Goal: Task Accomplishment & Management: Manage account settings

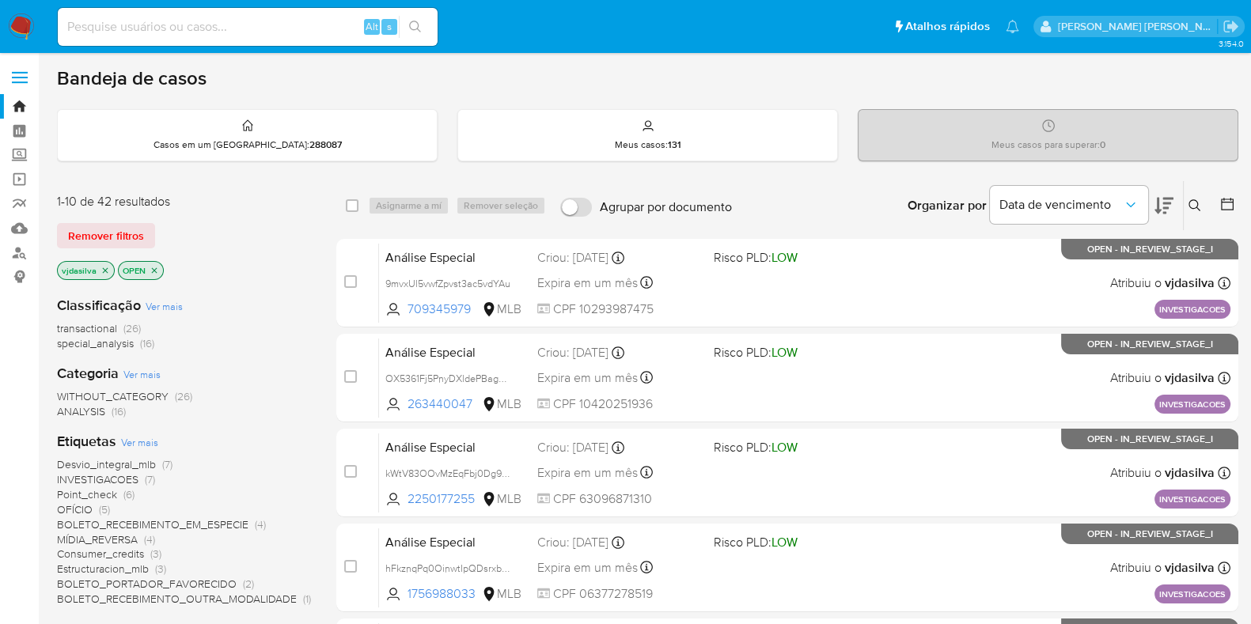
click at [238, 37] on div "Alt s" at bounding box center [248, 27] width 380 height 38
click at [236, 34] on input at bounding box center [248, 27] width 380 height 21
paste input "ctq7aUdKLWS8MTUJyGyqatJ3"
type input "ctq7aUdKLWS8MTUJyGyqatJ3"
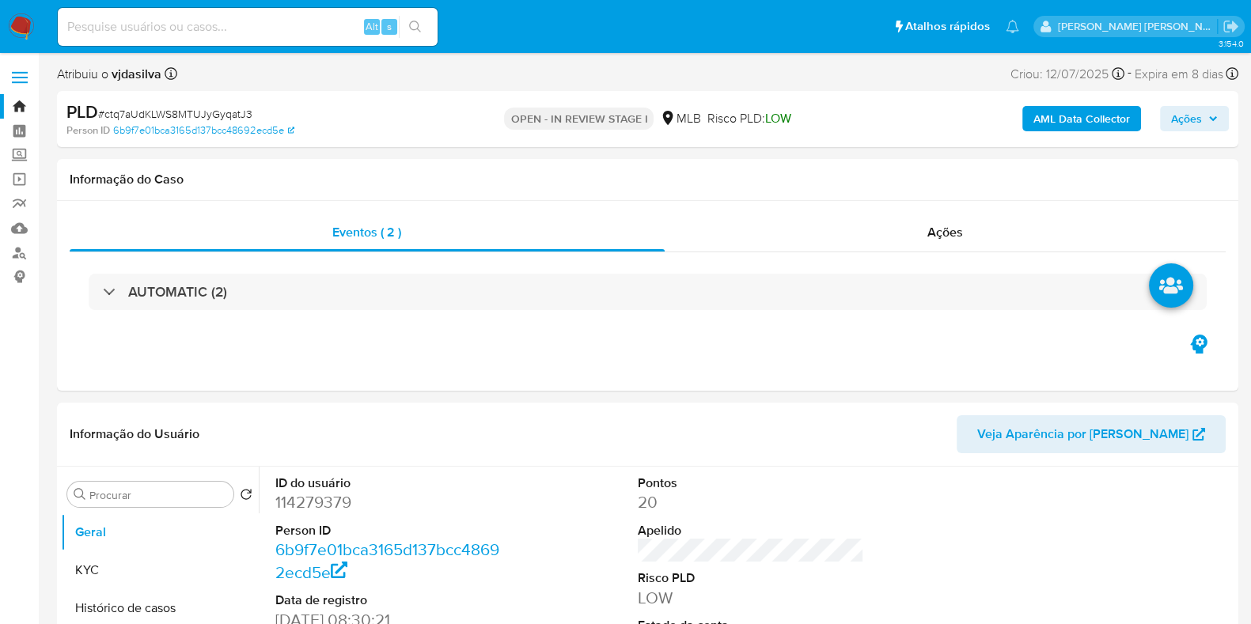
select select "10"
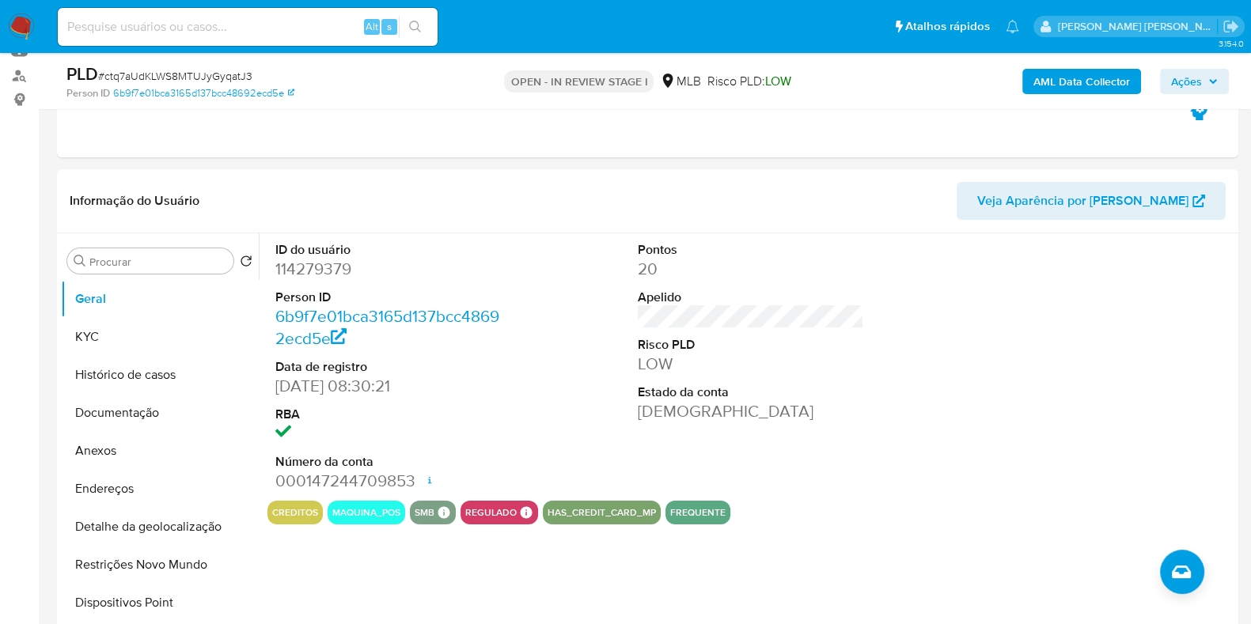
scroll to position [205, 0]
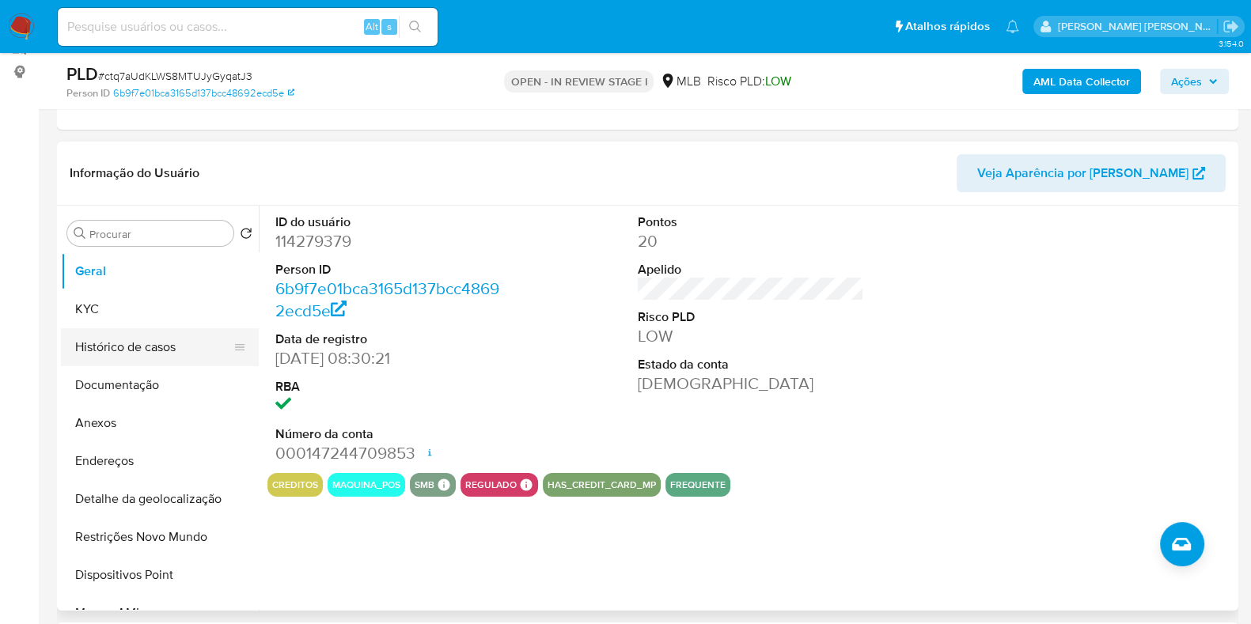
click at [112, 345] on button "Histórico de casos" at bounding box center [153, 347] width 185 height 38
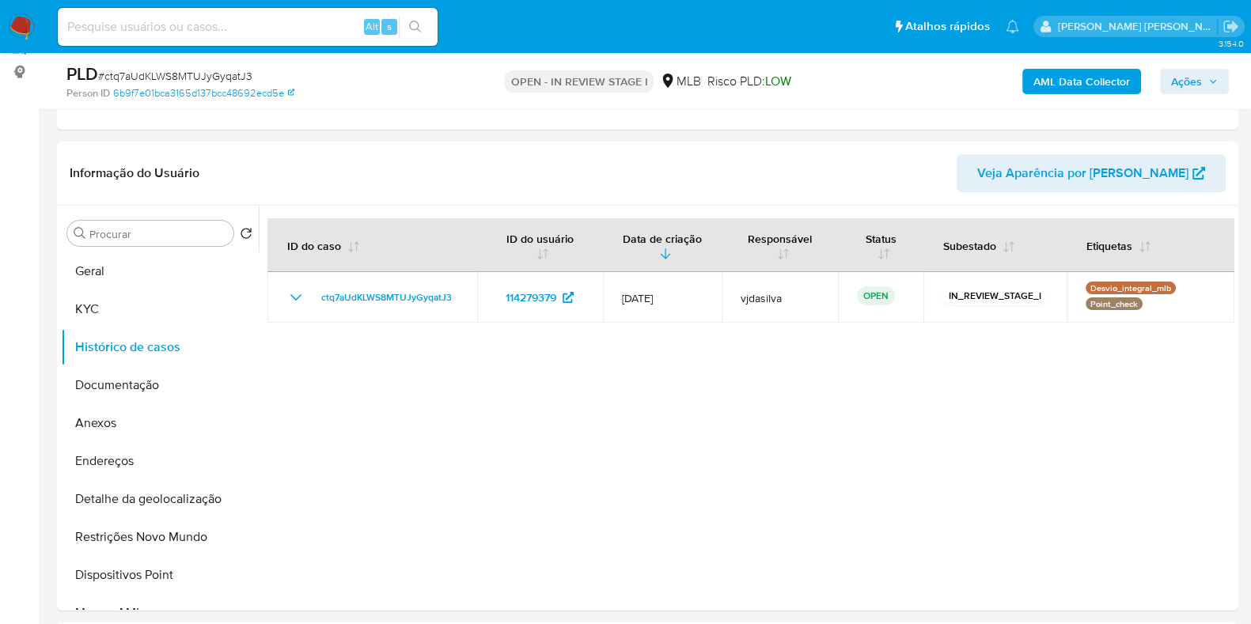
click at [25, 21] on img at bounding box center [21, 26] width 27 height 27
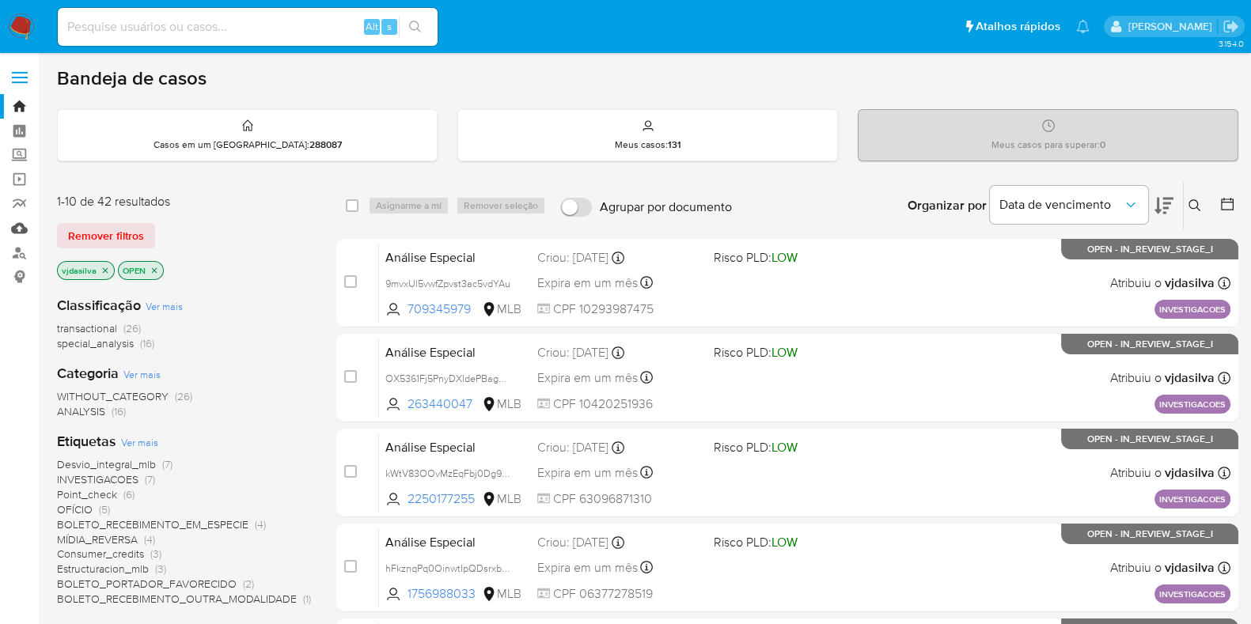
click at [27, 231] on link "Mulan" at bounding box center [94, 228] width 188 height 25
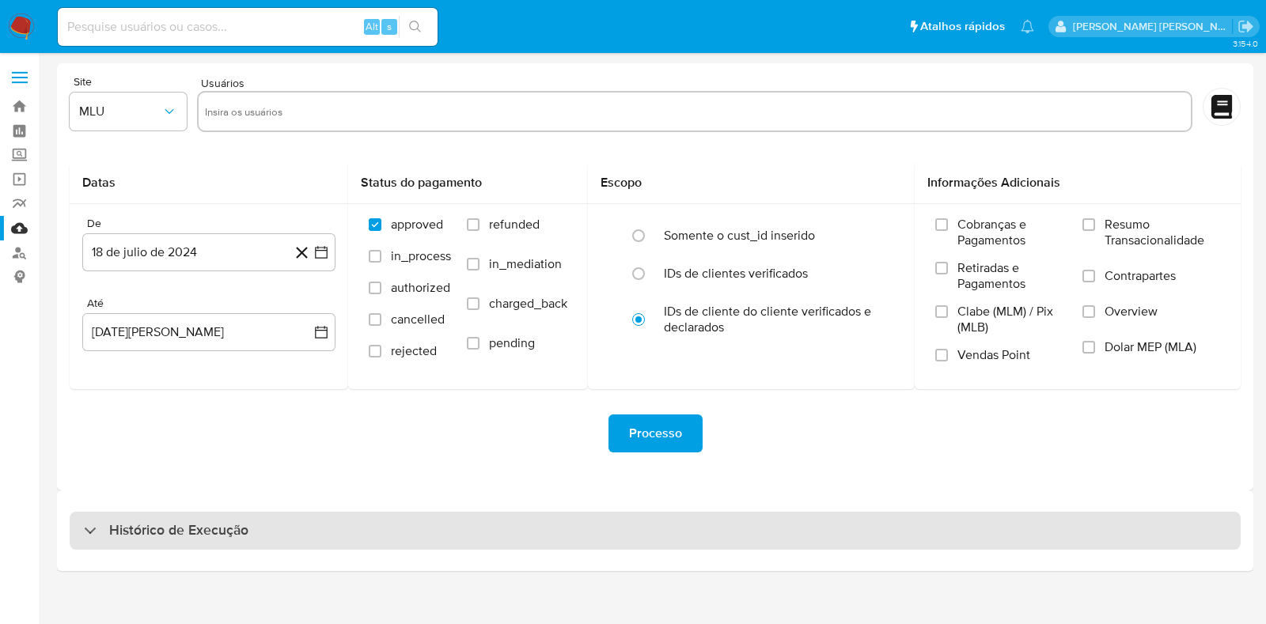
click at [625, 540] on div "Histórico de Execução" at bounding box center [655, 531] width 1171 height 38
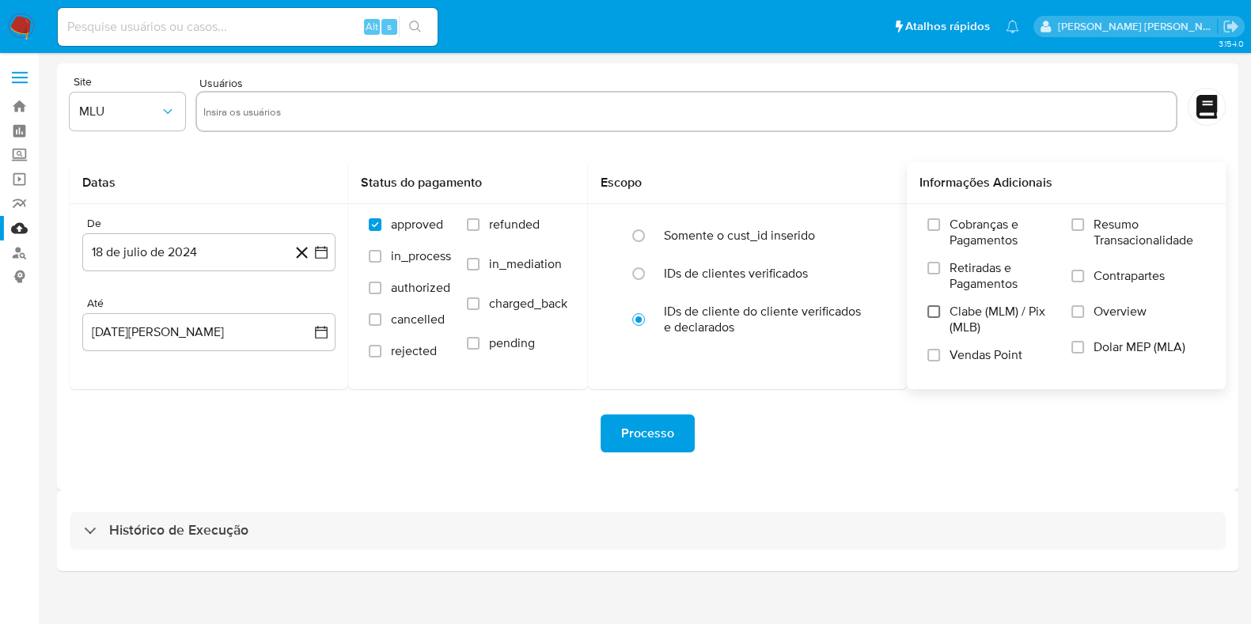
select select "10"
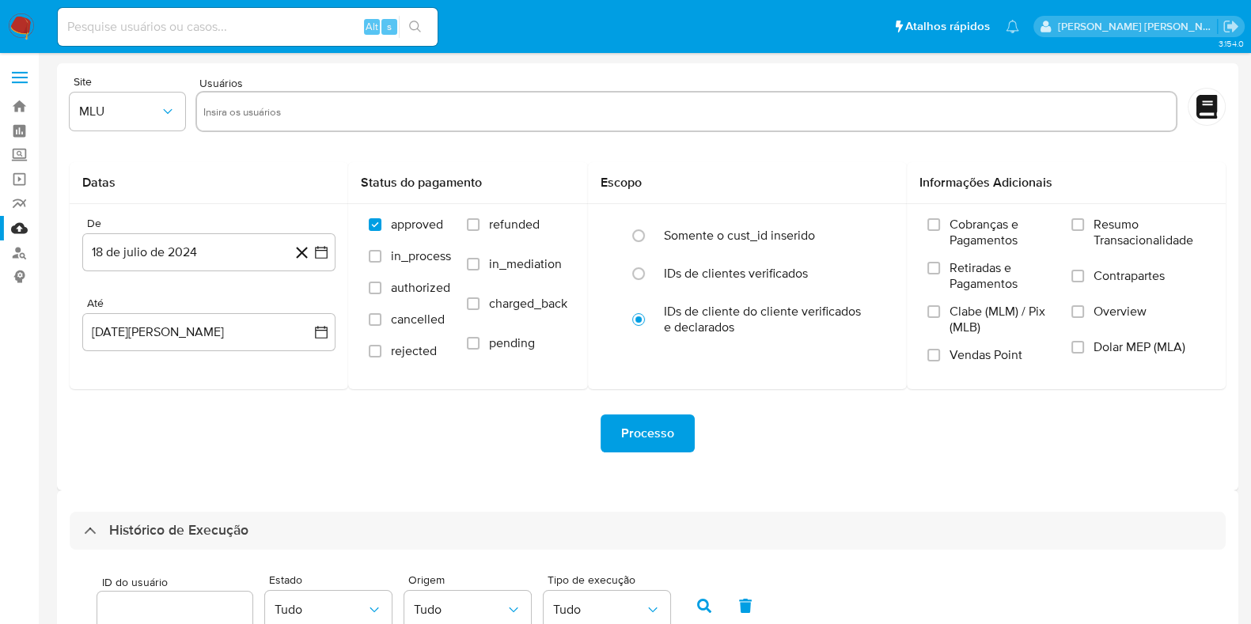
drag, startPoint x: 1230, startPoint y: 342, endPoint x: 1265, endPoint y: 315, distance: 44.0
click at [1251, 315] on html "Pausado Ver notificaciones Alt s Atalhos rápidos Presiona las siguientes teclas…" at bounding box center [625, 590] width 1251 height 1180
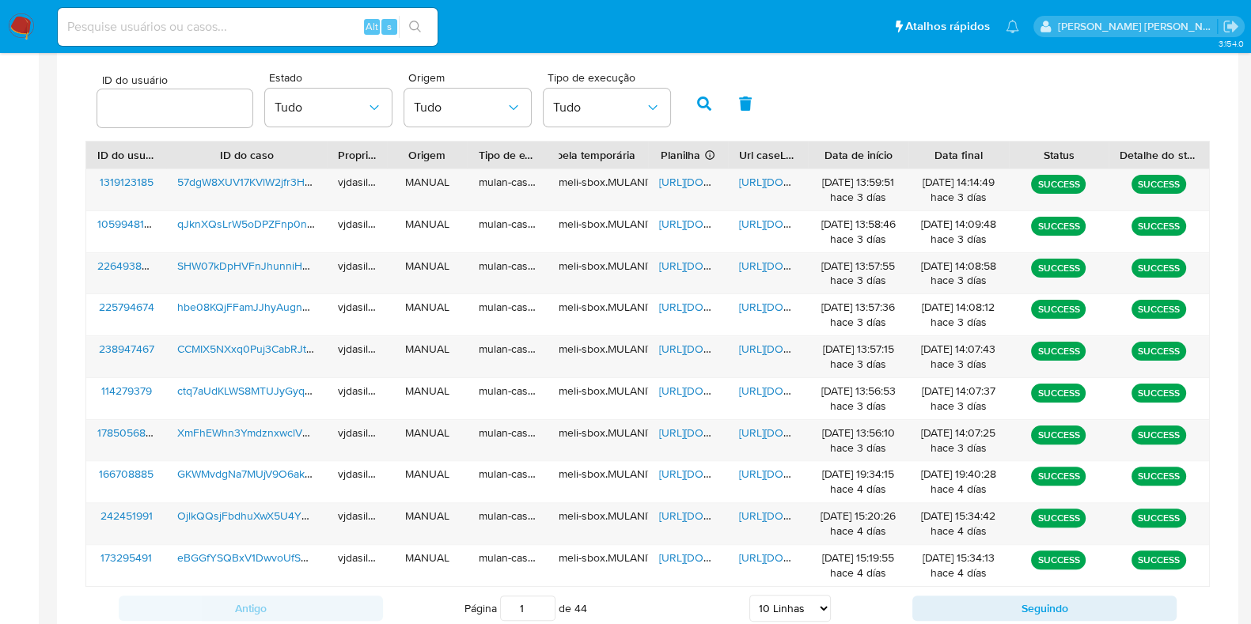
scroll to position [506, 0]
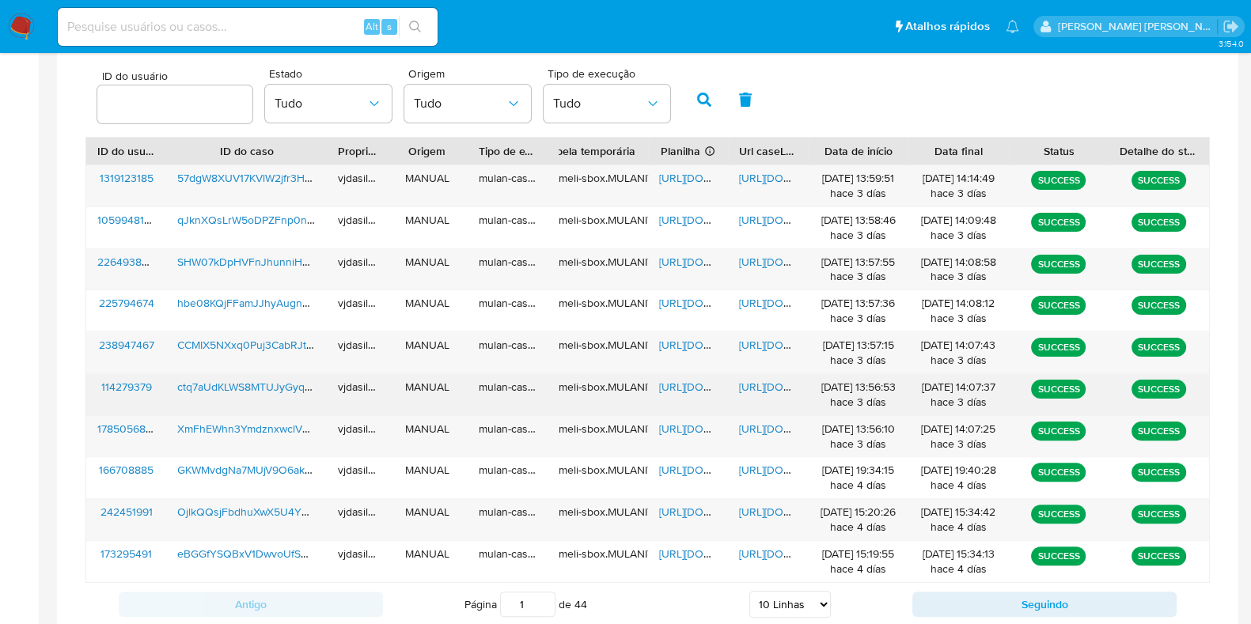
click at [761, 381] on span "https://docs.google.com/document/d/15Jpy107xqIr-ccbdNXgaOX_c5ifbV0pbDie2DkzNjVk…" at bounding box center [793, 387] width 109 height 16
click at [680, 387] on span "https://docs.google.com/spreadsheets/d/1lzsew_HaUQCzzkjrdiVeWFZmynrZJtFsnxY5YiQ…" at bounding box center [713, 387] width 109 height 16
click at [264, 393] on div "ctq7aUdKLWS8MTUJyGyqatJ3" at bounding box center [246, 394] width 161 height 41
click at [260, 385] on span "ctq7aUdKLWS8MTUJyGyqatJ3" at bounding box center [251, 387] width 148 height 16
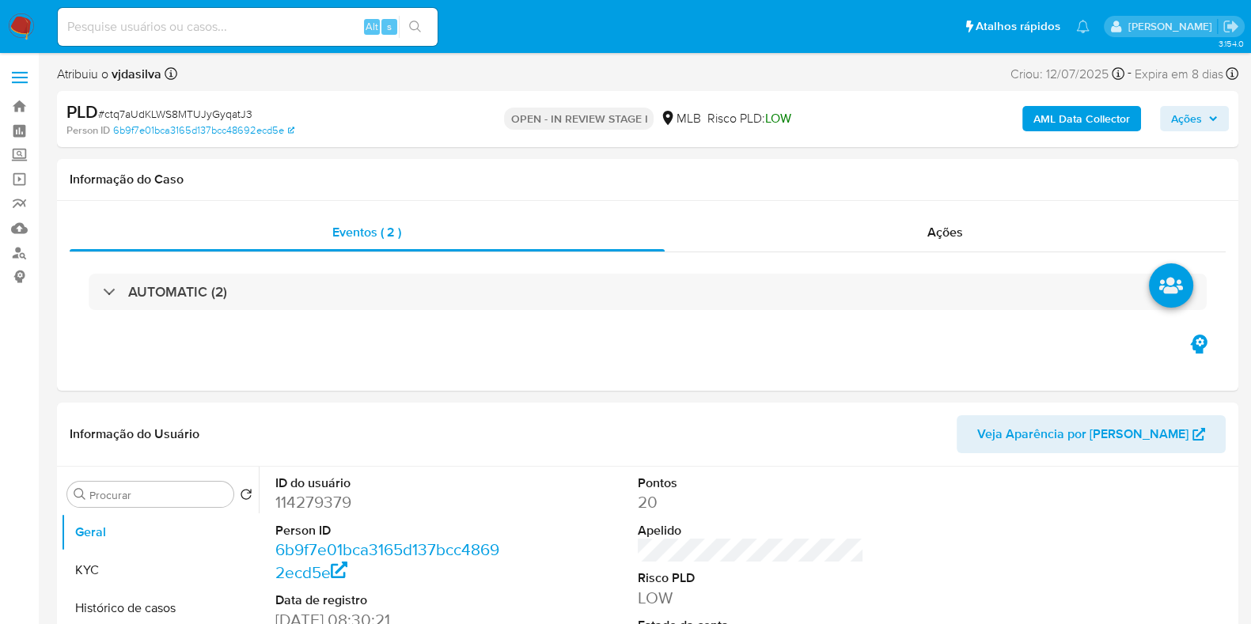
select select "10"
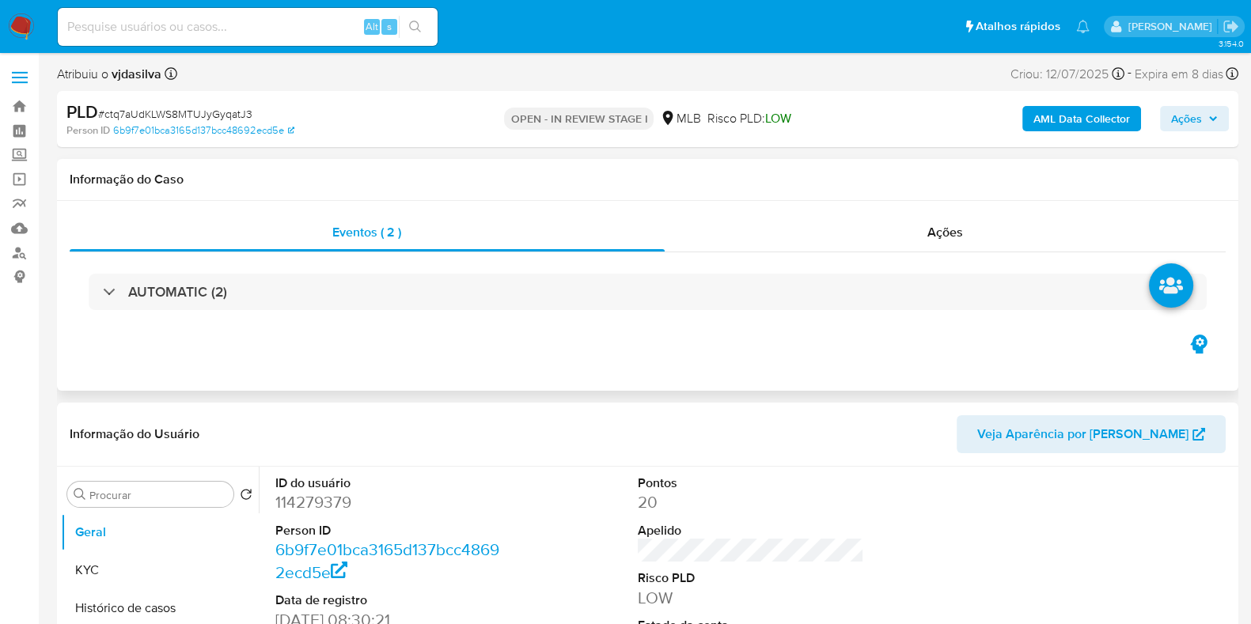
click at [816, 271] on div "AUTOMATIC (2)" at bounding box center [648, 291] width 1156 height 79
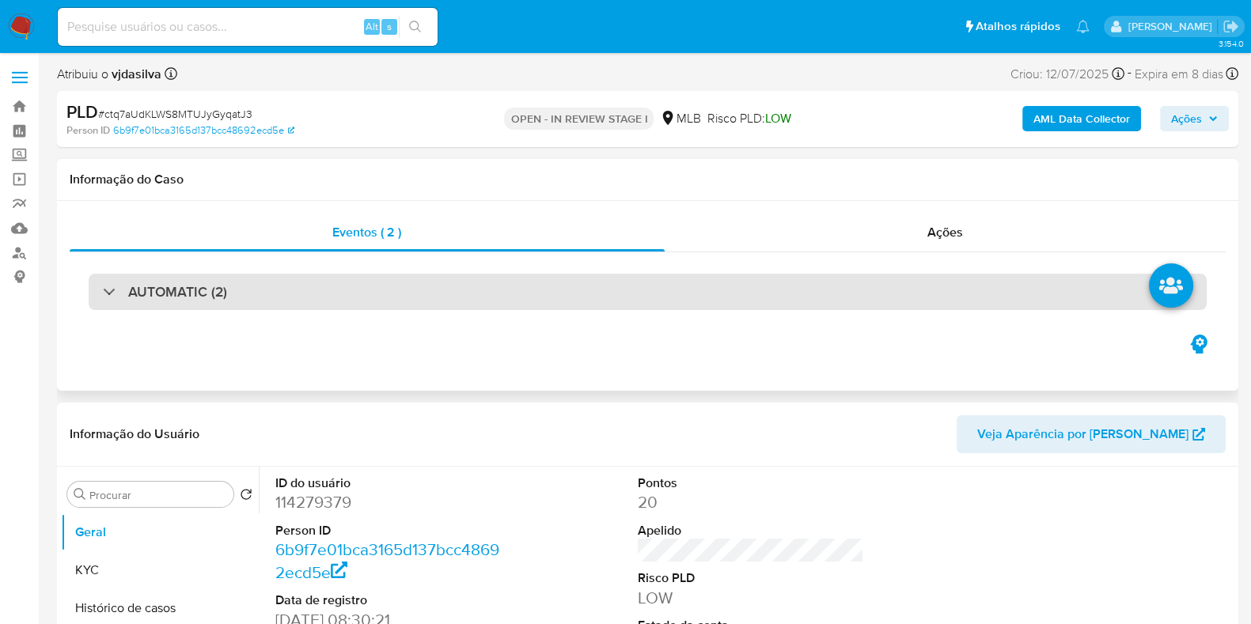
click at [813, 294] on div "AUTOMATIC (2)" at bounding box center [648, 292] width 1118 height 36
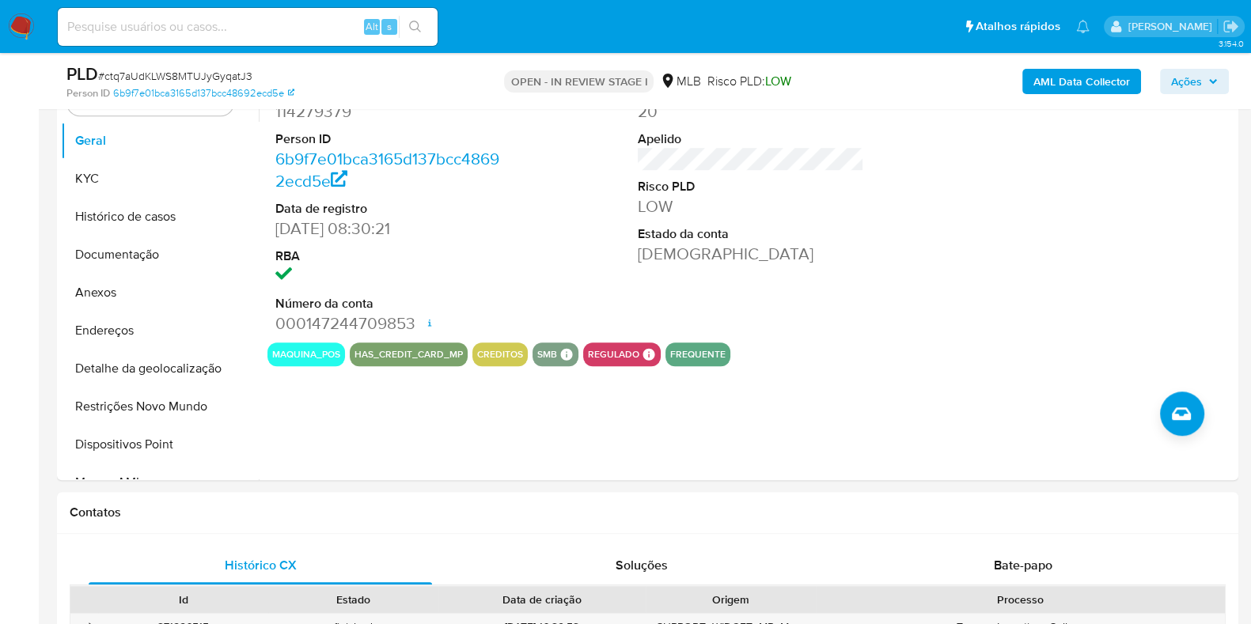
scroll to position [1434, 0]
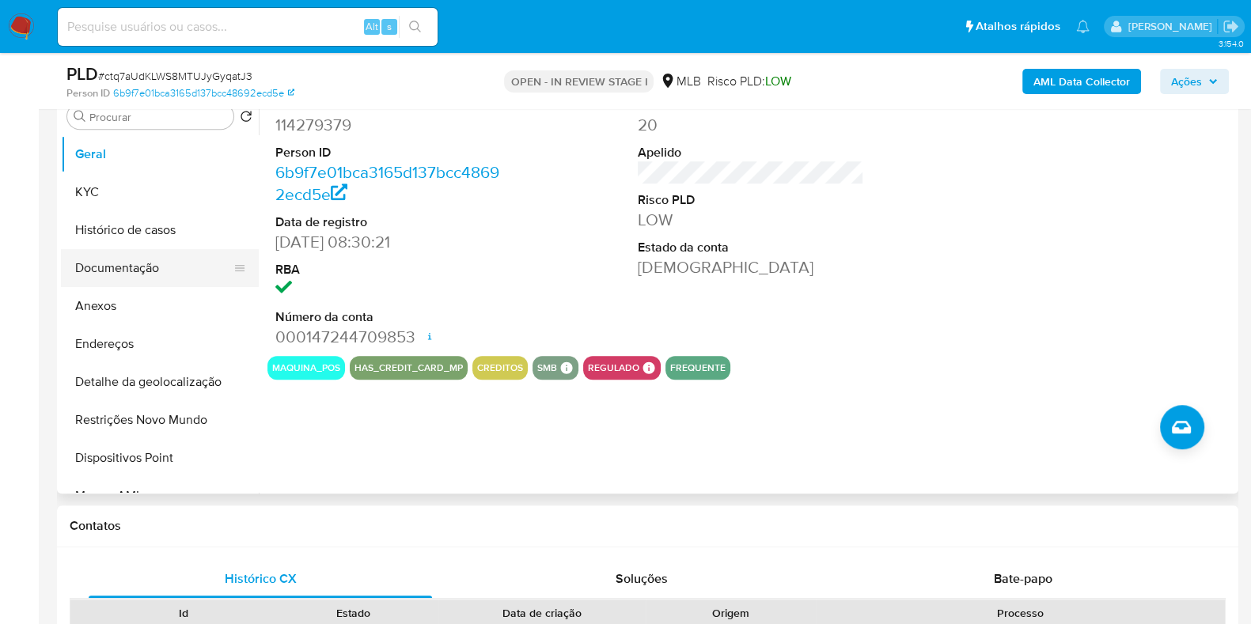
click at [147, 271] on button "Documentação" at bounding box center [153, 268] width 185 height 38
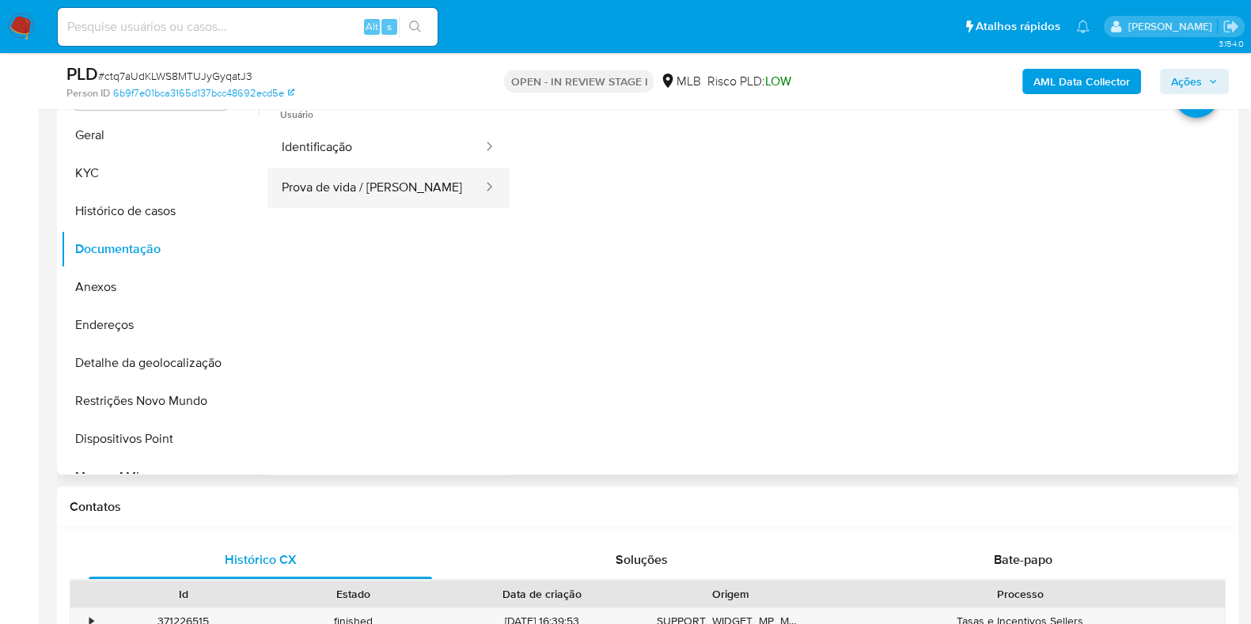
click at [344, 184] on button "Prova de vida / Selfie" at bounding box center [375, 188] width 217 height 40
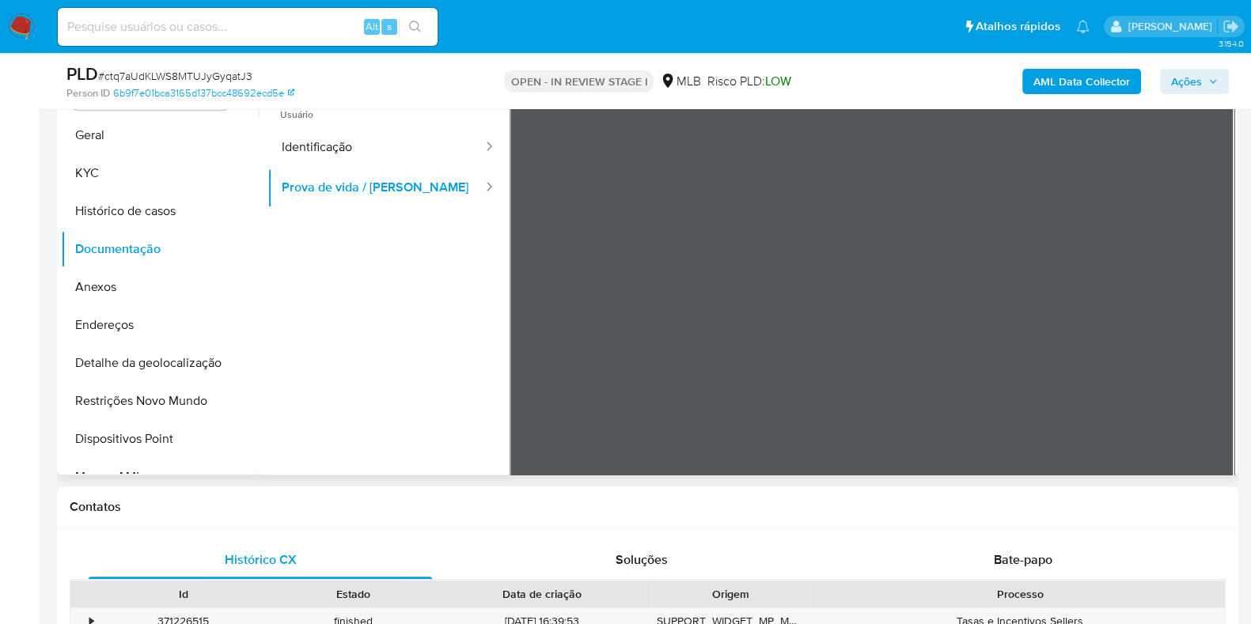
click at [395, 121] on span "Usuário" at bounding box center [388, 108] width 242 height 38
click at [392, 140] on button "Identificação" at bounding box center [375, 147] width 217 height 40
click at [147, 161] on button "KYC" at bounding box center [153, 173] width 185 height 38
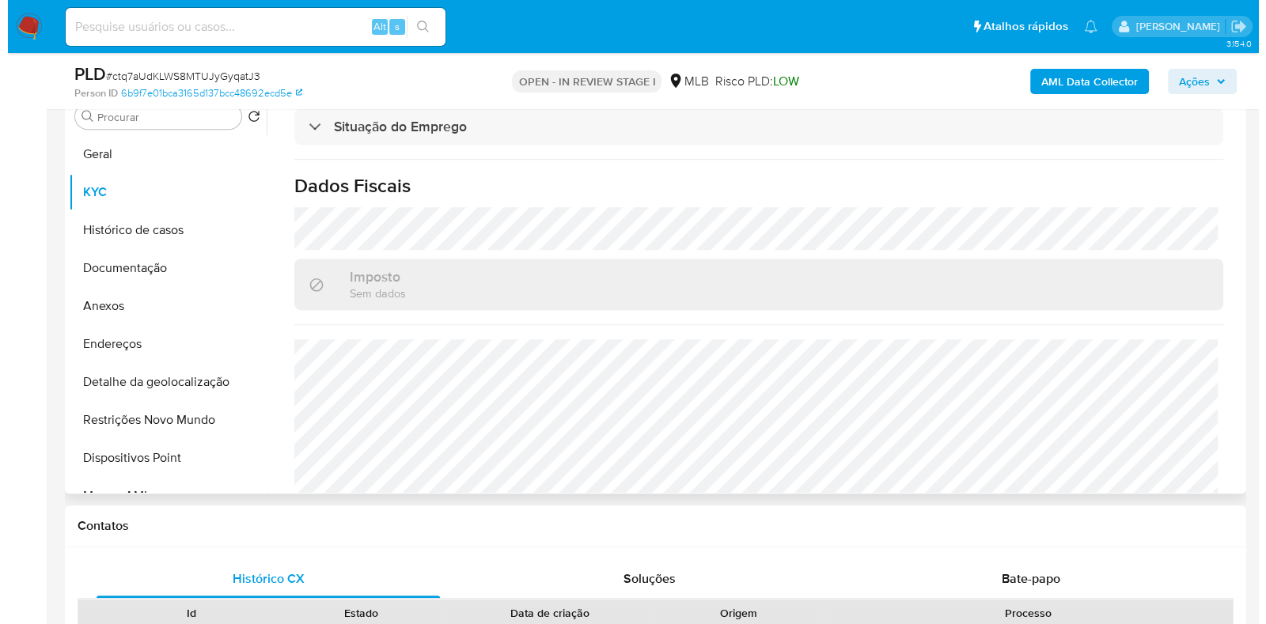
scroll to position [692, 0]
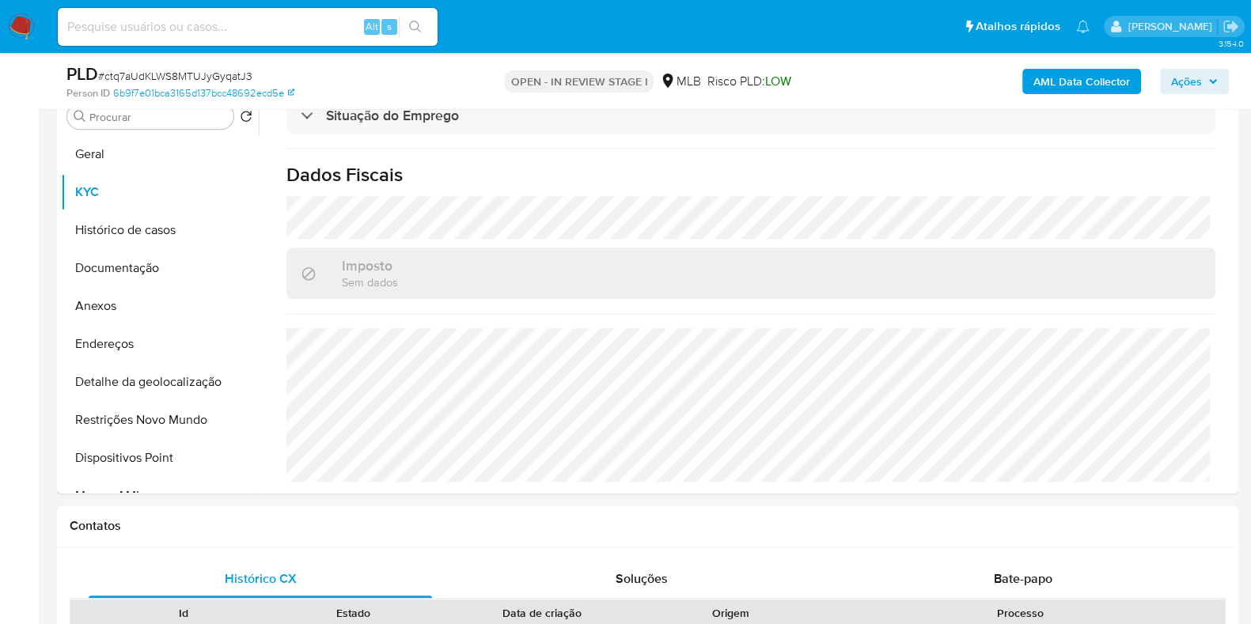
click at [1056, 85] on b "AML Data Collector" at bounding box center [1081, 81] width 97 height 25
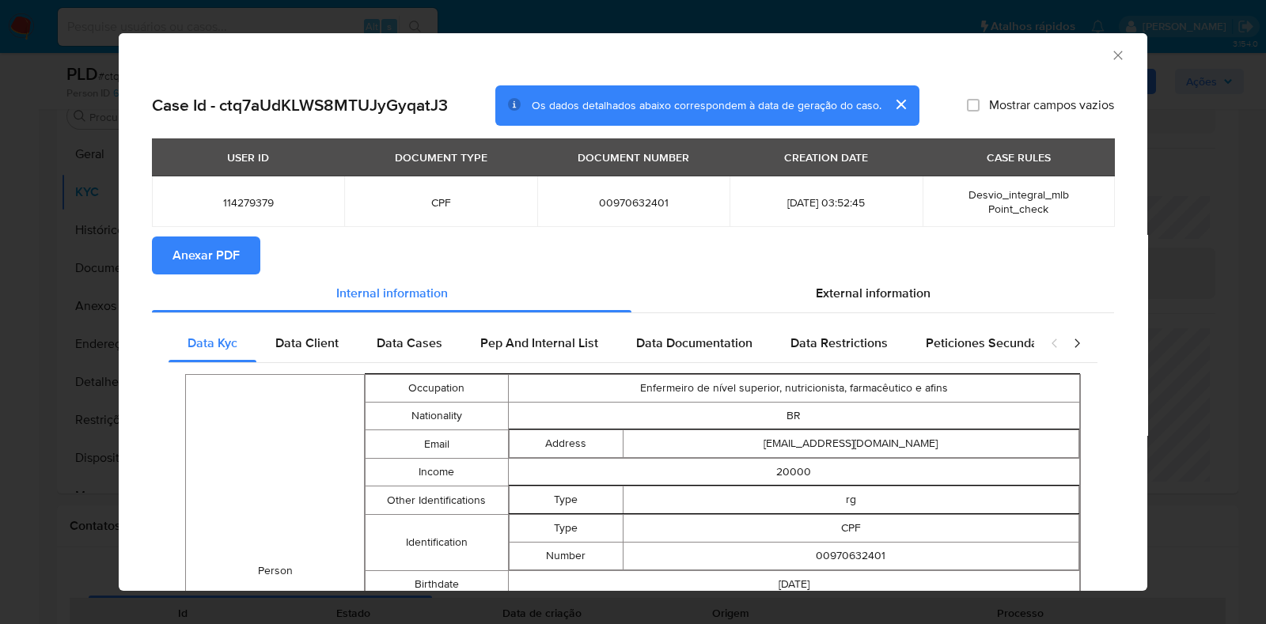
click at [229, 261] on span "Anexar PDF" at bounding box center [205, 255] width 67 height 35
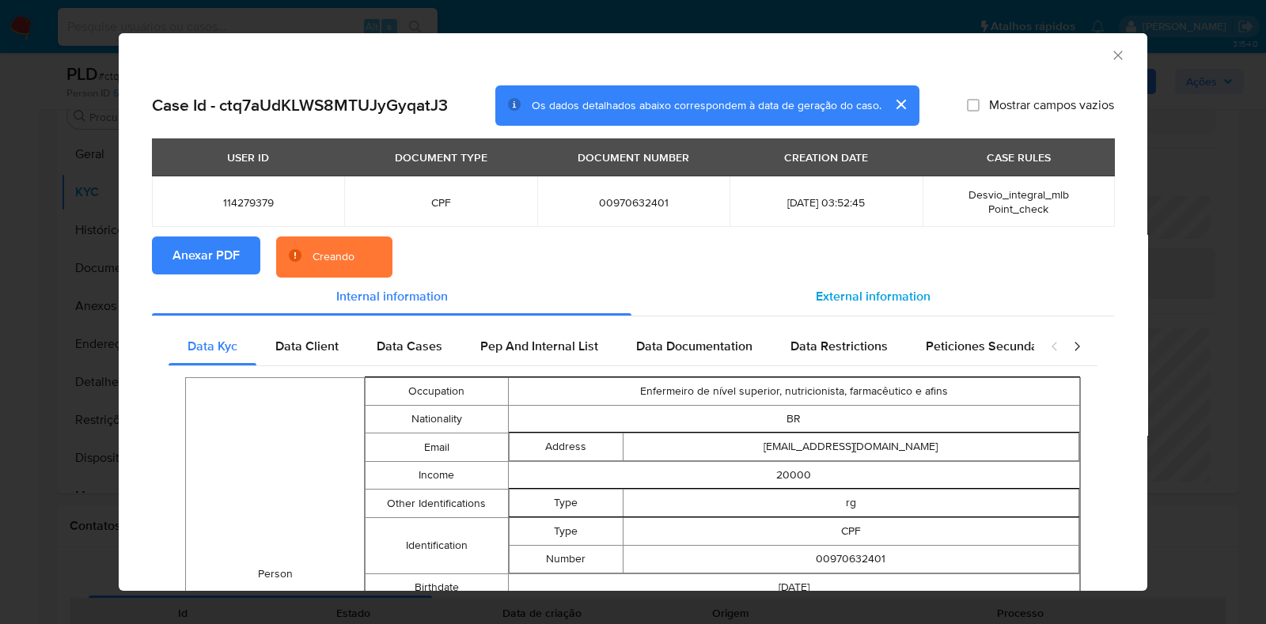
click at [824, 290] on span "External information" at bounding box center [873, 296] width 115 height 18
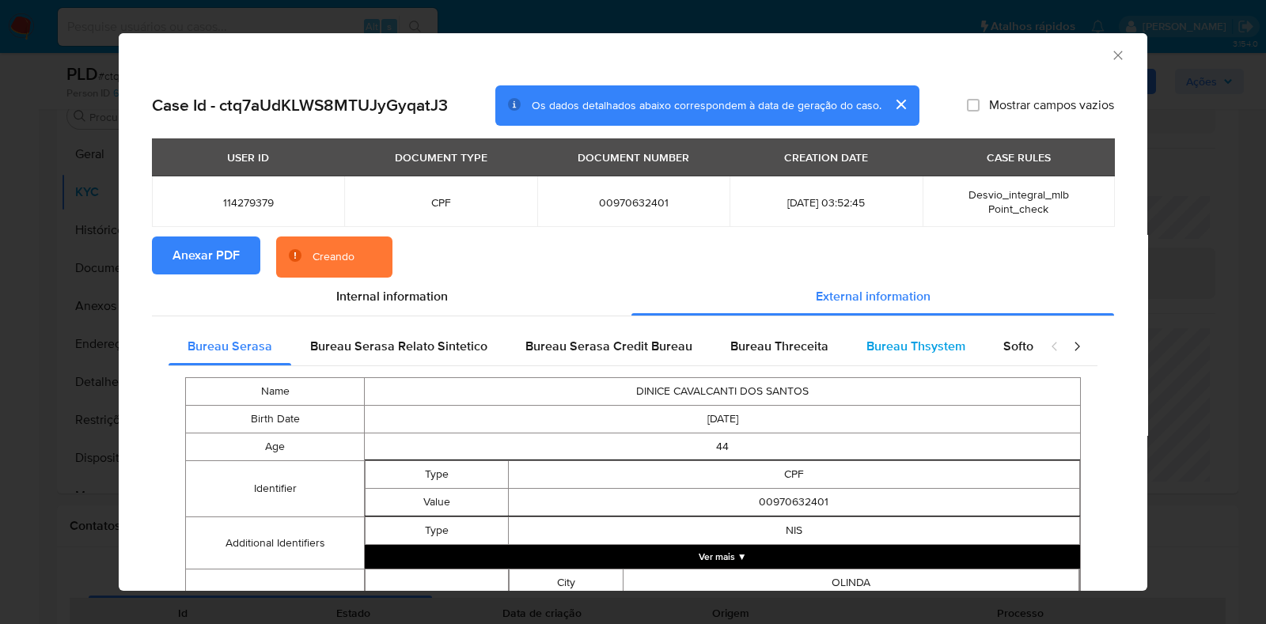
click at [892, 333] on div "Bureau Thsystem" at bounding box center [915, 347] width 137 height 38
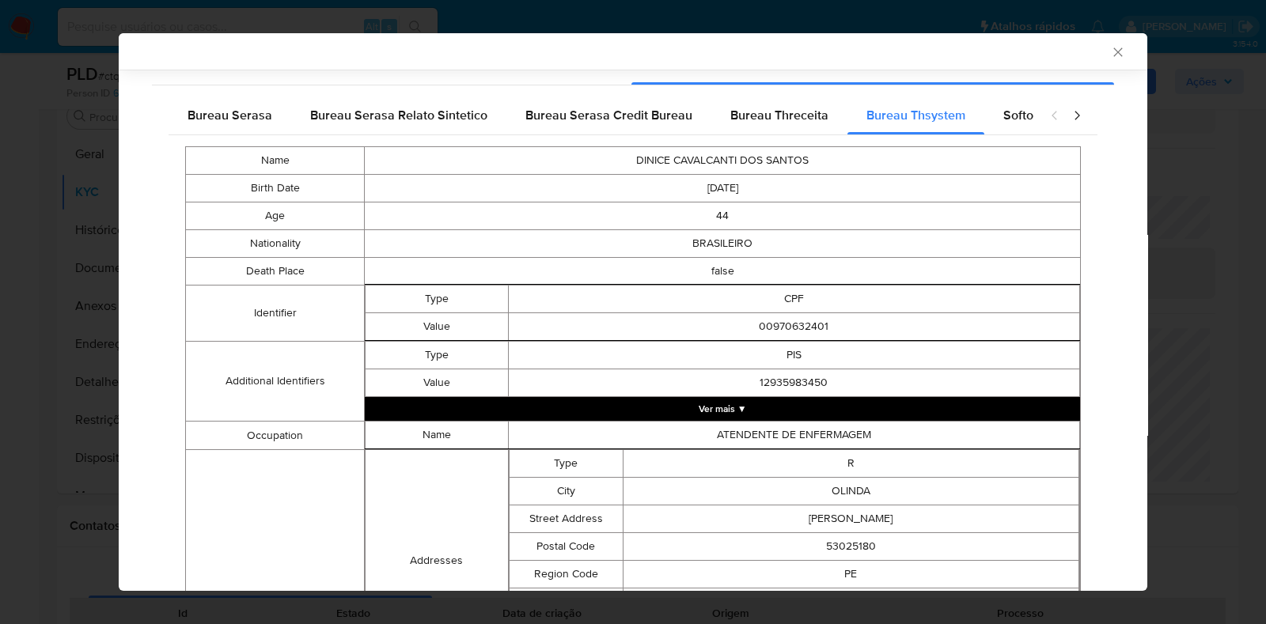
scroll to position [233, 0]
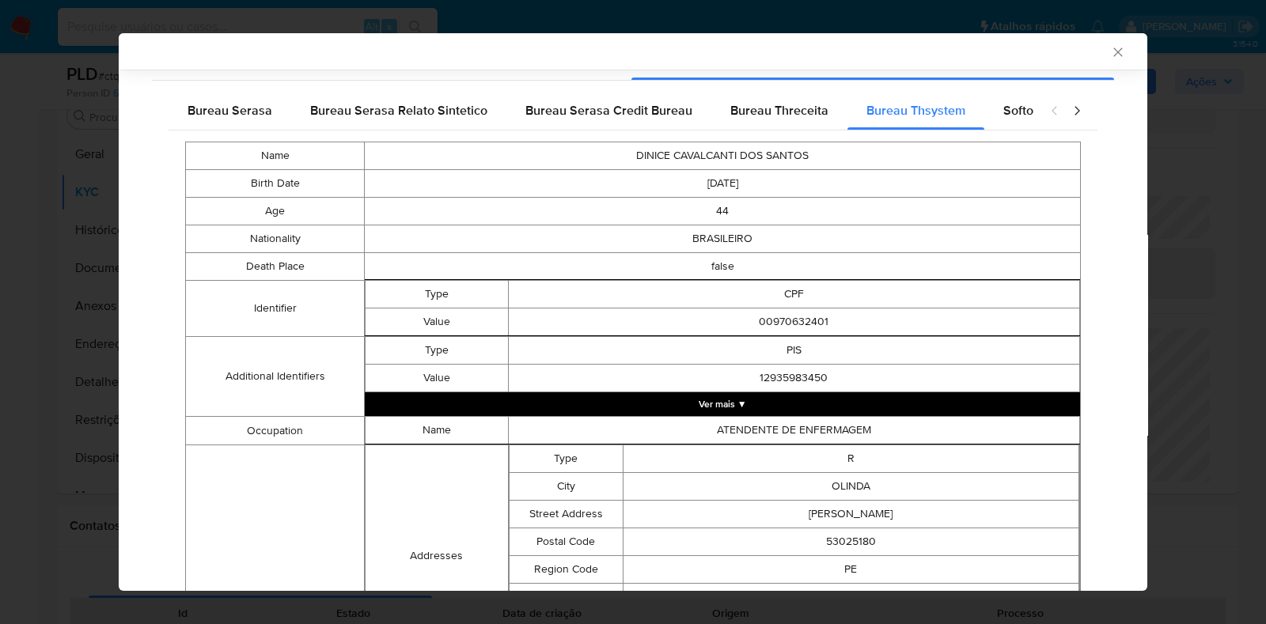
click at [802, 405] on button "Ver mais ▼" at bounding box center [722, 404] width 715 height 24
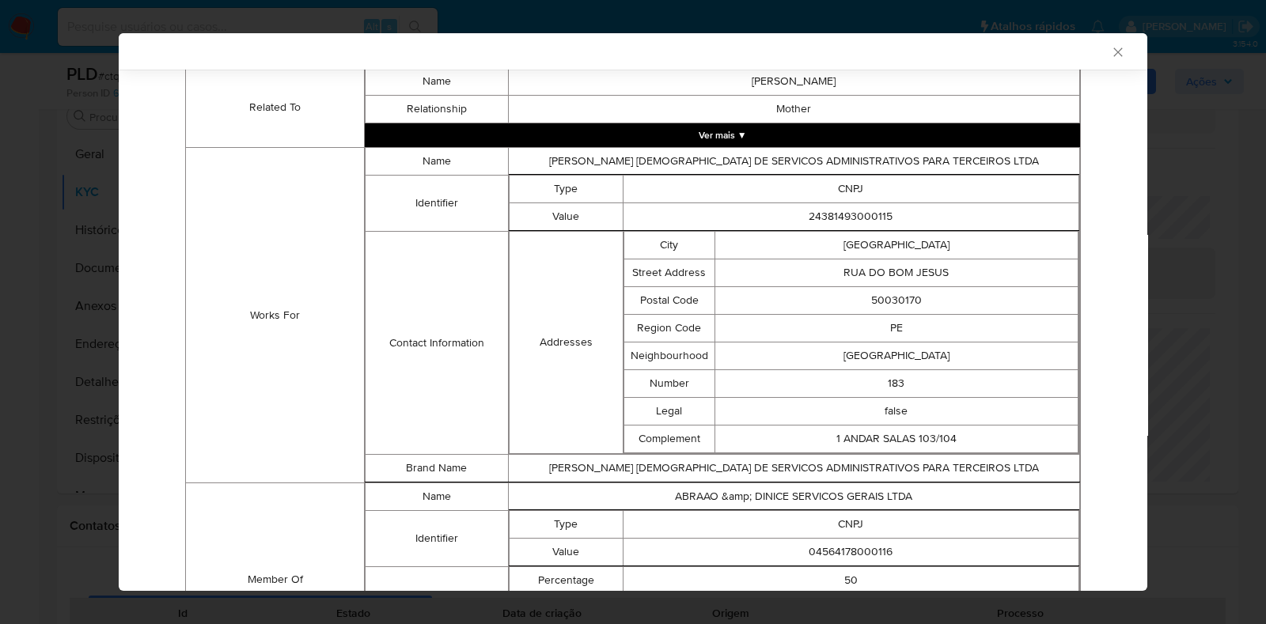
scroll to position [1259, 0]
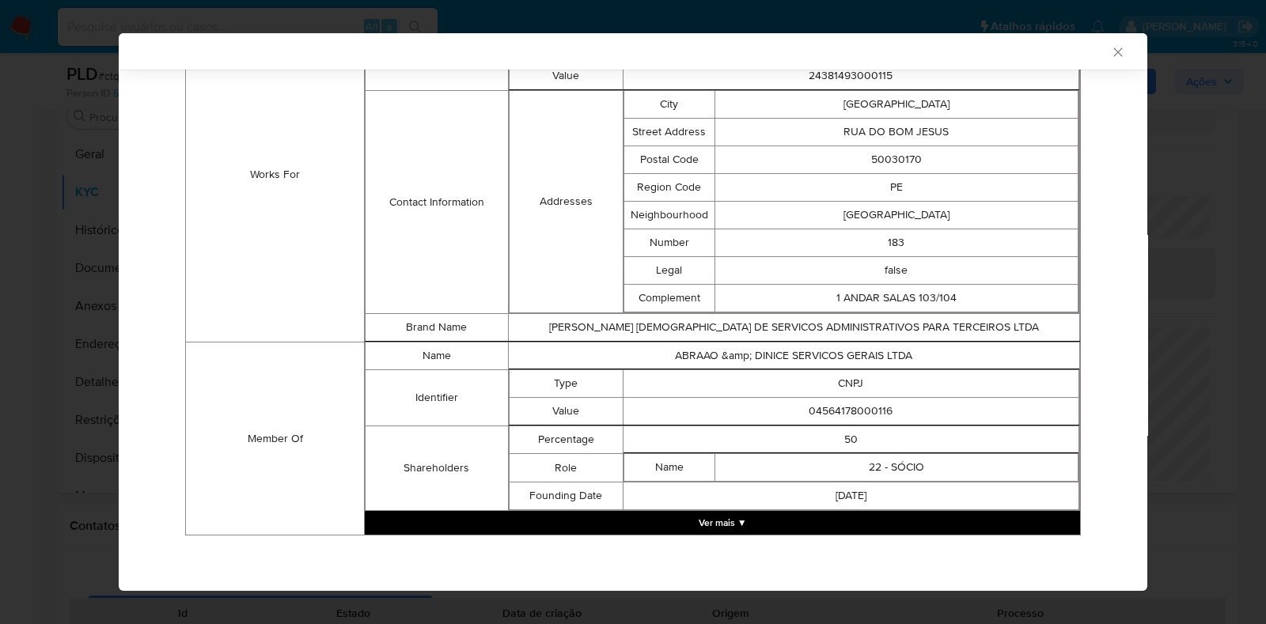
click at [986, 528] on button "Ver mais ▼" at bounding box center [722, 523] width 715 height 24
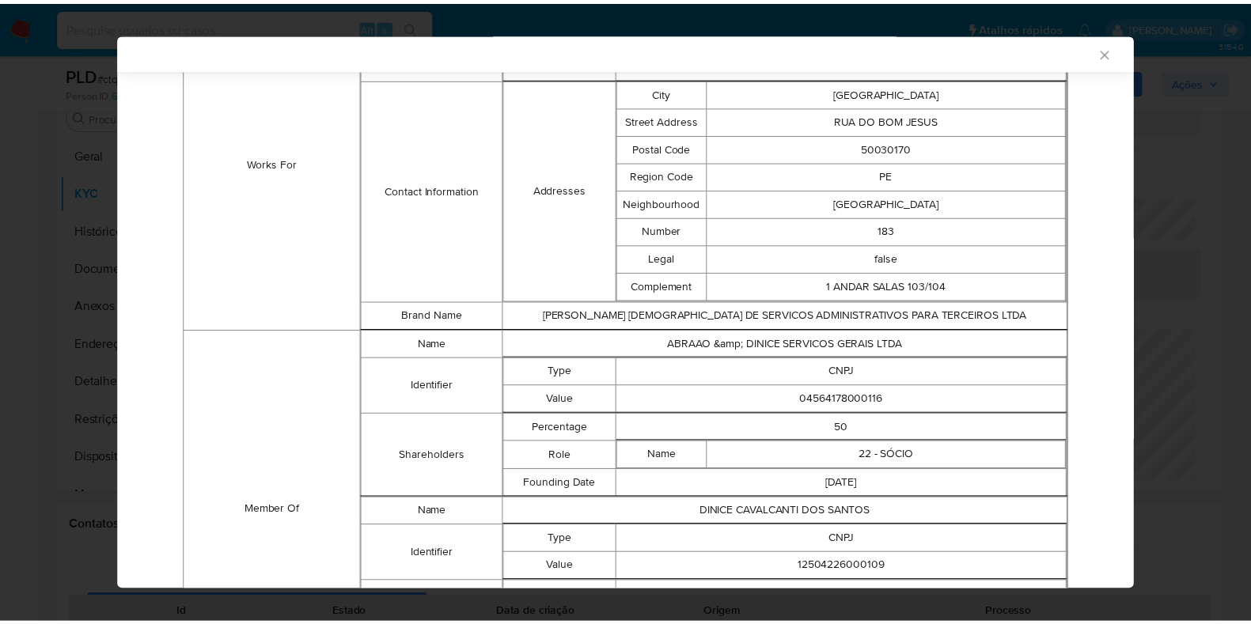
scroll to position [1431, 0]
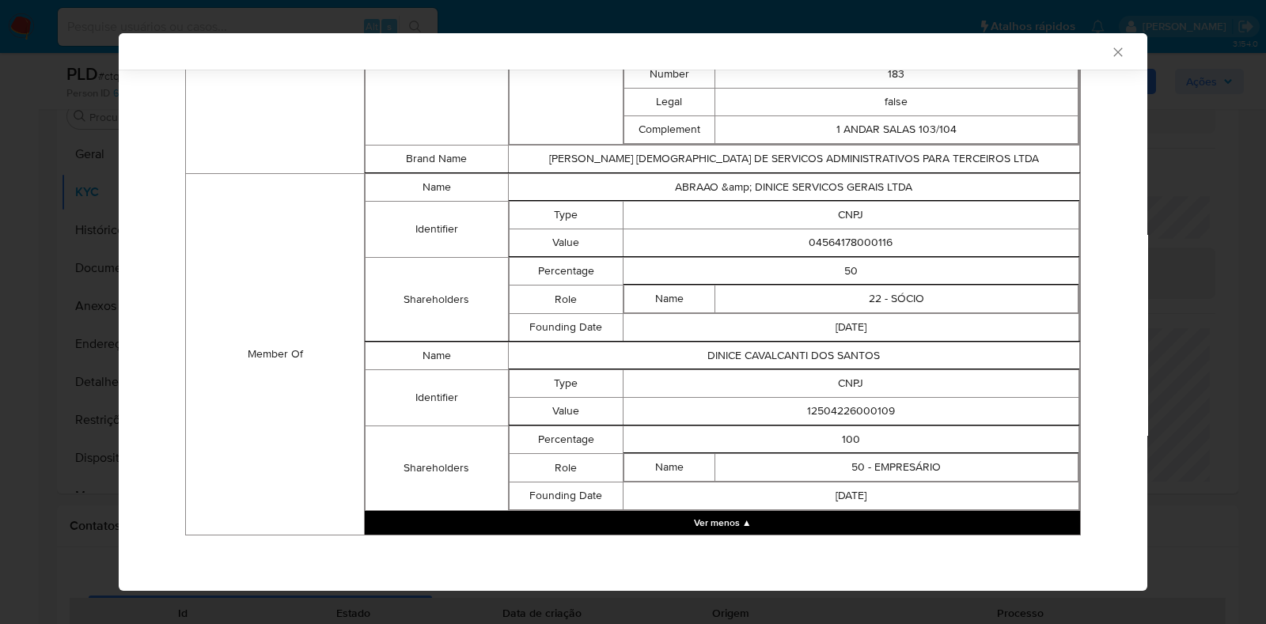
click at [1112, 53] on div "AML Data Collector" at bounding box center [633, 51] width 1029 height 36
click at [1110, 51] on icon "Fechar a janela" at bounding box center [1118, 52] width 16 height 16
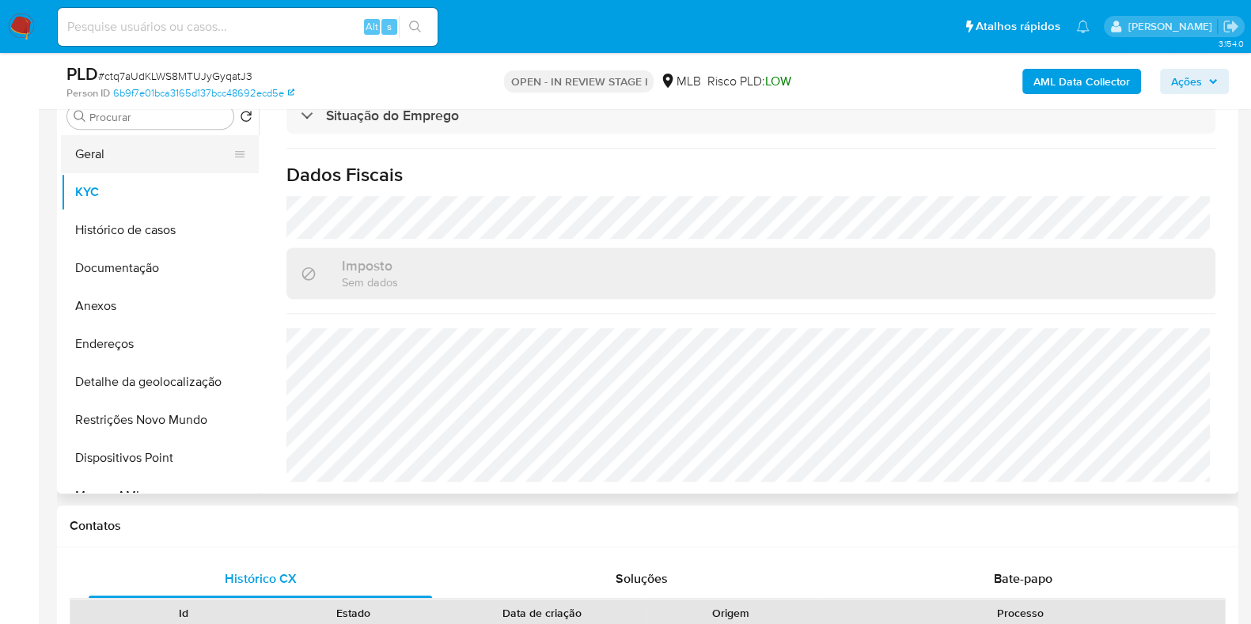
click at [142, 153] on button "Geral" at bounding box center [153, 154] width 185 height 38
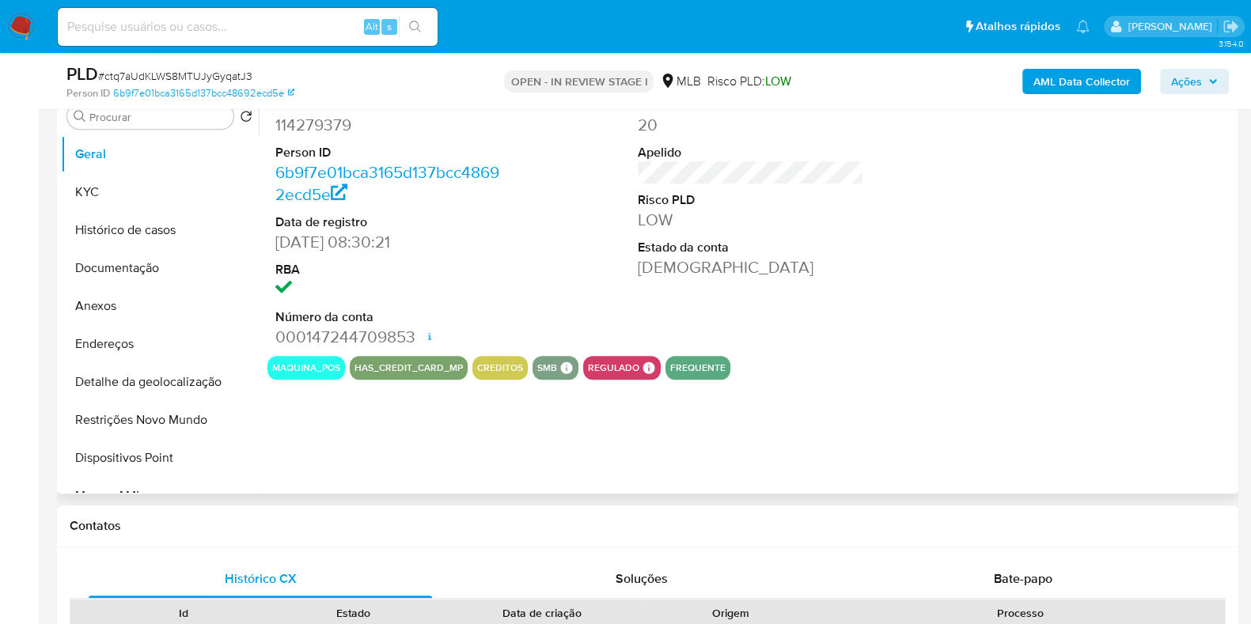
click at [120, 132] on div "Procurar Retornar ao pedido padrão Geral KYC Histórico de casos Documentação An…" at bounding box center [160, 292] width 198 height 403
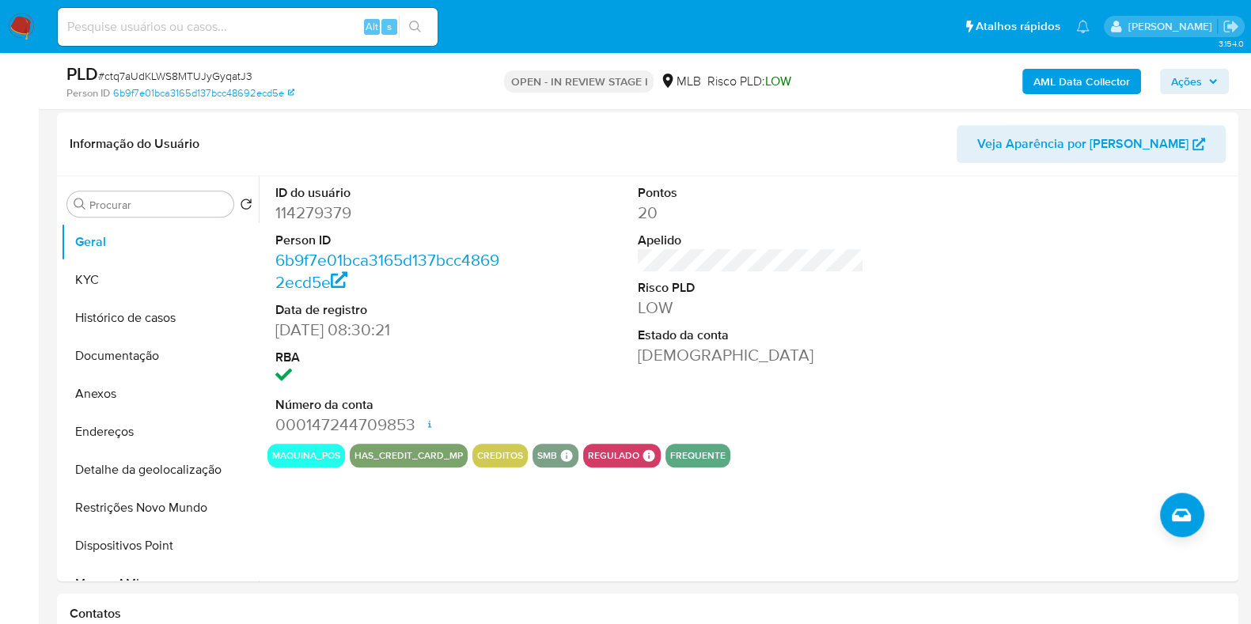
scroll to position [1341, 0]
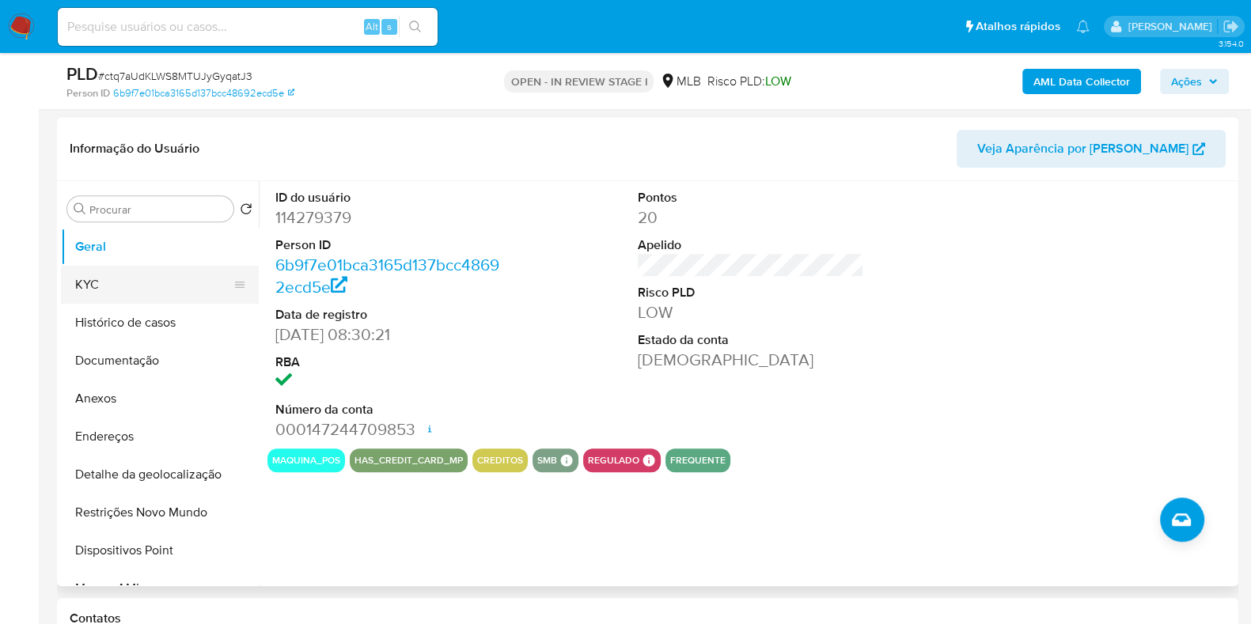
click at [175, 279] on button "KYC" at bounding box center [153, 285] width 185 height 38
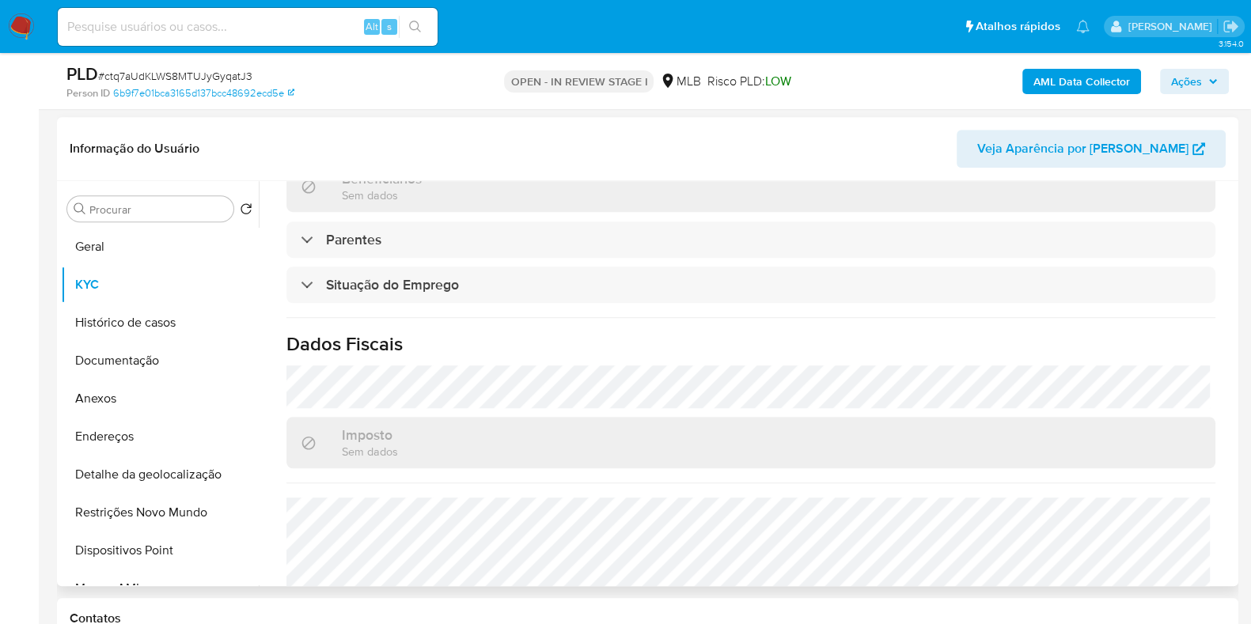
scroll to position [692, 0]
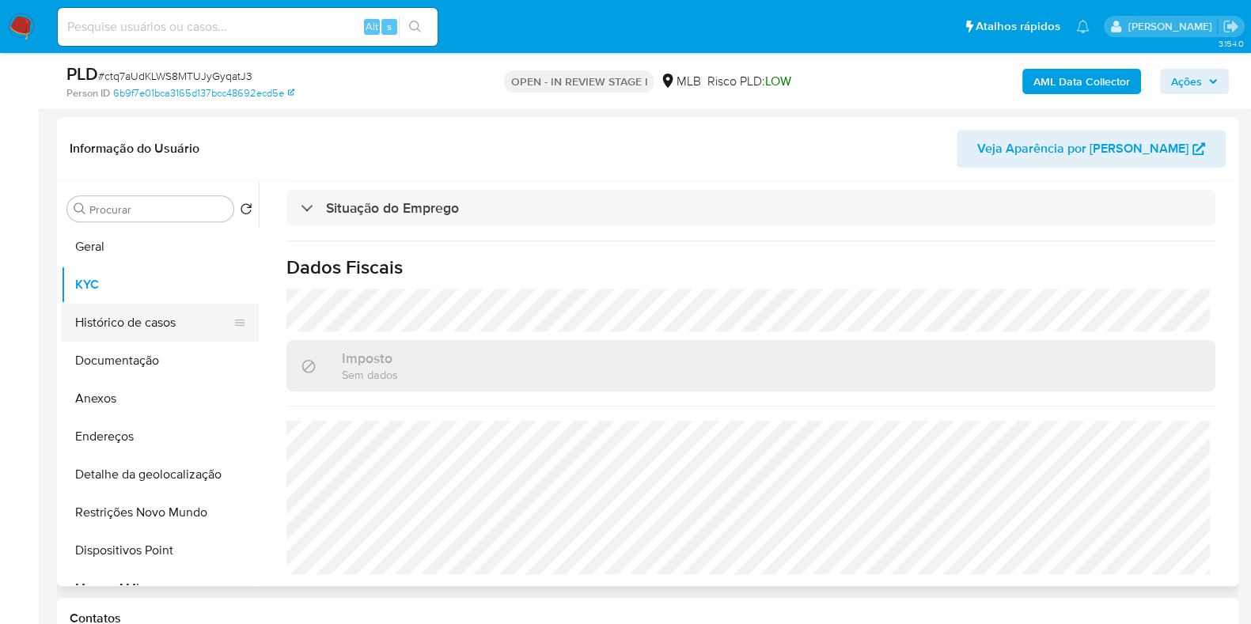
click at [162, 335] on button "Histórico de casos" at bounding box center [153, 323] width 185 height 38
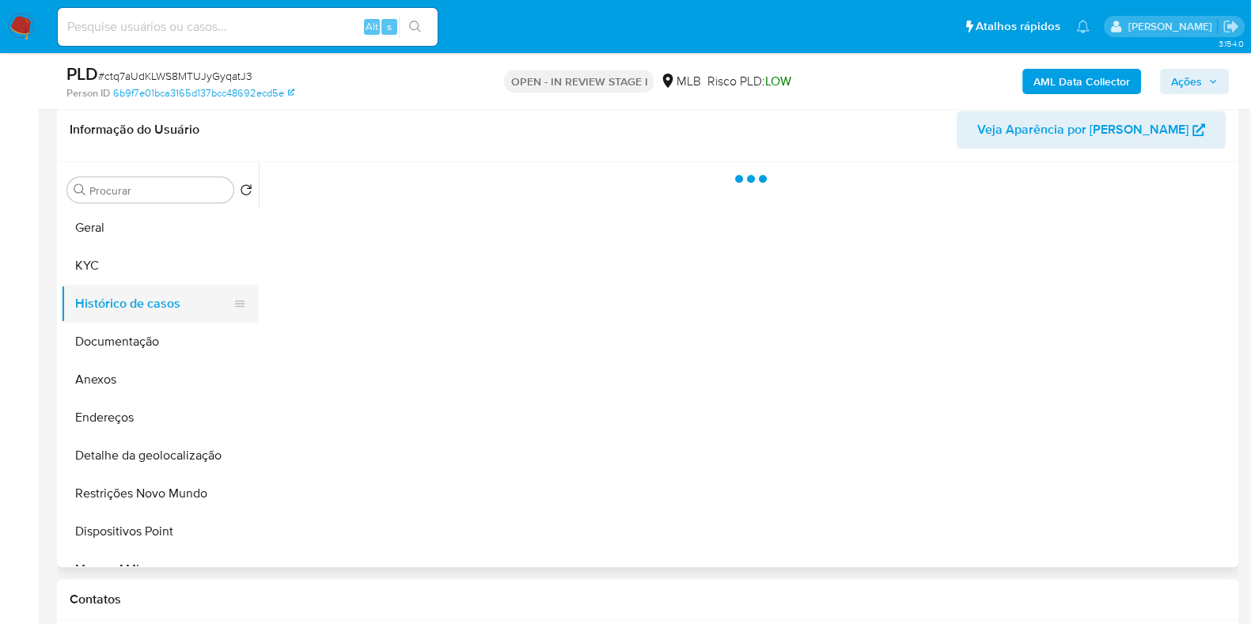
scroll to position [0, 0]
click at [150, 415] on button "Endereços" at bounding box center [153, 418] width 185 height 38
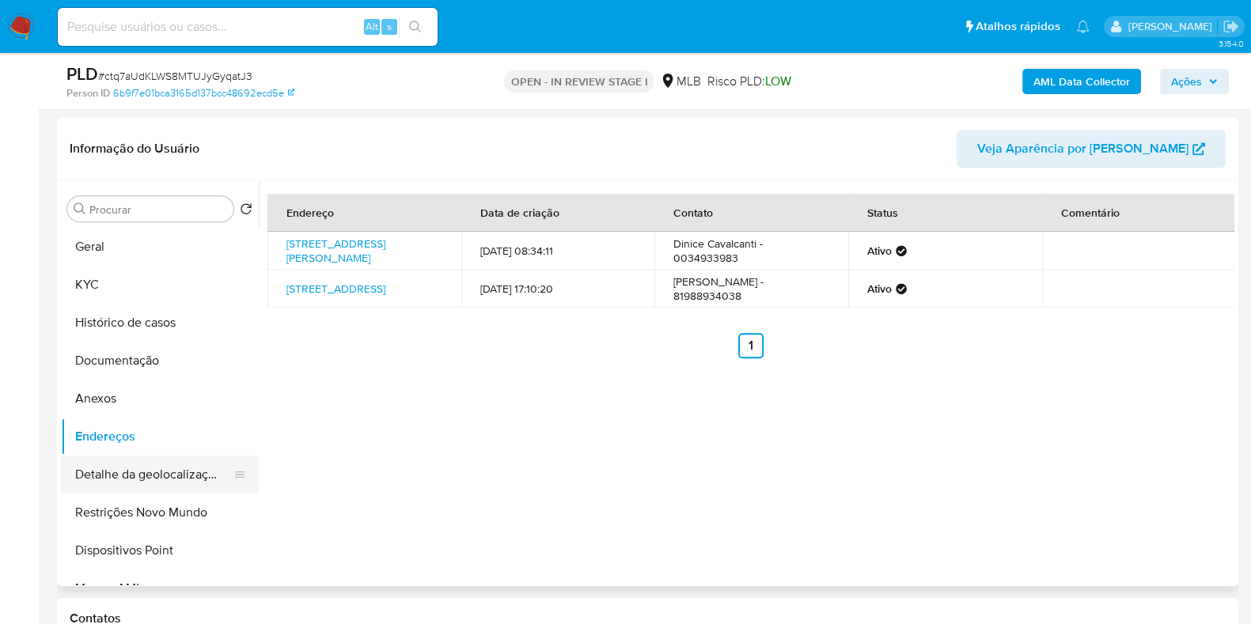
click at [174, 475] on button "Detalhe da geolocalização" at bounding box center [153, 475] width 185 height 38
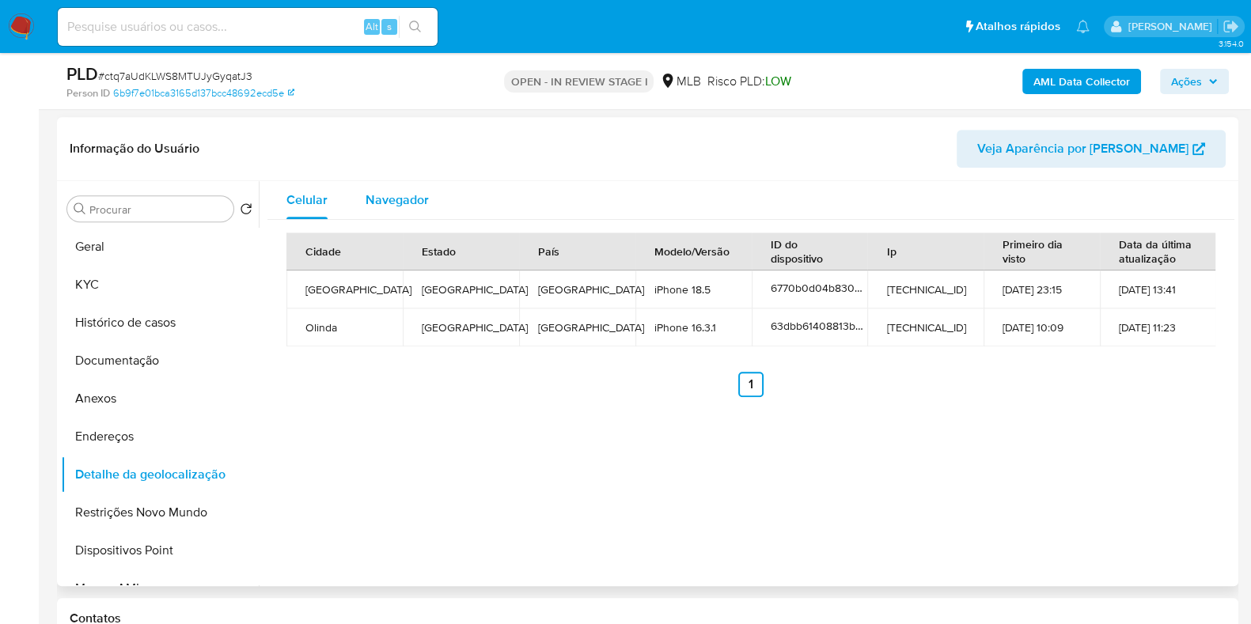
click at [404, 199] on span "Navegador" at bounding box center [397, 200] width 63 height 18
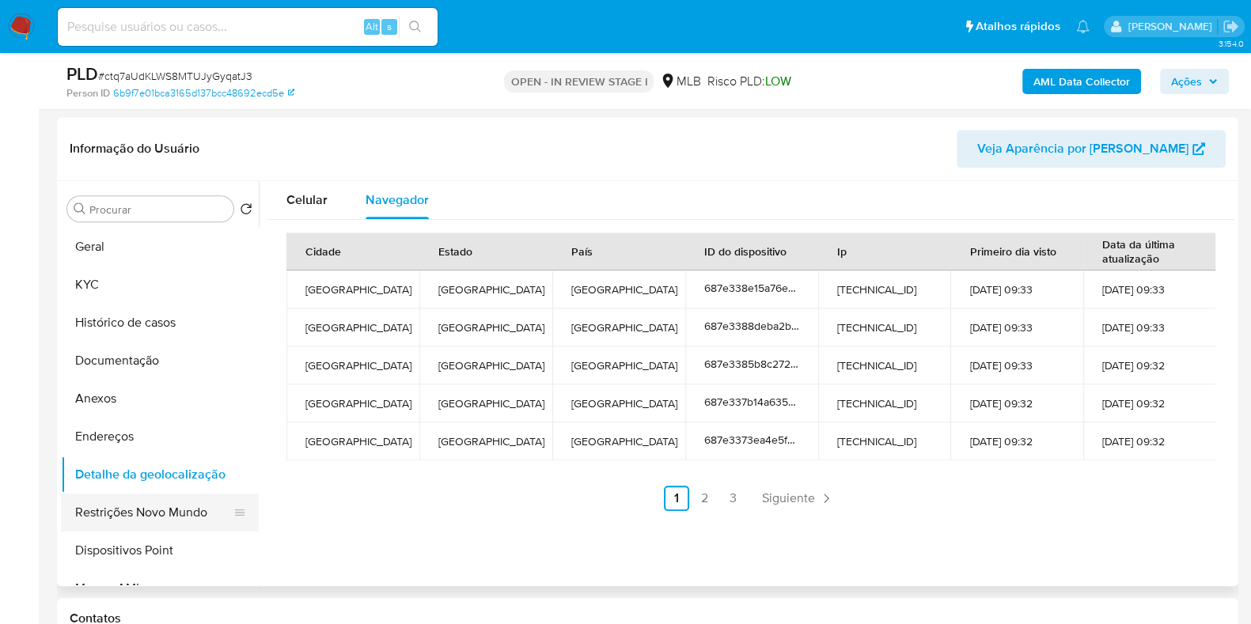
click at [200, 511] on button "Restrições Novo Mundo" at bounding box center [153, 513] width 185 height 38
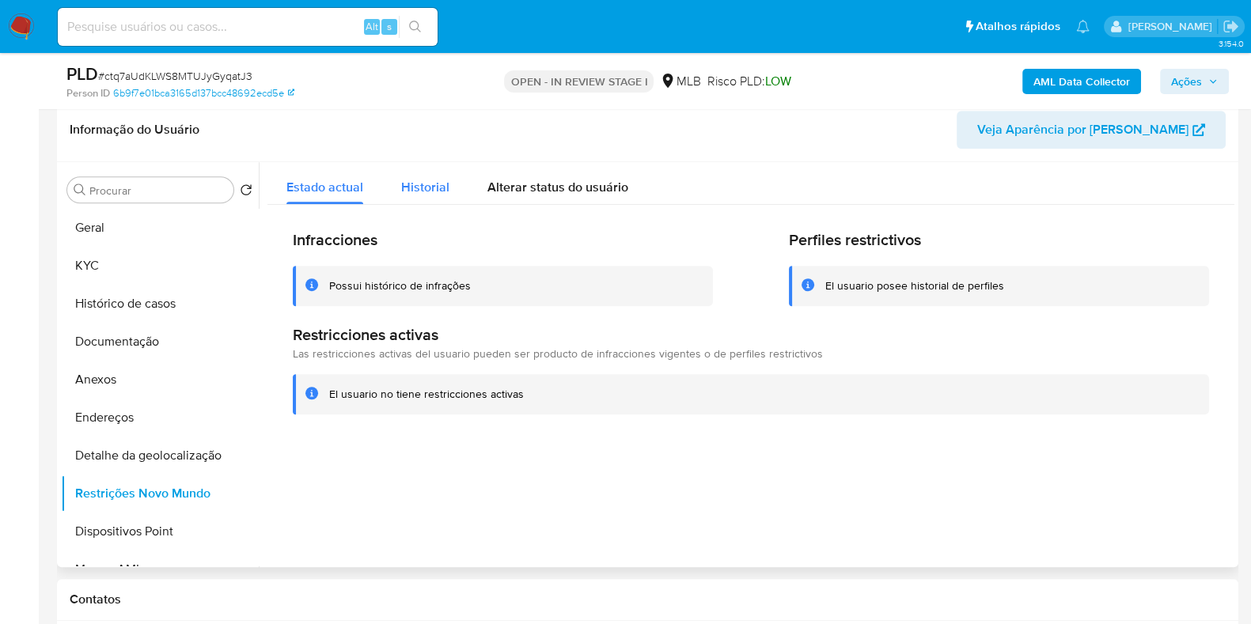
click at [442, 191] on span "Historial" at bounding box center [425, 187] width 48 height 18
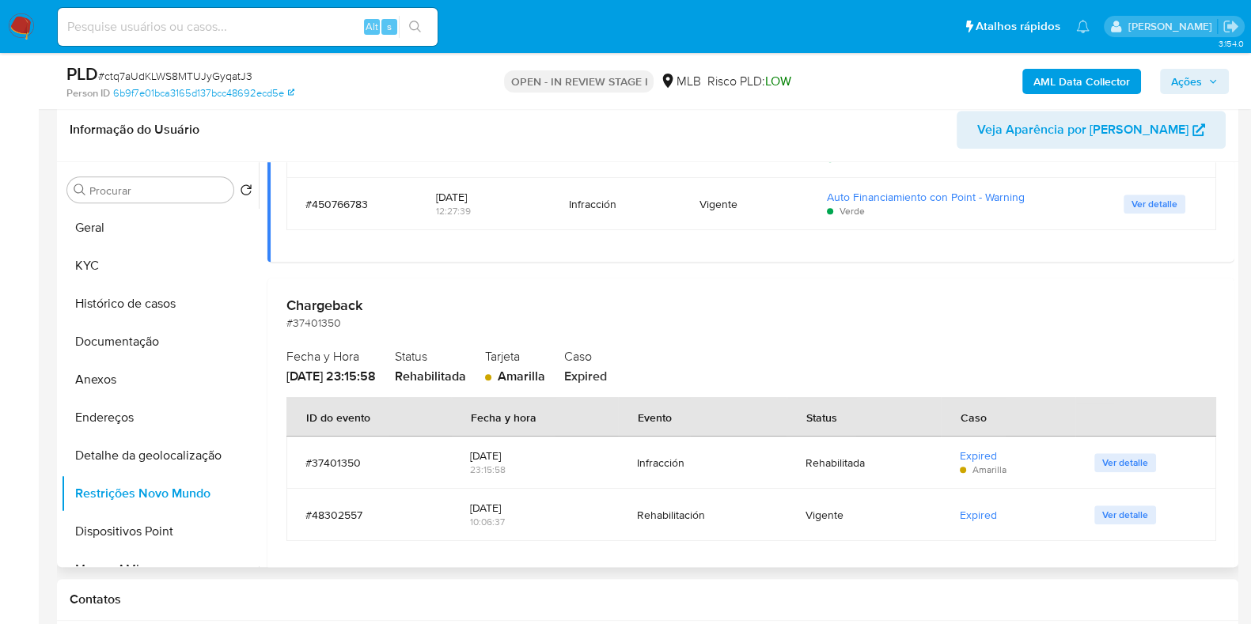
scroll to position [301, 0]
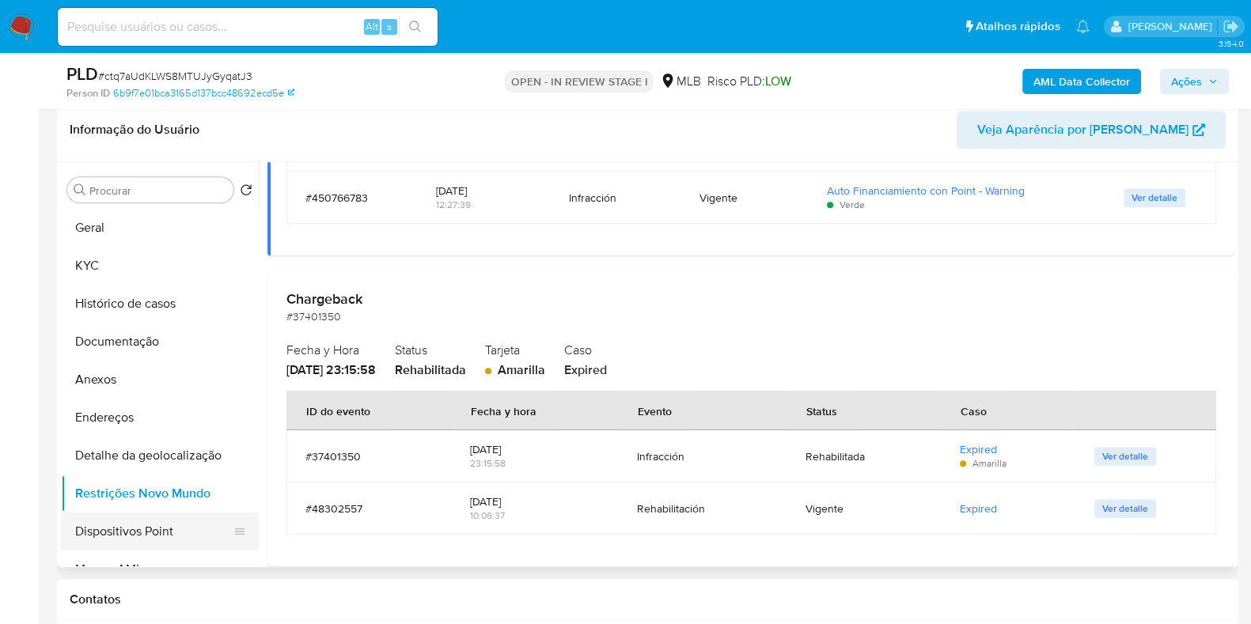
click at [161, 536] on button "Dispositivos Point" at bounding box center [153, 532] width 185 height 38
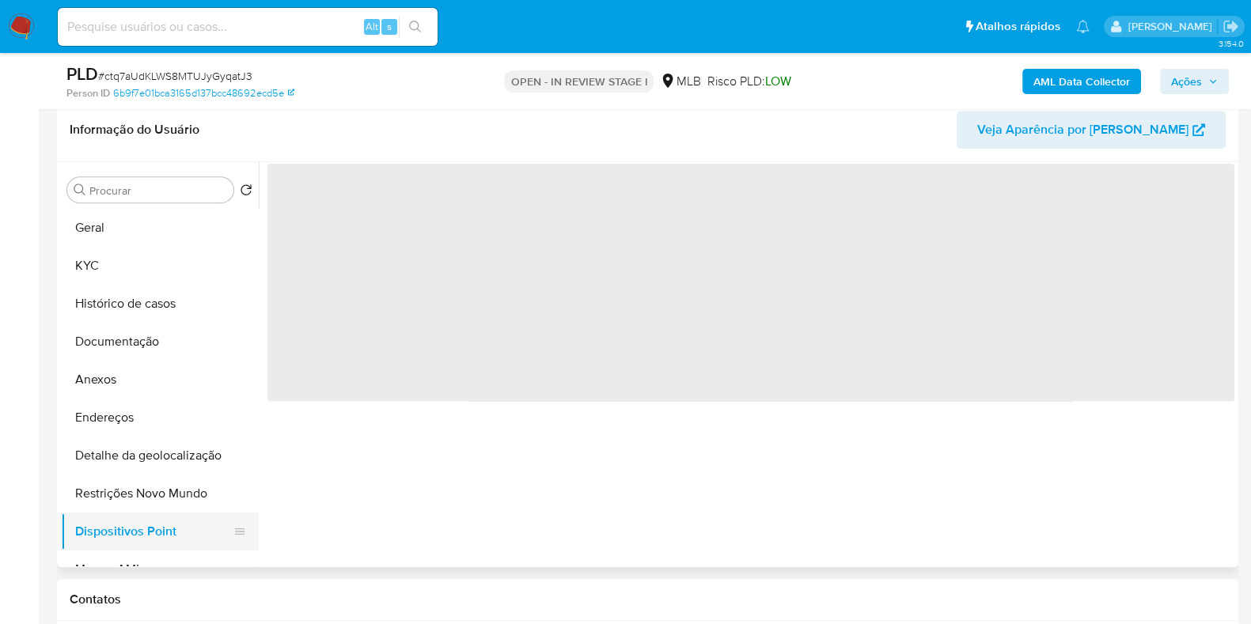
scroll to position [0, 0]
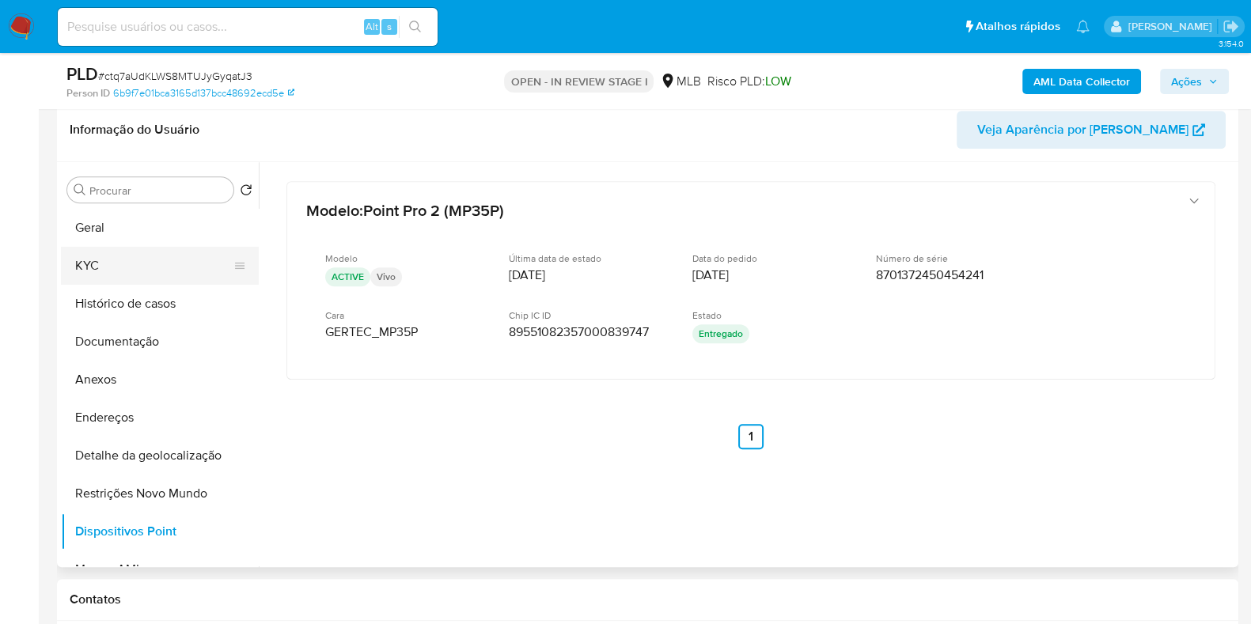
click at [179, 267] on button "KYC" at bounding box center [153, 266] width 185 height 38
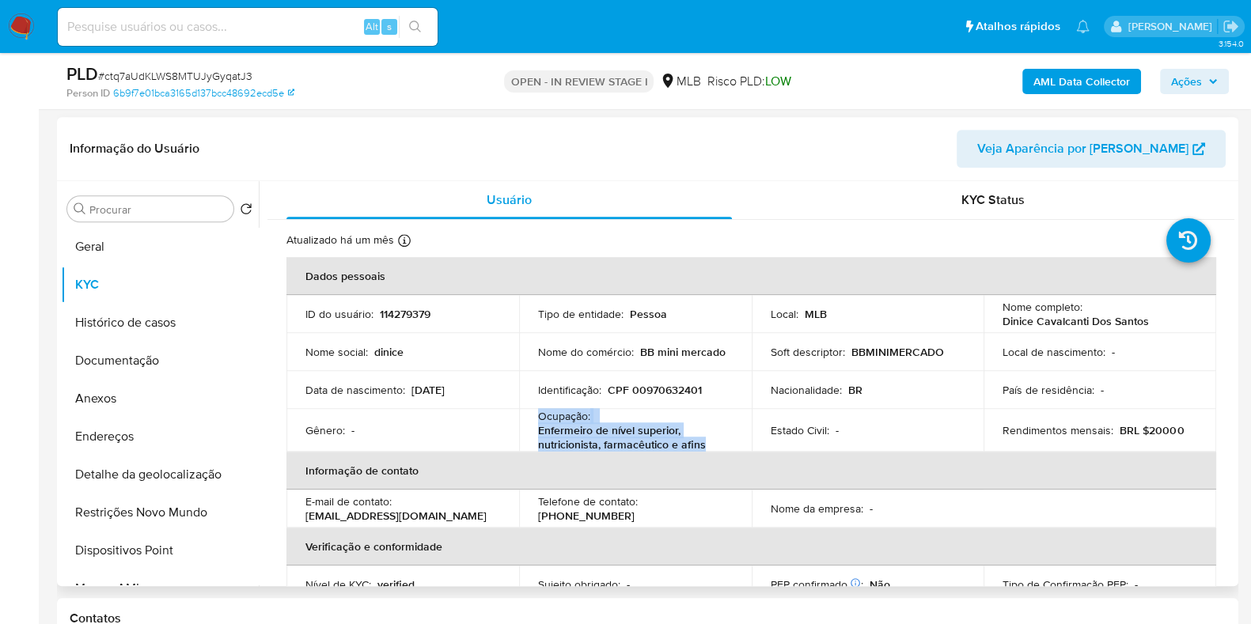
drag, startPoint x: 704, startPoint y: 442, endPoint x: 533, endPoint y: 415, distance: 173.0
click at [533, 415] on td "Ocupação : Enfermeiro de nível superior, nutricionista, farmacêutico e afins" at bounding box center [635, 430] width 233 height 43
copy div "Ocupação : Enfermeiro de nível superior, nutricionista, farmacêutico e afins"
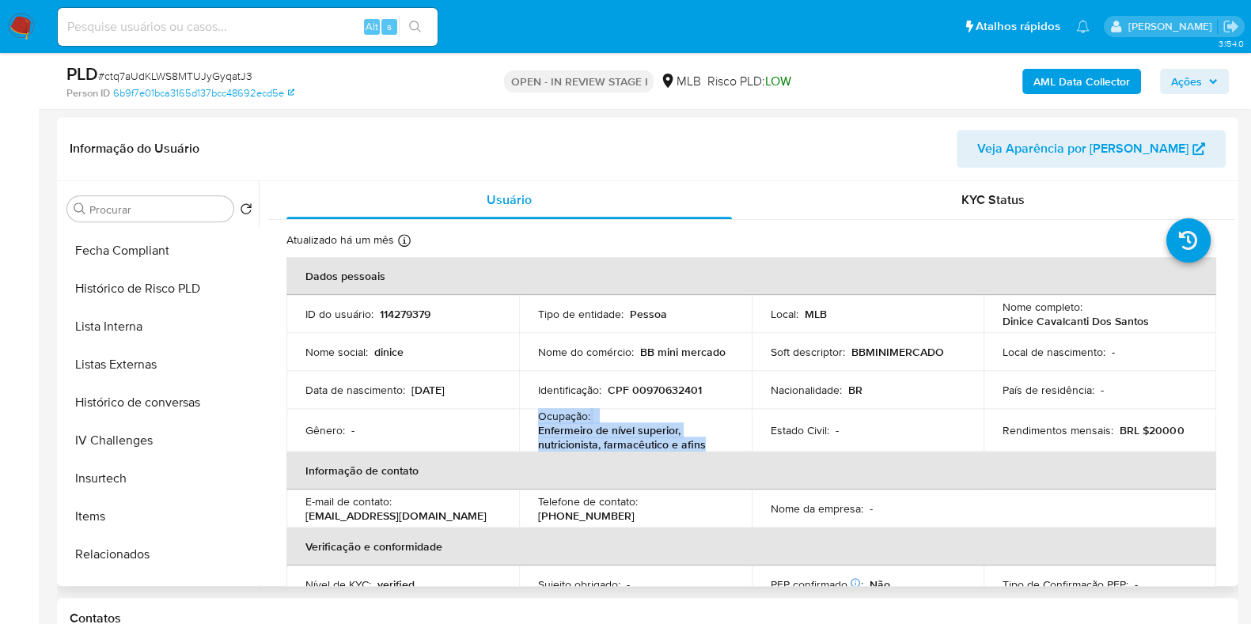
scroll to position [683, 0]
click at [206, 525] on button "Items" at bounding box center [153, 514] width 185 height 38
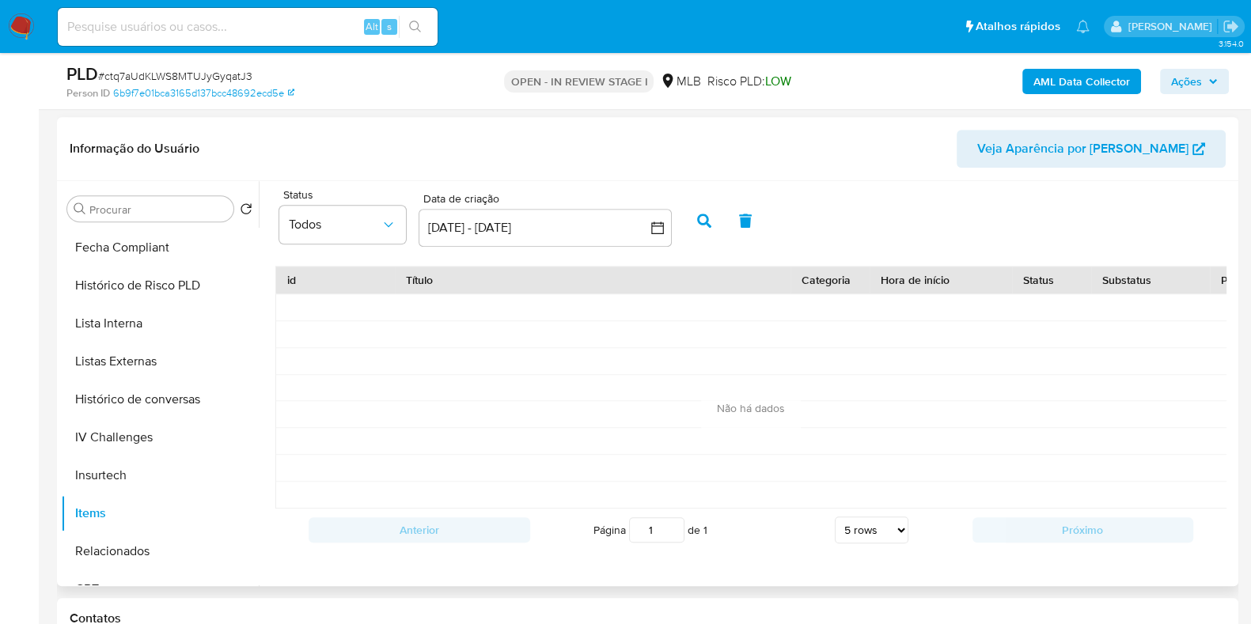
drag, startPoint x: 252, startPoint y: 484, endPoint x: 256, endPoint y: 468, distance: 16.3
click at [256, 468] on ul "Geral KYC Histórico de casos Documentação Anexos Endereços Detalhe da geolocali…" at bounding box center [160, 406] width 198 height 357
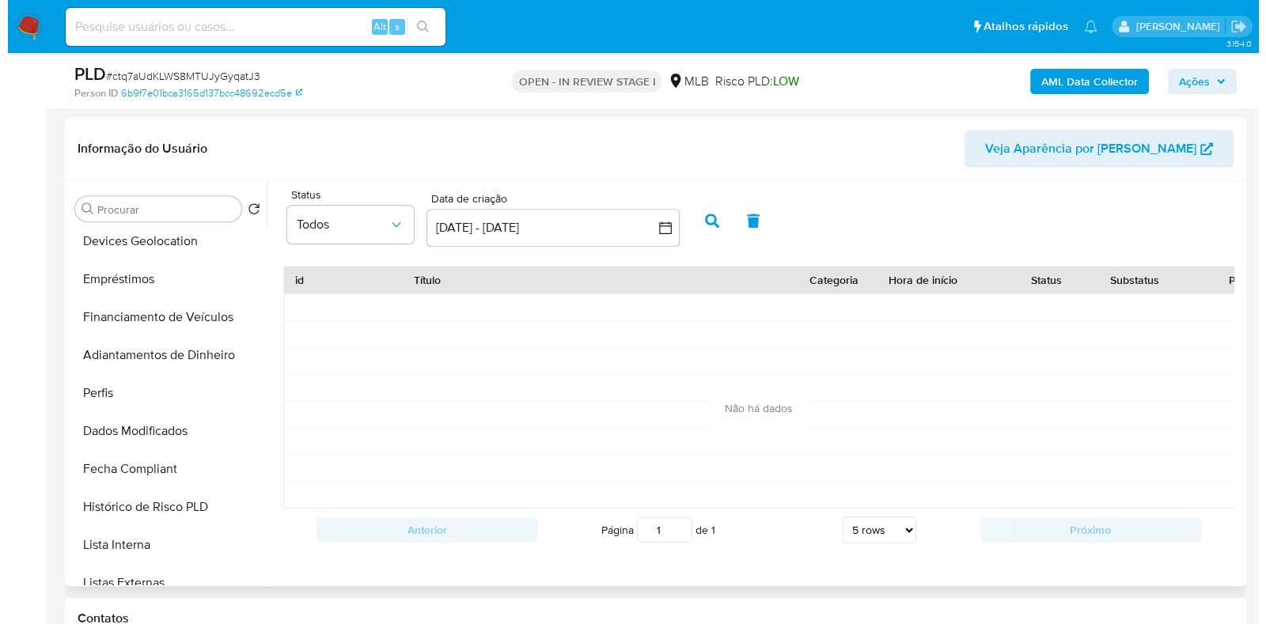
scroll to position [23, 0]
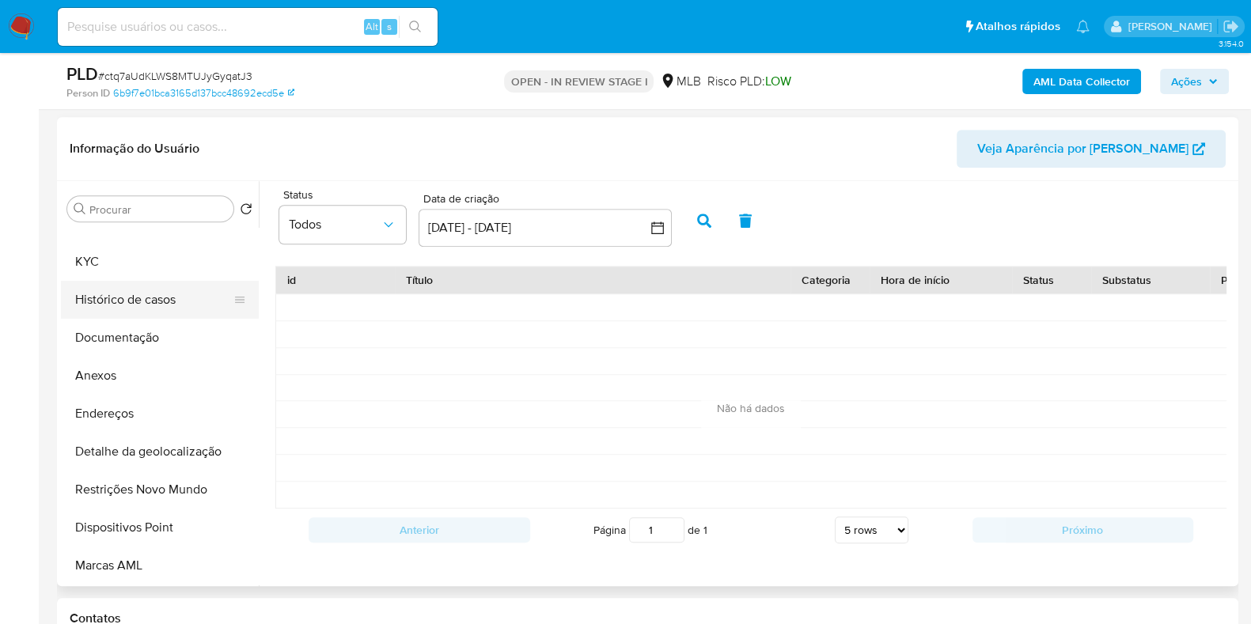
click at [186, 284] on button "Histórico de casos" at bounding box center [153, 300] width 185 height 38
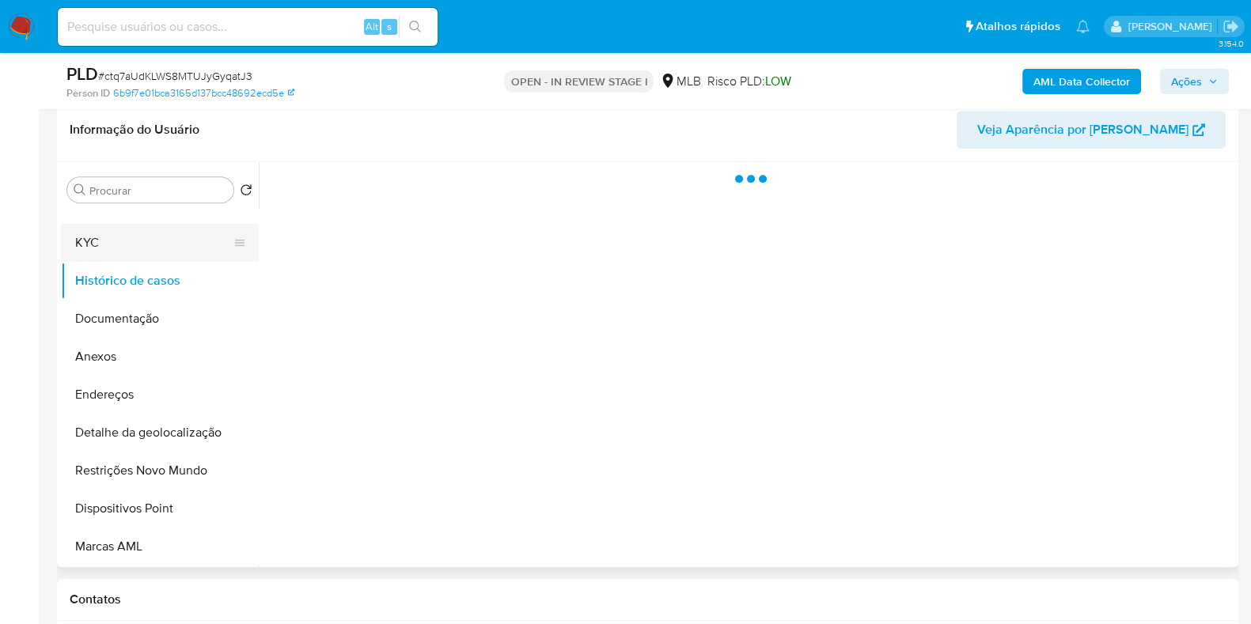
click at [179, 251] on button "KYC" at bounding box center [153, 243] width 185 height 38
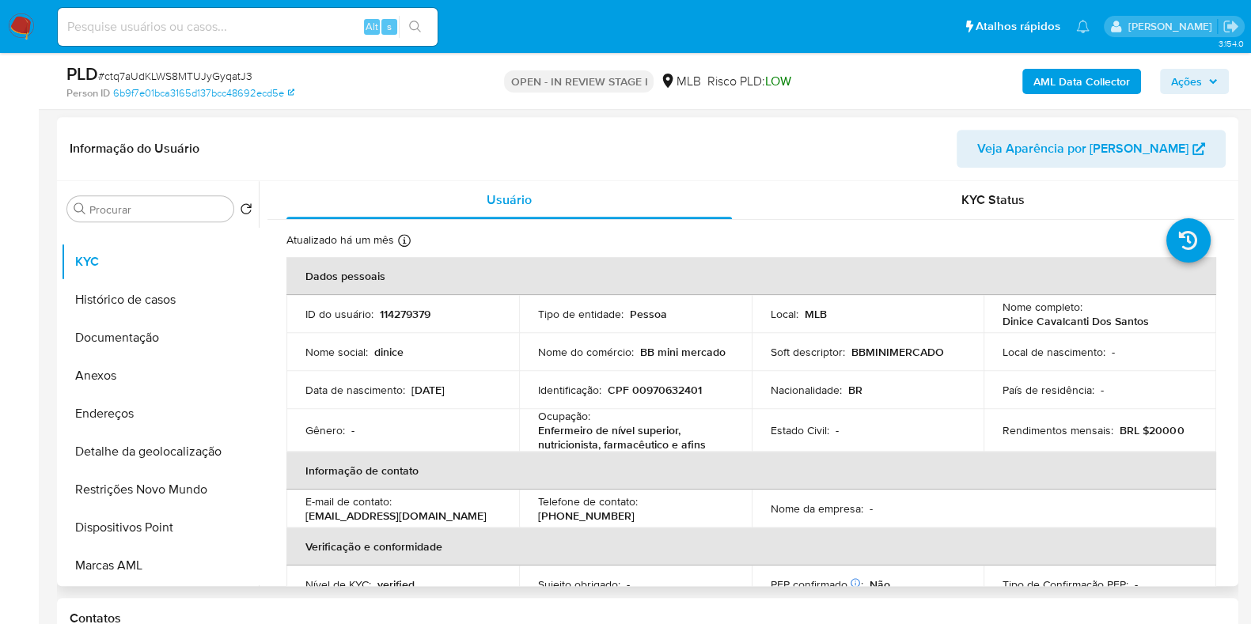
click at [654, 350] on p "BB mini mercado" at bounding box center [682, 352] width 85 height 14
drag, startPoint x: 637, startPoint y: 349, endPoint x: 729, endPoint y: 343, distance: 91.9
click at [729, 343] on td "Nome do comércio : BB mini mercado" at bounding box center [635, 352] width 233 height 38
copy p "BB mini mercado"
click at [174, 380] on button "Anexos" at bounding box center [153, 376] width 185 height 38
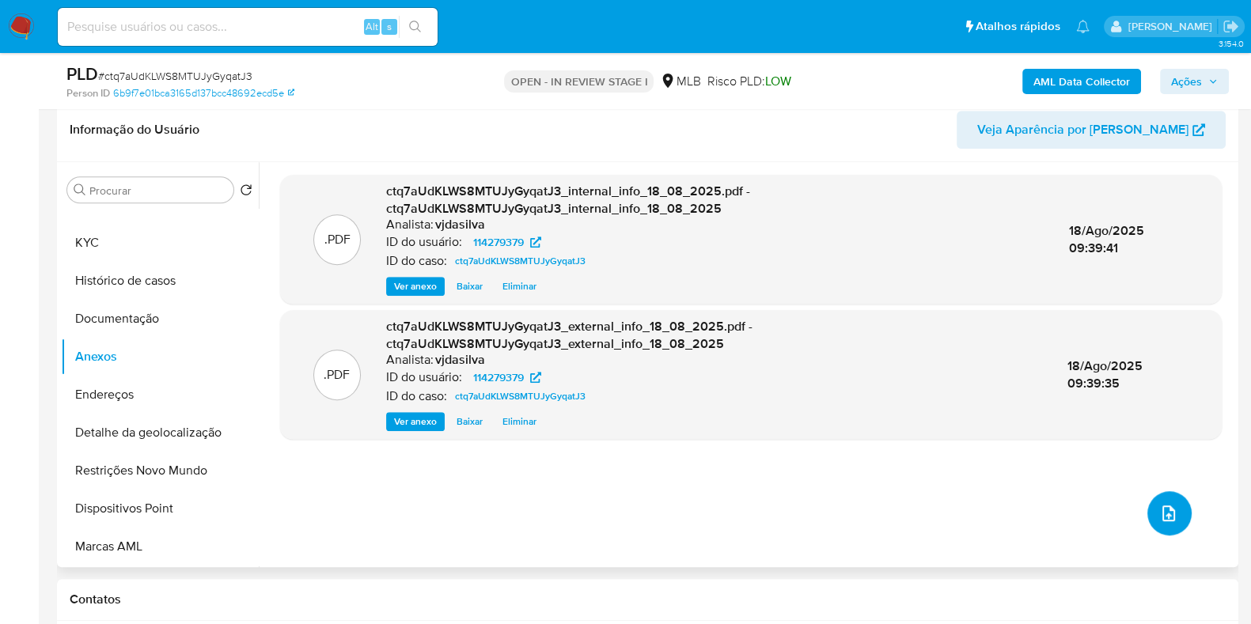
click at [1159, 507] on icon "upload-file" at bounding box center [1168, 513] width 19 height 19
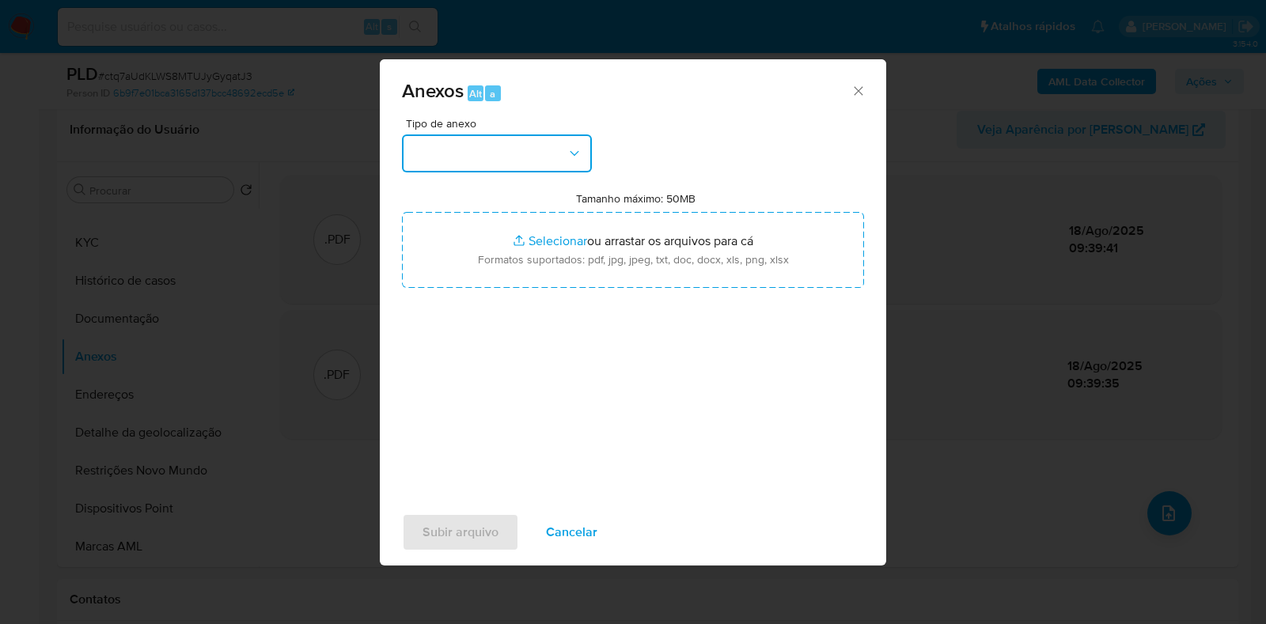
click at [576, 160] on icon "button" at bounding box center [575, 154] width 16 height 16
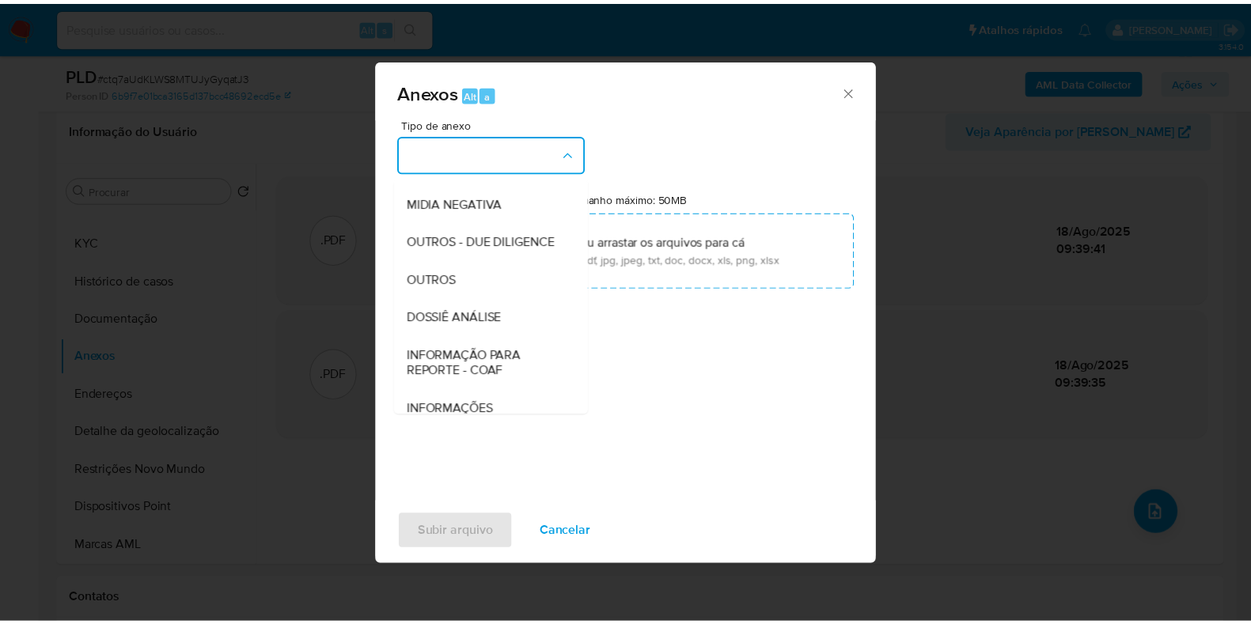
scroll to position [244, 0]
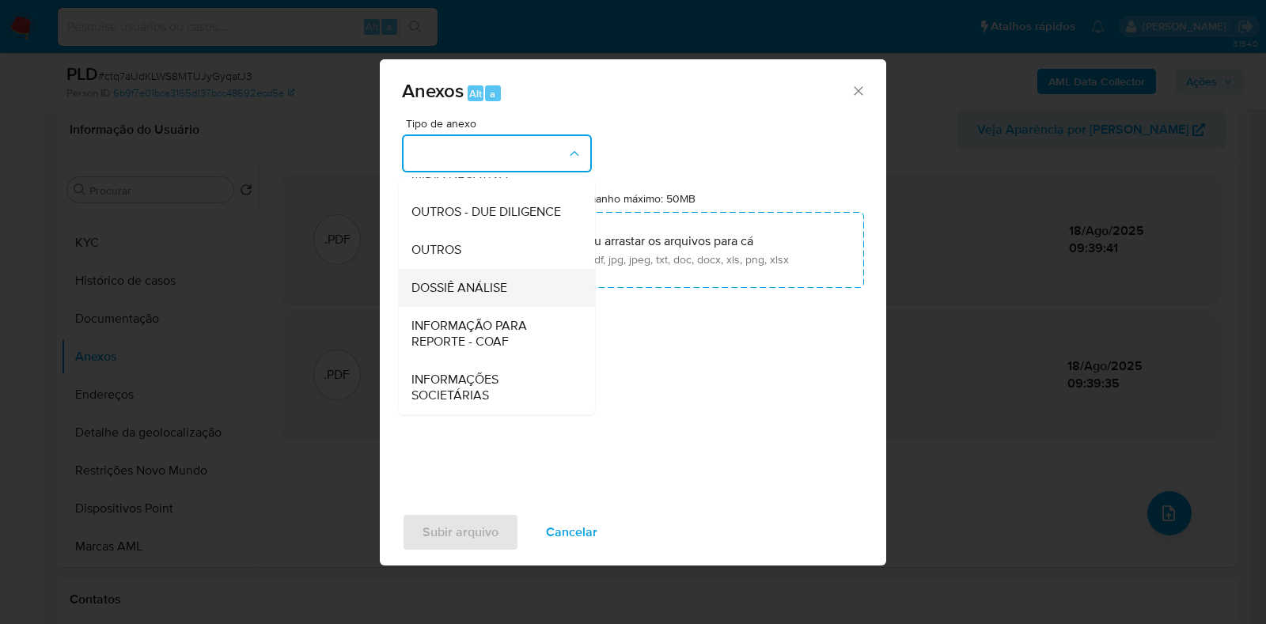
click at [538, 295] on div "DOSSIÊ ANÁLISE" at bounding box center [491, 288] width 161 height 38
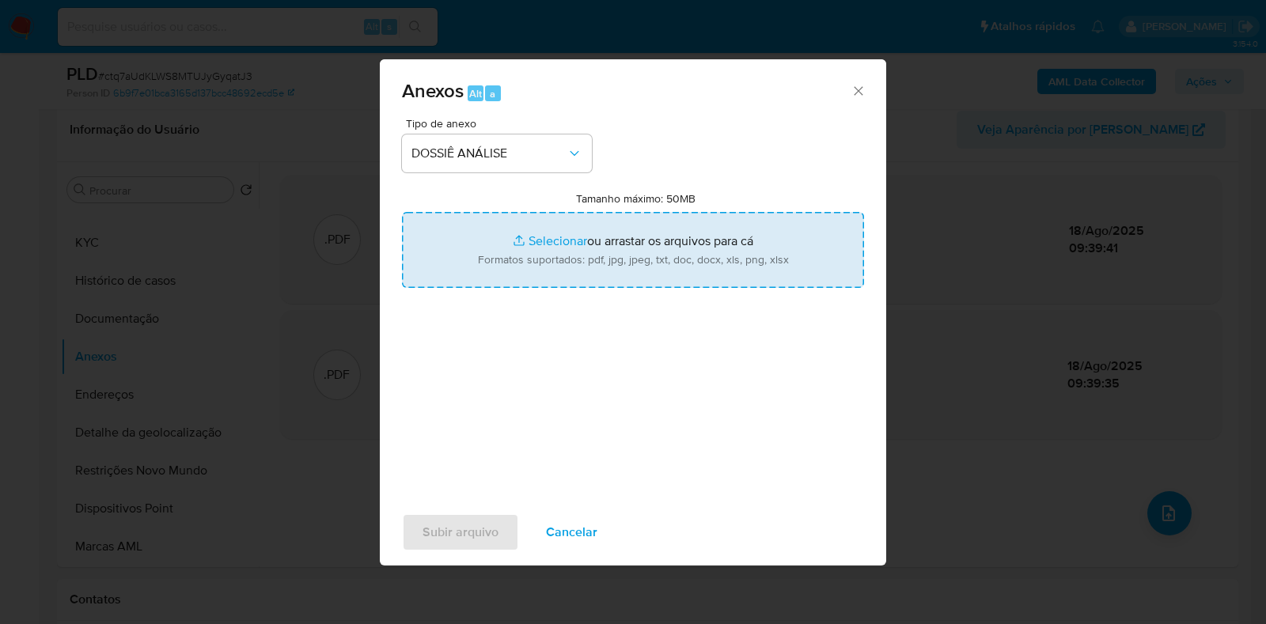
type input "C:\fakepath\SAR - XXXX - CPF 00970632401 - DINICE CAVALCANTI DOS SANTOS.pdf"
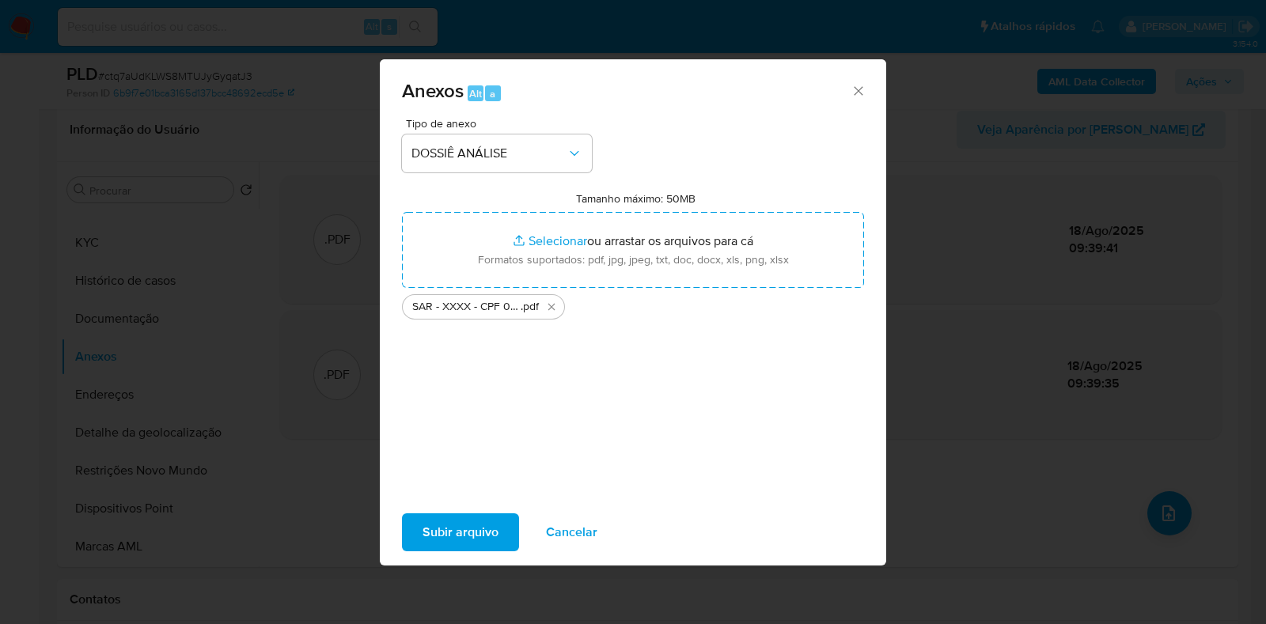
click at [490, 536] on span "Subir arquivo" at bounding box center [461, 532] width 76 height 35
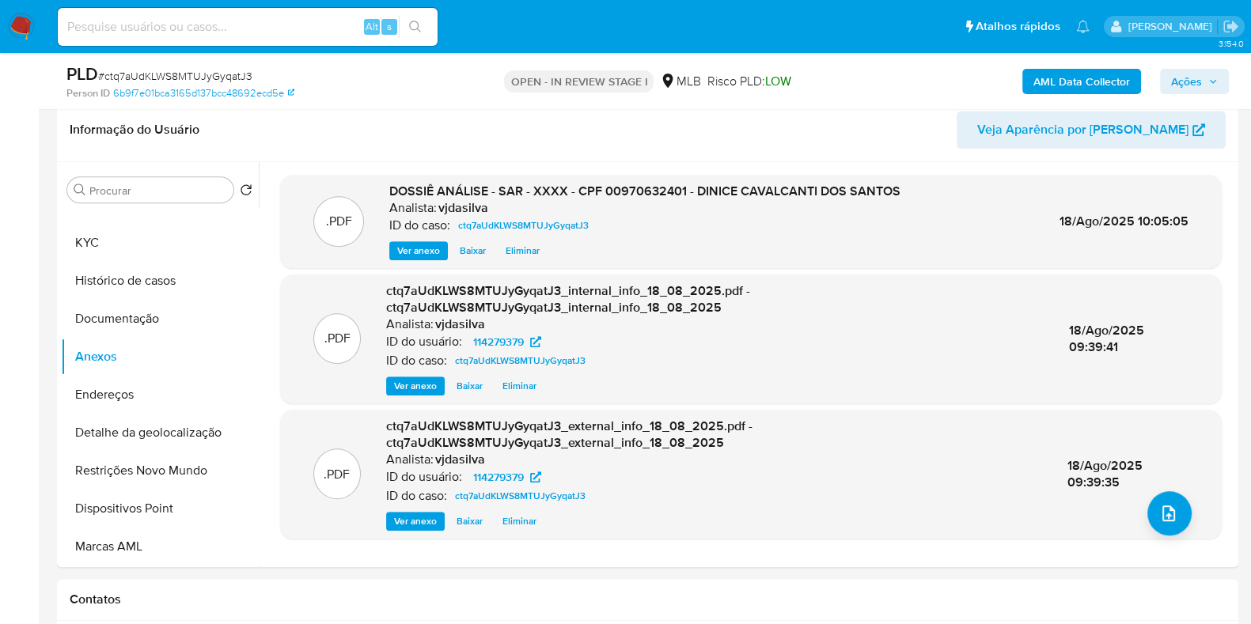
click at [1191, 93] on span "Ações" at bounding box center [1186, 81] width 31 height 25
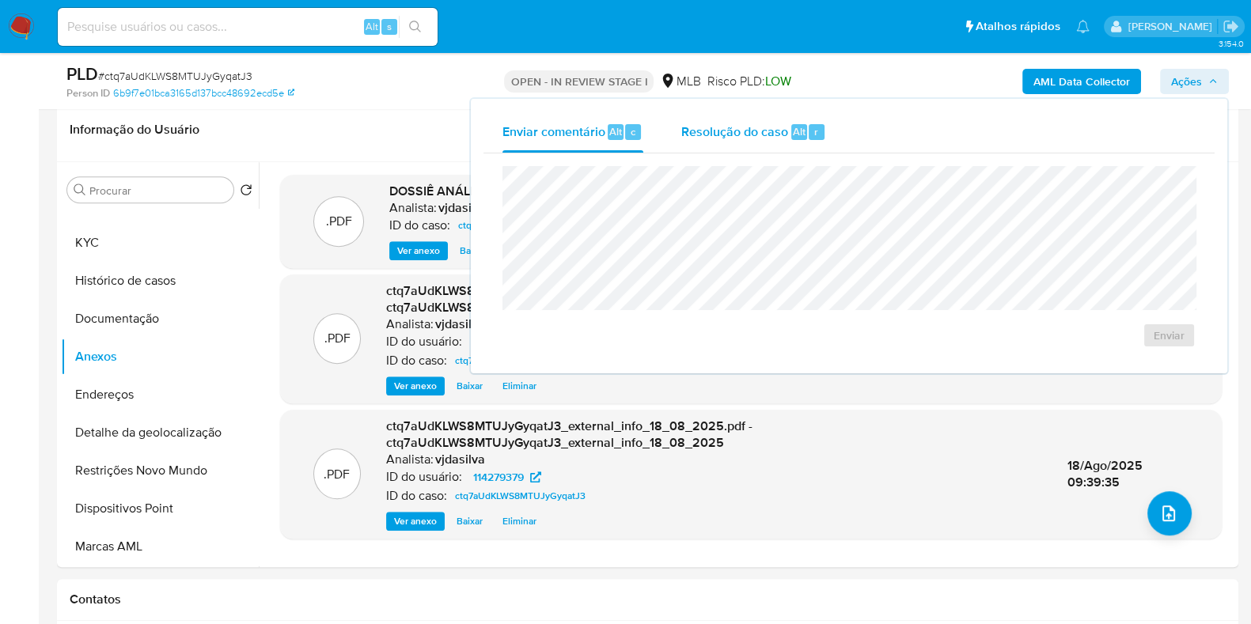
click at [737, 129] on span "Resolução do caso" at bounding box center [734, 131] width 107 height 18
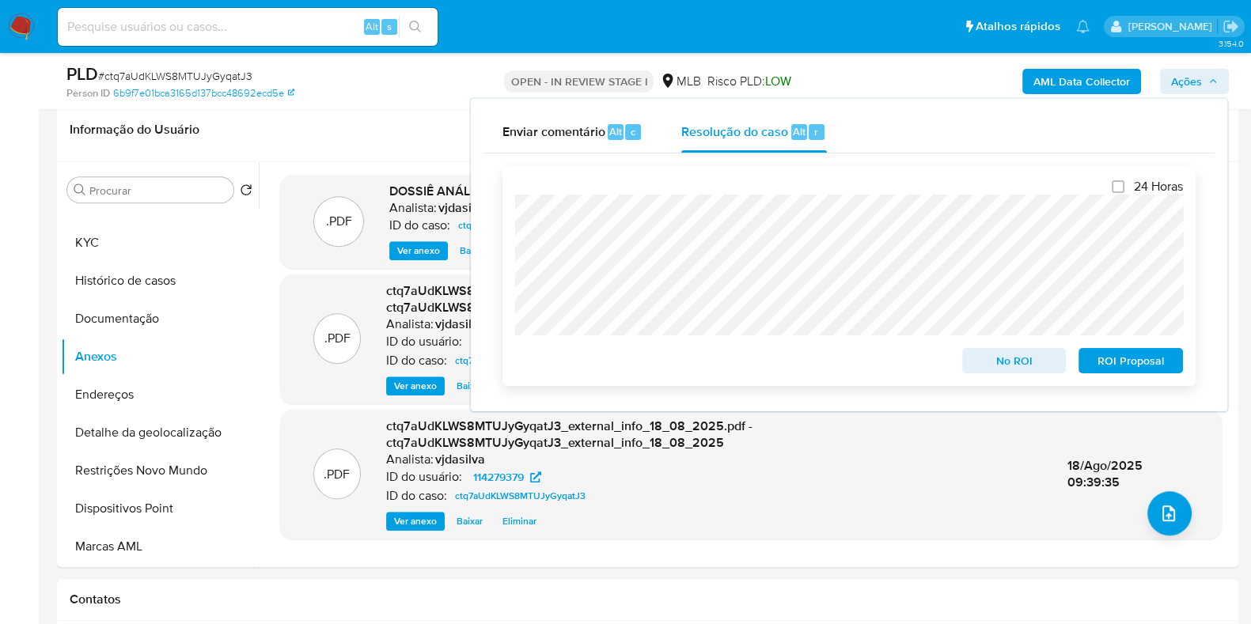
click at [1139, 363] on span "ROI Proposal" at bounding box center [1131, 361] width 82 height 22
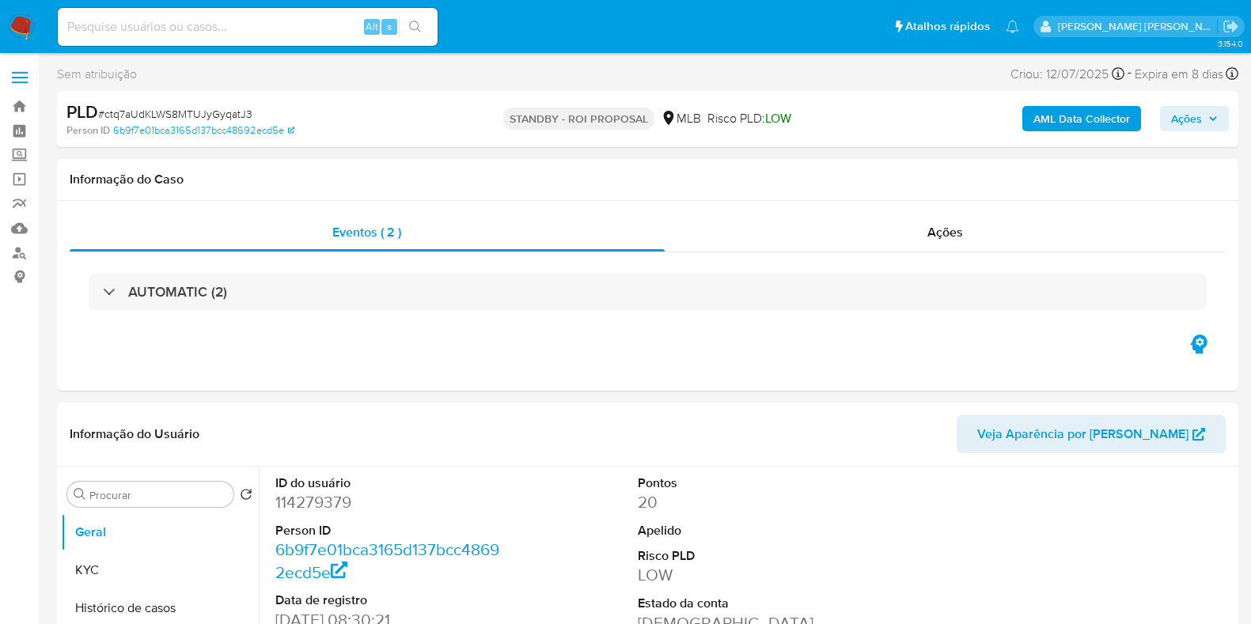
select select "10"
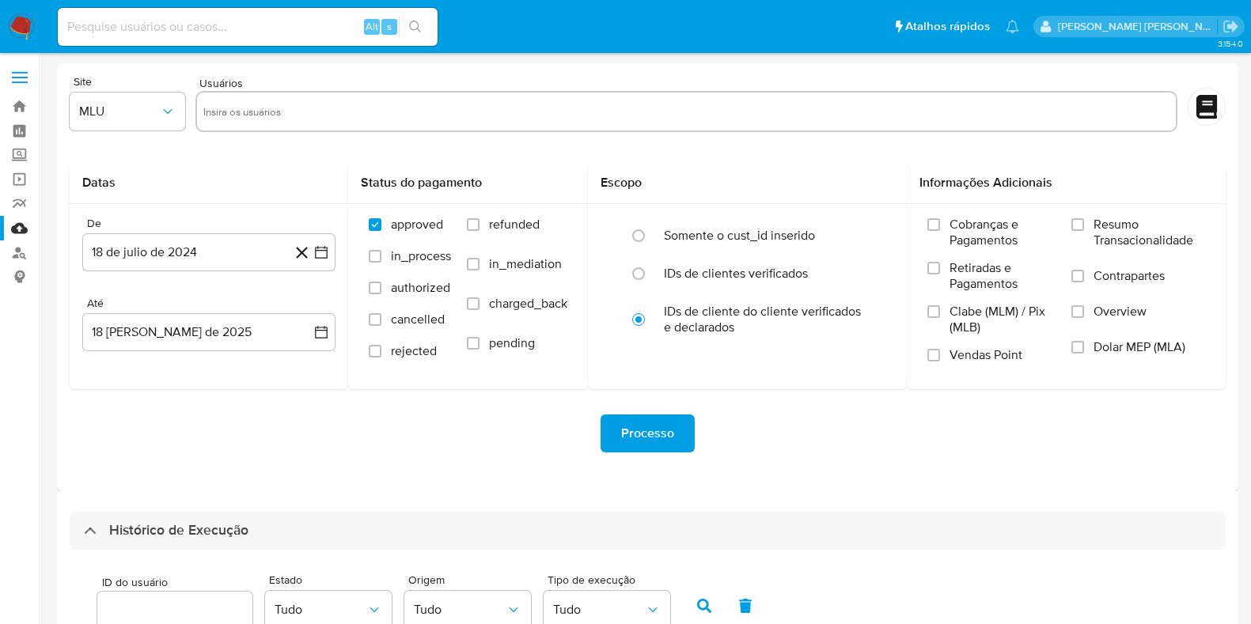
select select "10"
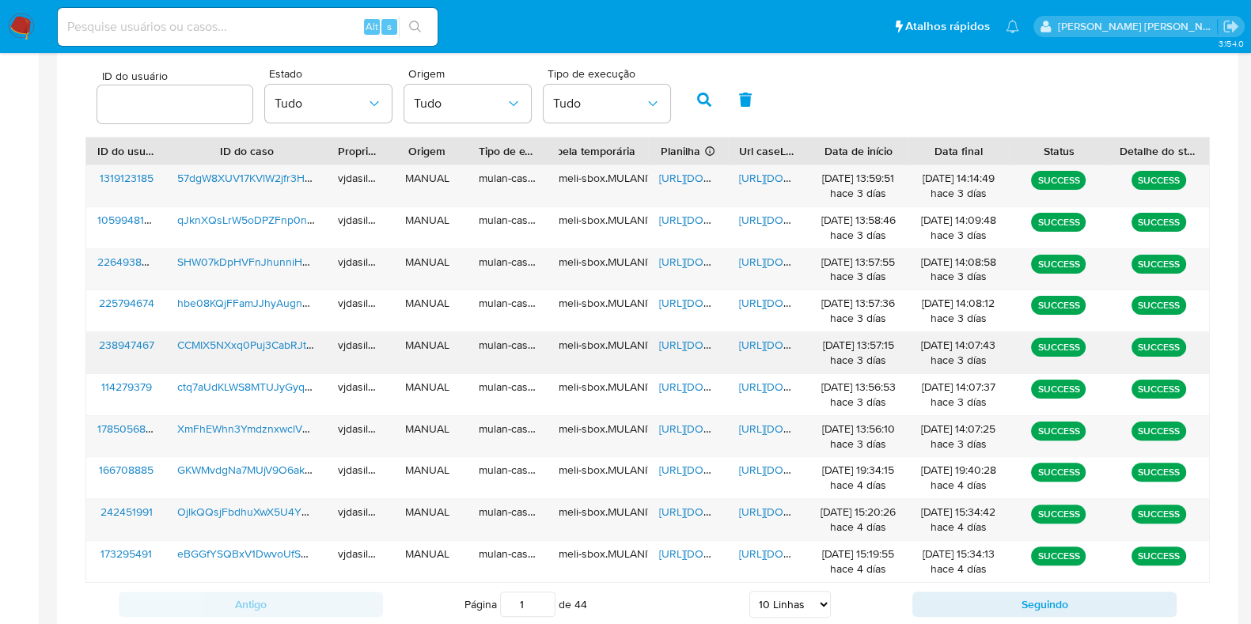
click at [772, 346] on span "[URL][DOMAIN_NAME]" at bounding box center [793, 345] width 109 height 16
click at [691, 338] on span "[URL][DOMAIN_NAME]" at bounding box center [713, 345] width 109 height 16
click at [262, 342] on span "CCMIX5NXxq0Puj3CabRJtmXr" at bounding box center [251, 345] width 149 height 16
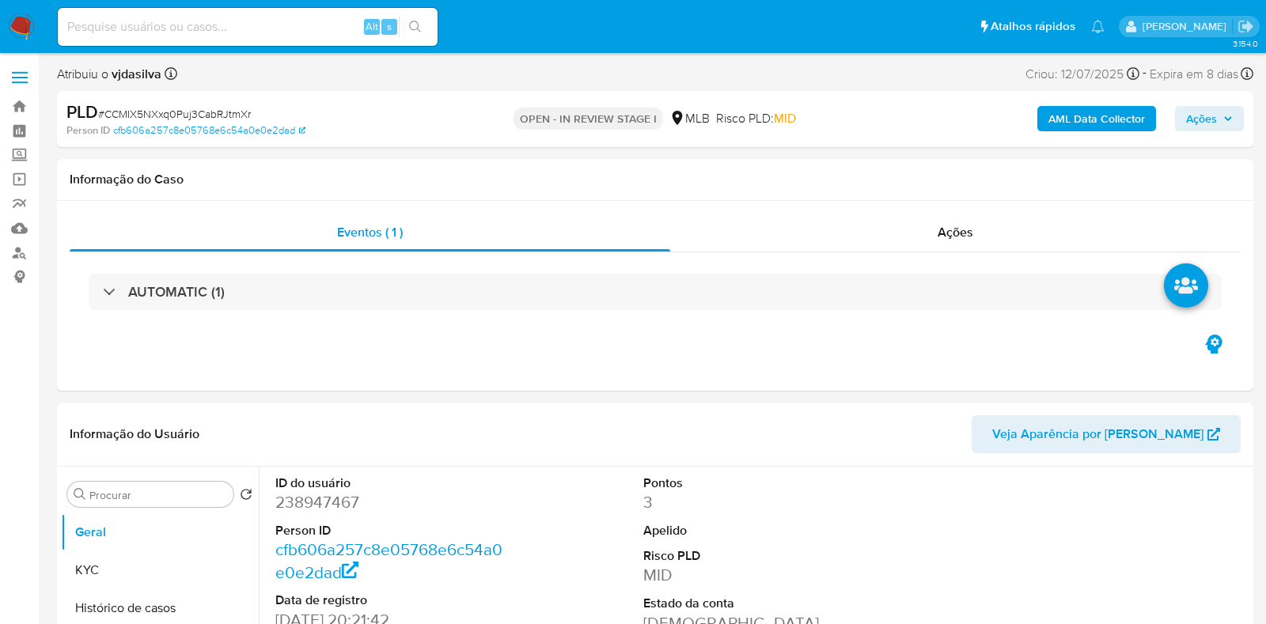
select select "10"
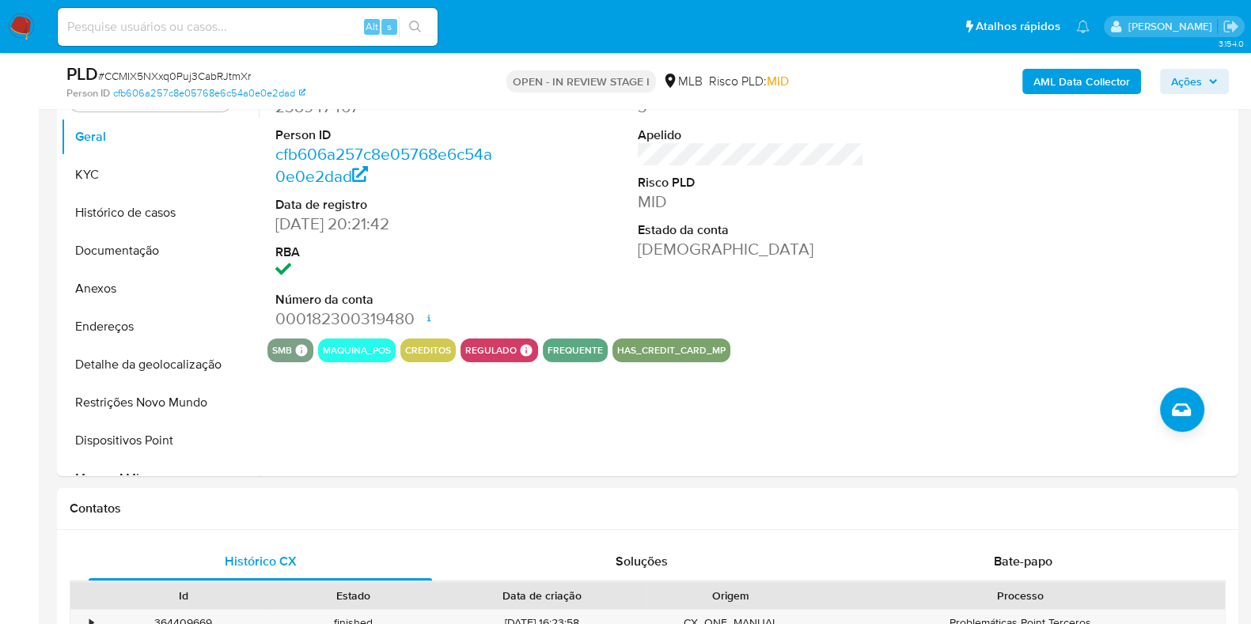
scroll to position [343, 0]
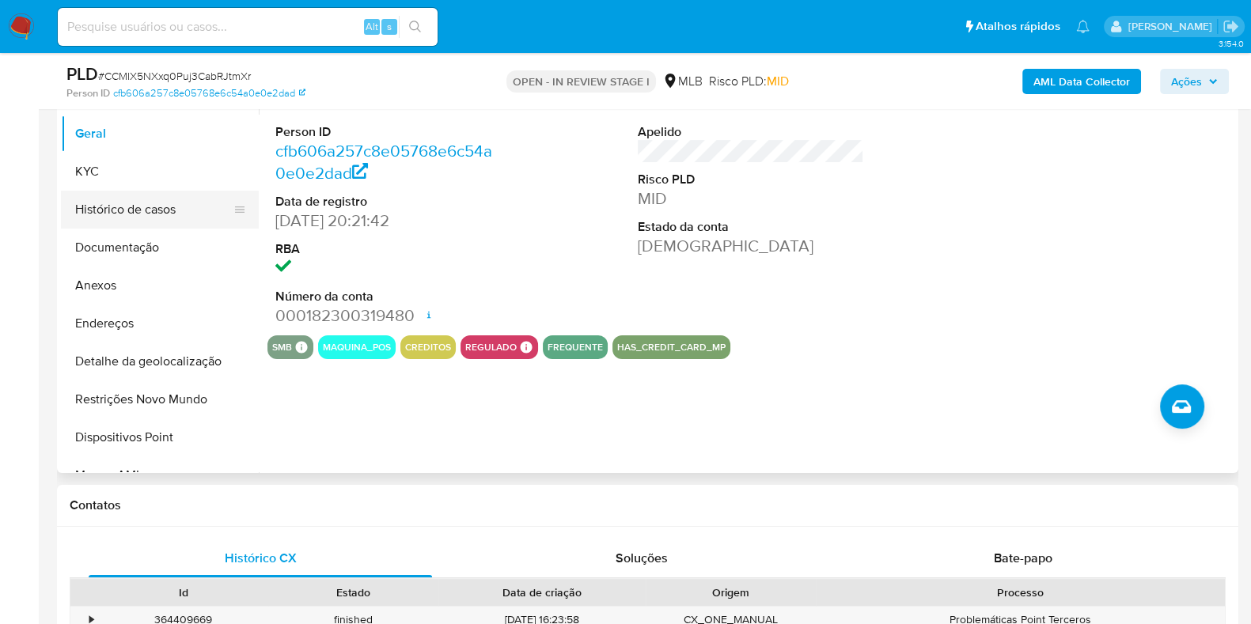
click at [147, 219] on button "Histórico de casos" at bounding box center [153, 210] width 185 height 38
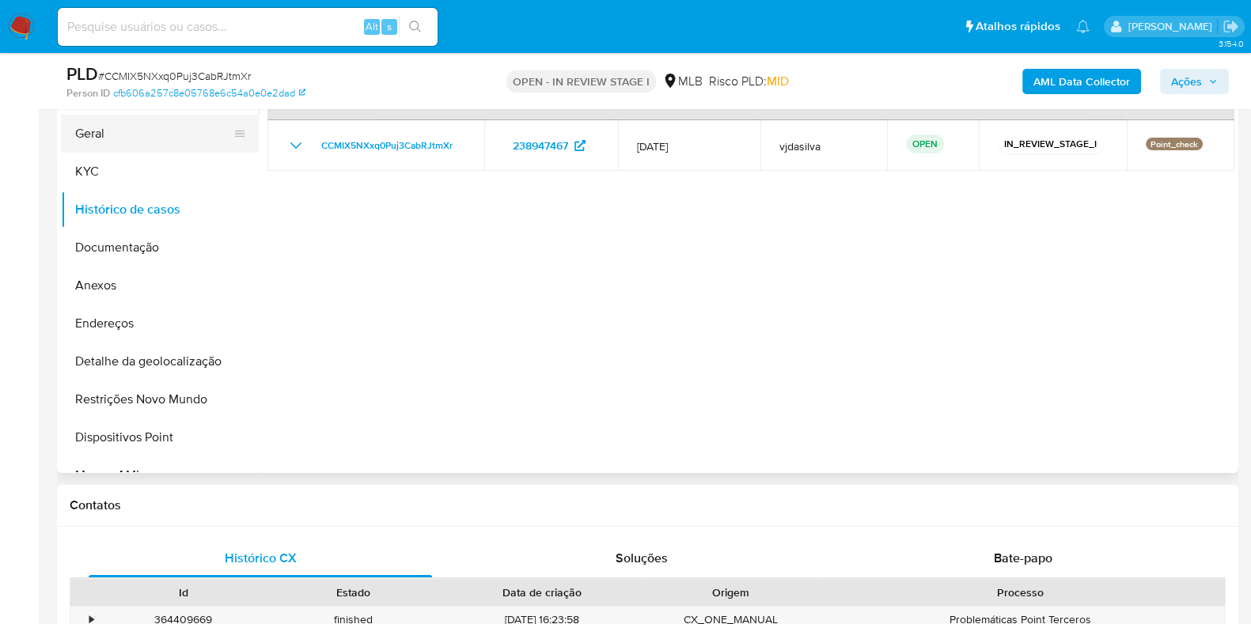
click at [142, 141] on button "Geral" at bounding box center [153, 134] width 185 height 38
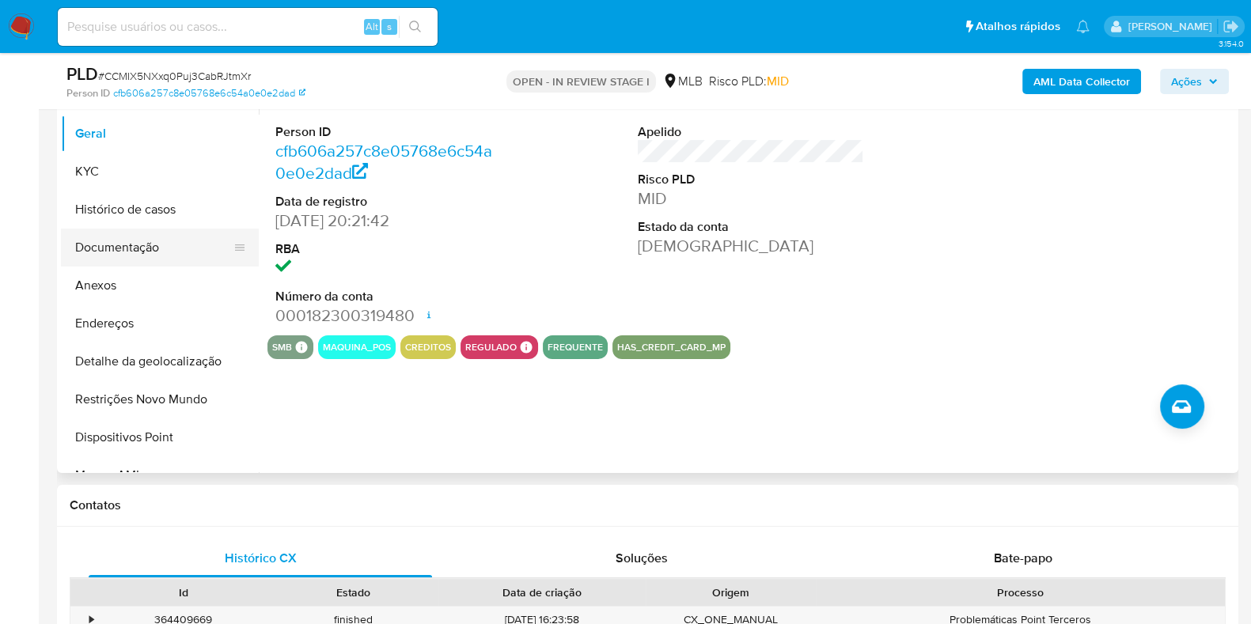
click at [154, 254] on button "Documentação" at bounding box center [153, 248] width 185 height 38
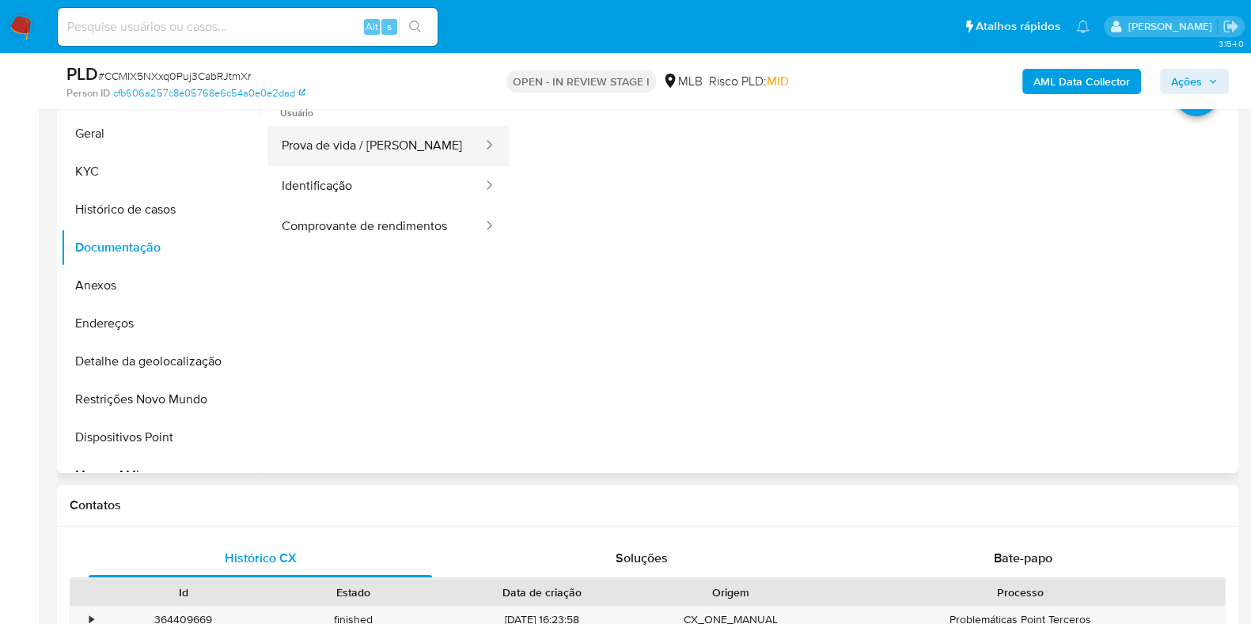
click at [389, 155] on button "Prova de vida / Selfie" at bounding box center [375, 146] width 217 height 40
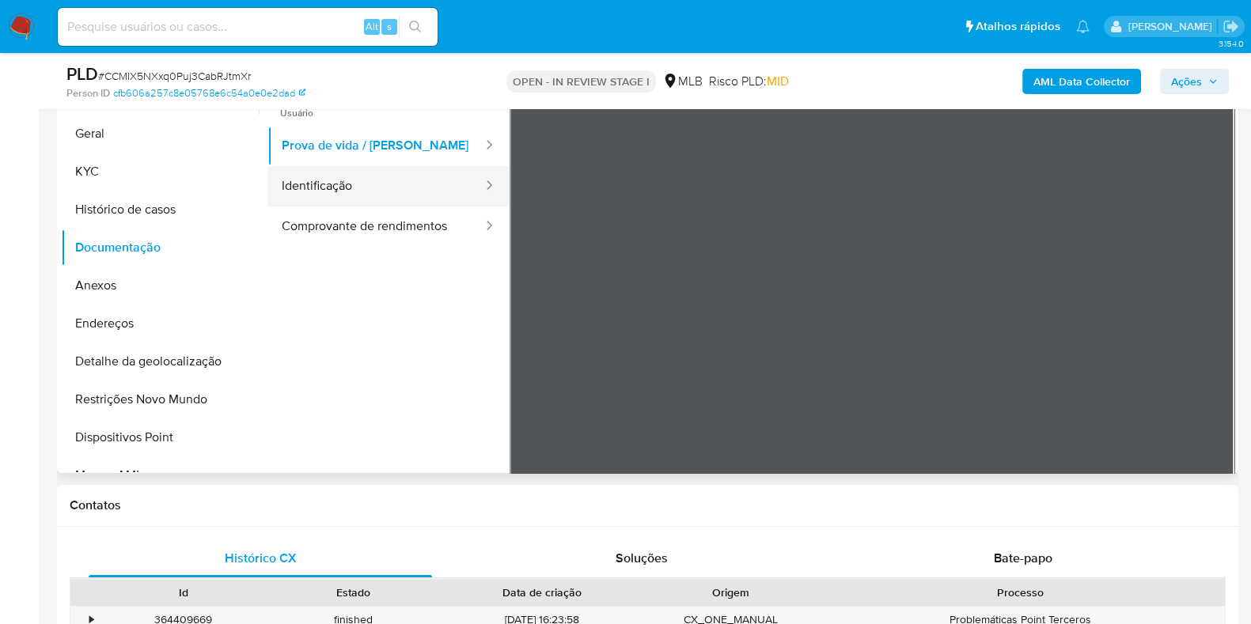
click at [391, 194] on button "Identificação" at bounding box center [375, 186] width 217 height 40
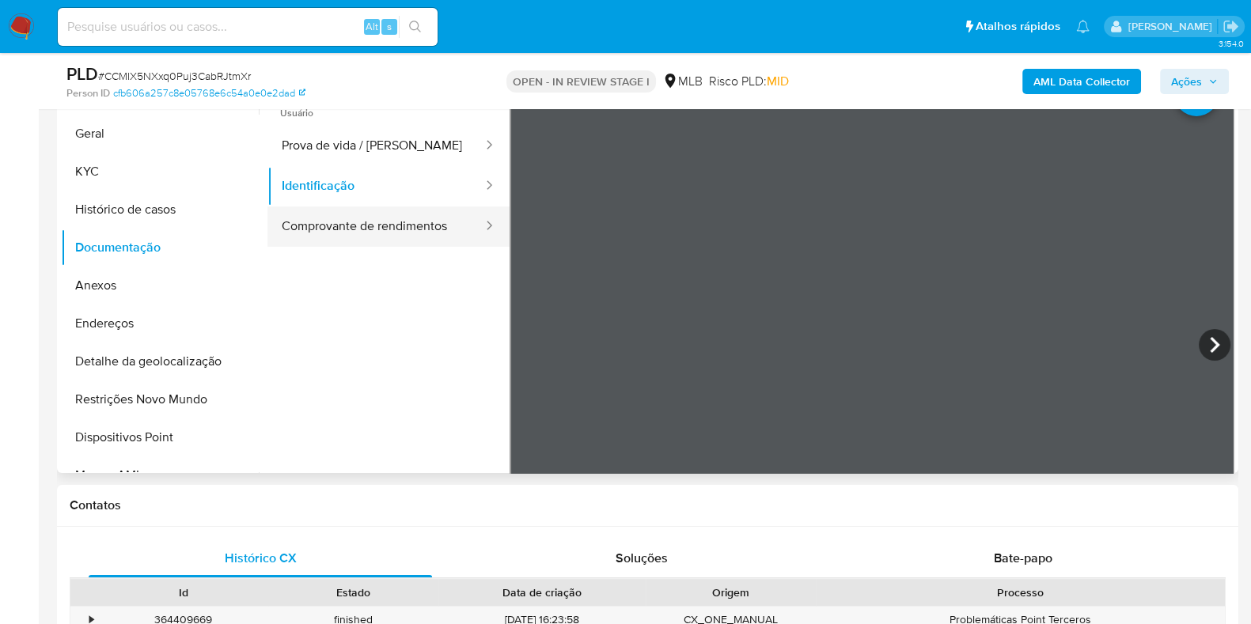
click at [395, 238] on button "Comprovante de rendimentos" at bounding box center [375, 227] width 217 height 40
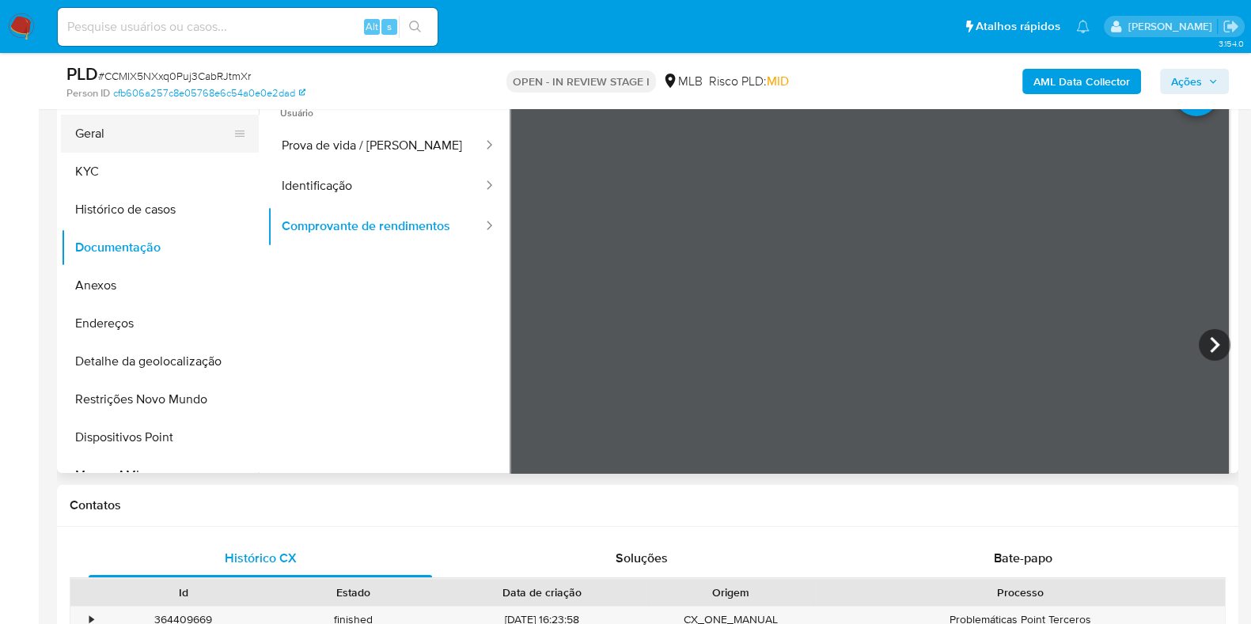
click at [123, 148] on button "Geral" at bounding box center [153, 134] width 185 height 38
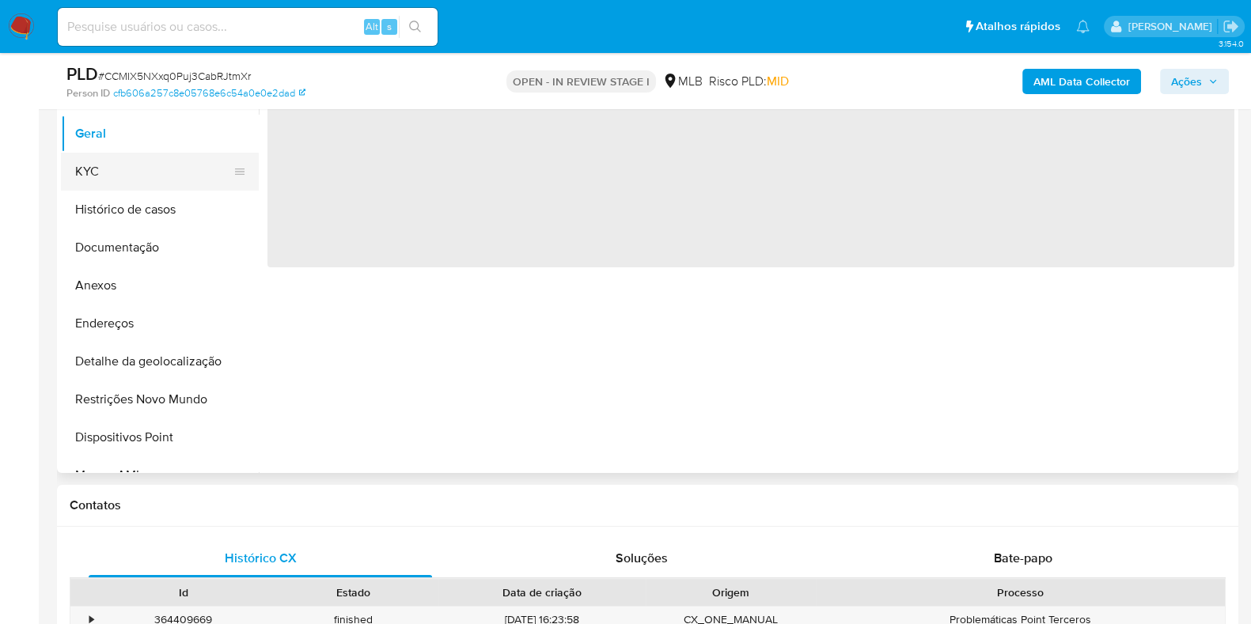
click at [124, 171] on button "KYC" at bounding box center [153, 172] width 185 height 38
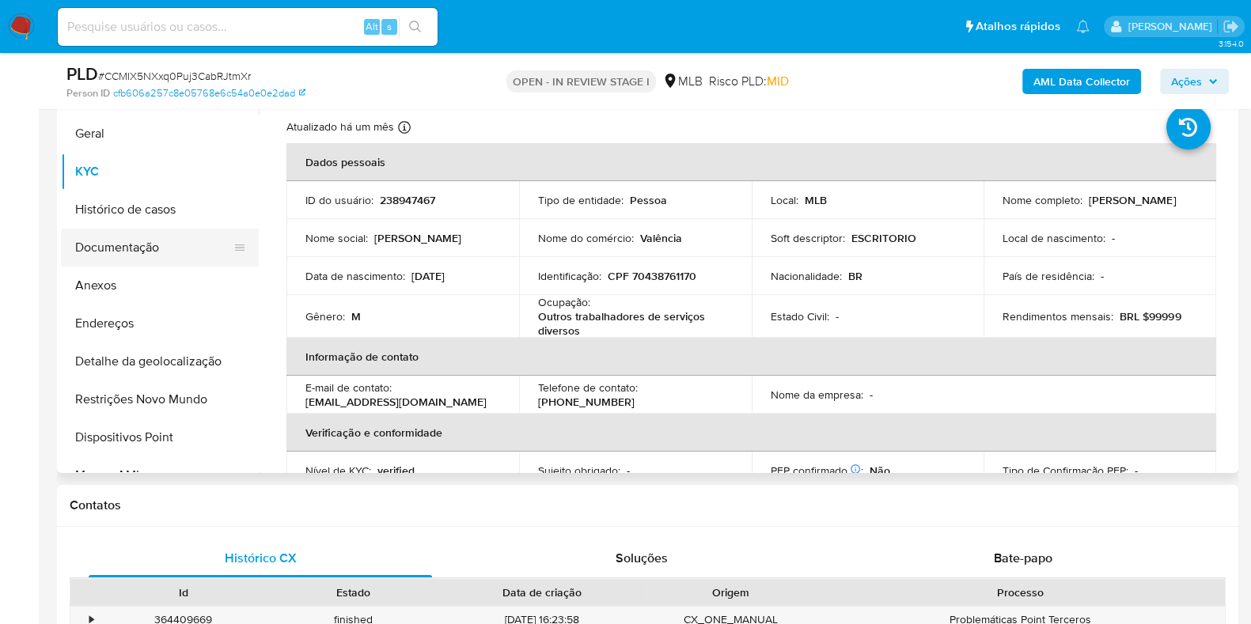
click at [169, 252] on button "Documentação" at bounding box center [153, 248] width 185 height 38
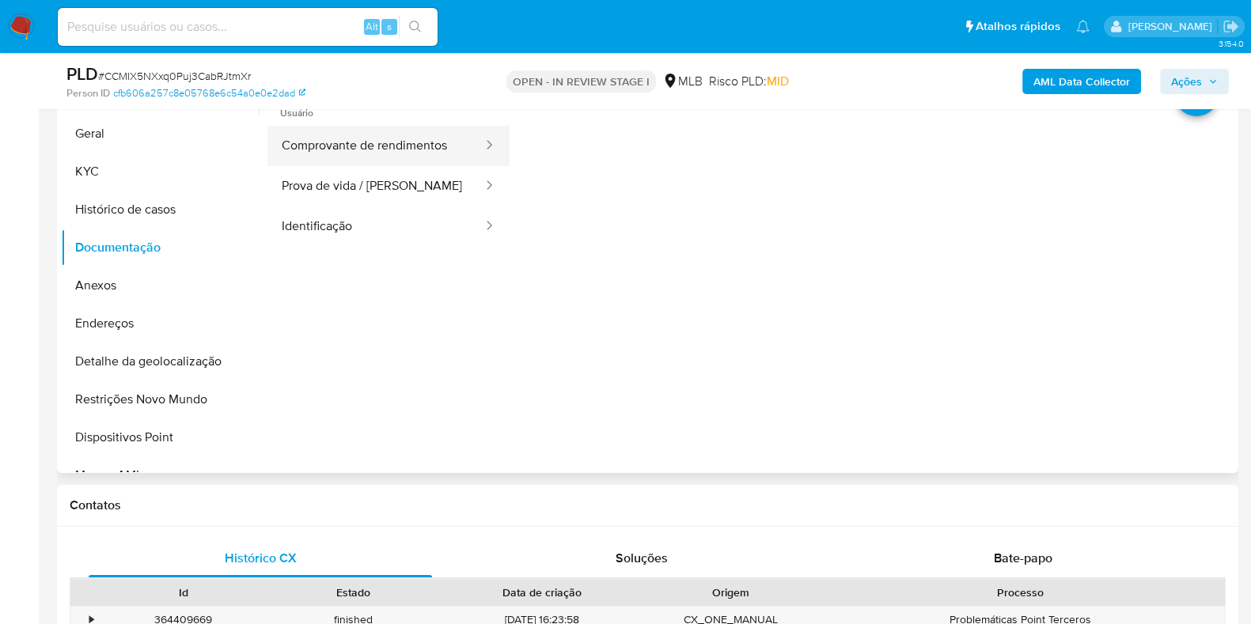
click at [436, 164] on button "Comprovante de rendimentos" at bounding box center [375, 146] width 217 height 40
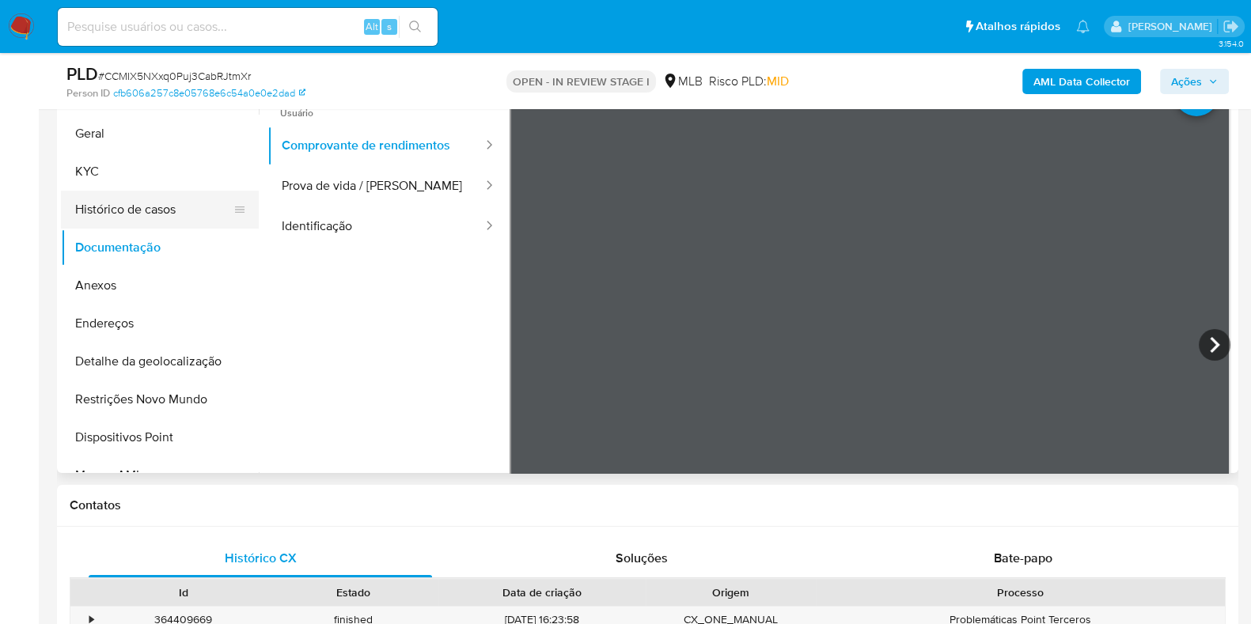
click at [176, 215] on button "Histórico de casos" at bounding box center [153, 210] width 185 height 38
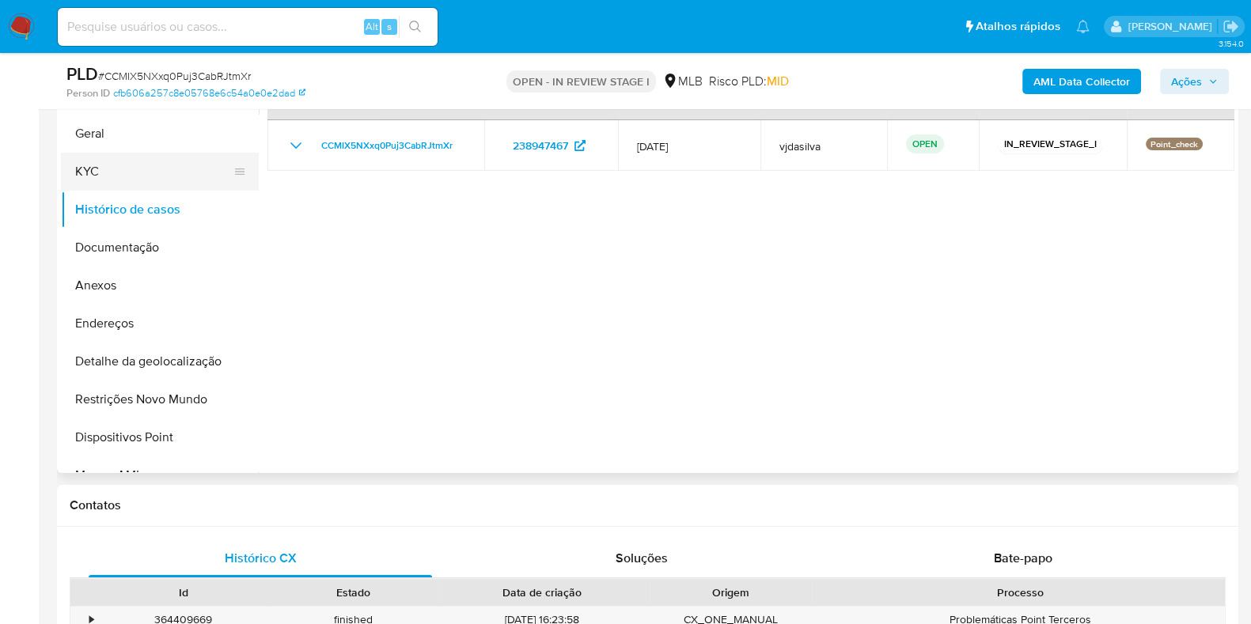
click at [170, 181] on button "KYC" at bounding box center [153, 172] width 185 height 38
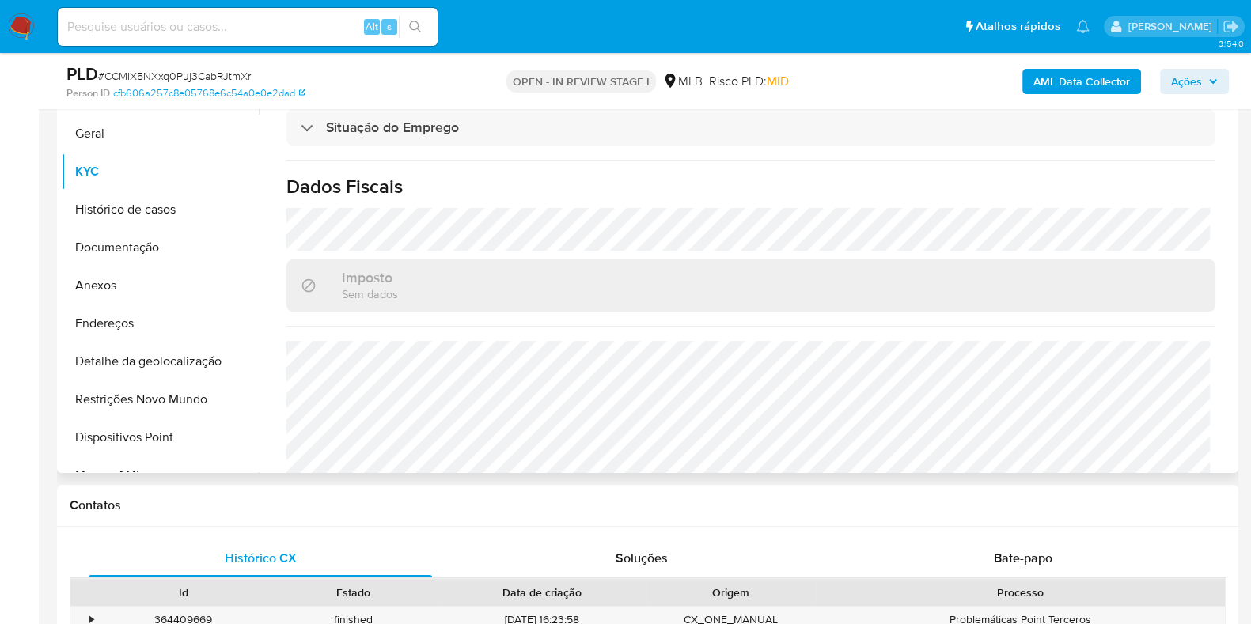
scroll to position [692, 0]
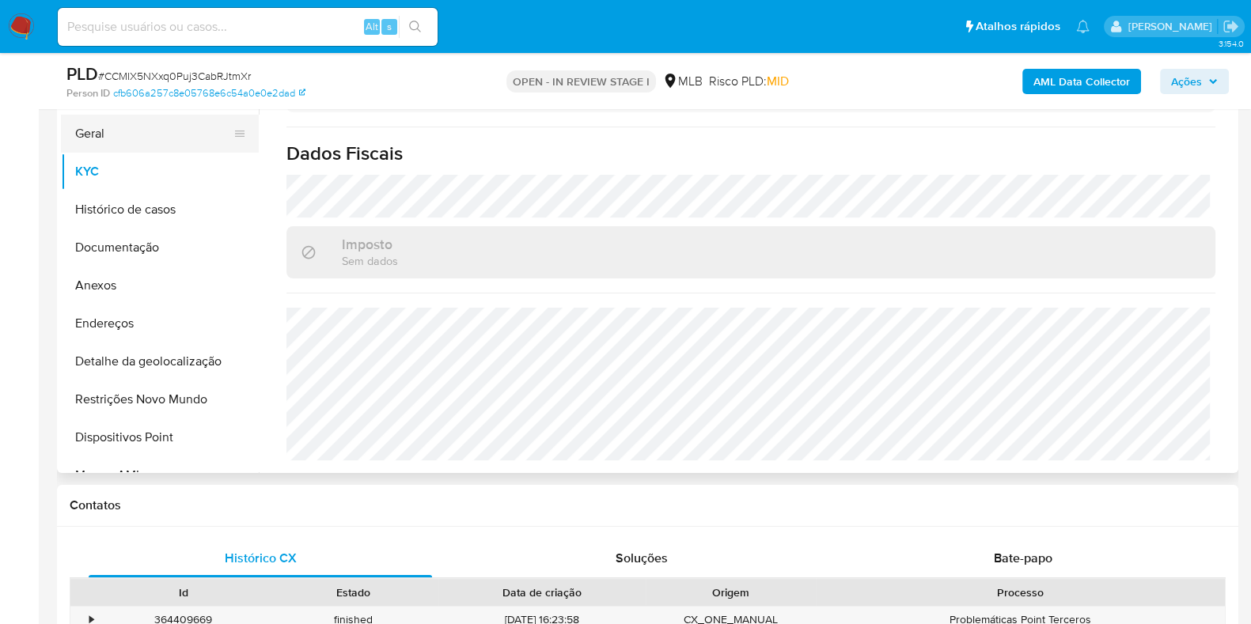
click at [127, 144] on button "Geral" at bounding box center [153, 134] width 185 height 38
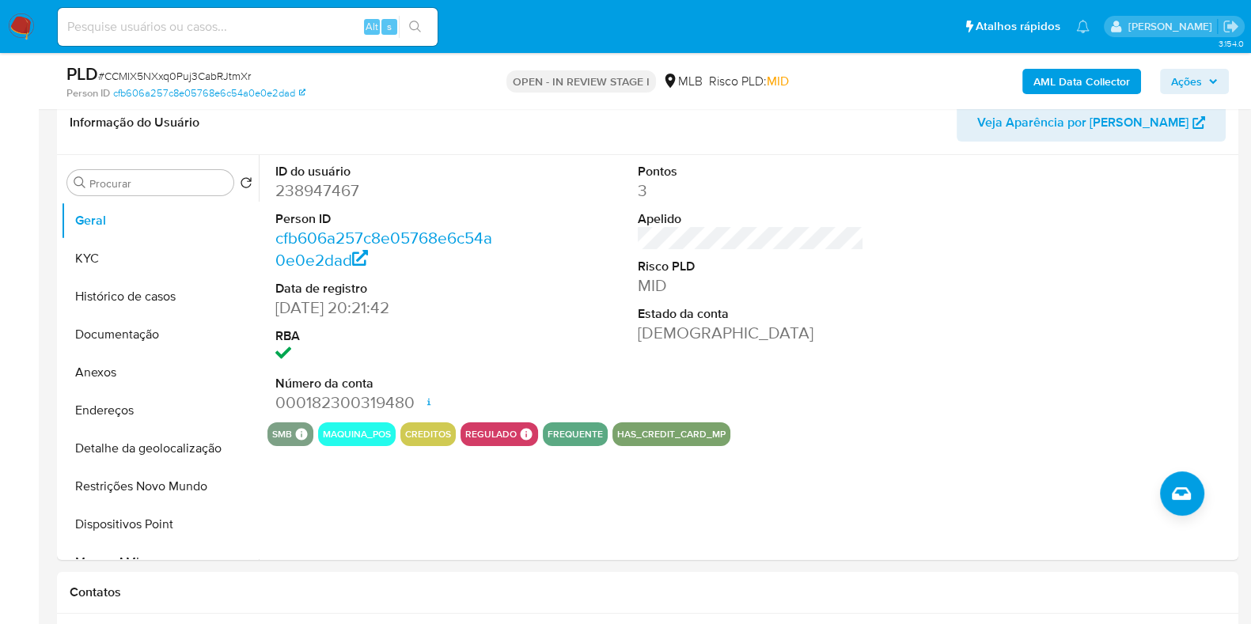
scroll to position [252, 0]
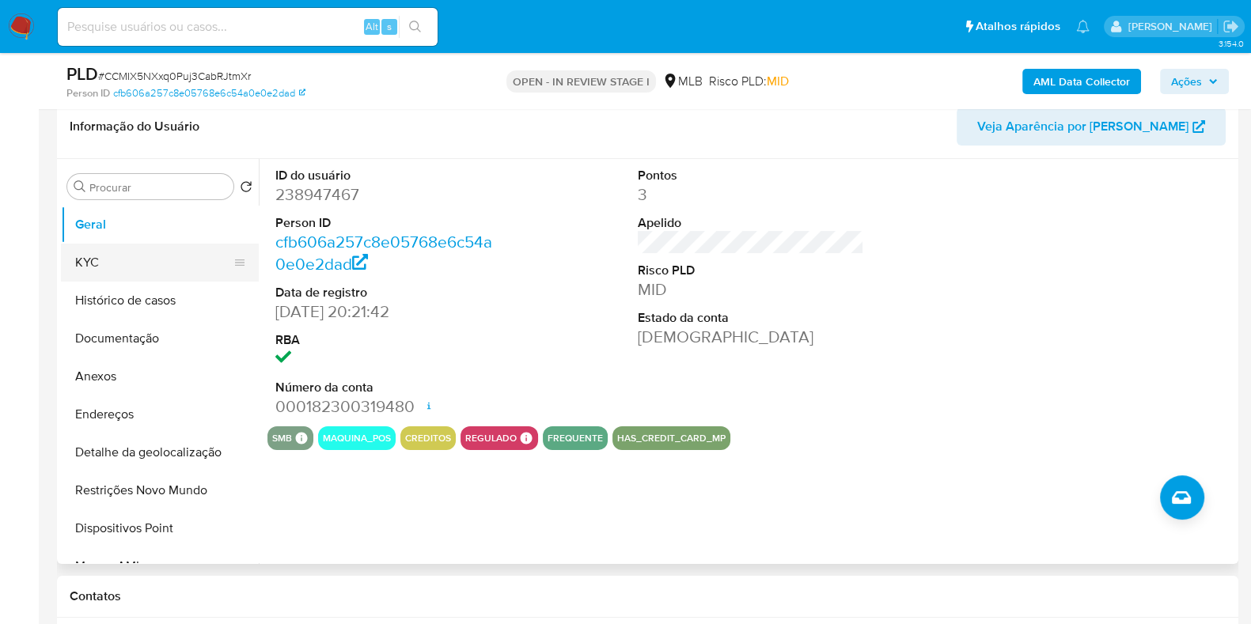
click at [177, 270] on button "KYC" at bounding box center [153, 263] width 185 height 38
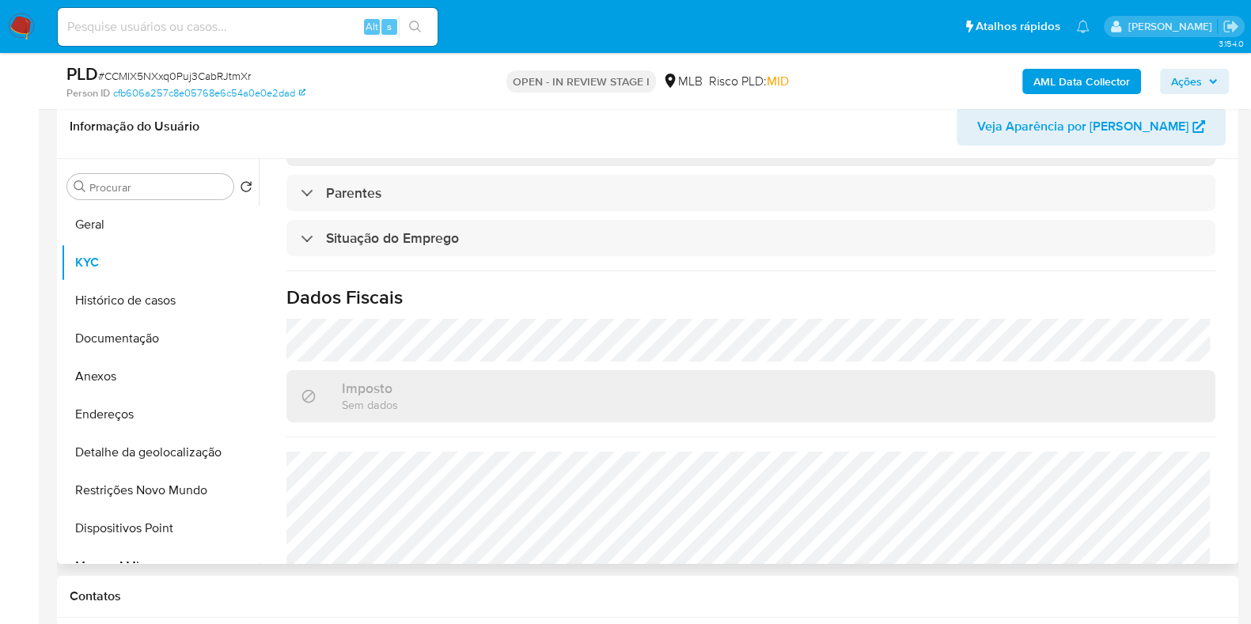
scroll to position [692, 0]
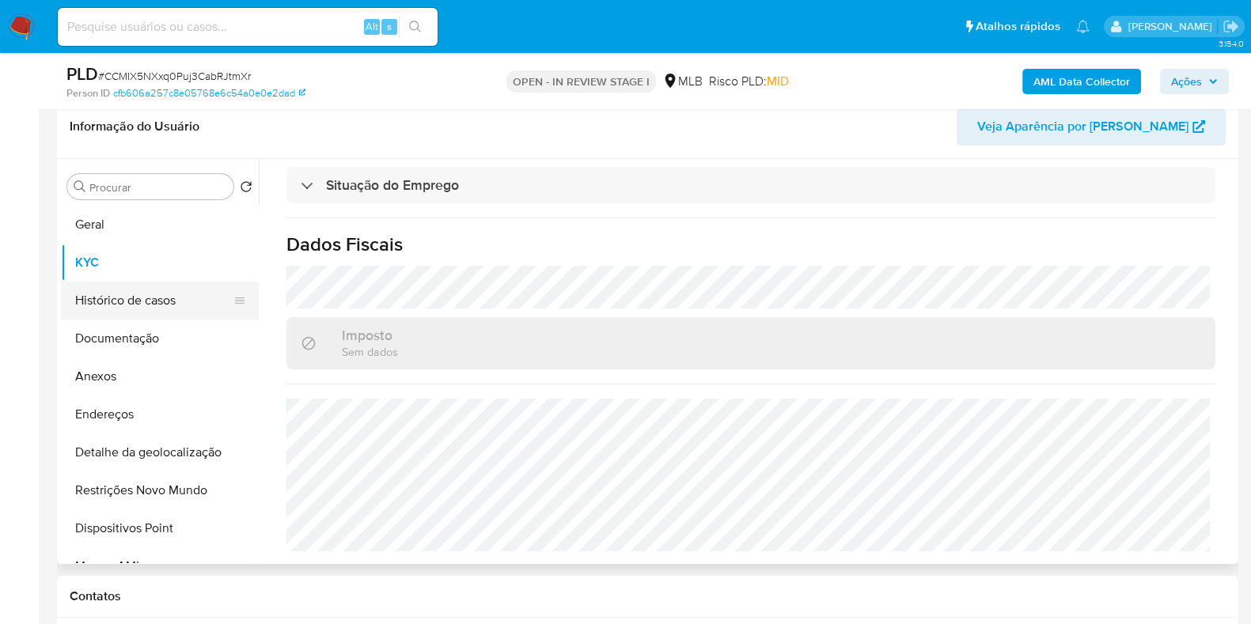
click at [147, 308] on button "Histórico de casos" at bounding box center [153, 301] width 185 height 38
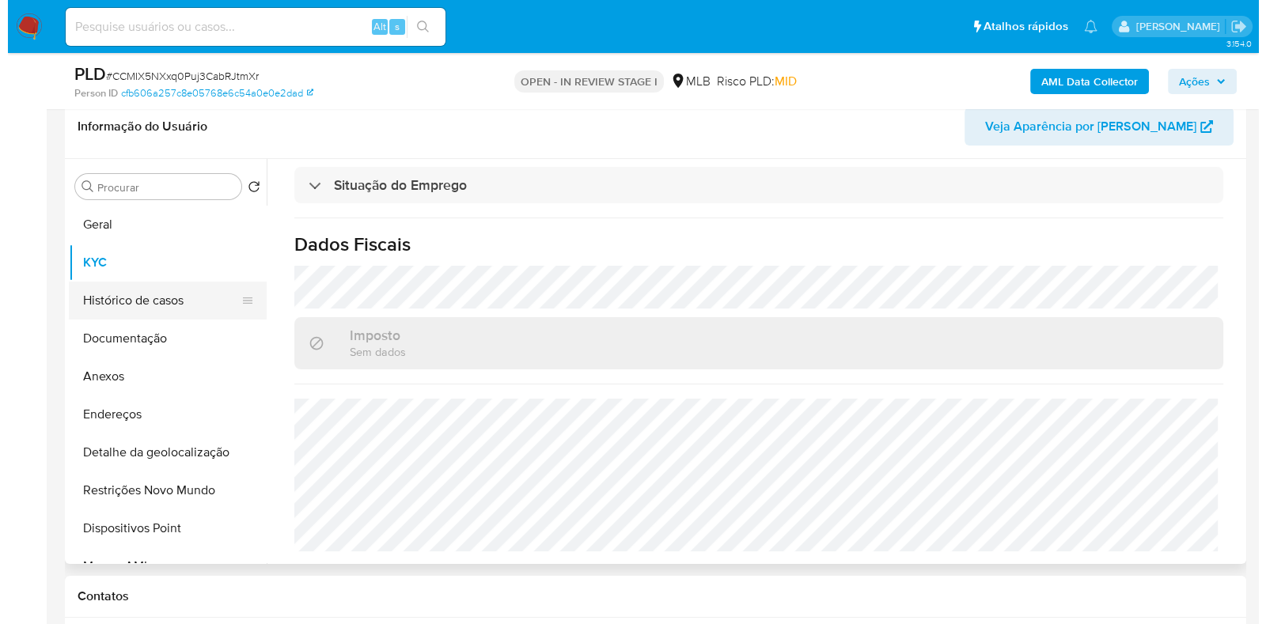
scroll to position [0, 0]
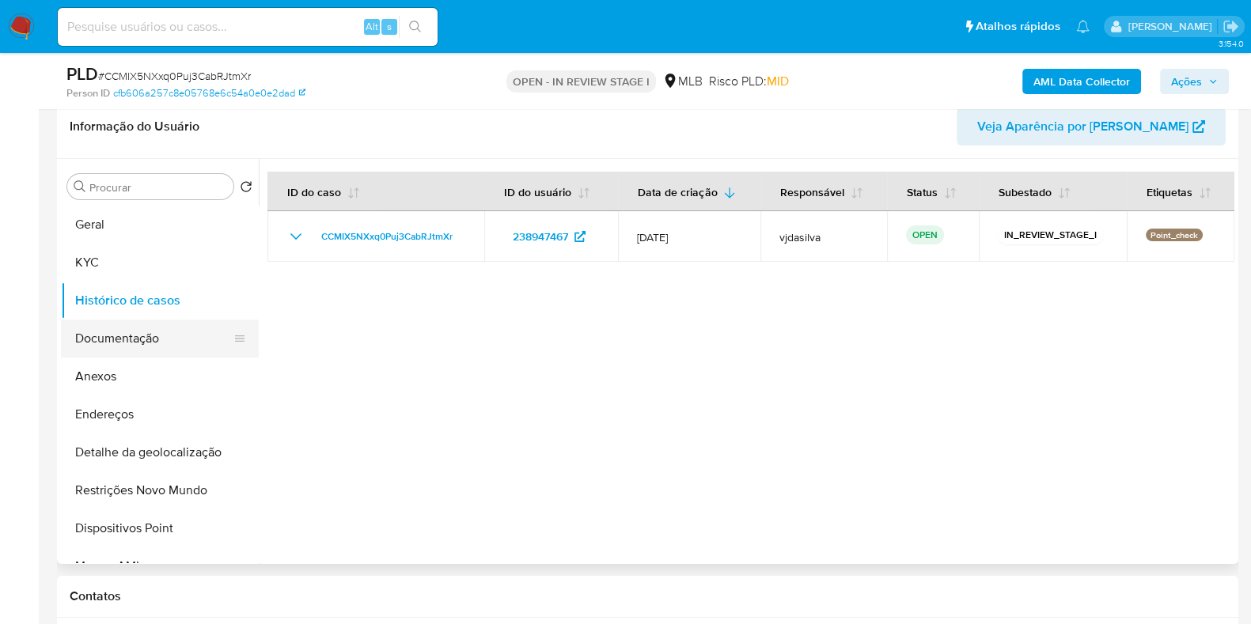
click at [138, 335] on button "Documentação" at bounding box center [153, 339] width 185 height 38
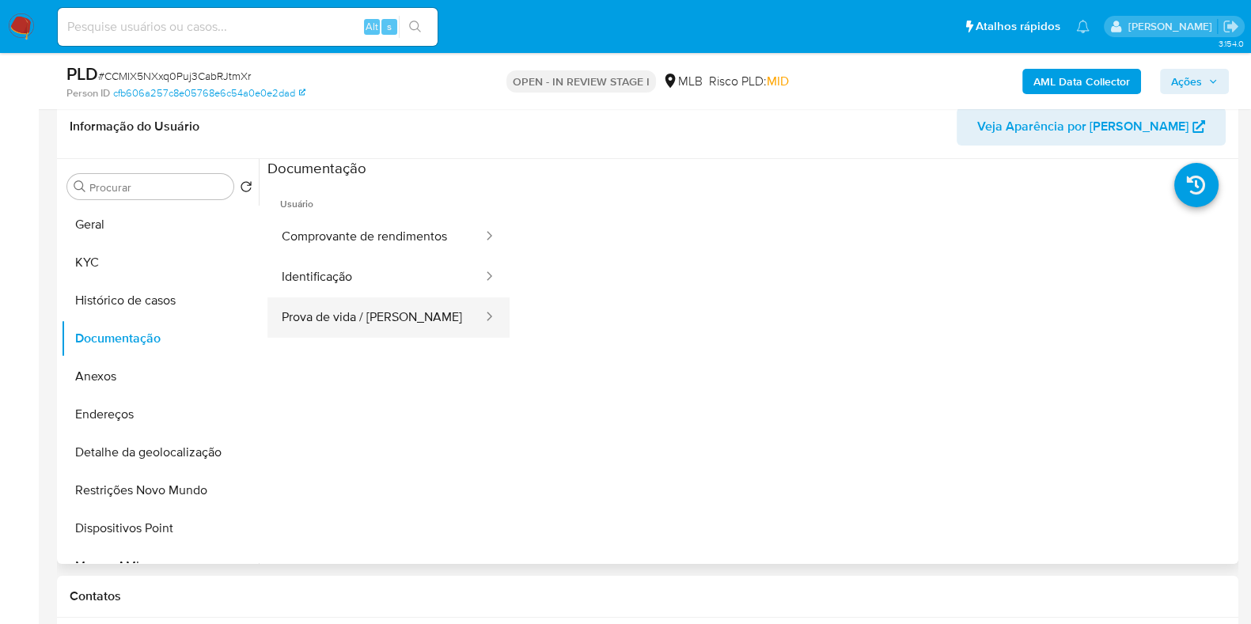
click at [344, 325] on button "Prova de vida / [PERSON_NAME]" at bounding box center [375, 318] width 217 height 40
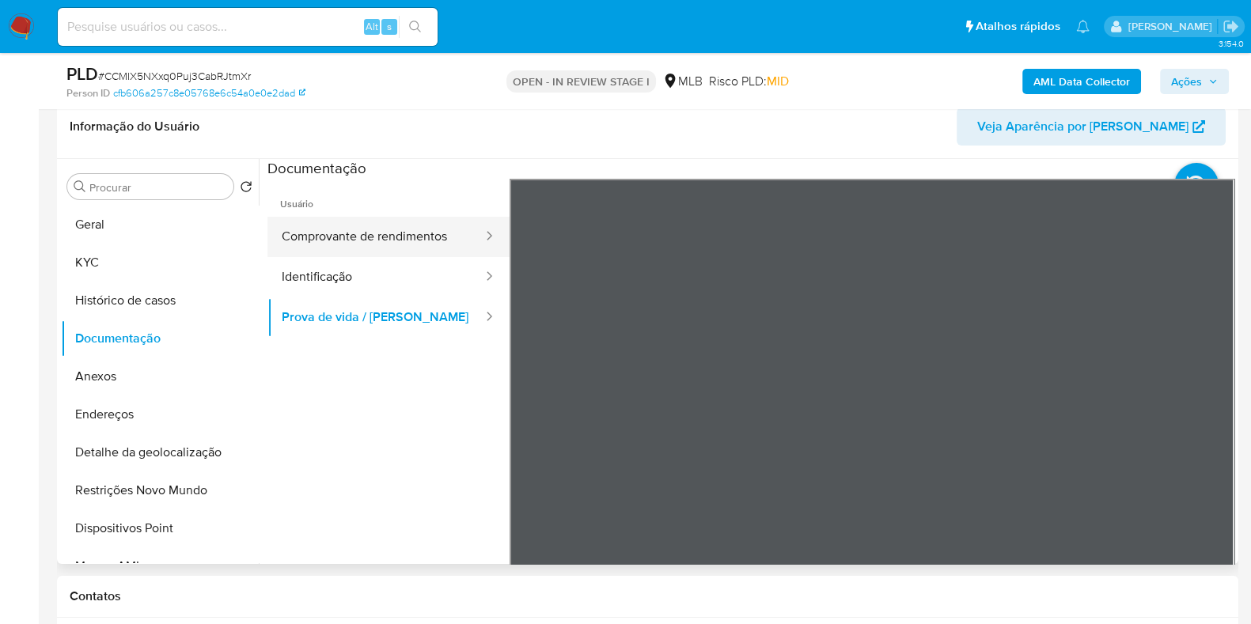
click at [411, 233] on button "Comprovante de rendimentos" at bounding box center [375, 237] width 217 height 40
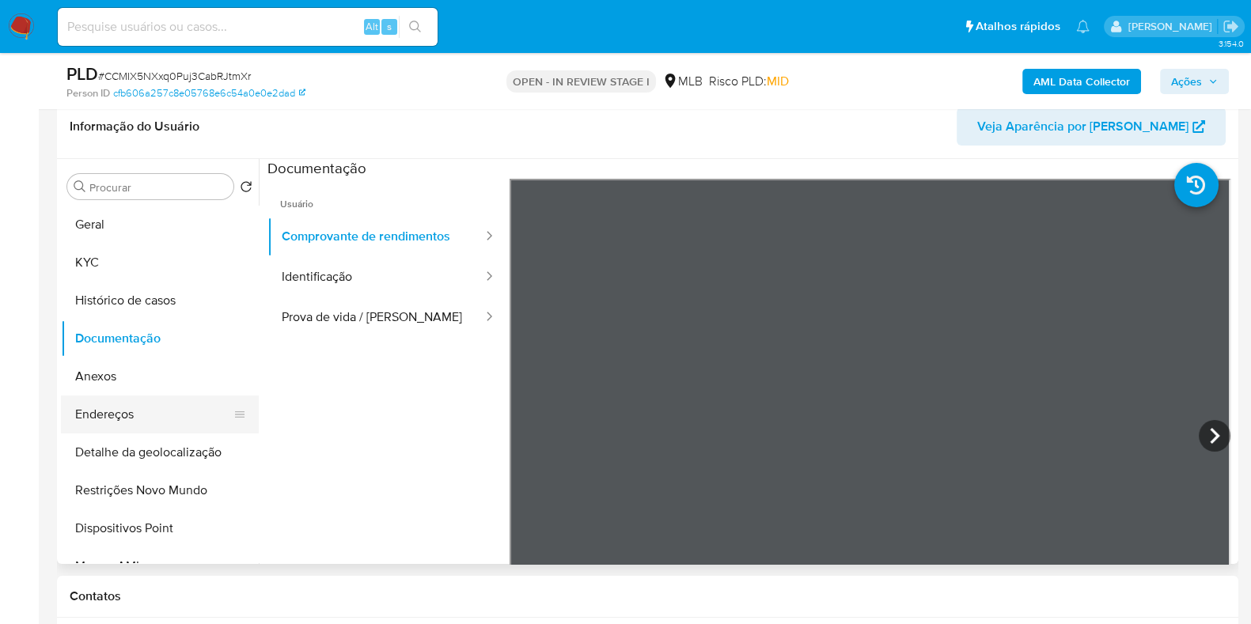
click at [168, 414] on button "Endereços" at bounding box center [153, 415] width 185 height 38
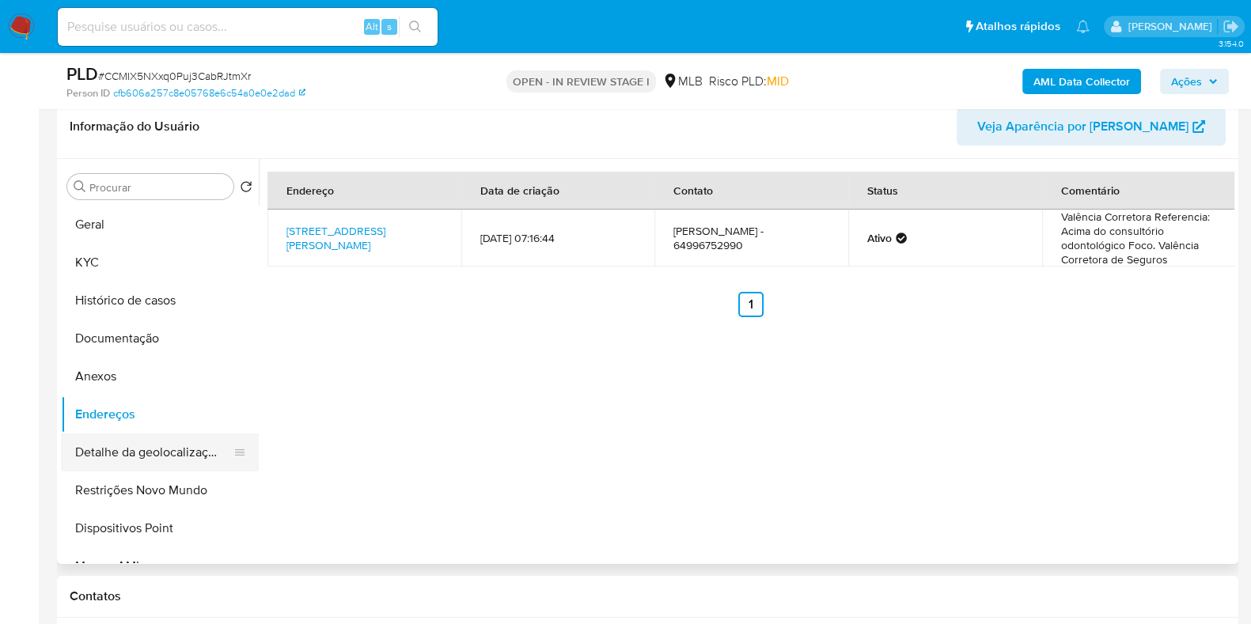
click at [188, 457] on button "Detalhe da geolocalização" at bounding box center [153, 453] width 185 height 38
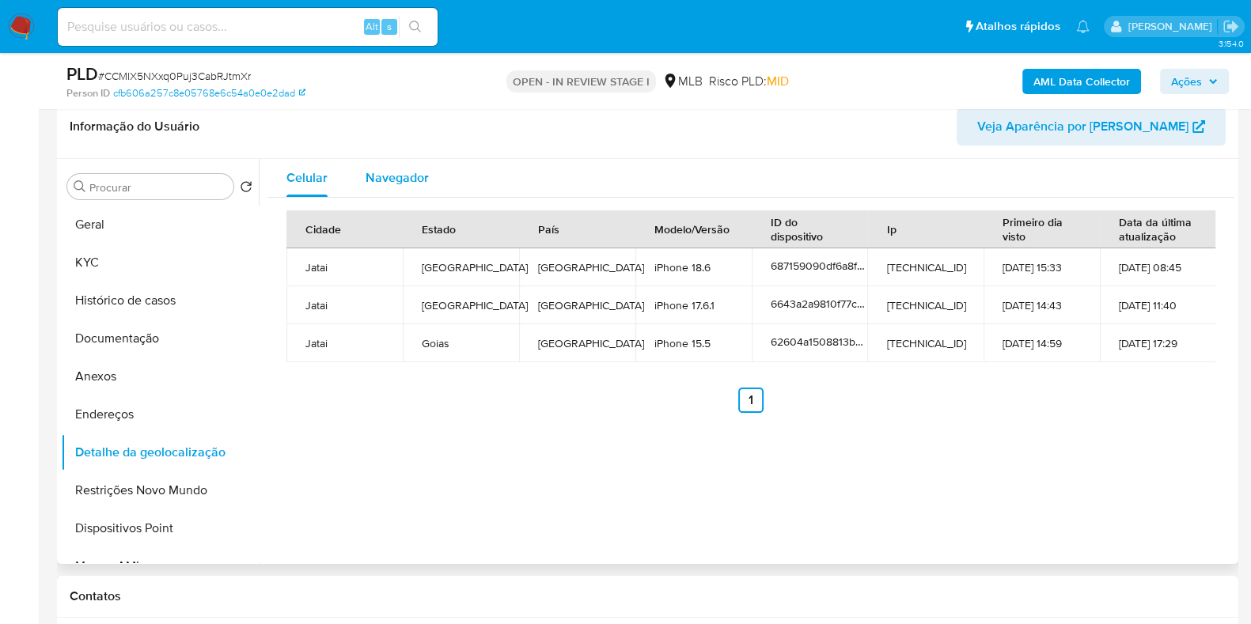
click at [400, 179] on span "Navegador" at bounding box center [397, 178] width 63 height 18
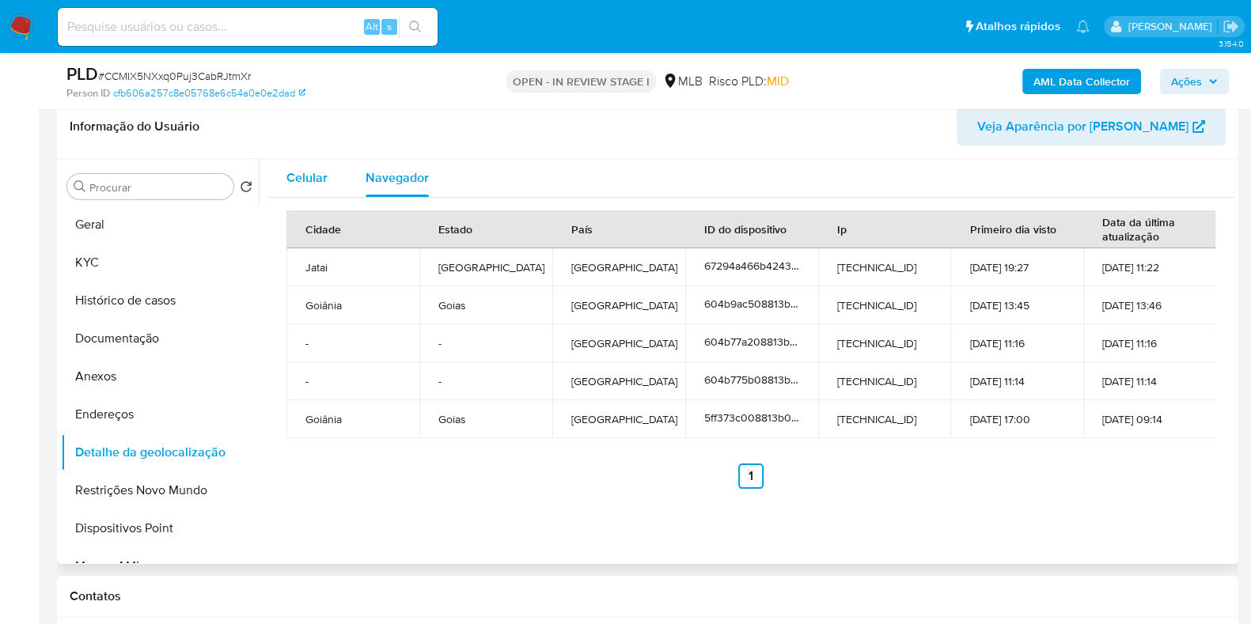
click at [314, 172] on span "Celular" at bounding box center [306, 178] width 41 height 18
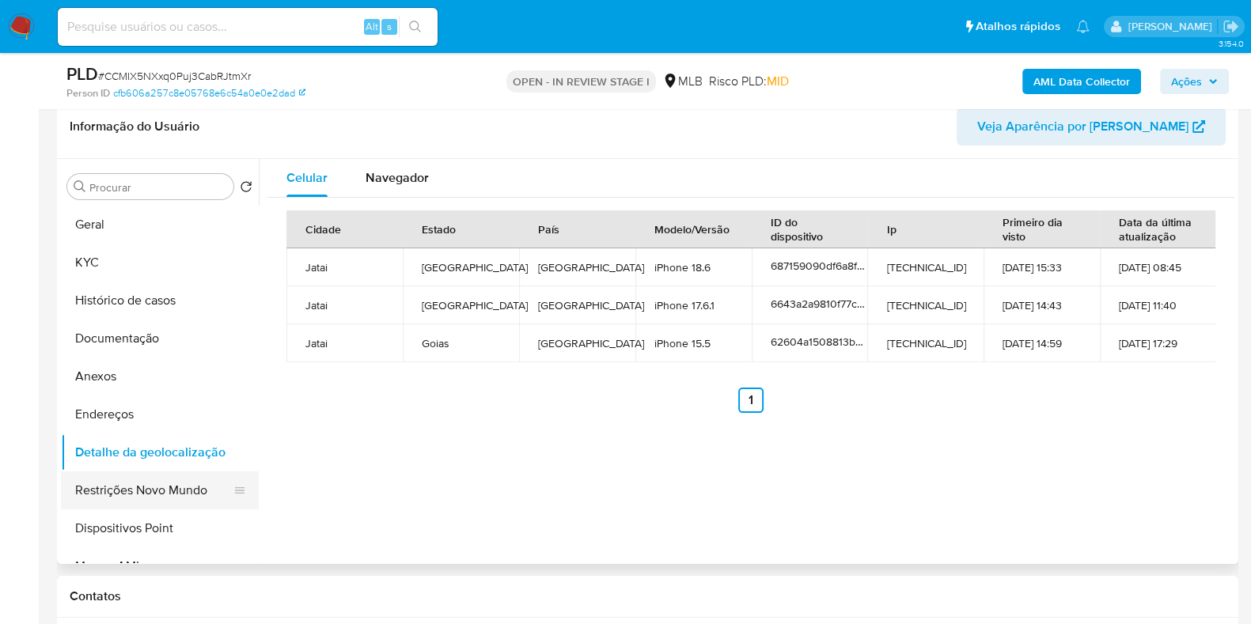
click at [160, 493] on button "Restrições Novo Mundo" at bounding box center [153, 491] width 185 height 38
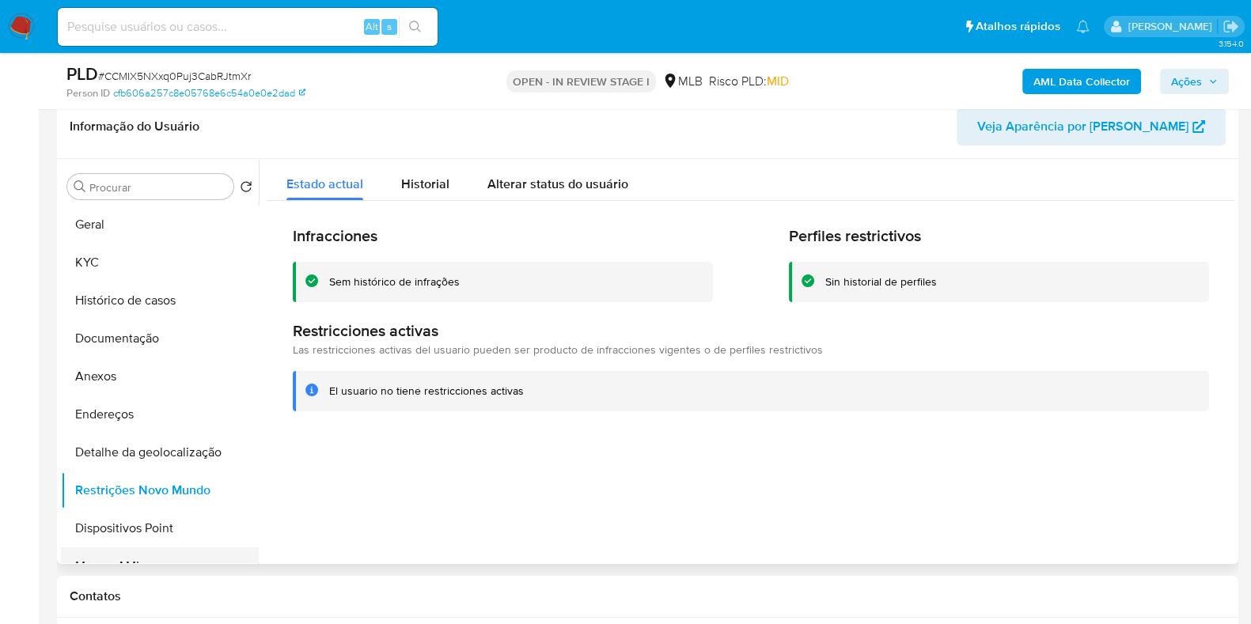
click at [161, 548] on button "Marcas AML" at bounding box center [153, 567] width 185 height 38
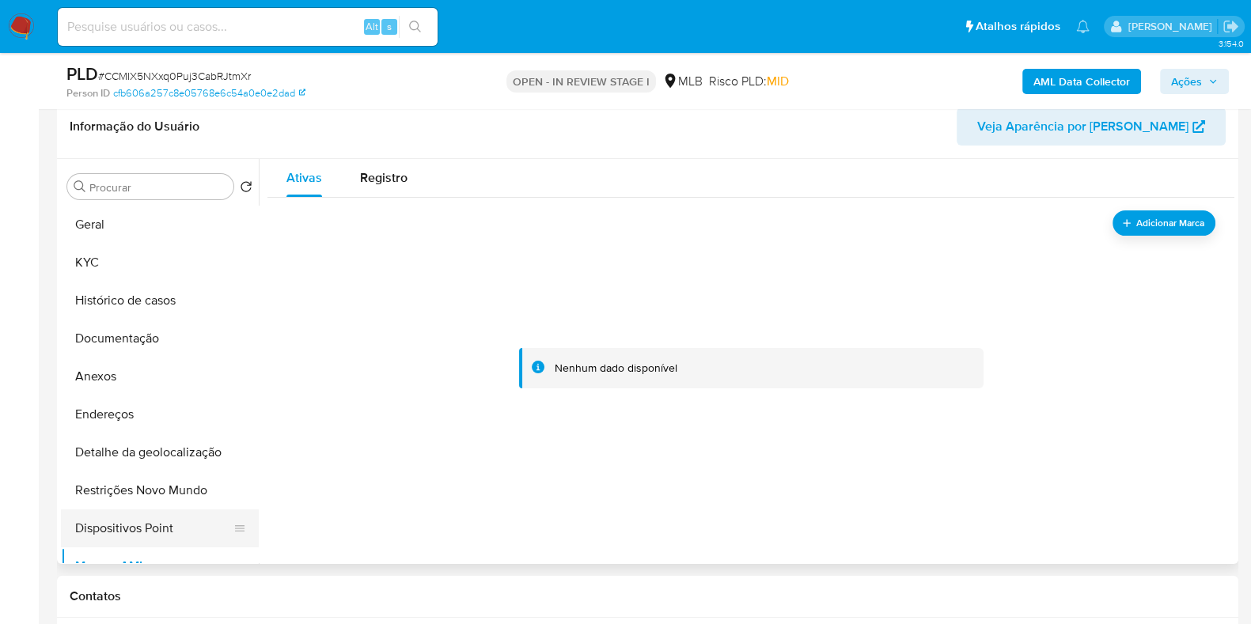
click at [176, 526] on button "Dispositivos Point" at bounding box center [153, 529] width 185 height 38
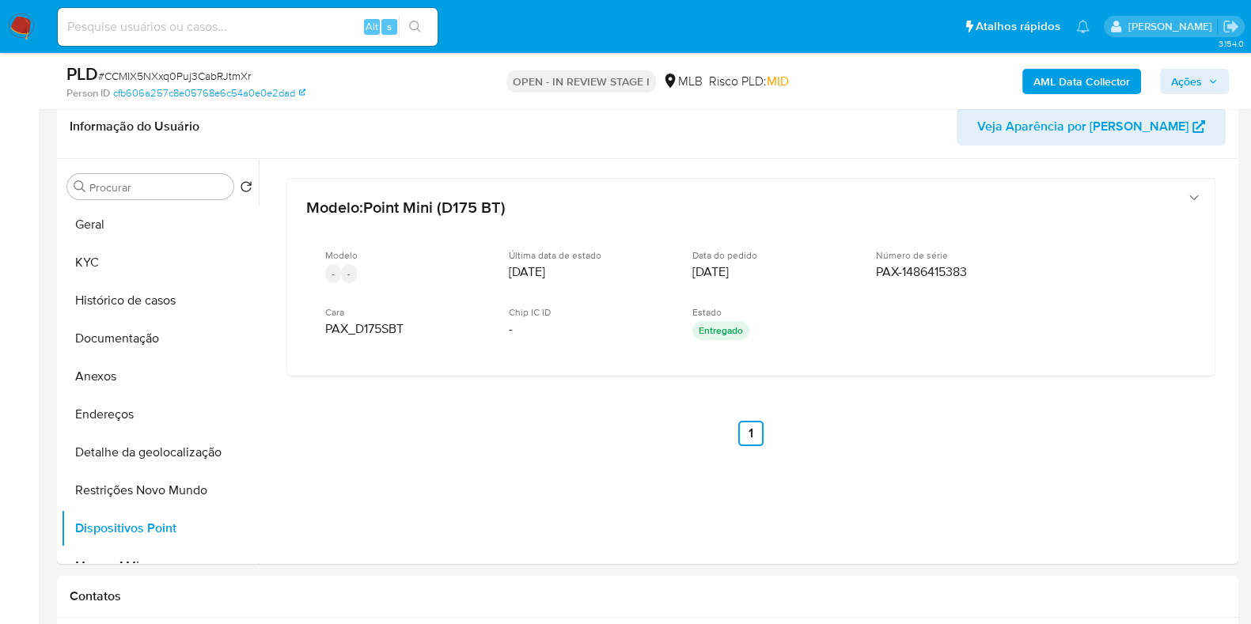
click at [1107, 75] on b "AML Data Collector" at bounding box center [1081, 81] width 97 height 25
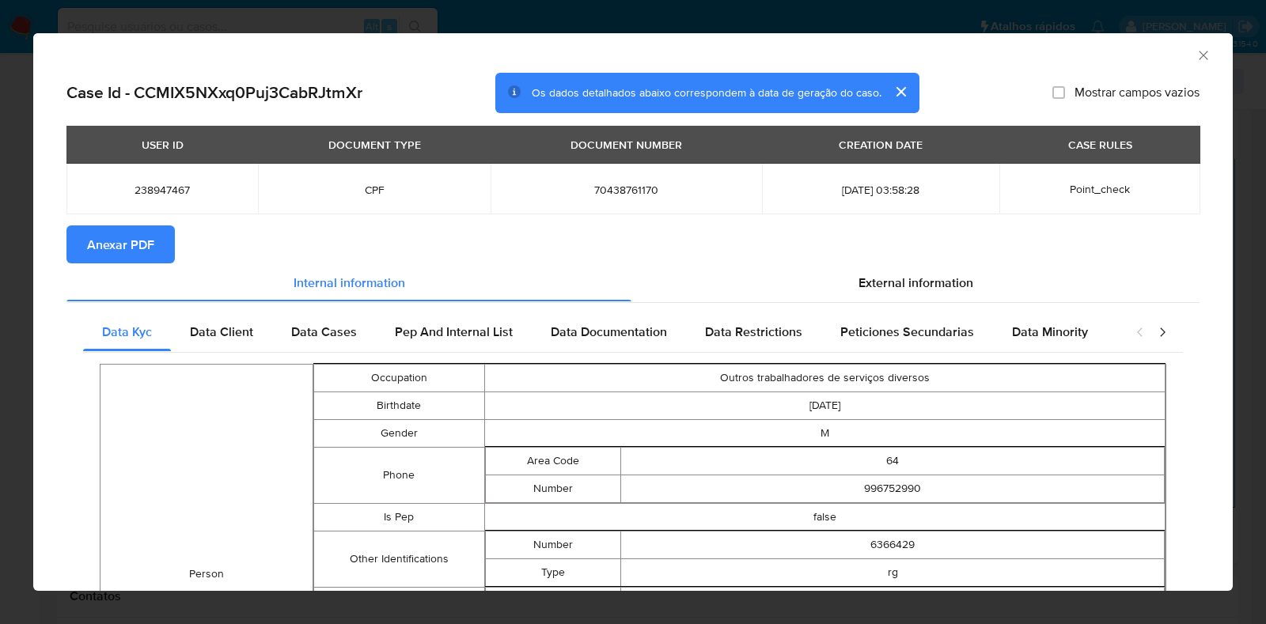
click at [135, 241] on span "Anexar PDF" at bounding box center [120, 244] width 67 height 35
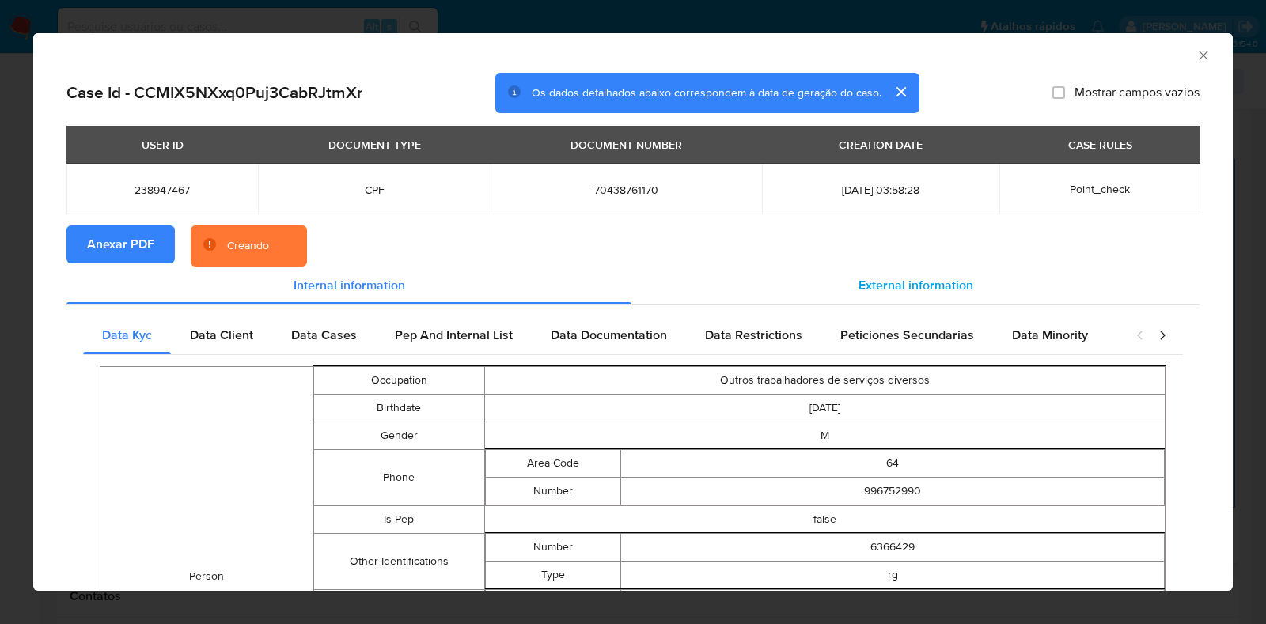
click at [917, 281] on span "External information" at bounding box center [915, 285] width 115 height 18
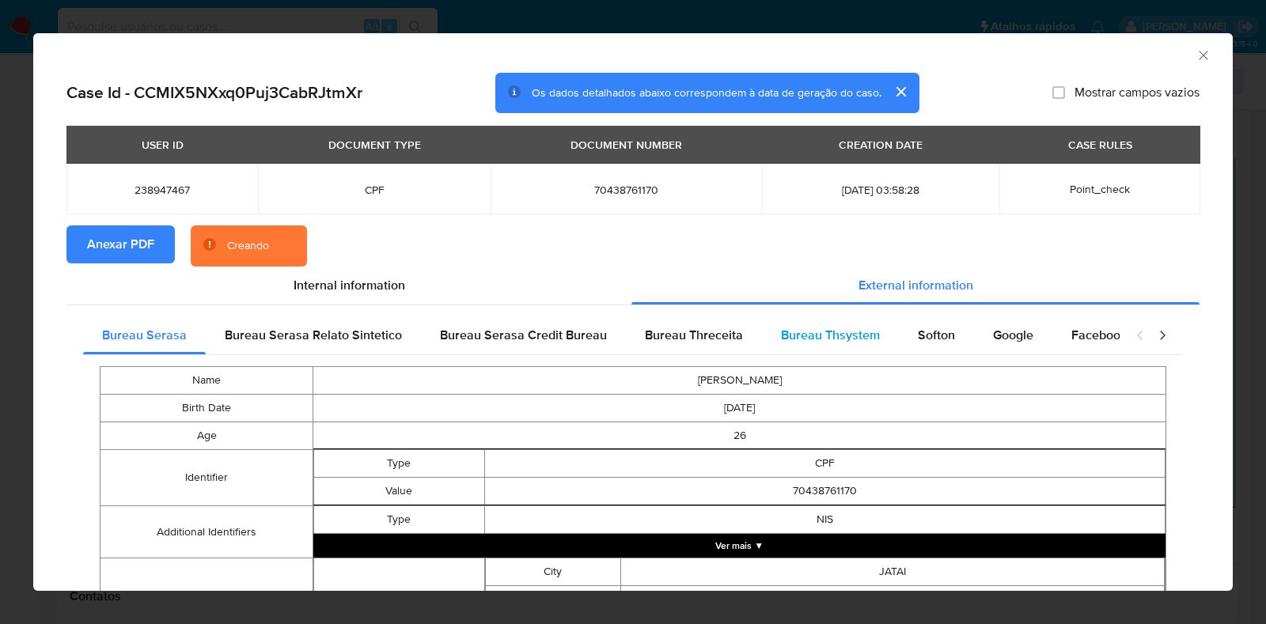
click at [840, 341] on span "Bureau Thsystem" at bounding box center [830, 335] width 99 height 18
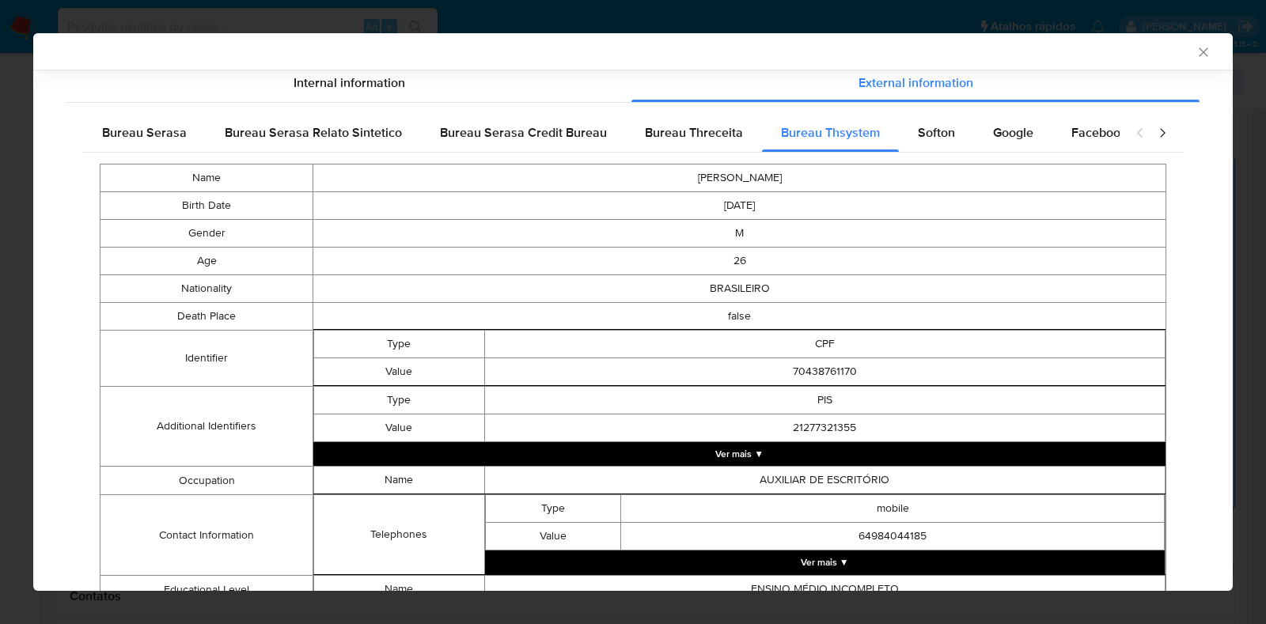
scroll to position [203, 0]
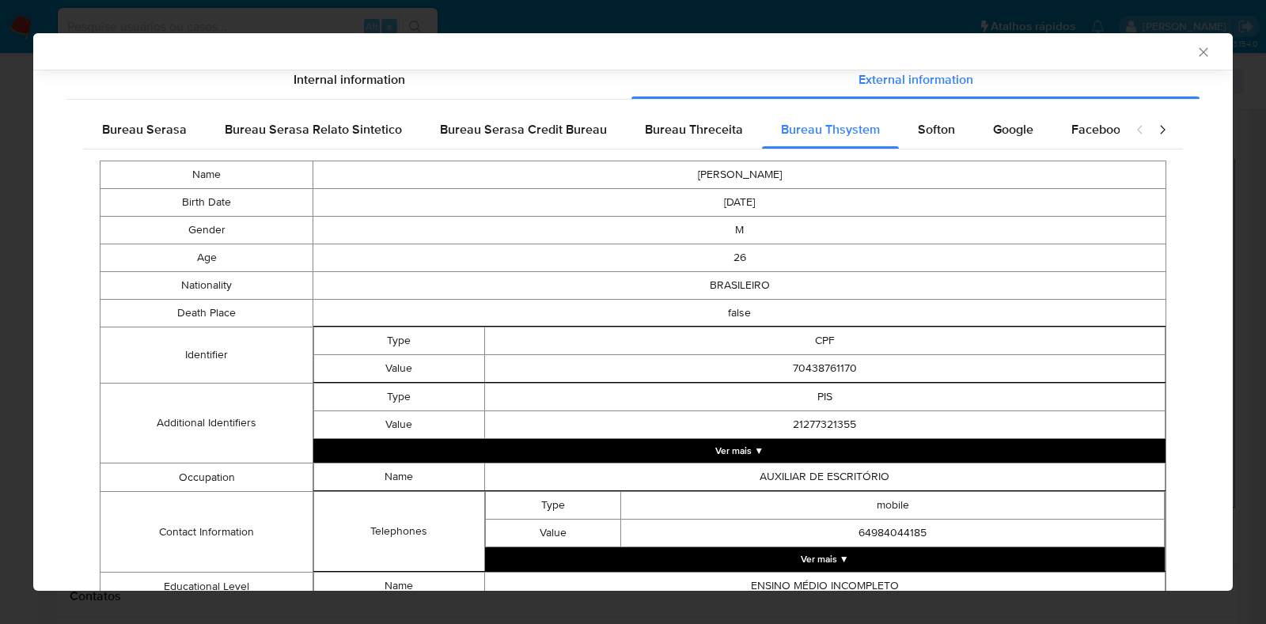
click at [803, 450] on button "Ver mais ▼" at bounding box center [739, 451] width 852 height 24
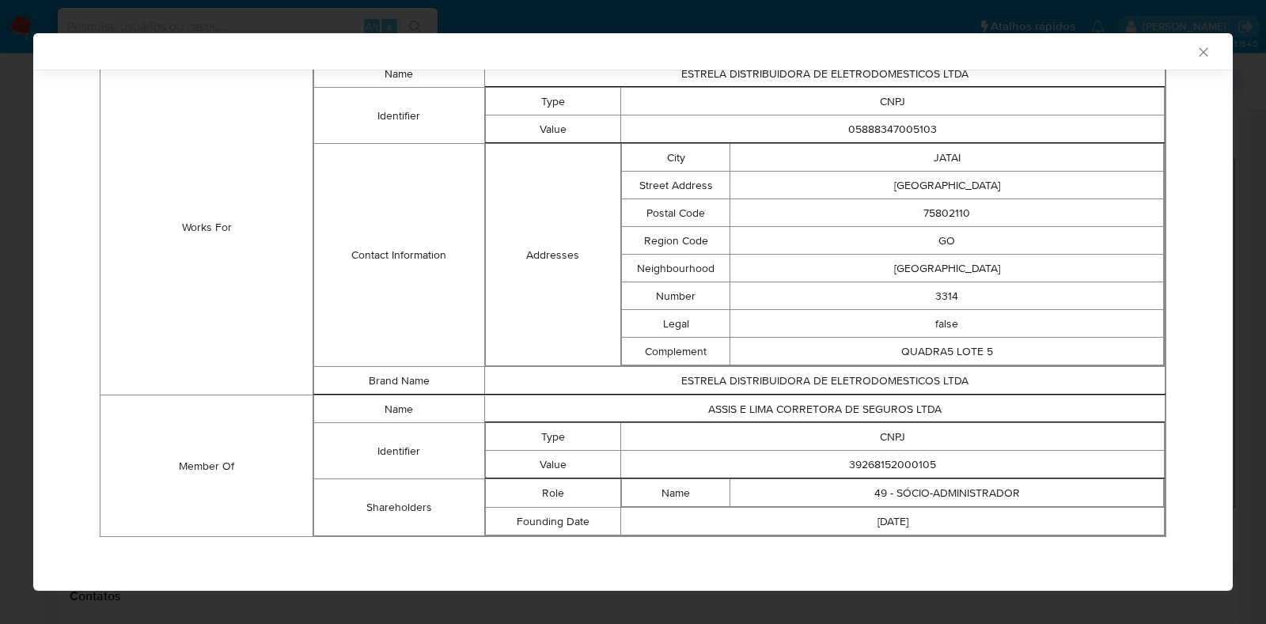
scroll to position [919, 0]
click at [1199, 53] on icon "Fechar a janela" at bounding box center [1203, 51] width 9 height 9
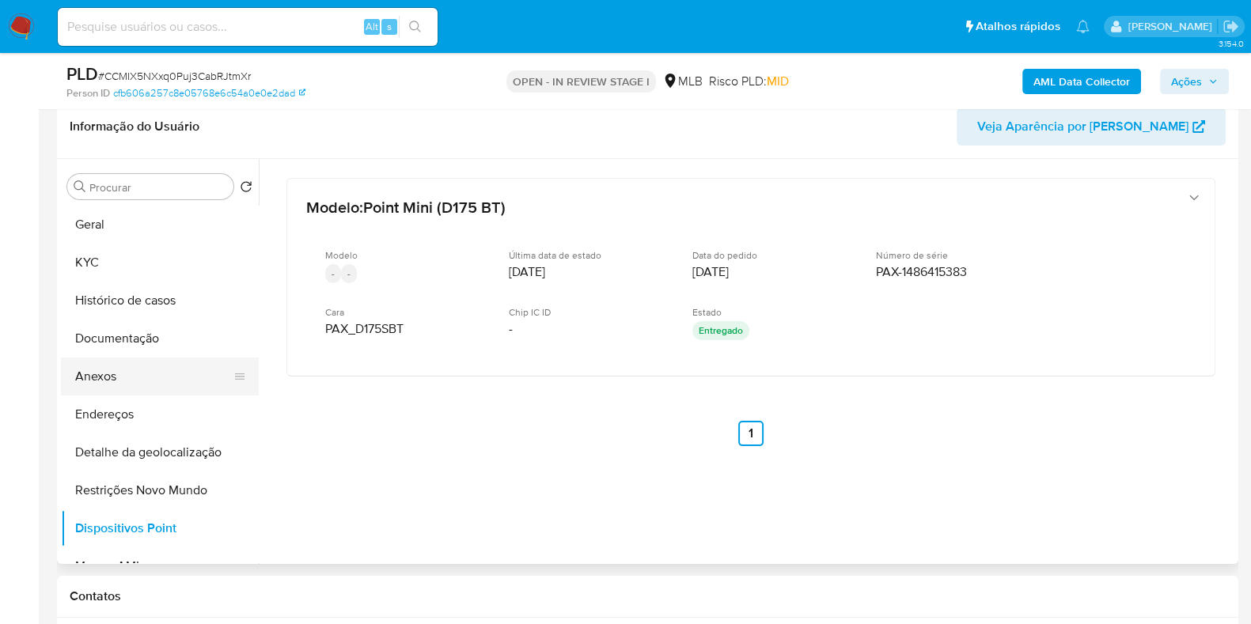
click at [178, 376] on button "Anexos" at bounding box center [153, 377] width 185 height 38
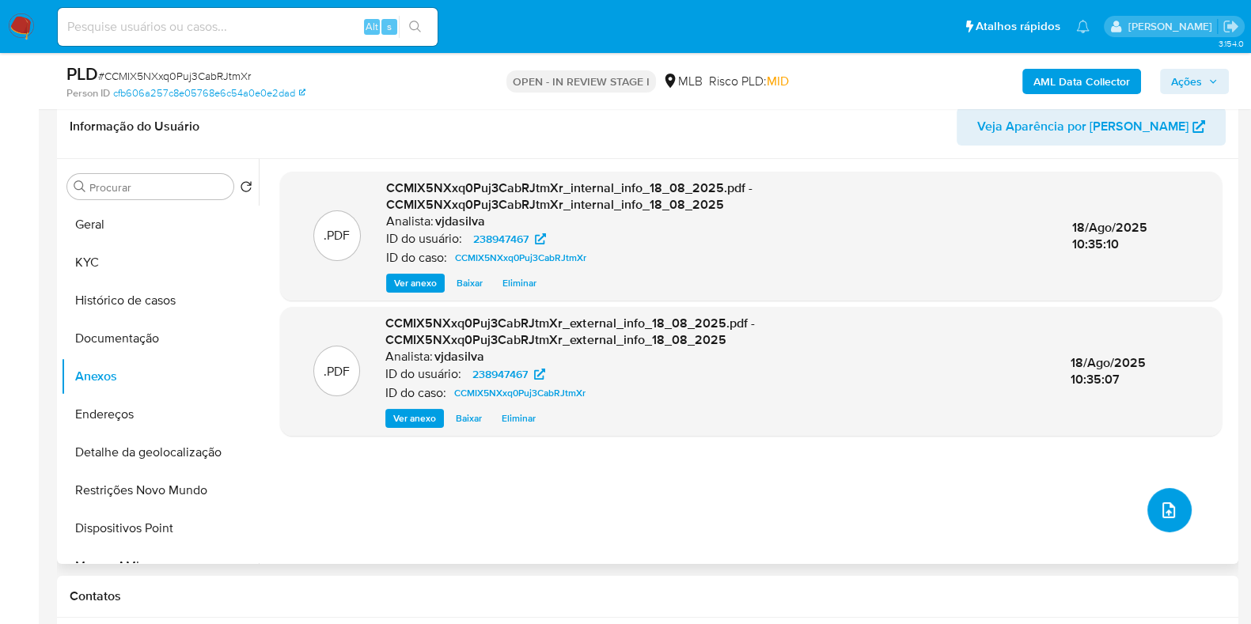
click at [1162, 501] on icon "upload-file" at bounding box center [1168, 510] width 19 height 19
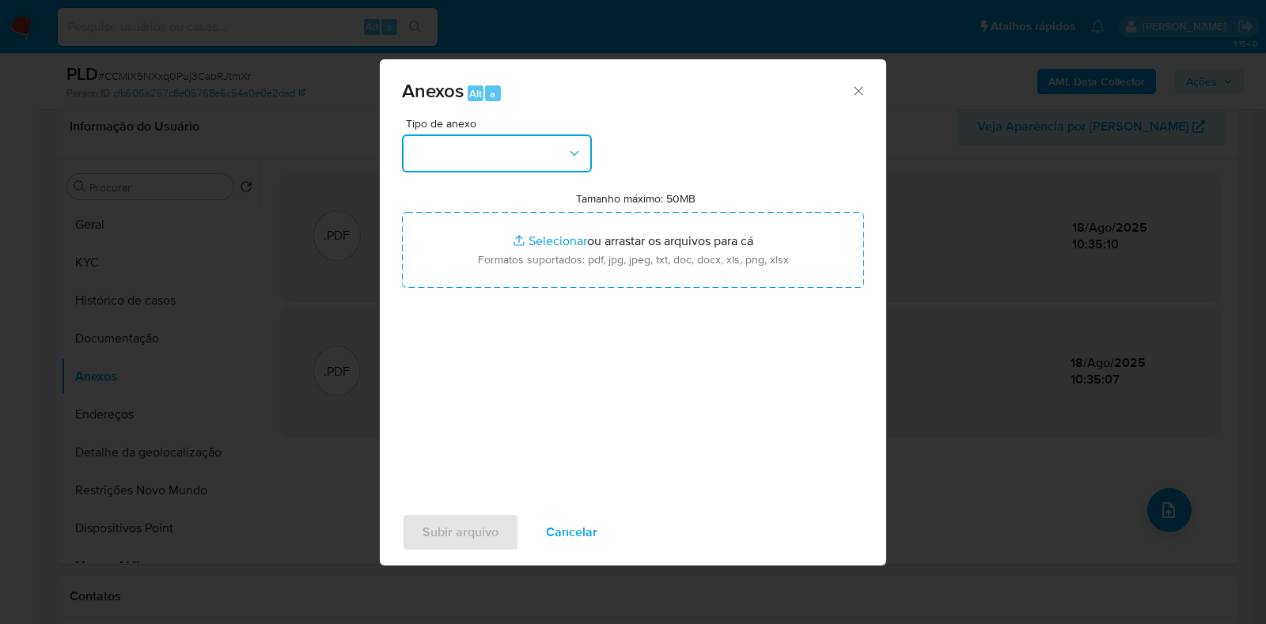
click at [567, 156] on icon "button" at bounding box center [575, 154] width 16 height 16
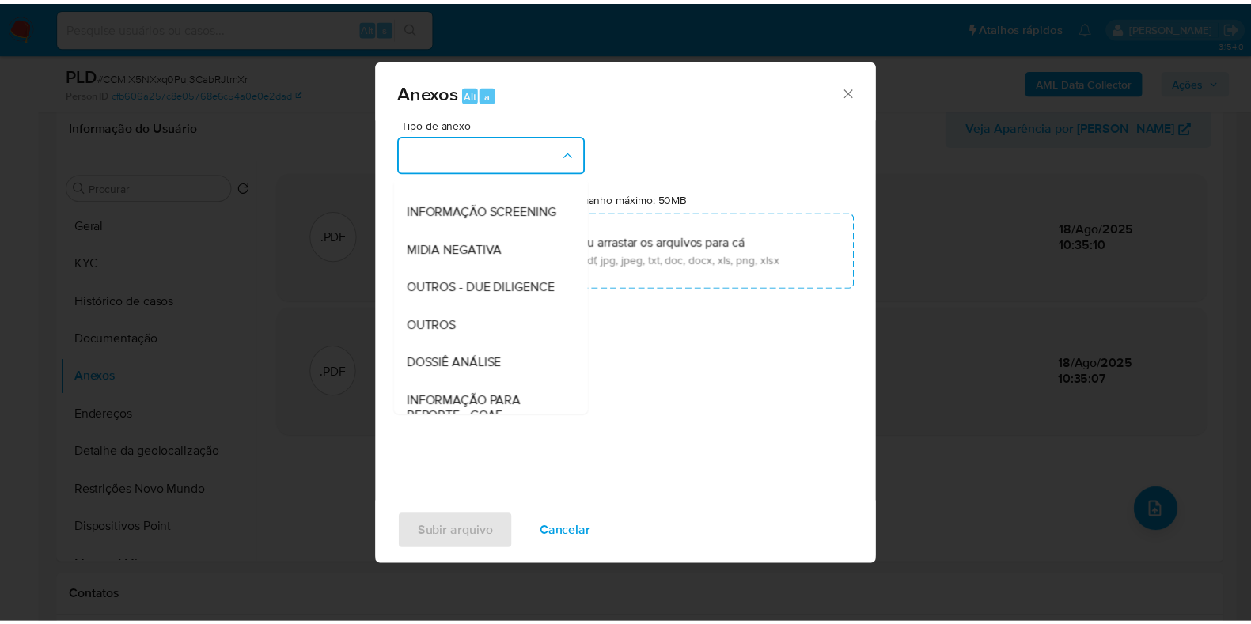
scroll to position [244, 0]
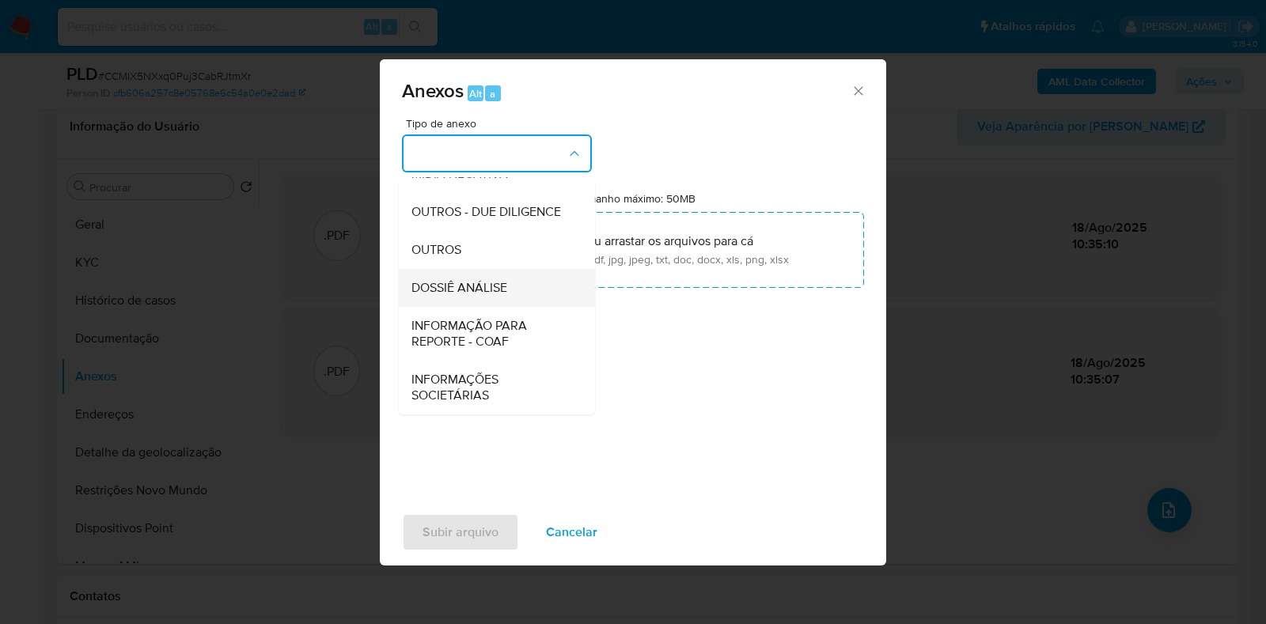
click at [525, 304] on div "DOSSIÊ ANÁLISE" at bounding box center [491, 288] width 161 height 38
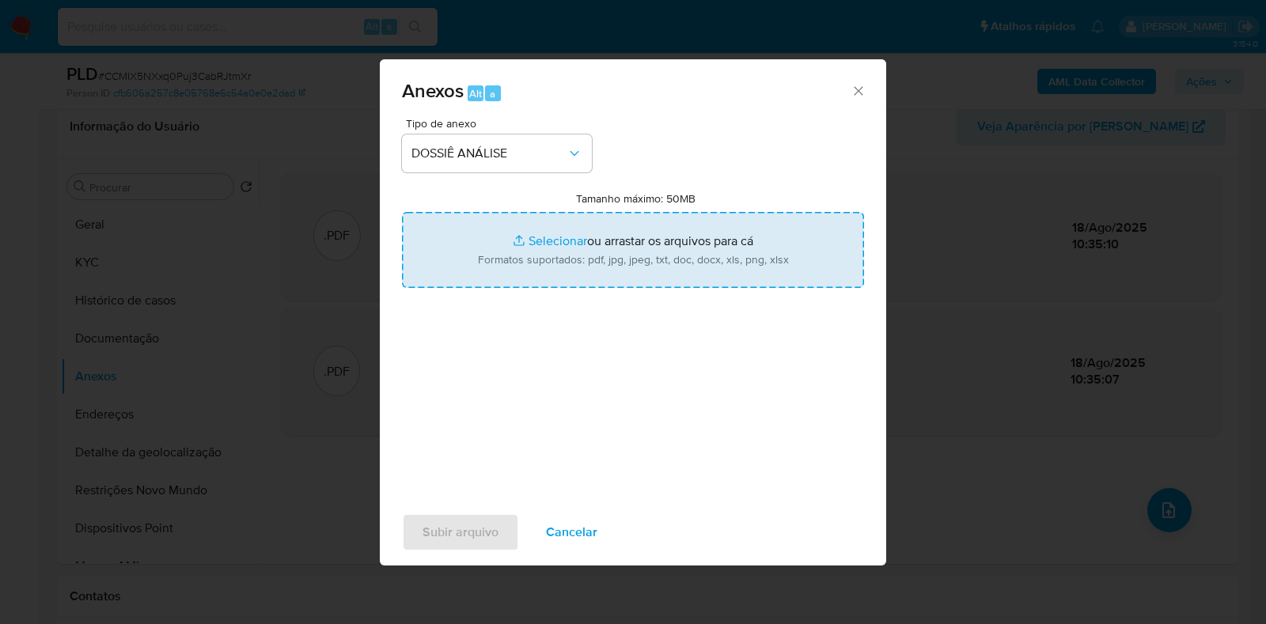
type input "C:\fakepath\SAR - XXXX - CPF 70438761170 - LUIZ GUSTAVO DE LIMA.pdf"
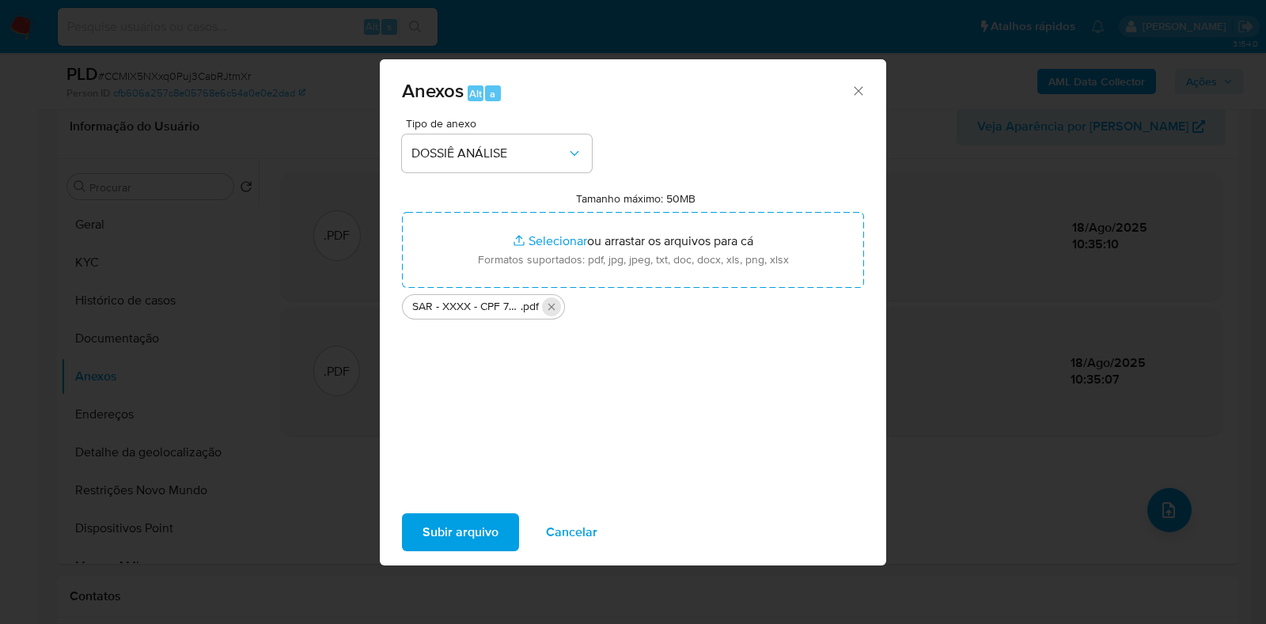
click at [555, 306] on icon "Excluir SAR - XXXX - CPF 70438761170 - LUIZ GUSTAVO DE LIMA.pdf" at bounding box center [551, 307] width 13 height 13
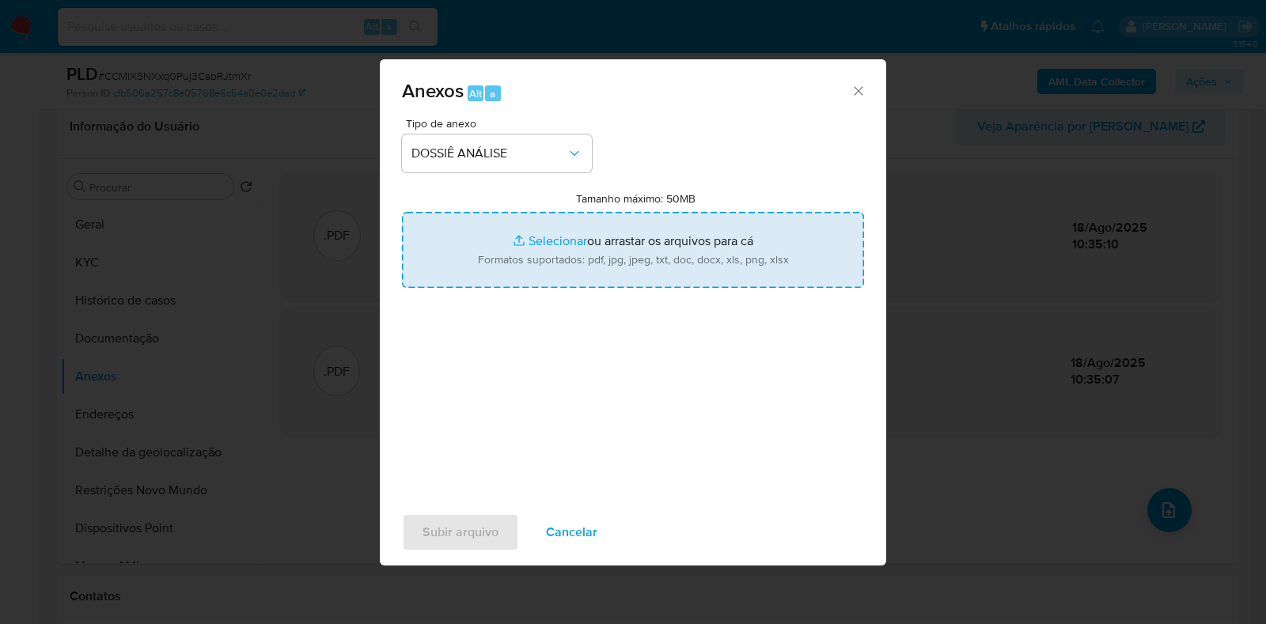
type input "C:\fakepath\SAR - XXXX - CPF 70438761170 - LUIZ GUSTAVO DE LIMA (1).pdf"
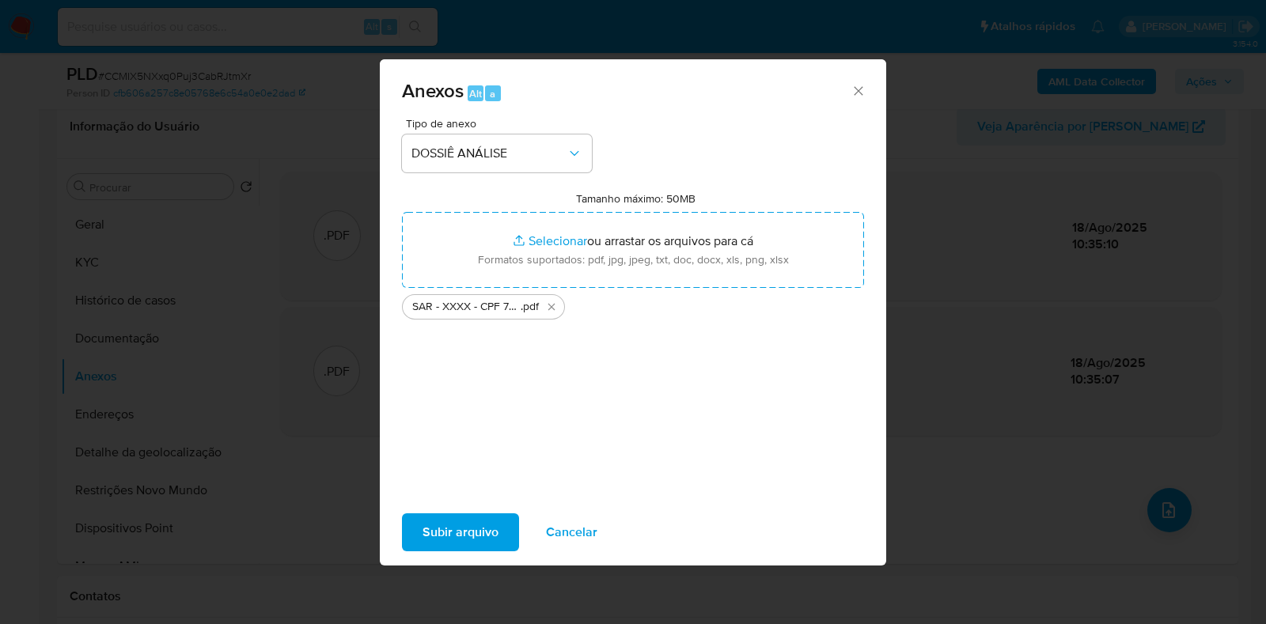
click at [479, 529] on span "Subir arquivo" at bounding box center [461, 532] width 76 height 35
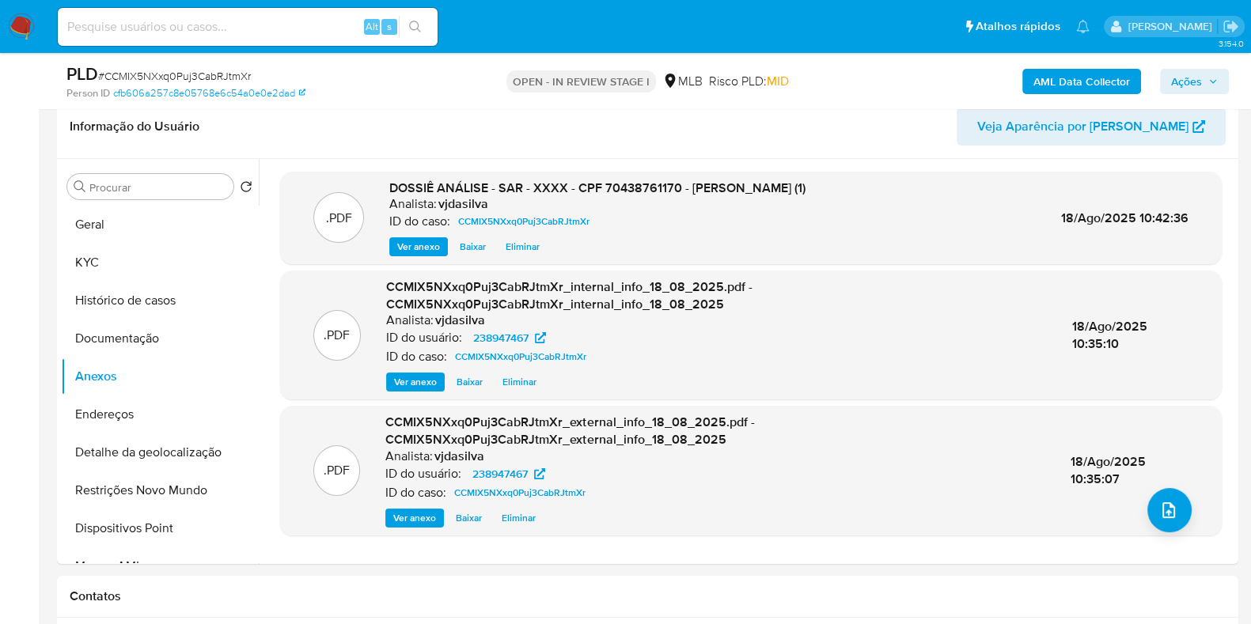
click at [1186, 81] on span "Ações" at bounding box center [1186, 81] width 31 height 25
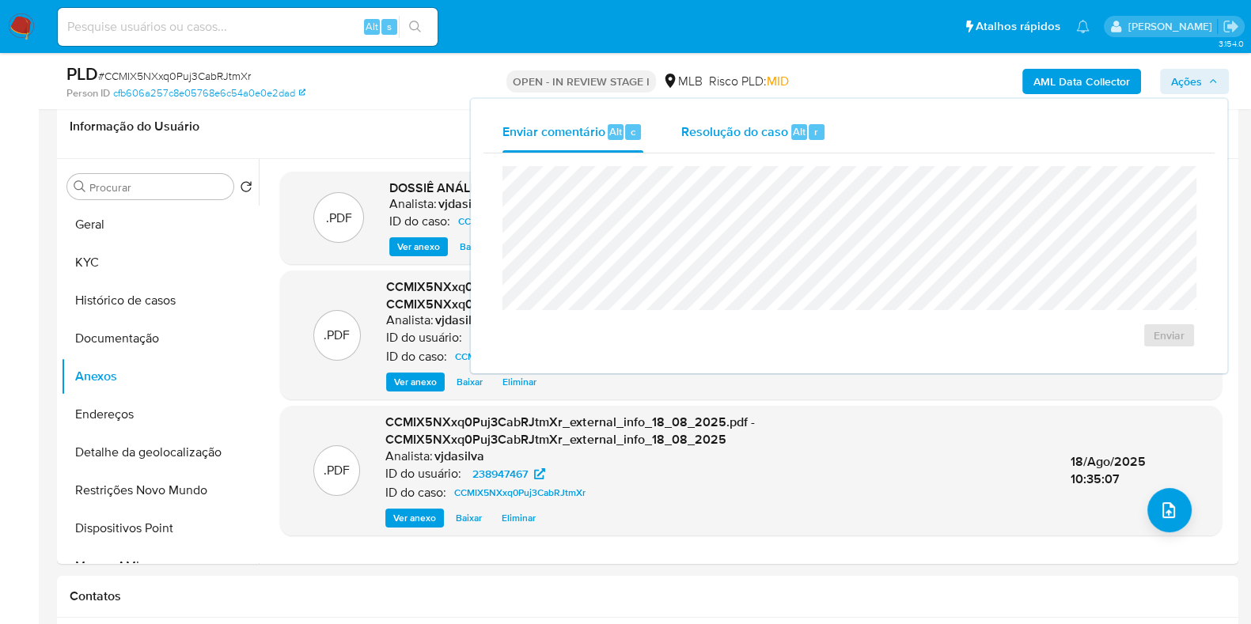
click at [727, 123] on span "Resolução do caso" at bounding box center [734, 131] width 107 height 18
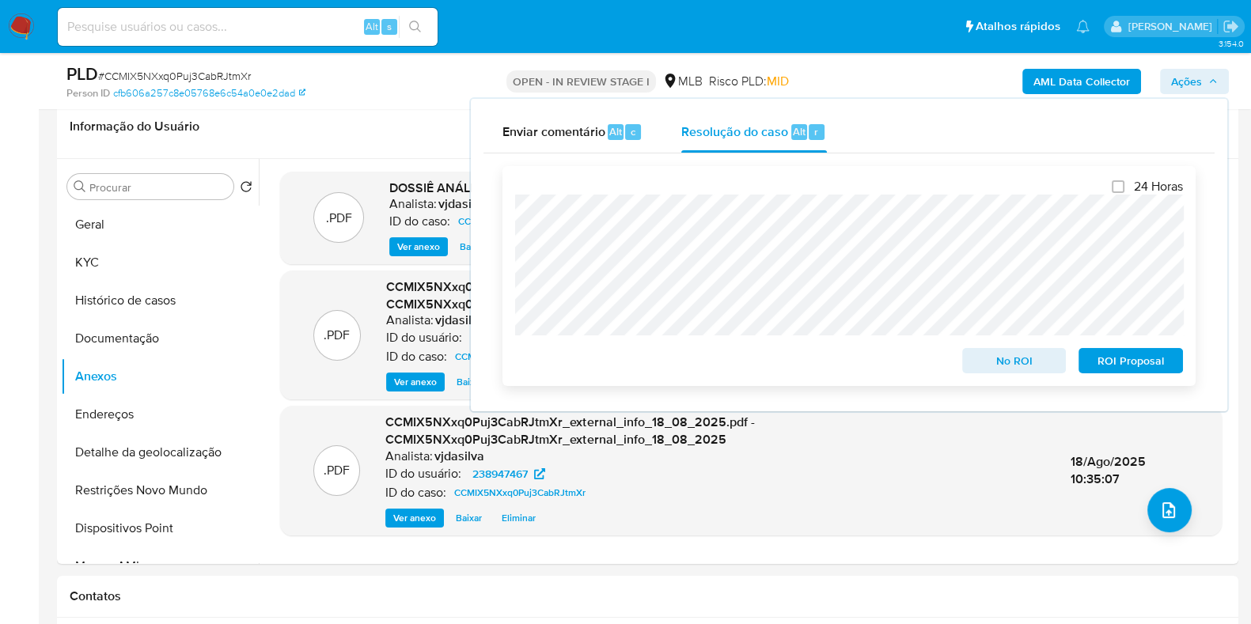
click at [1137, 361] on span "ROI Proposal" at bounding box center [1131, 361] width 82 height 22
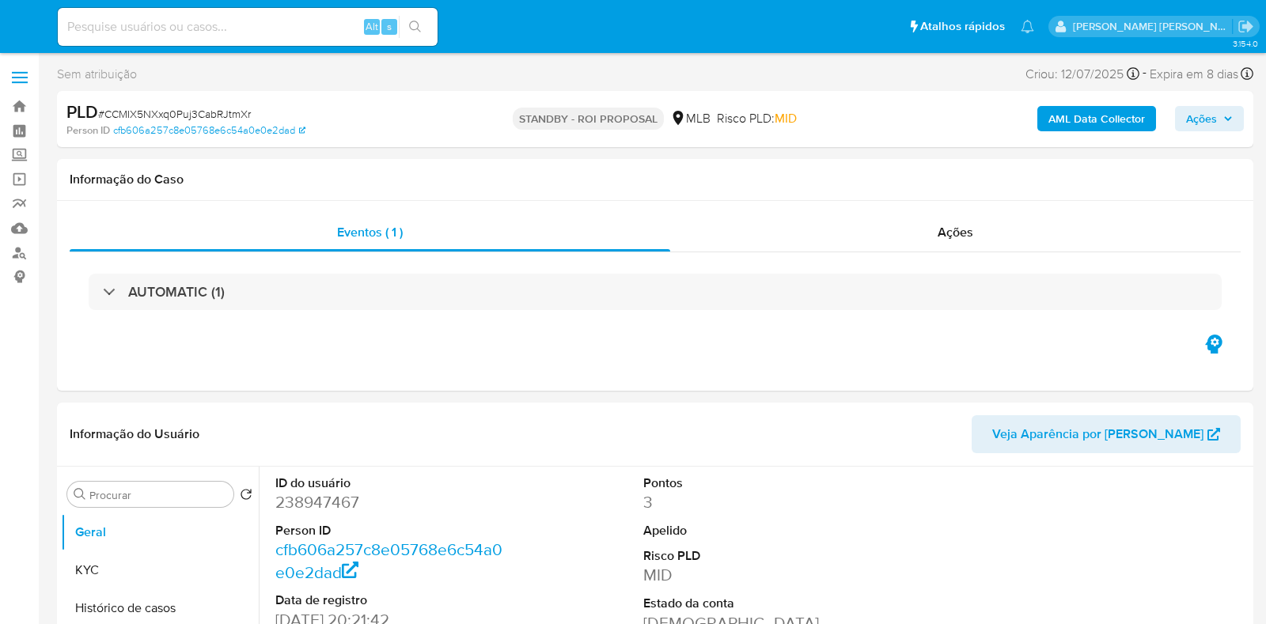
select select "10"
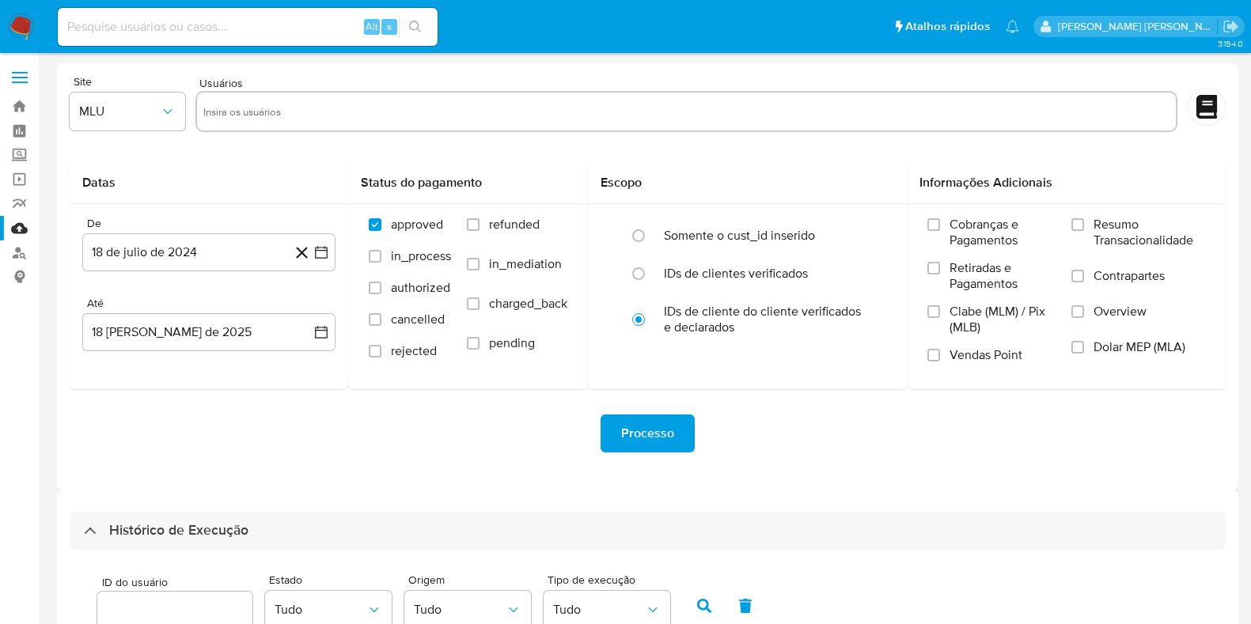
select select "10"
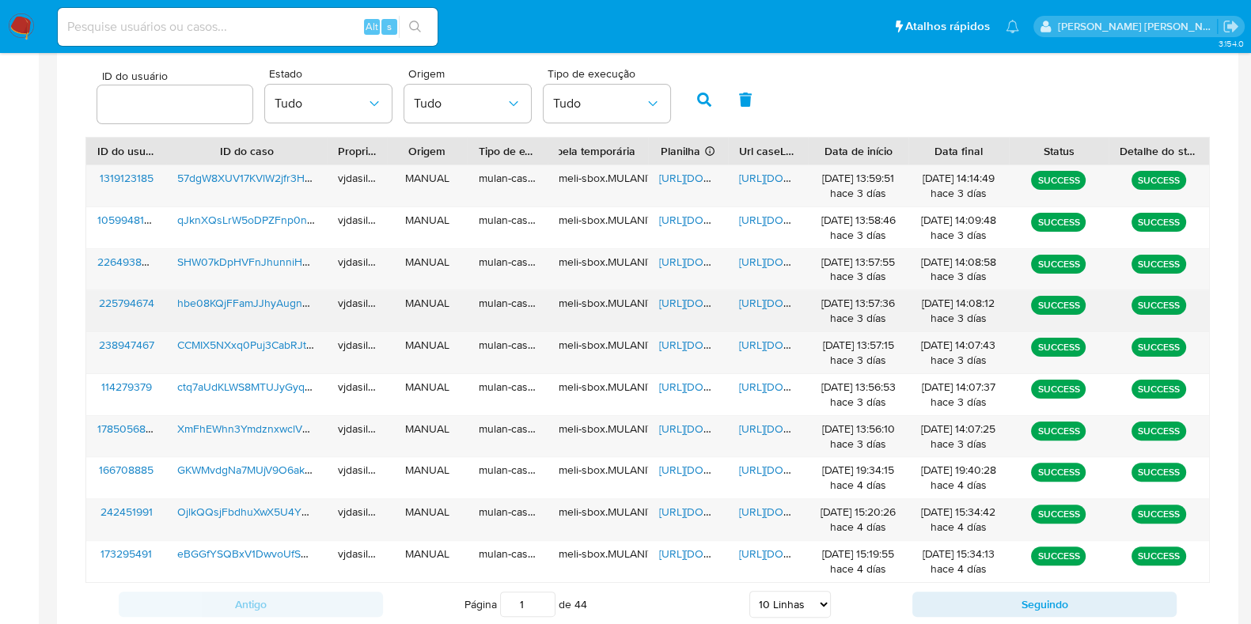
click at [760, 302] on span "[URL][DOMAIN_NAME]" at bounding box center [793, 303] width 109 height 16
click at [683, 298] on span "[URL][DOMAIN_NAME]" at bounding box center [713, 303] width 109 height 16
click at [224, 295] on span "hbe08KQjFFamJJhyAugnq0xj" at bounding box center [250, 303] width 146 height 16
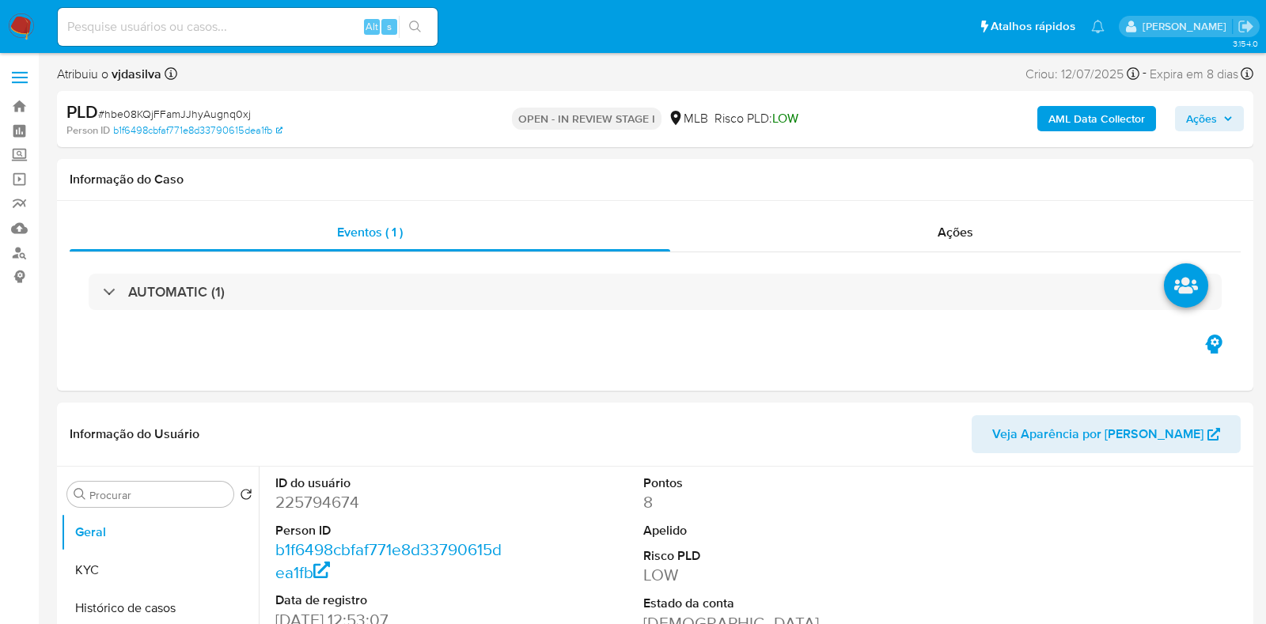
select select "10"
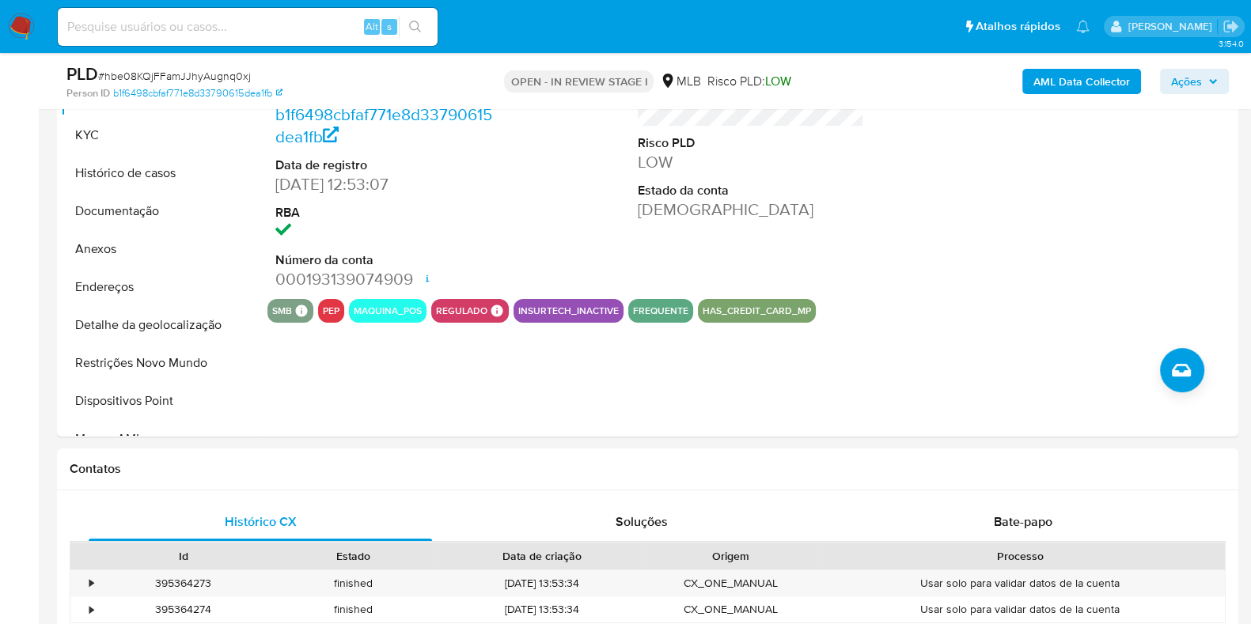
scroll to position [358, 0]
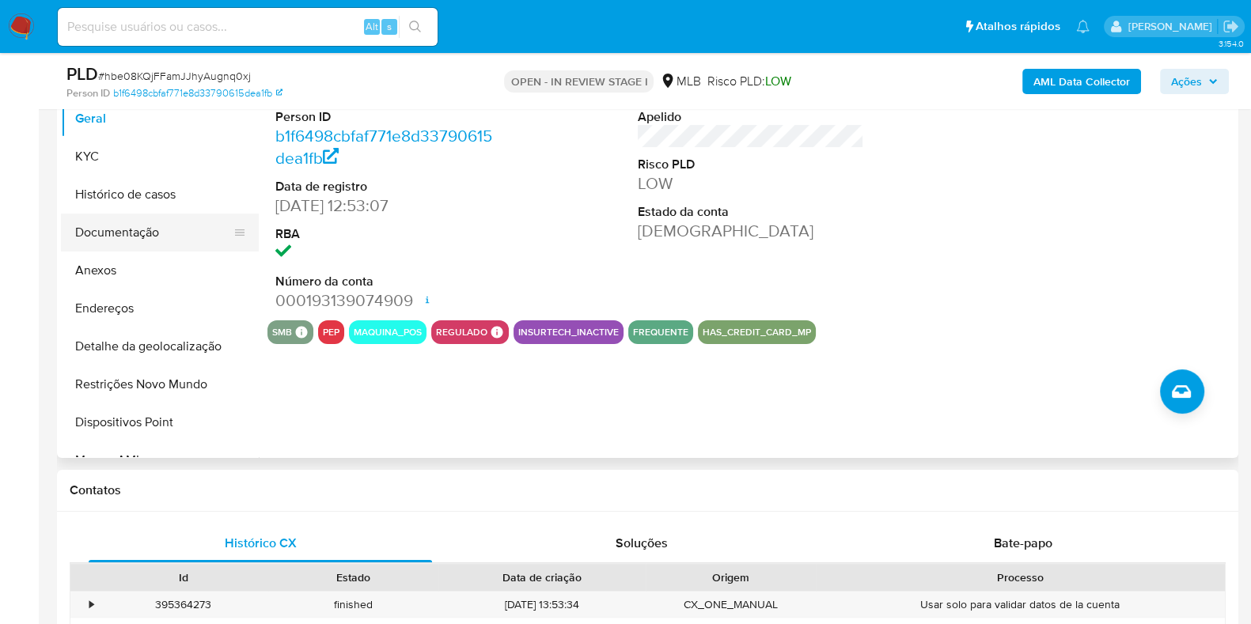
click at [151, 233] on button "Documentação" at bounding box center [153, 233] width 185 height 38
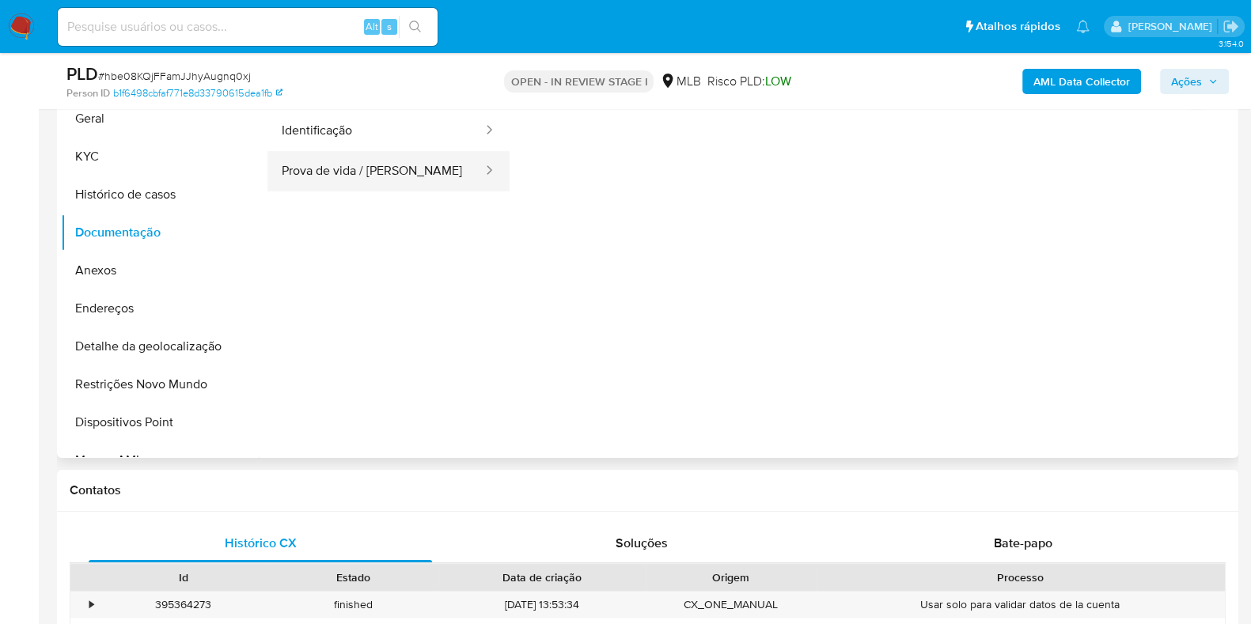
click at [360, 180] on button "Prova de vida / [PERSON_NAME]" at bounding box center [375, 171] width 217 height 40
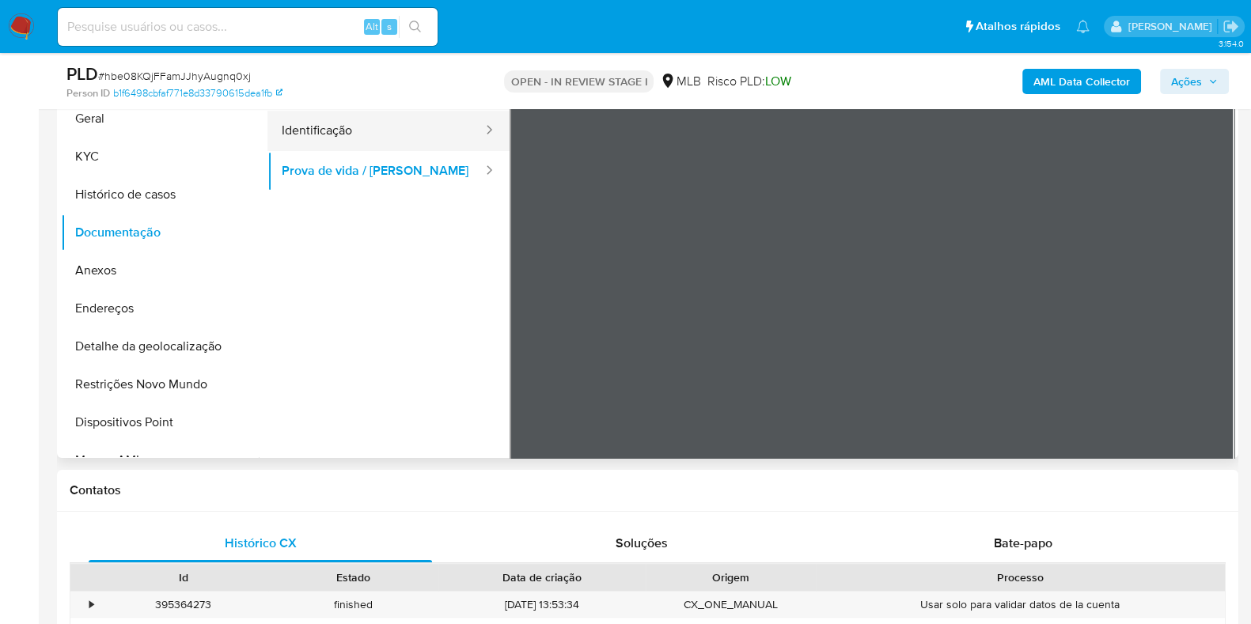
click at [355, 122] on button "Identificação" at bounding box center [375, 131] width 217 height 40
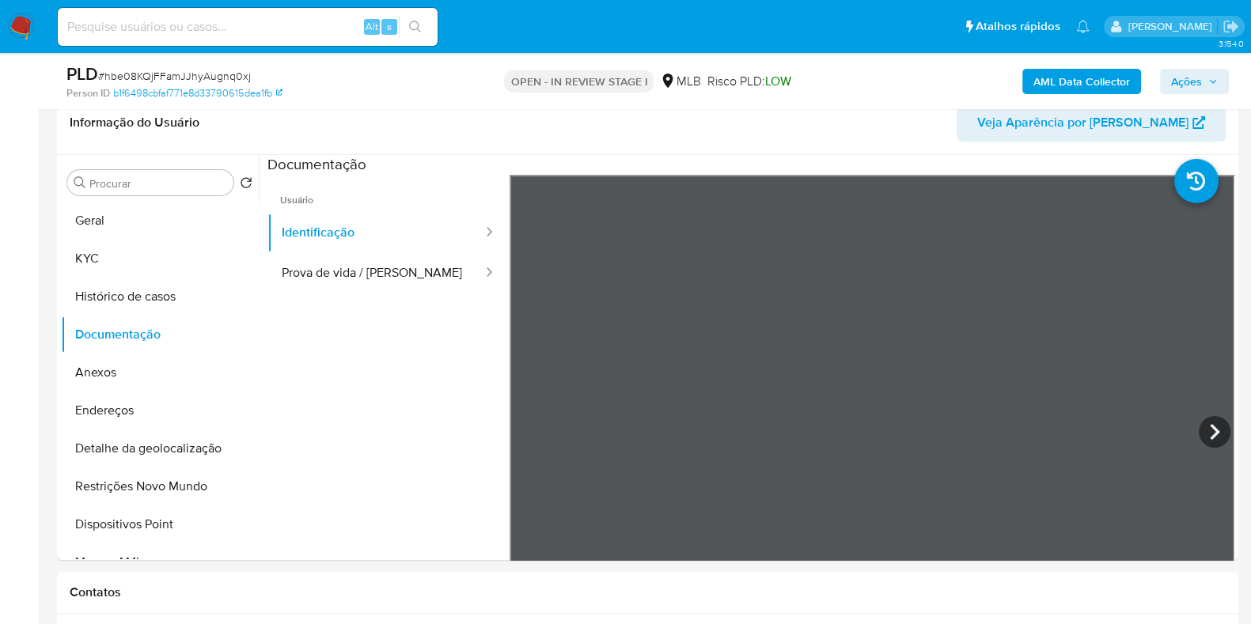
scroll to position [263, 0]
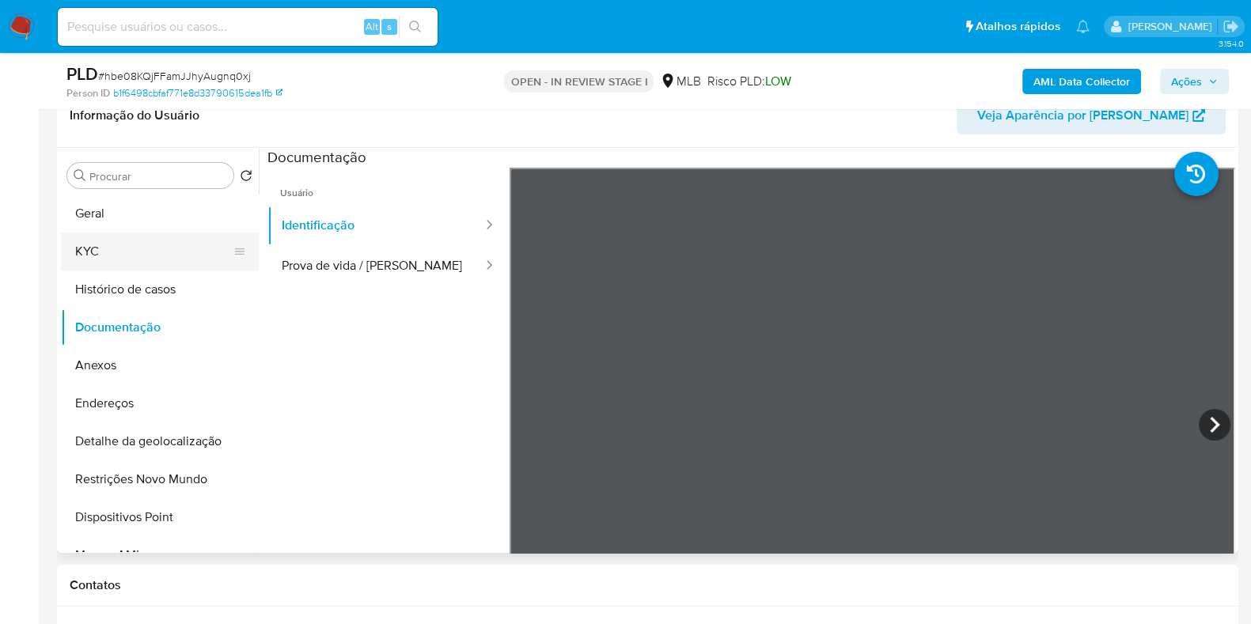
click at [106, 249] on button "KYC" at bounding box center [153, 252] width 185 height 38
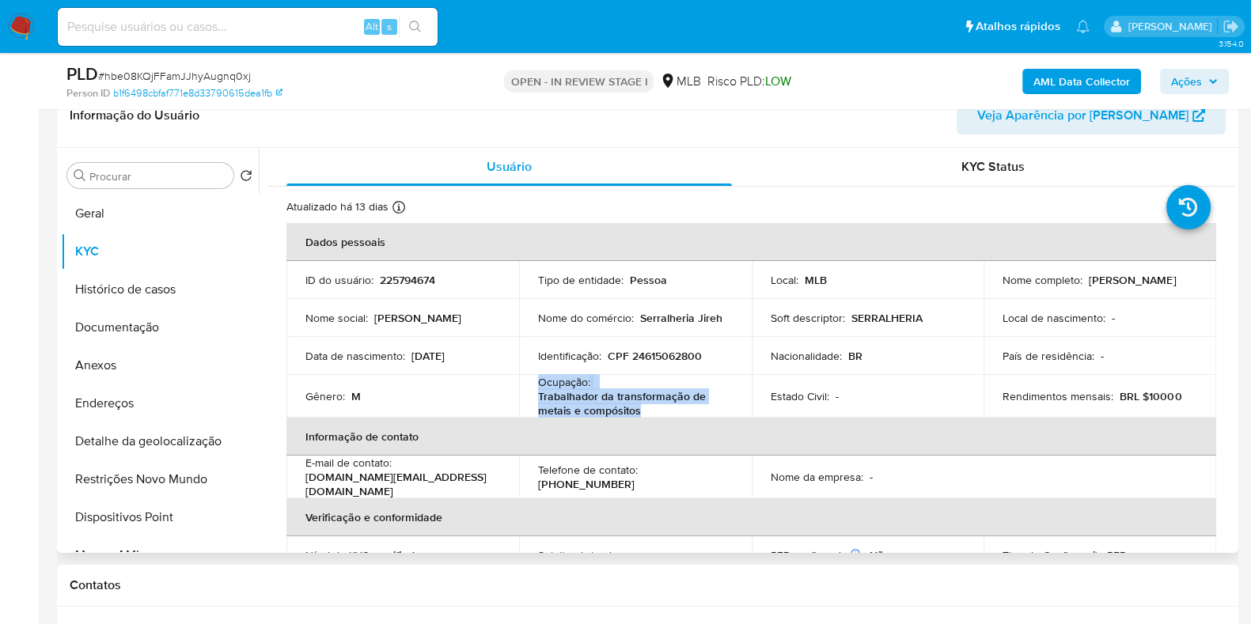
drag, startPoint x: 637, startPoint y: 409, endPoint x: 535, endPoint y: 381, distance: 106.0
click at [535, 381] on td "Ocupação : Trabalhador da transformação de metais e compósitos" at bounding box center [635, 396] width 233 height 43
copy div "Ocupação : Trabalhador da transformação de metais e compósitos"
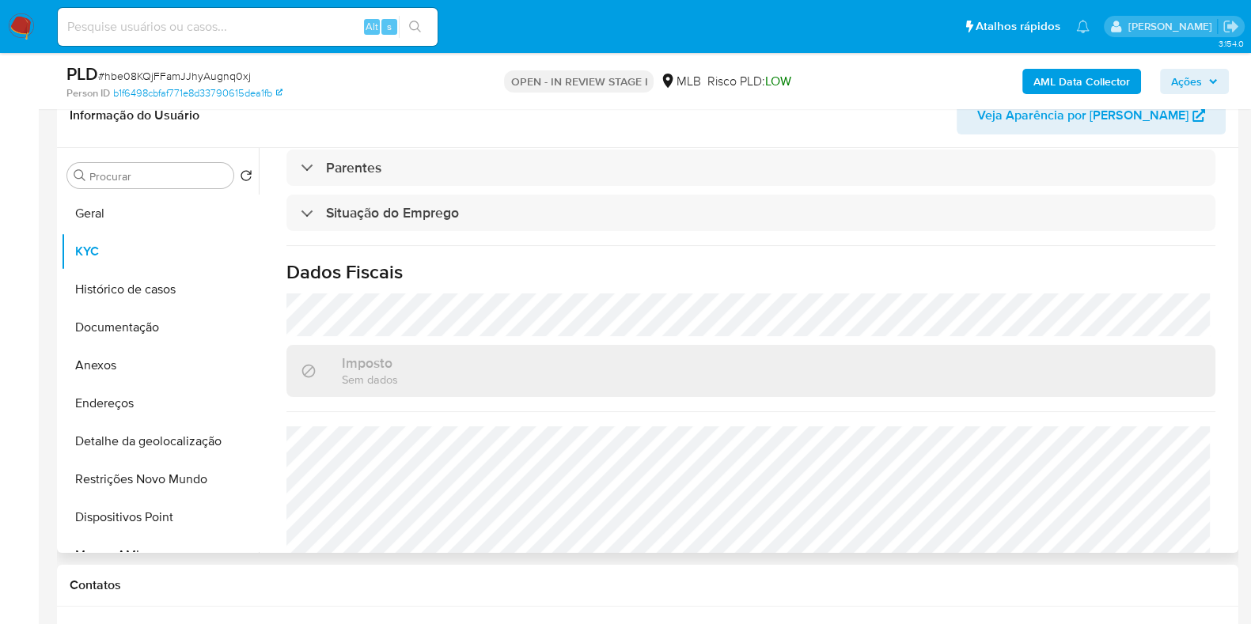
scroll to position [692, 0]
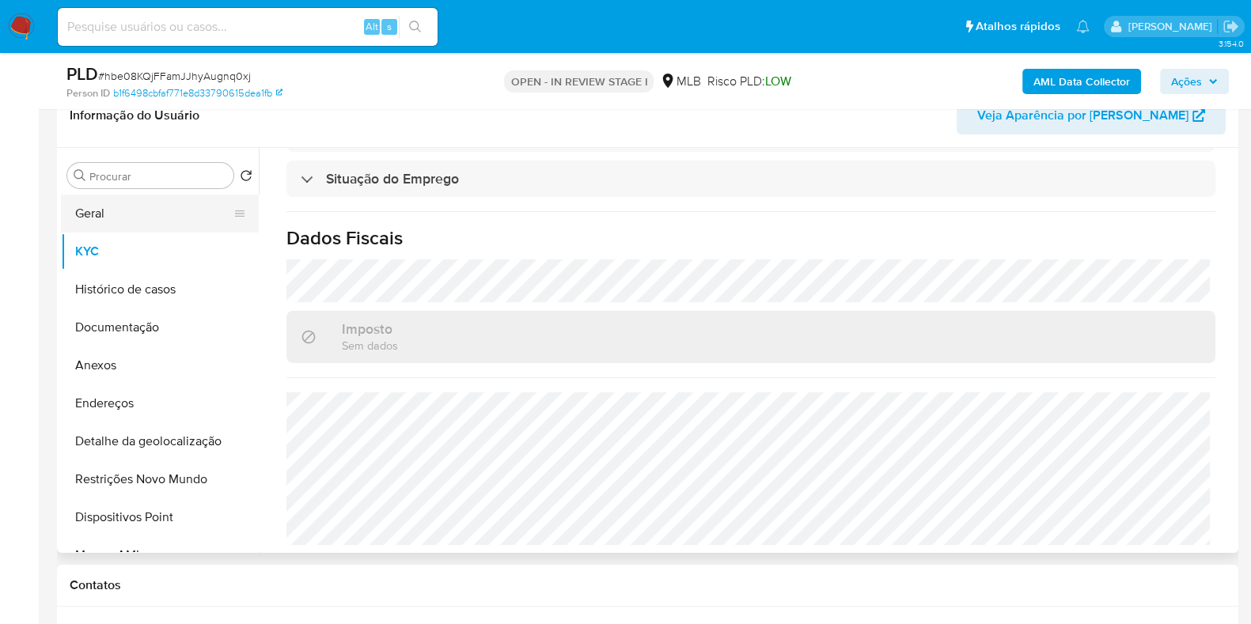
click at [179, 214] on button "Geral" at bounding box center [153, 214] width 185 height 38
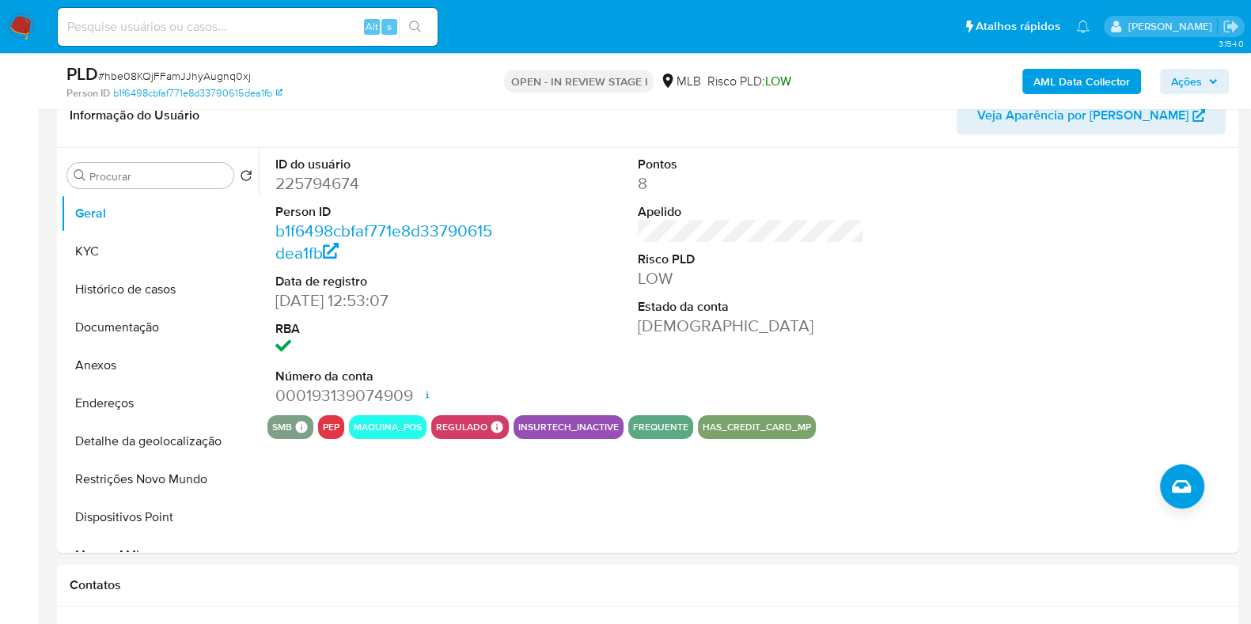
scroll to position [210, 0]
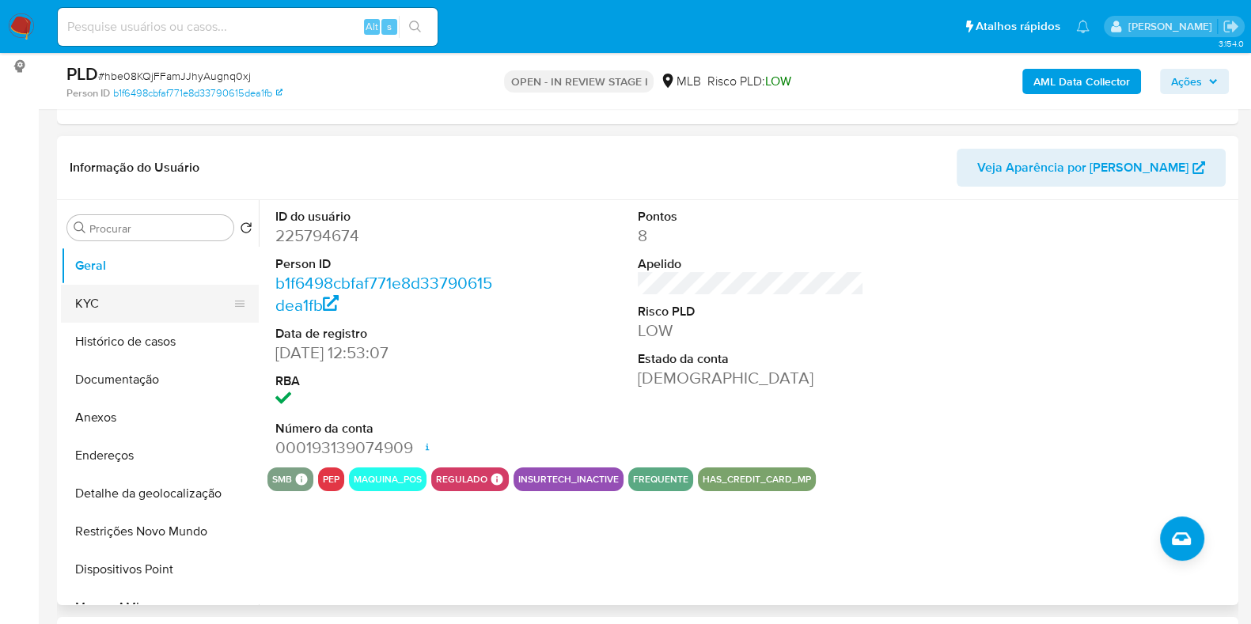
click at [150, 306] on button "KYC" at bounding box center [153, 304] width 185 height 38
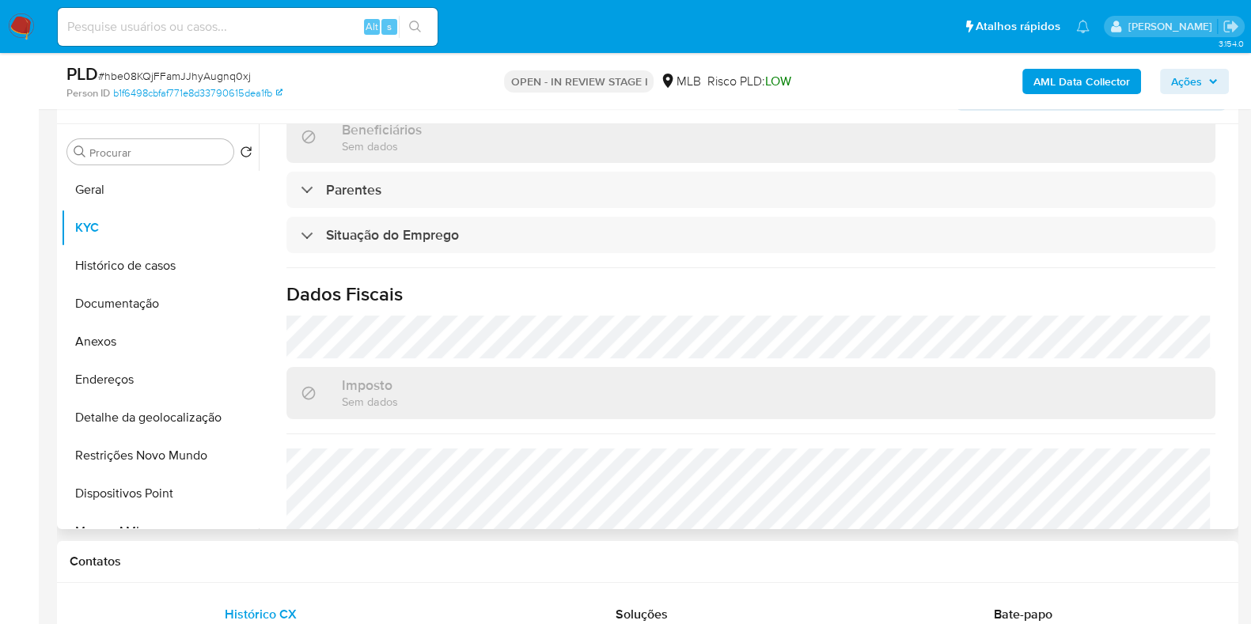
scroll to position [692, 0]
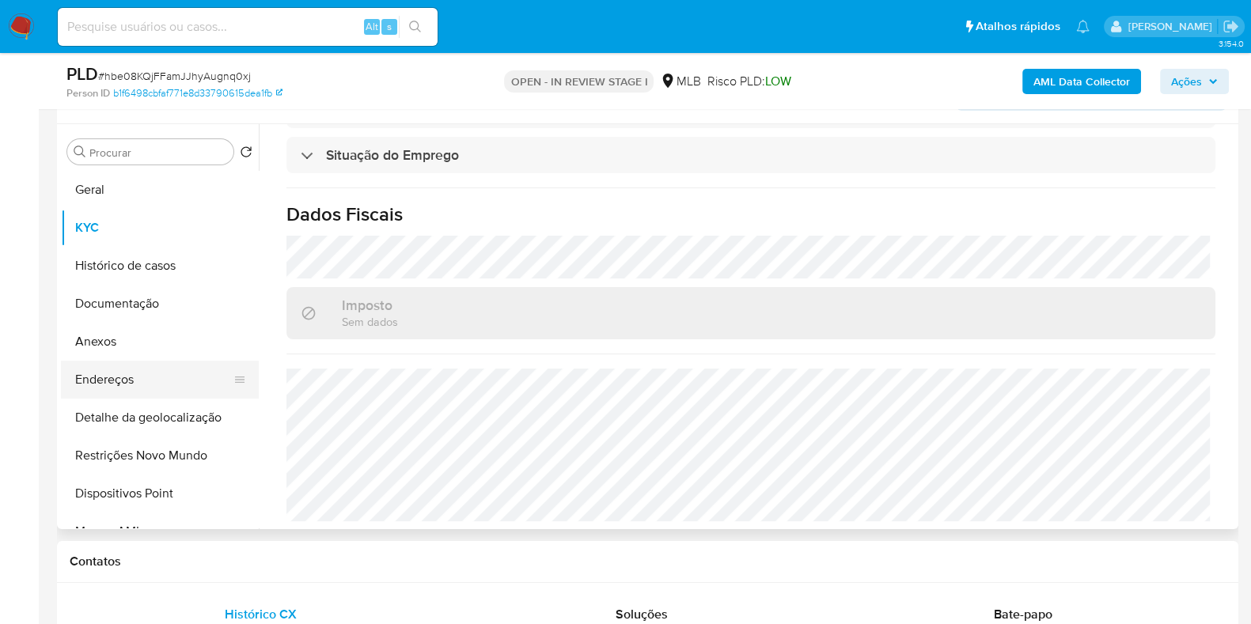
click at [142, 382] on button "Endereços" at bounding box center [153, 380] width 185 height 38
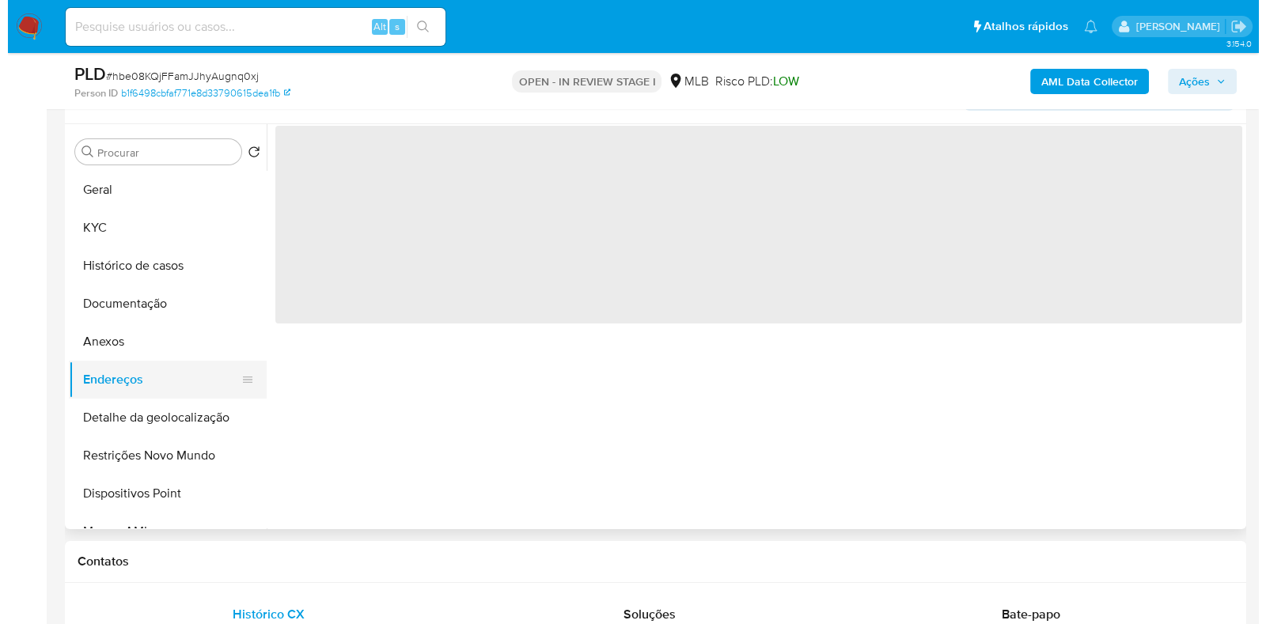
scroll to position [0, 0]
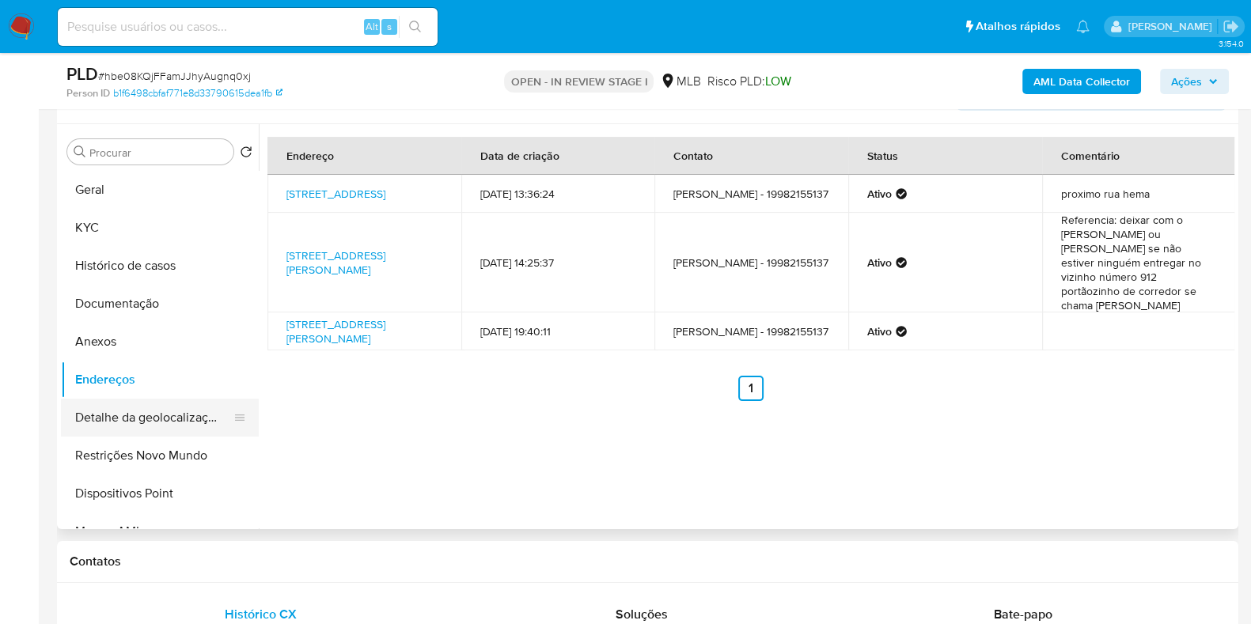
click at [153, 417] on button "Detalhe da geolocalização" at bounding box center [153, 418] width 185 height 38
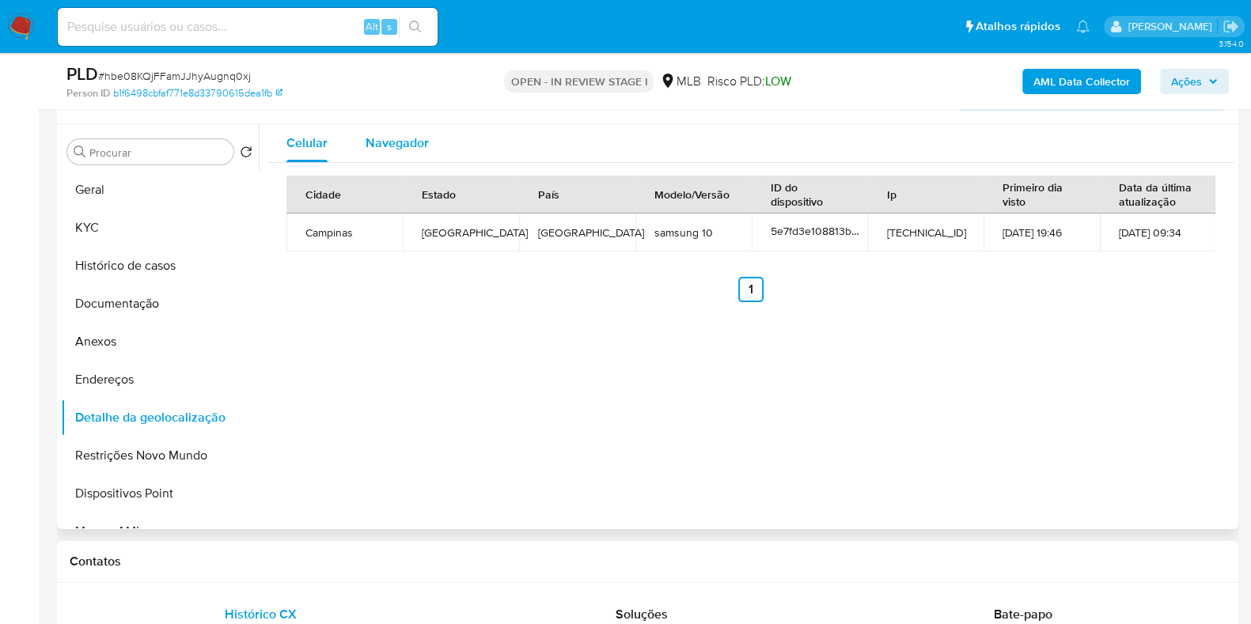
click at [410, 148] on span "Navegador" at bounding box center [397, 143] width 63 height 18
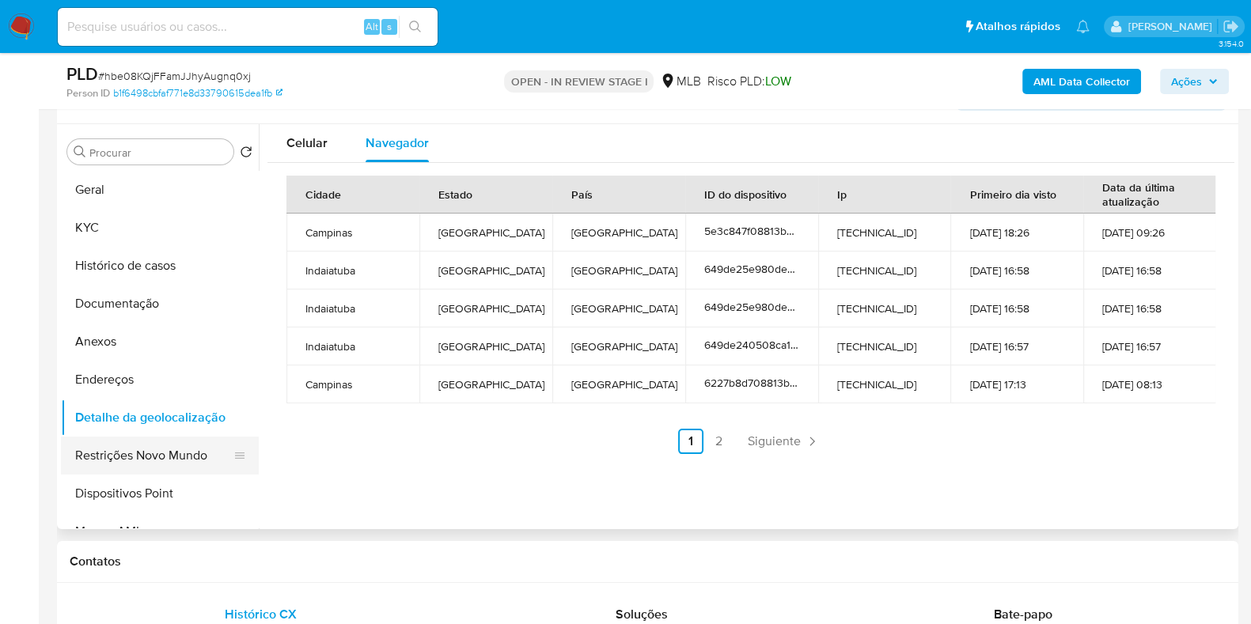
click at [184, 457] on button "Restrições Novo Mundo" at bounding box center [153, 456] width 185 height 38
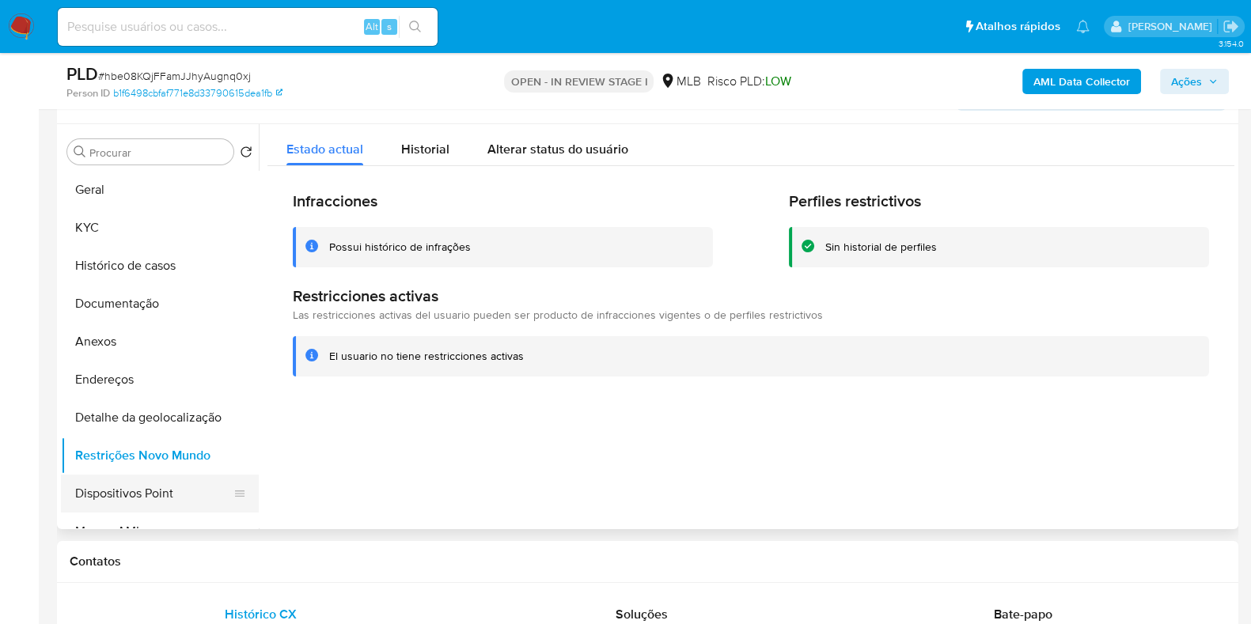
click at [176, 499] on button "Dispositivos Point" at bounding box center [153, 494] width 185 height 38
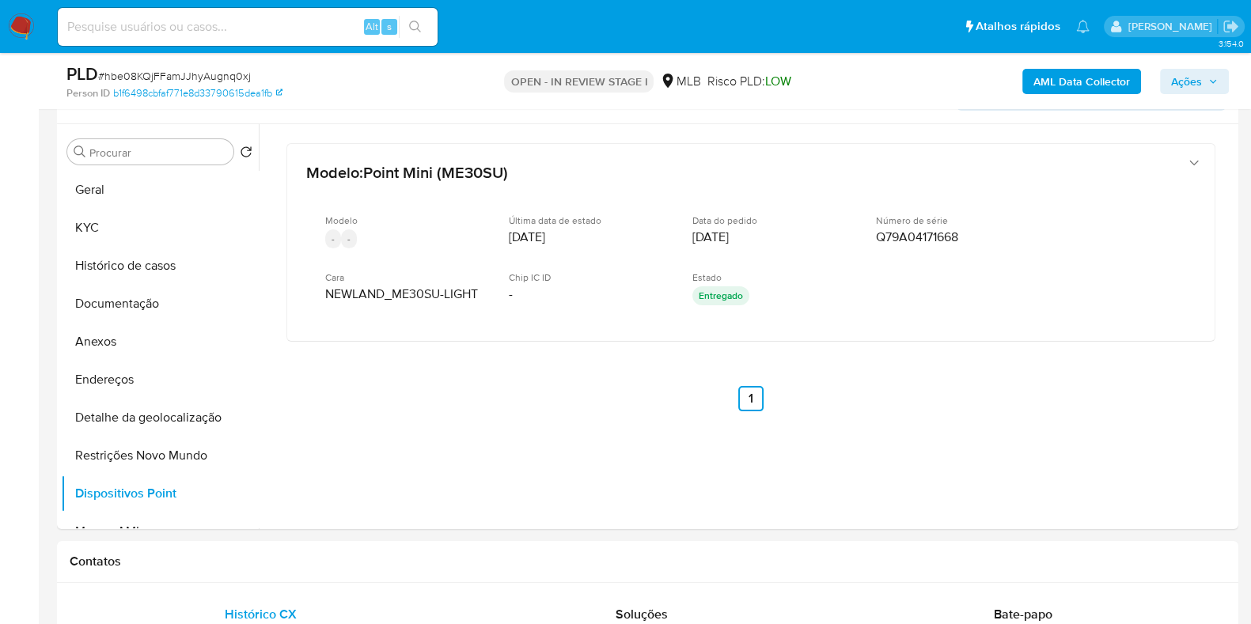
click at [1071, 81] on b "AML Data Collector" at bounding box center [1081, 81] width 97 height 25
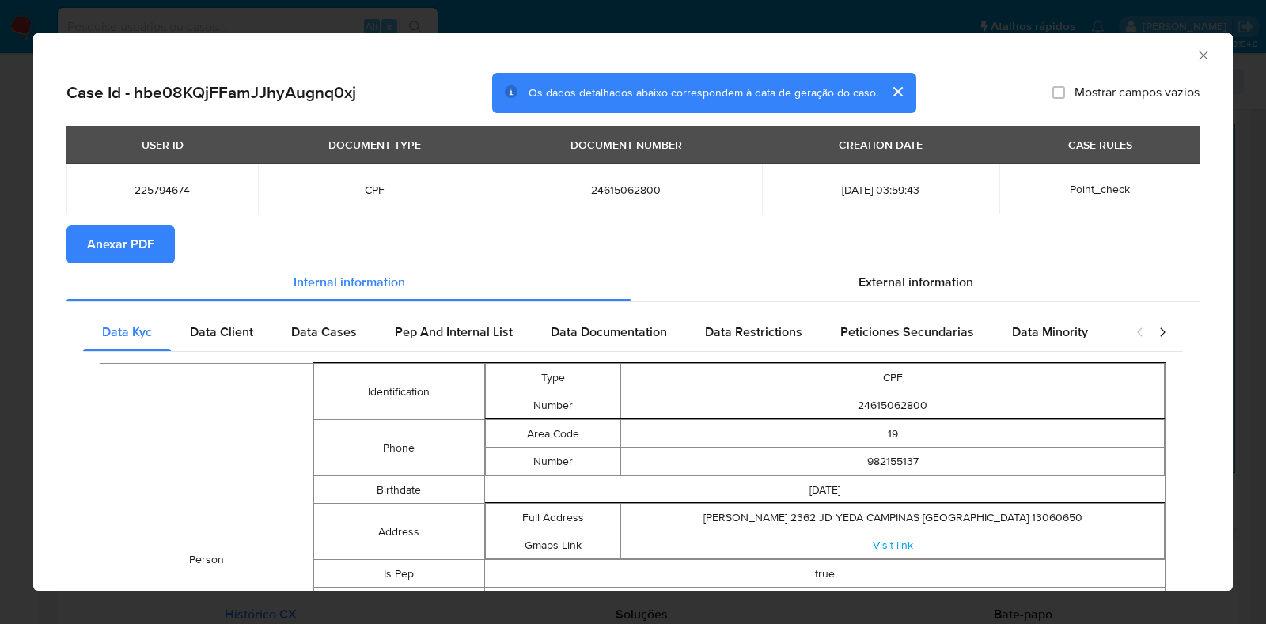
click at [166, 238] on button "Anexar PDF" at bounding box center [120, 244] width 108 height 38
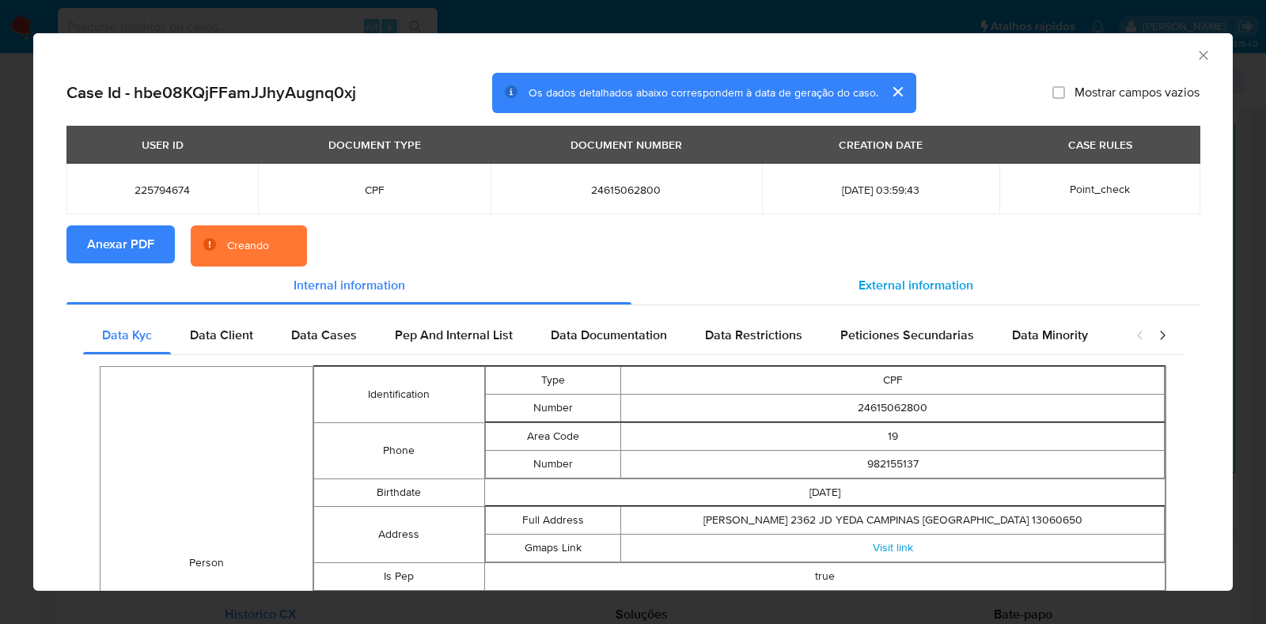
click at [939, 286] on span "External information" at bounding box center [915, 285] width 115 height 18
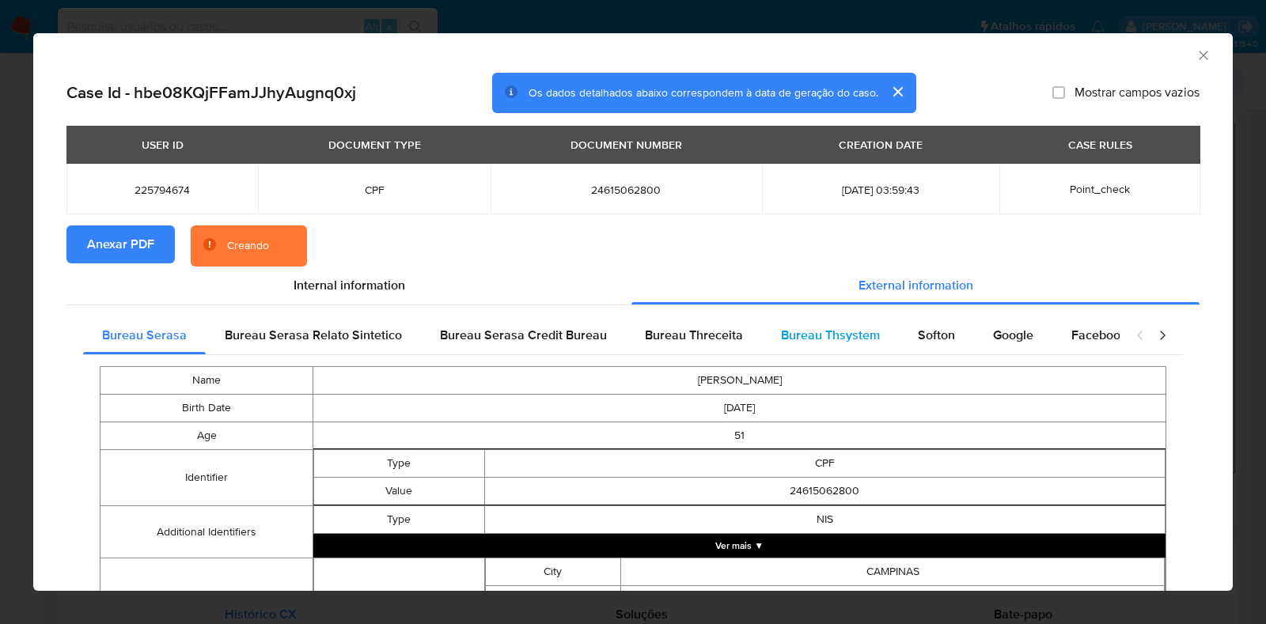
click at [813, 334] on span "Bureau Thsystem" at bounding box center [830, 335] width 99 height 18
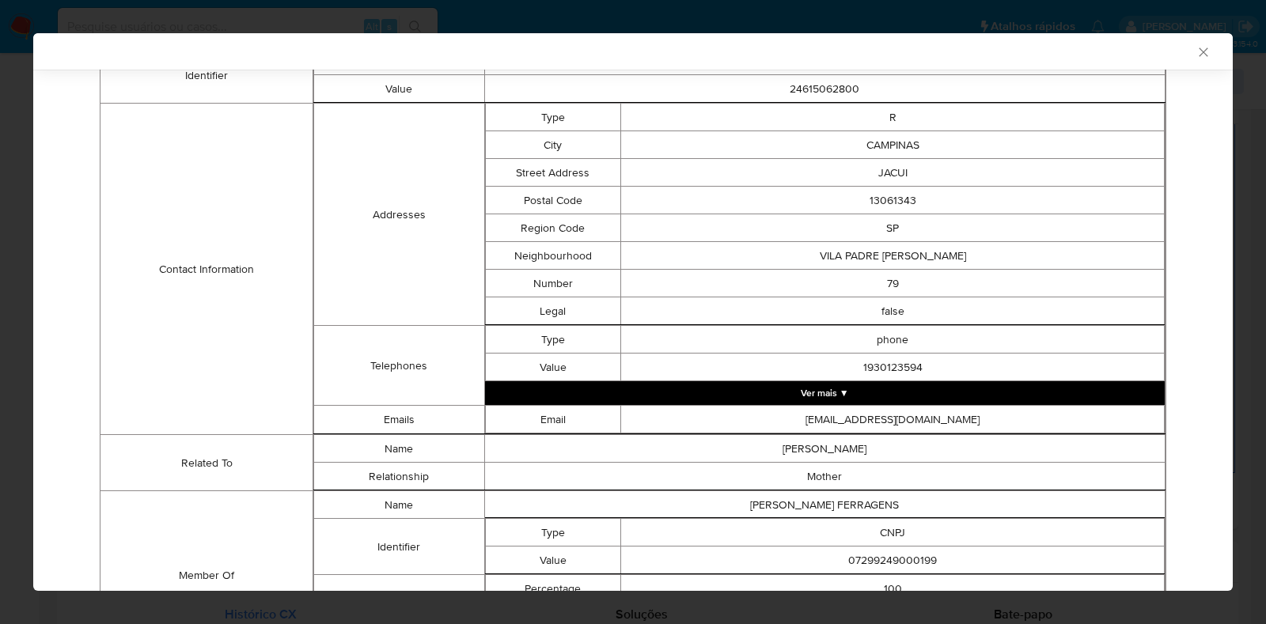
scroll to position [582, 0]
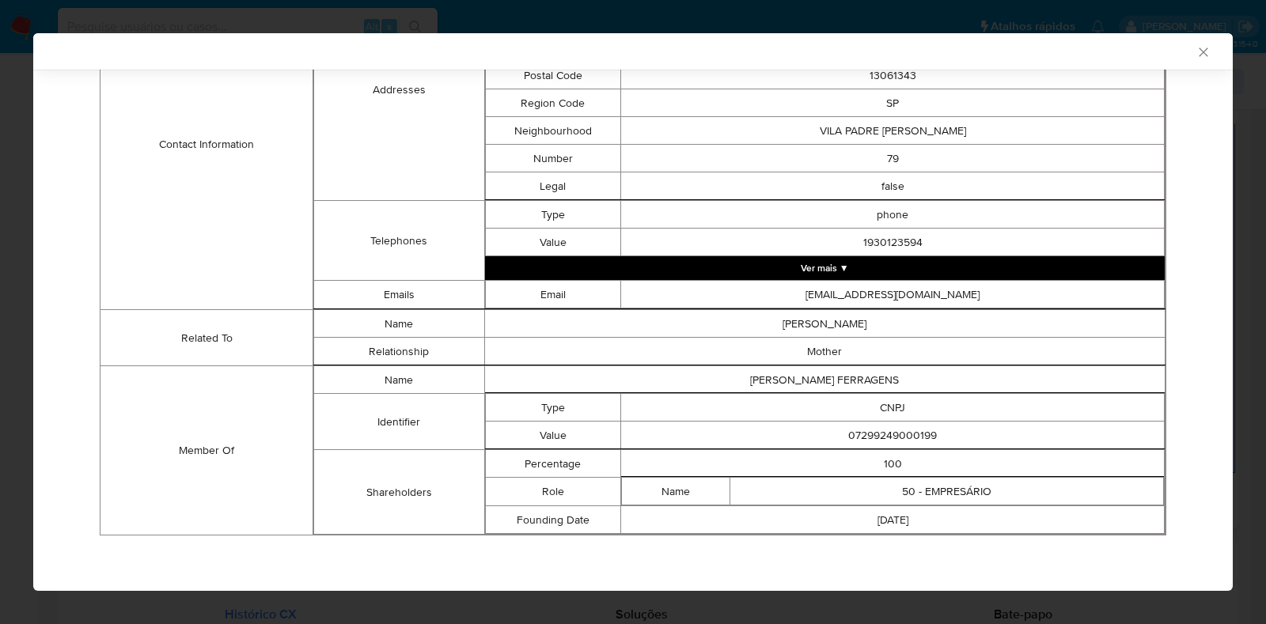
click at [960, 267] on button "Ver mais ▼" at bounding box center [825, 268] width 680 height 24
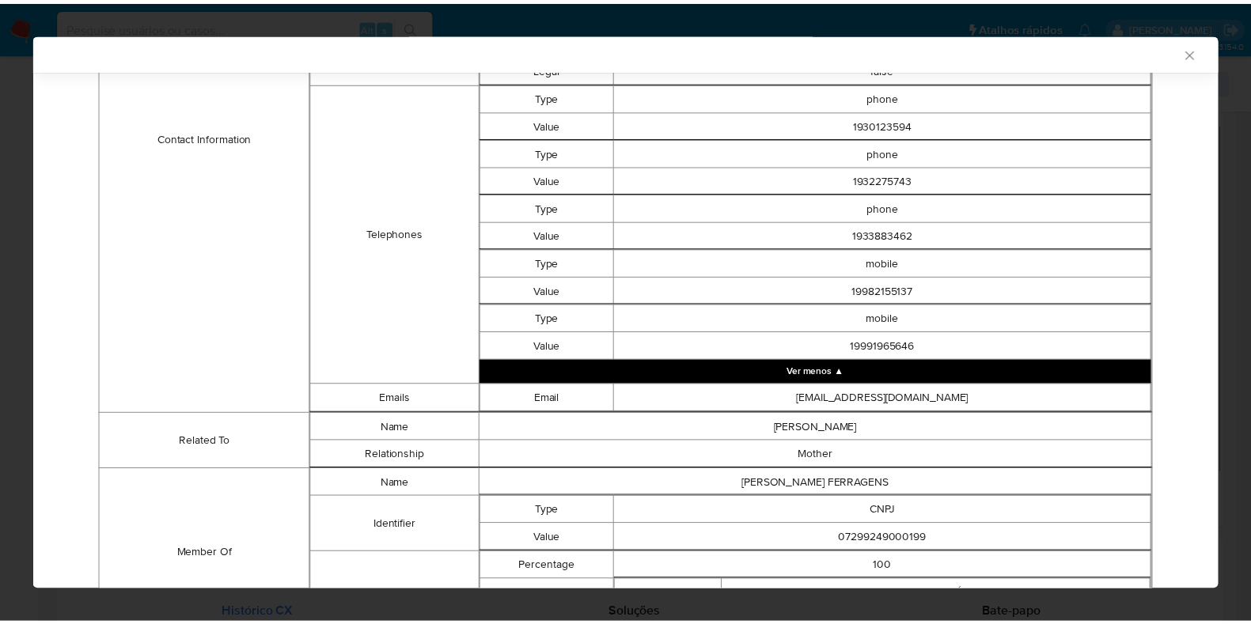
scroll to position [807, 0]
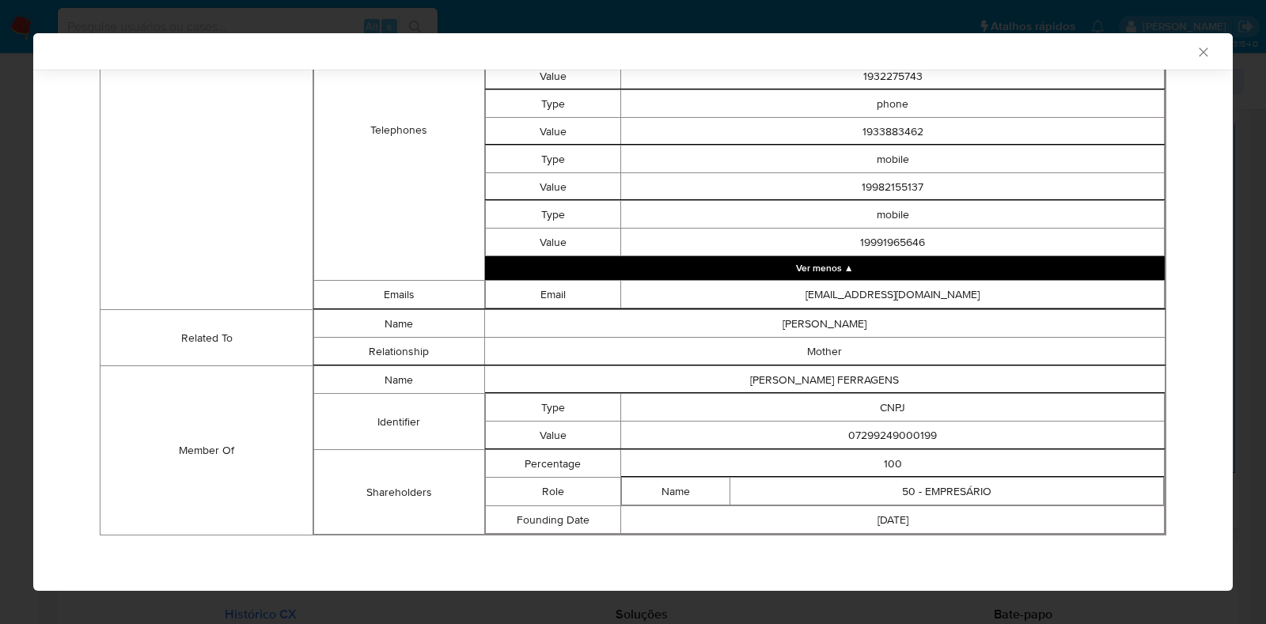
click at [1196, 55] on icon "Fechar a janela" at bounding box center [1204, 52] width 16 height 16
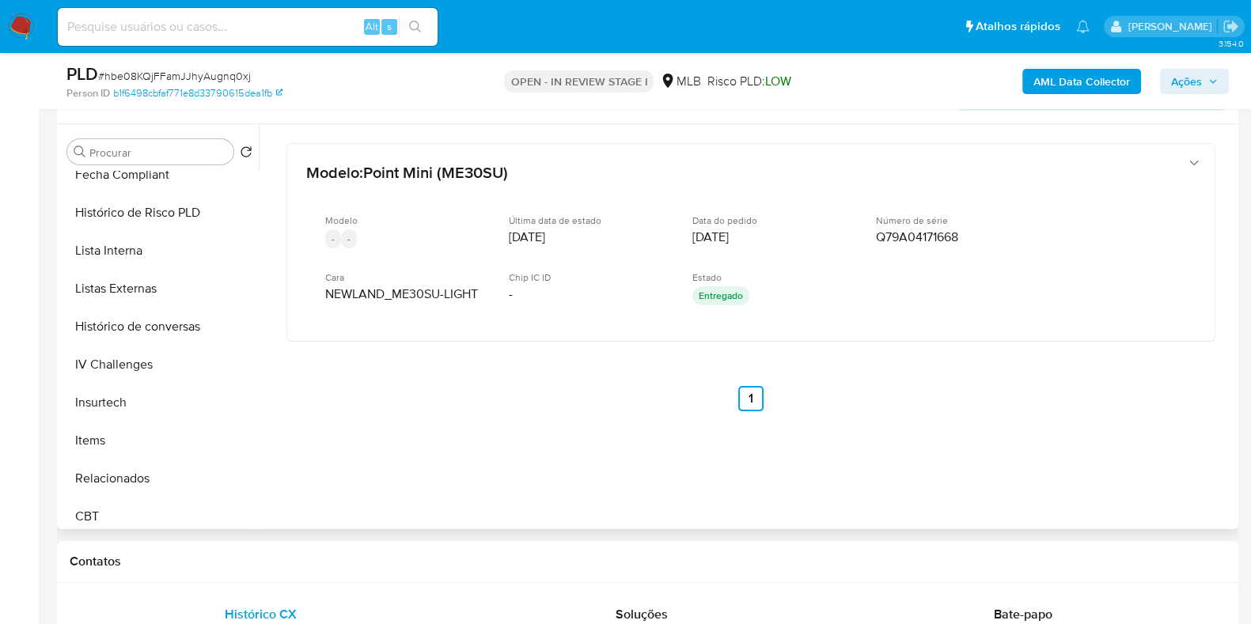
scroll to position [707, 0]
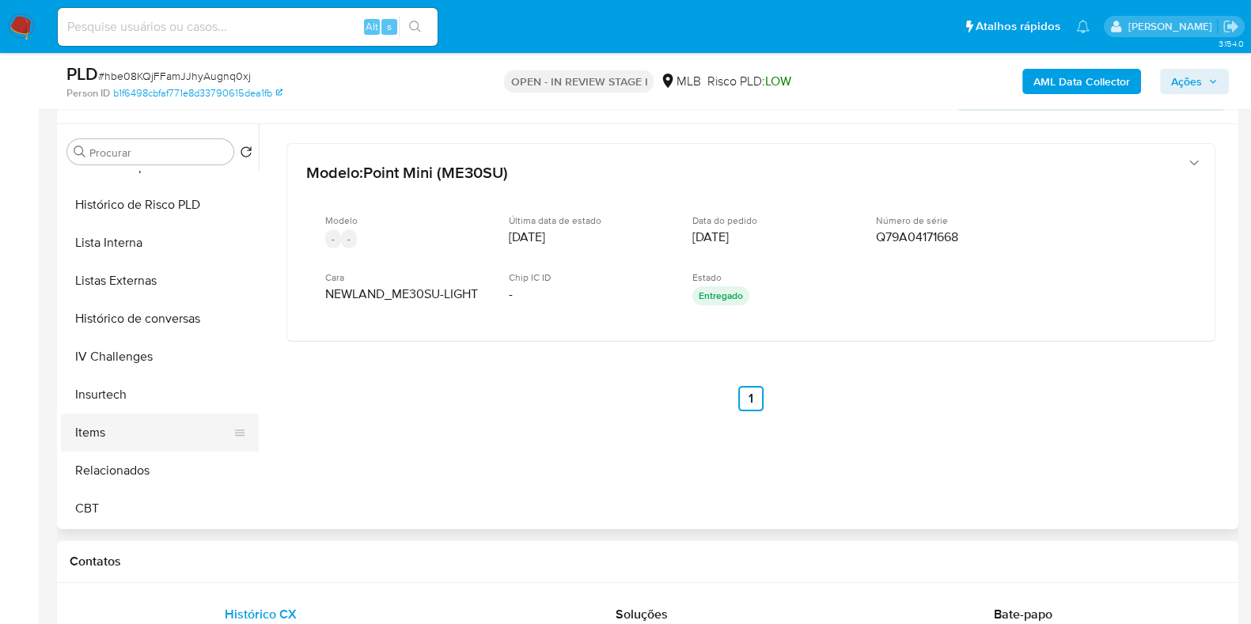
click at [152, 446] on button "Items" at bounding box center [153, 433] width 185 height 38
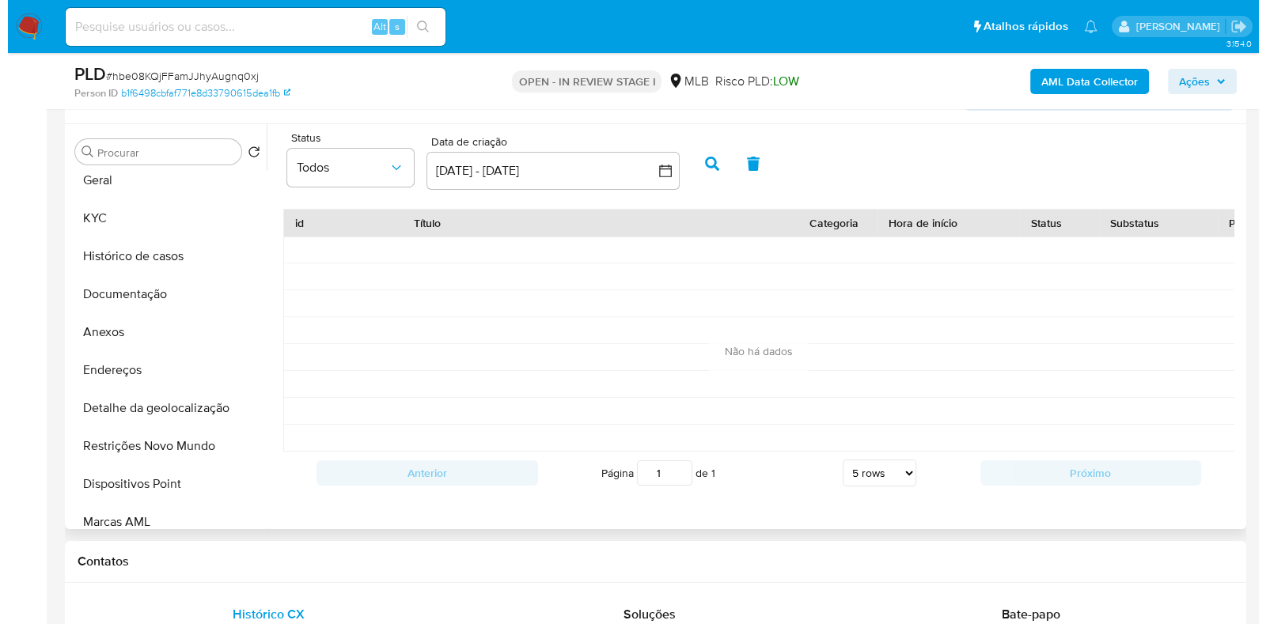
scroll to position [0, 0]
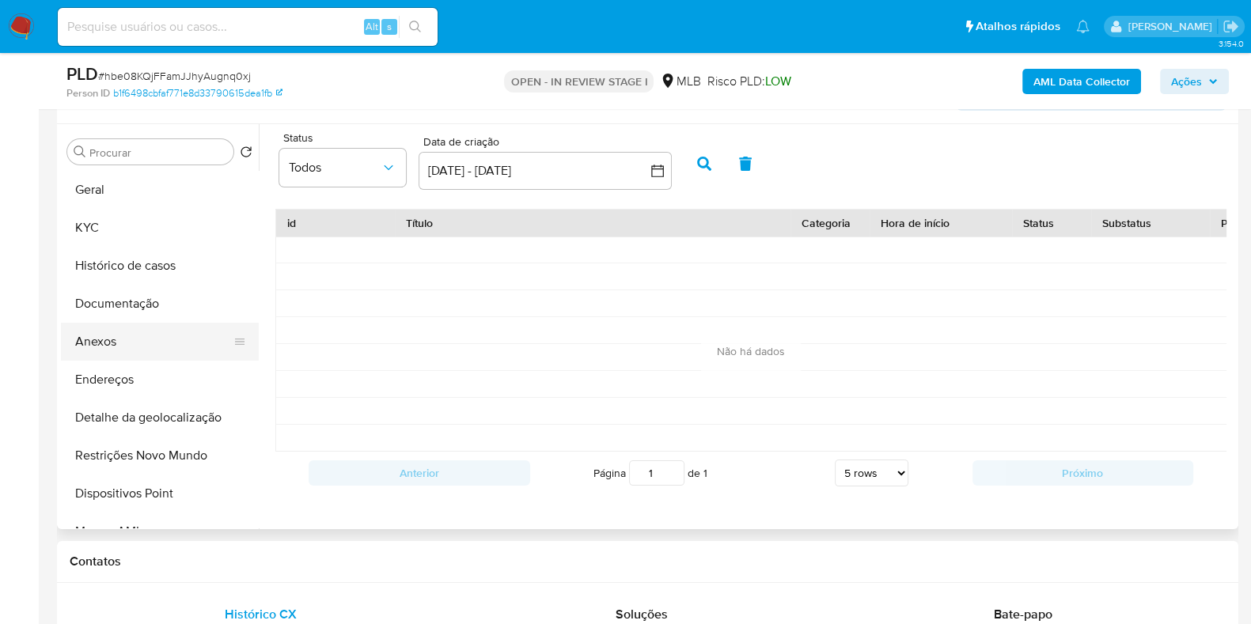
click at [157, 328] on button "Anexos" at bounding box center [153, 342] width 185 height 38
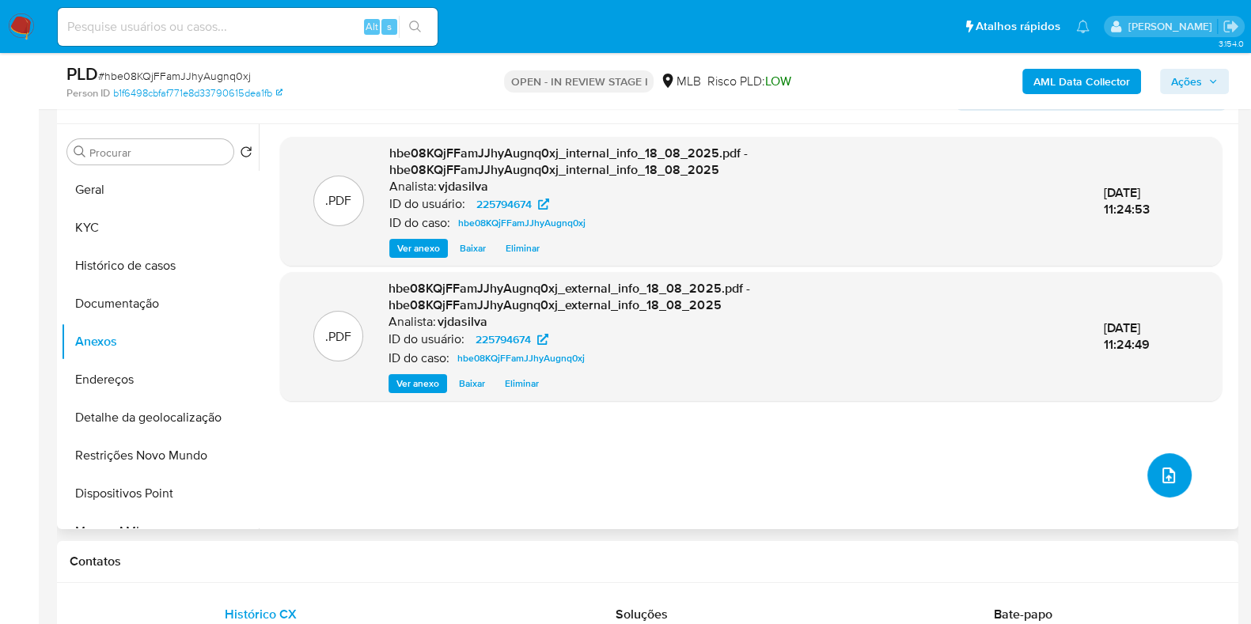
click at [1172, 474] on button "upload-file" at bounding box center [1169, 475] width 44 height 44
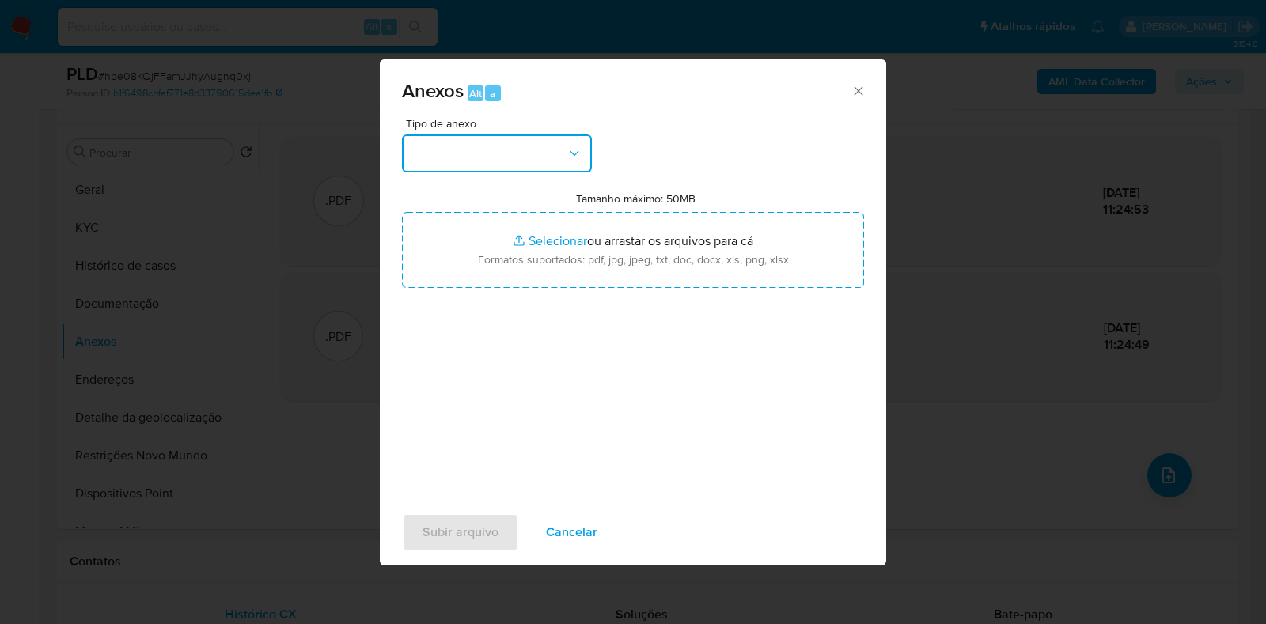
click at [569, 155] on icon "button" at bounding box center [575, 154] width 16 height 16
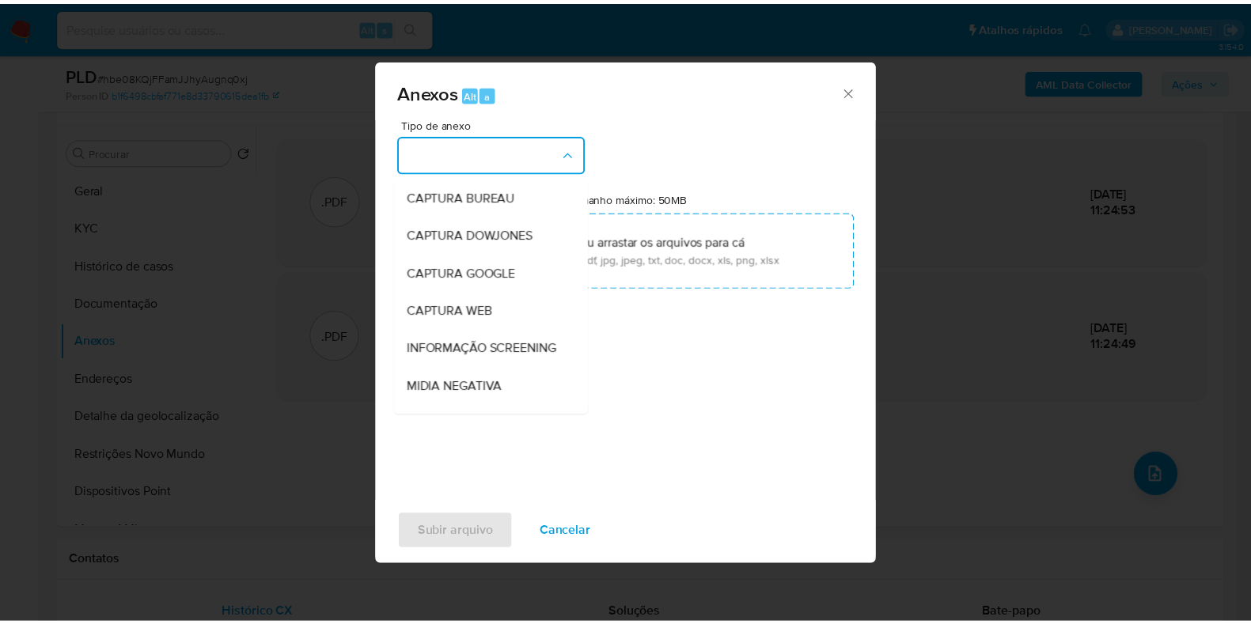
scroll to position [244, 0]
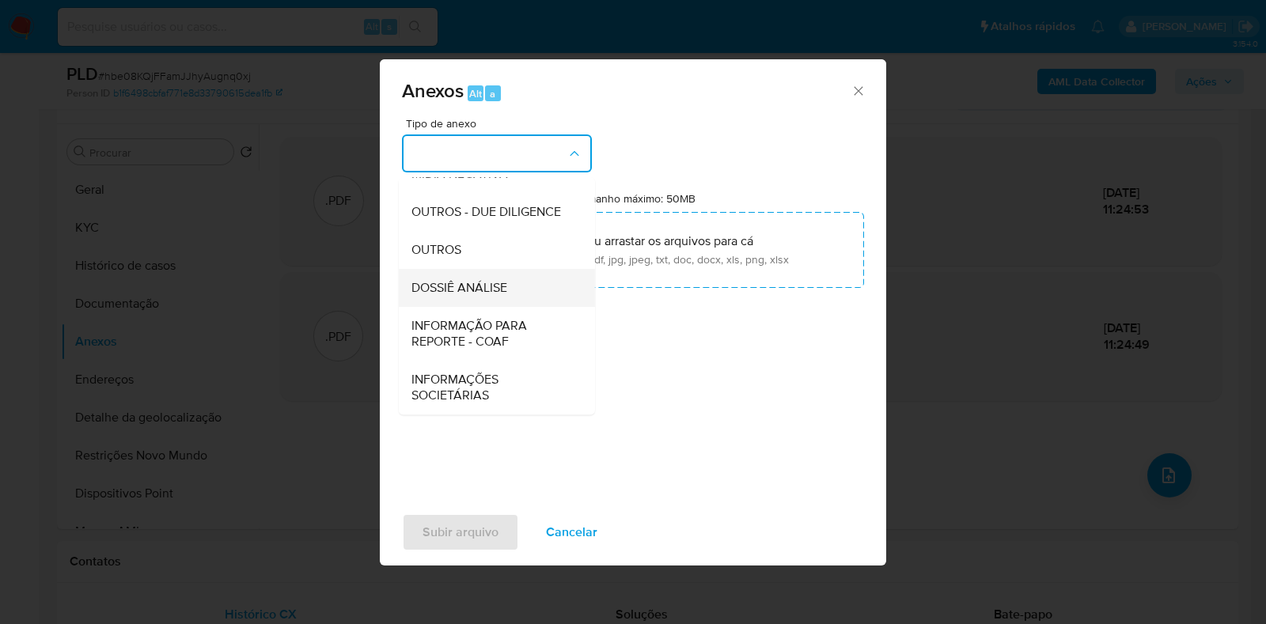
click at [508, 298] on div "DOSSIÊ ANÁLISE" at bounding box center [491, 288] width 161 height 38
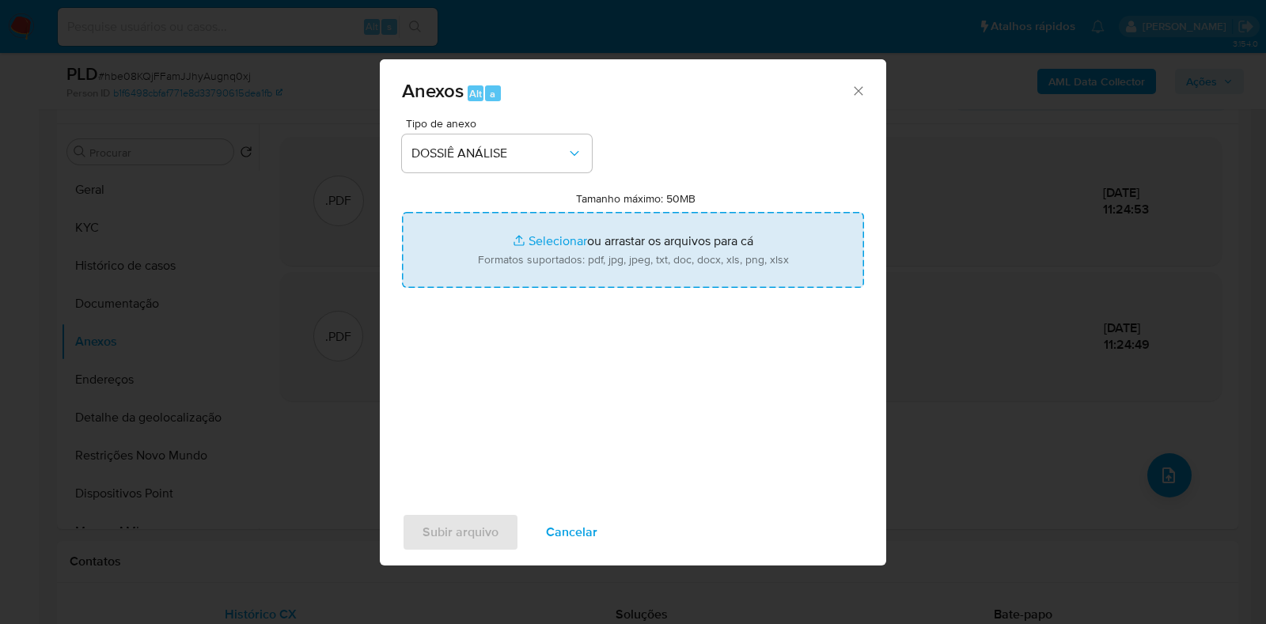
type input "C:\fakepath\SAR - XXXX - CPF 24615062800 - MARCOS AUGUSTO FERREIRA.pdf"
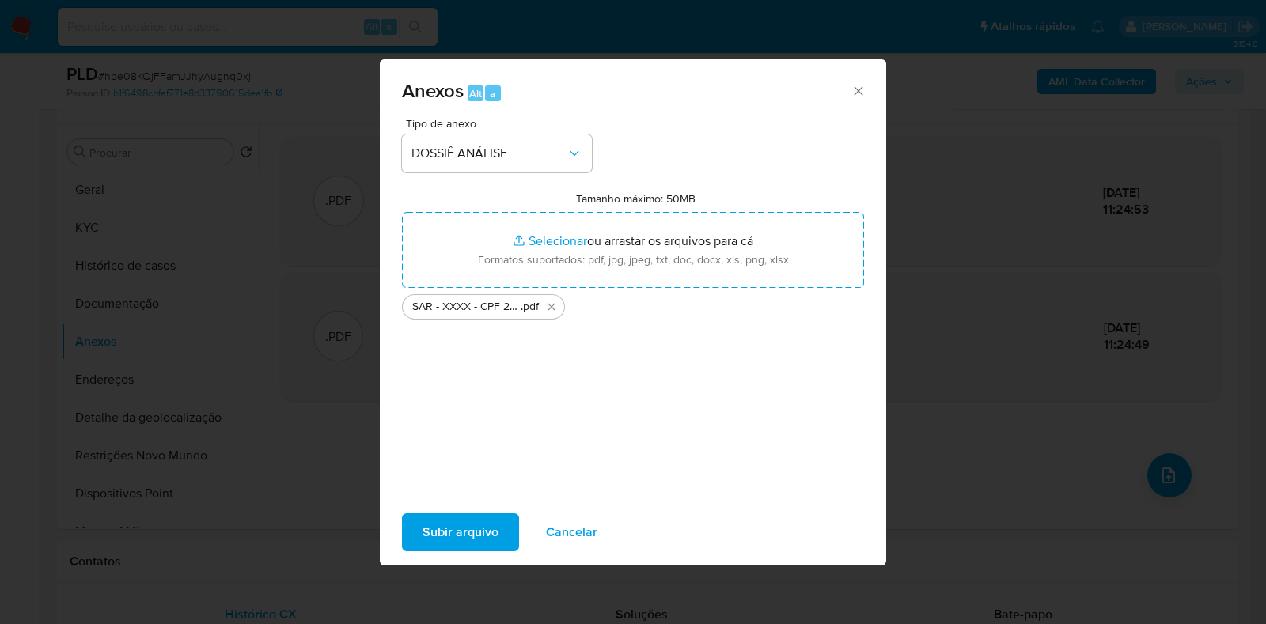
click at [477, 536] on span "Subir arquivo" at bounding box center [461, 532] width 76 height 35
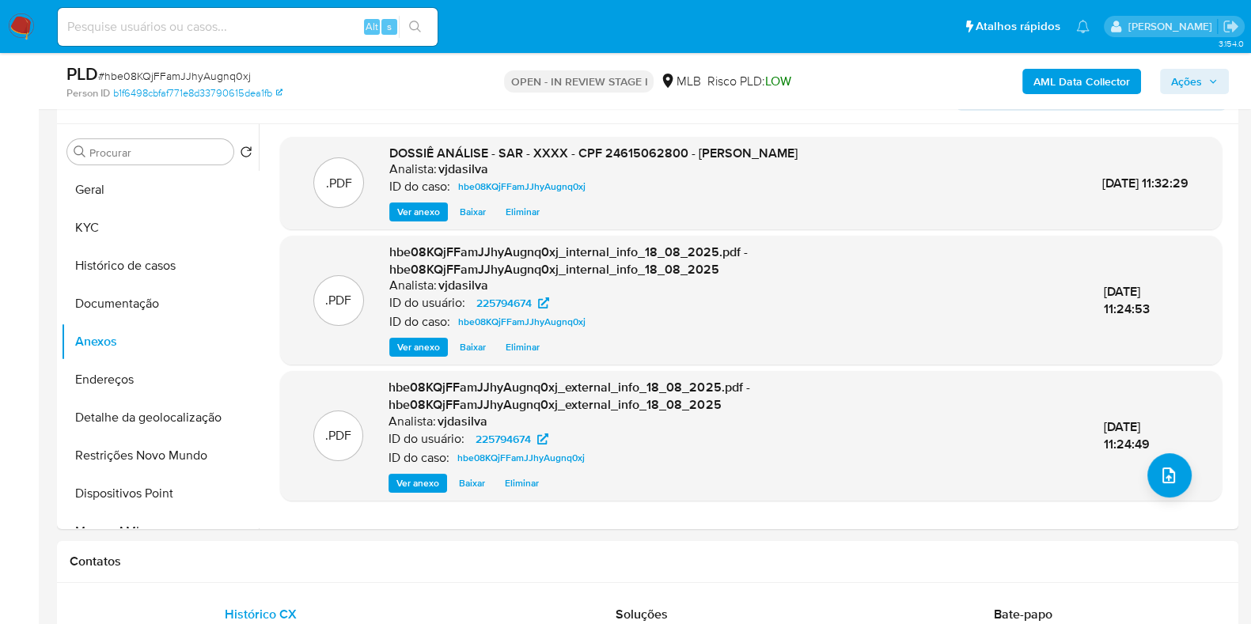
click at [1184, 81] on span "Ações" at bounding box center [1186, 81] width 31 height 25
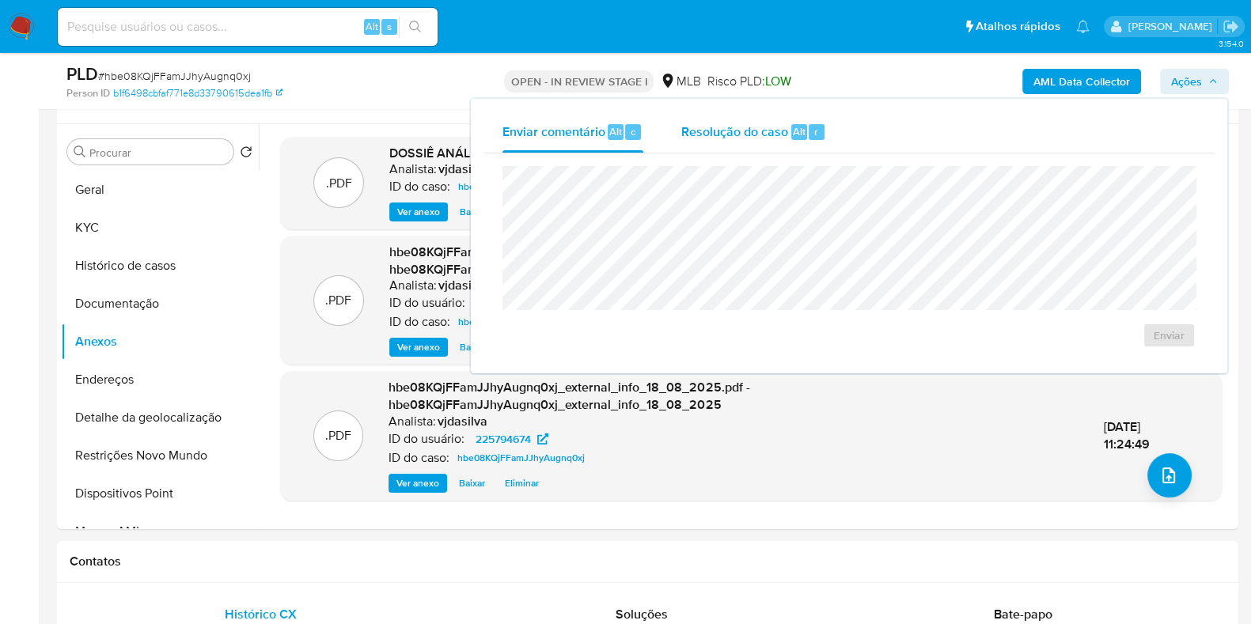
click at [706, 151] on div "Resolução do caso Alt r" at bounding box center [753, 132] width 145 height 41
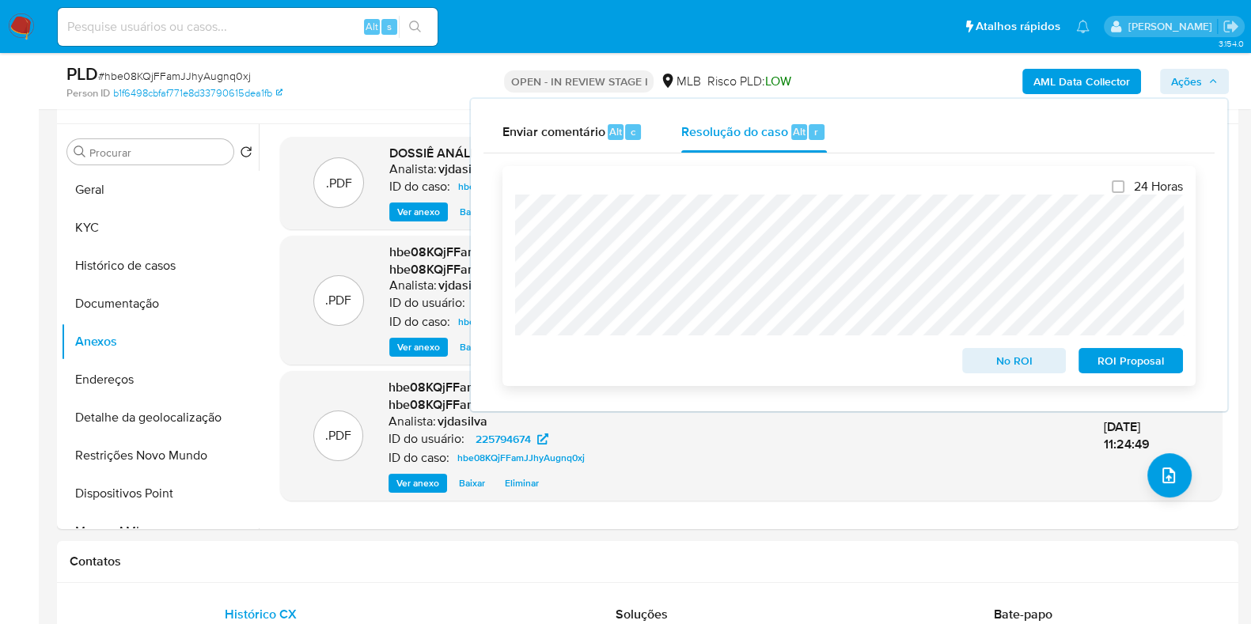
click at [1112, 358] on span "ROI Proposal" at bounding box center [1131, 361] width 82 height 22
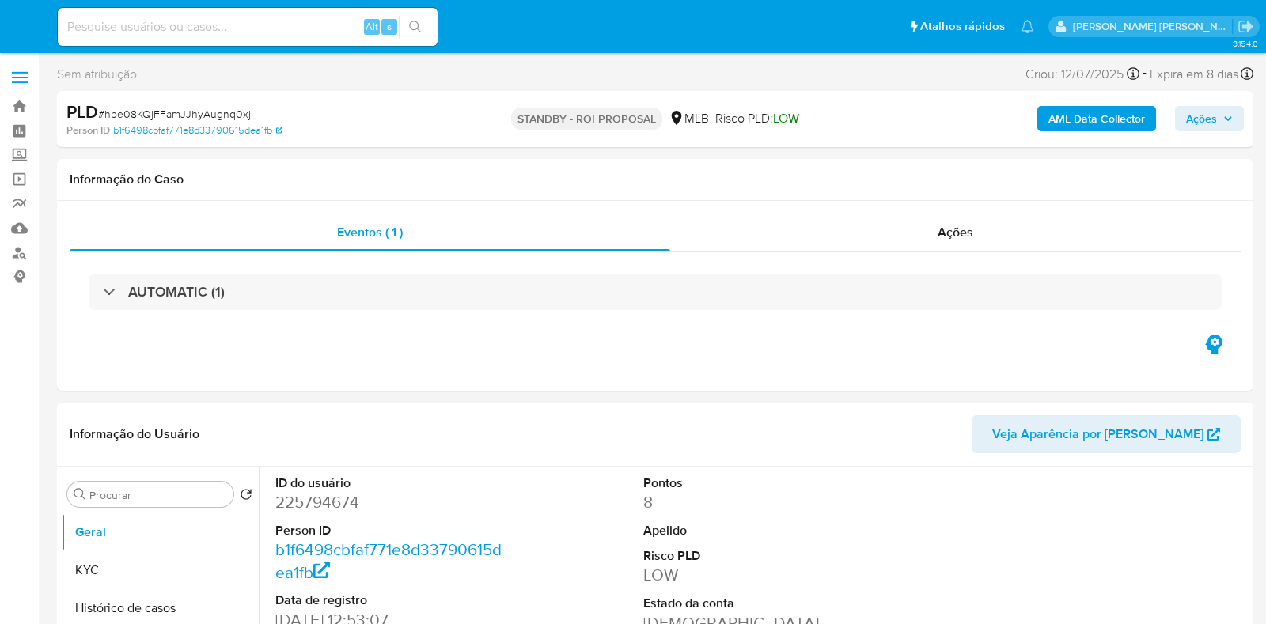
select select "10"
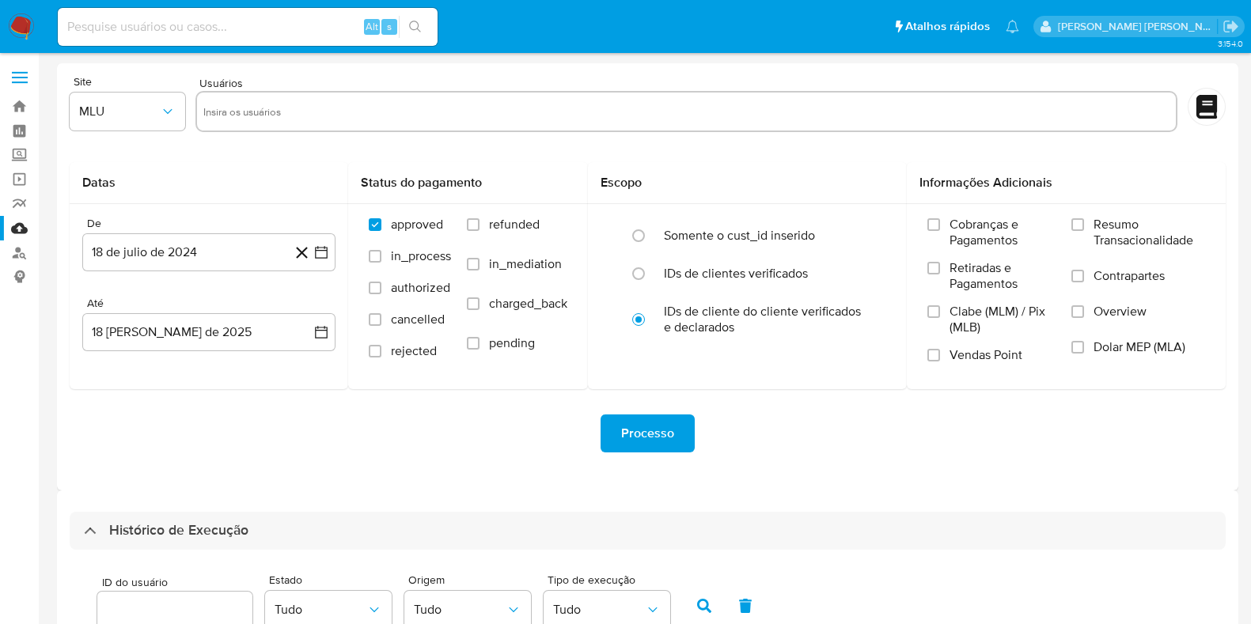
select select "10"
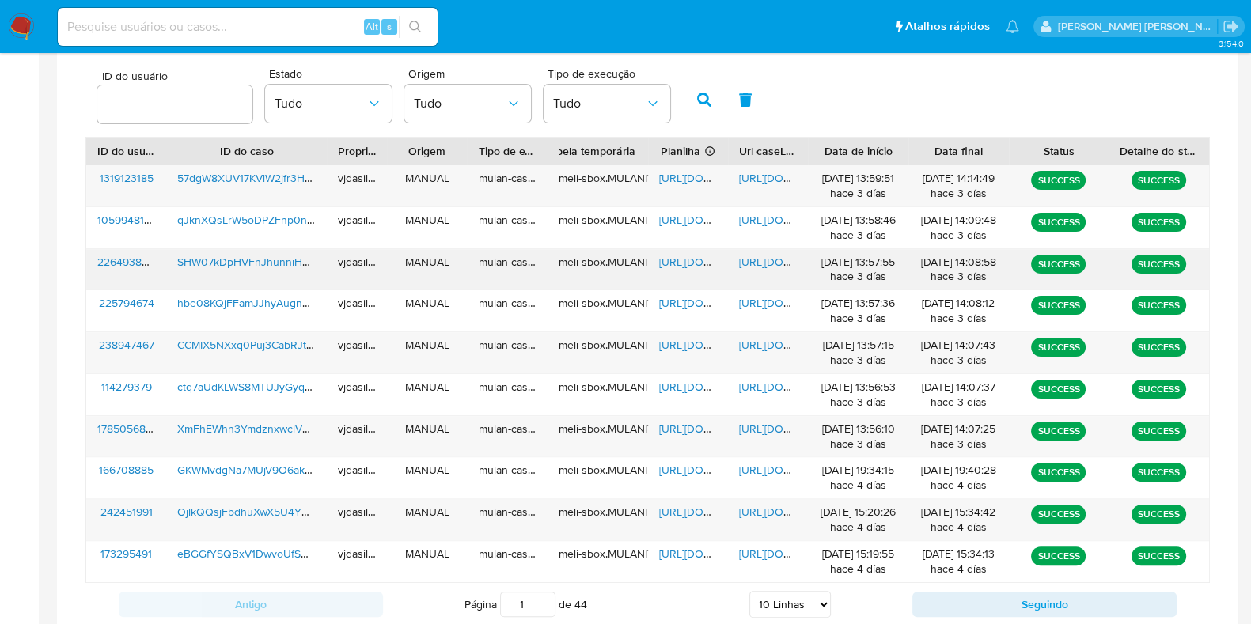
click at [781, 260] on span "[URL][DOMAIN_NAME]" at bounding box center [793, 262] width 109 height 16
click at [692, 254] on span "[URL][DOMAIN_NAME]" at bounding box center [713, 262] width 109 height 16
click at [267, 262] on span "SHW07kDpHVFnJhunniHxaJJh" at bounding box center [253, 262] width 153 height 16
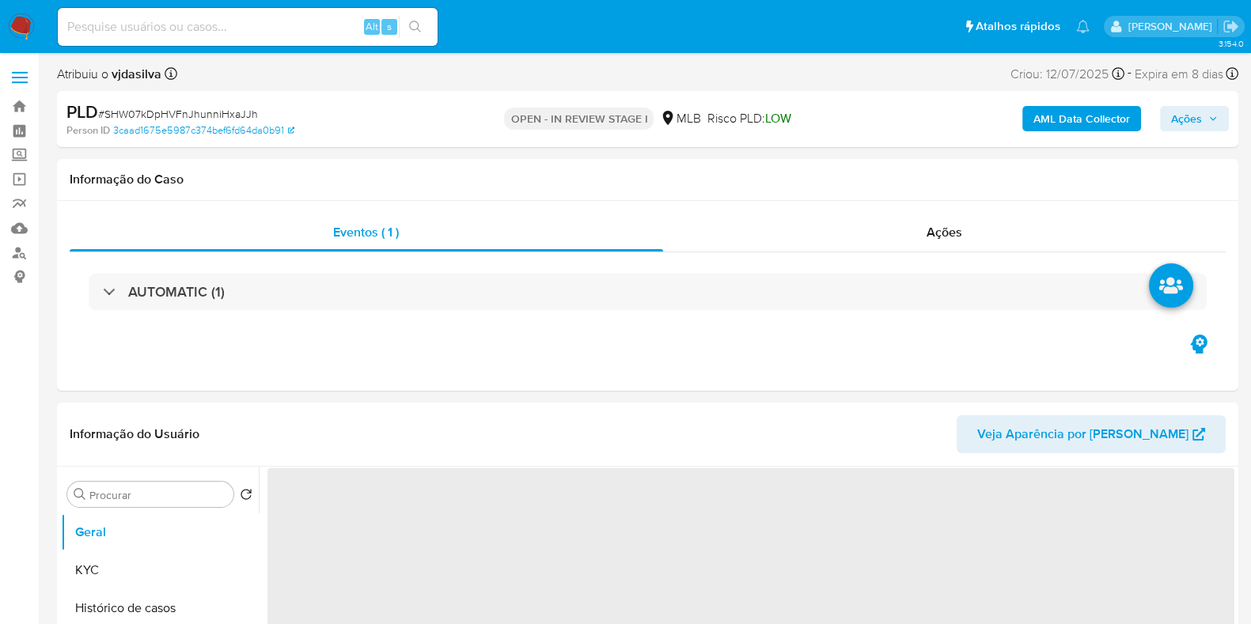
select select "10"
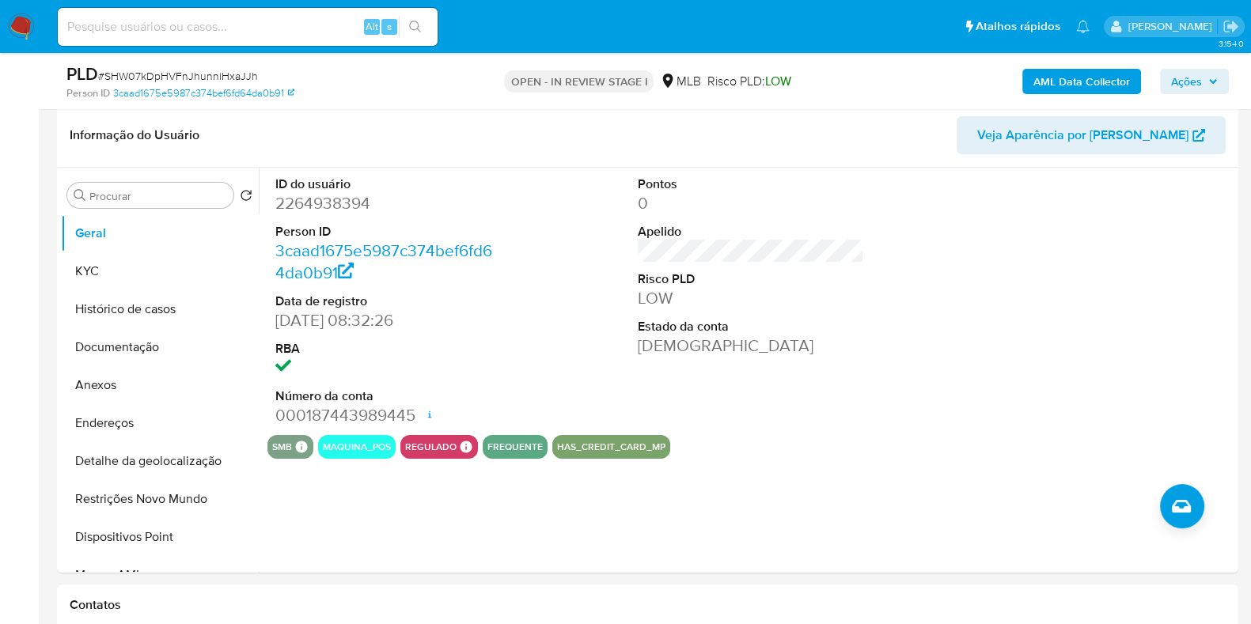
scroll to position [283, 0]
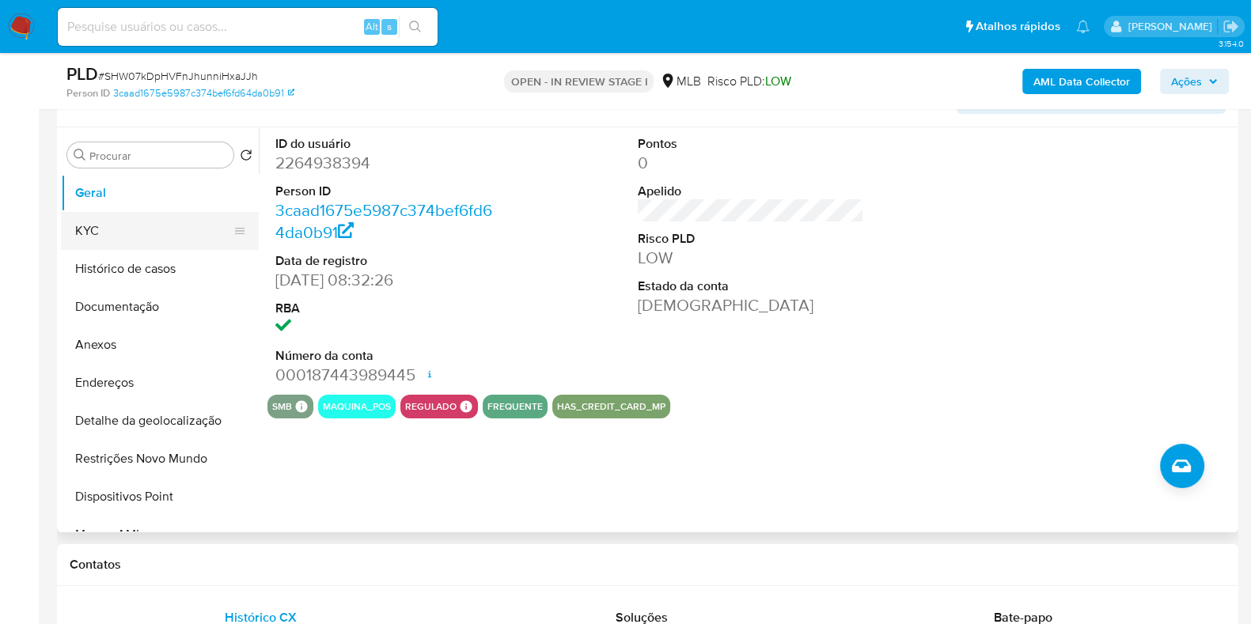
click at [117, 225] on button "KYC" at bounding box center [153, 231] width 185 height 38
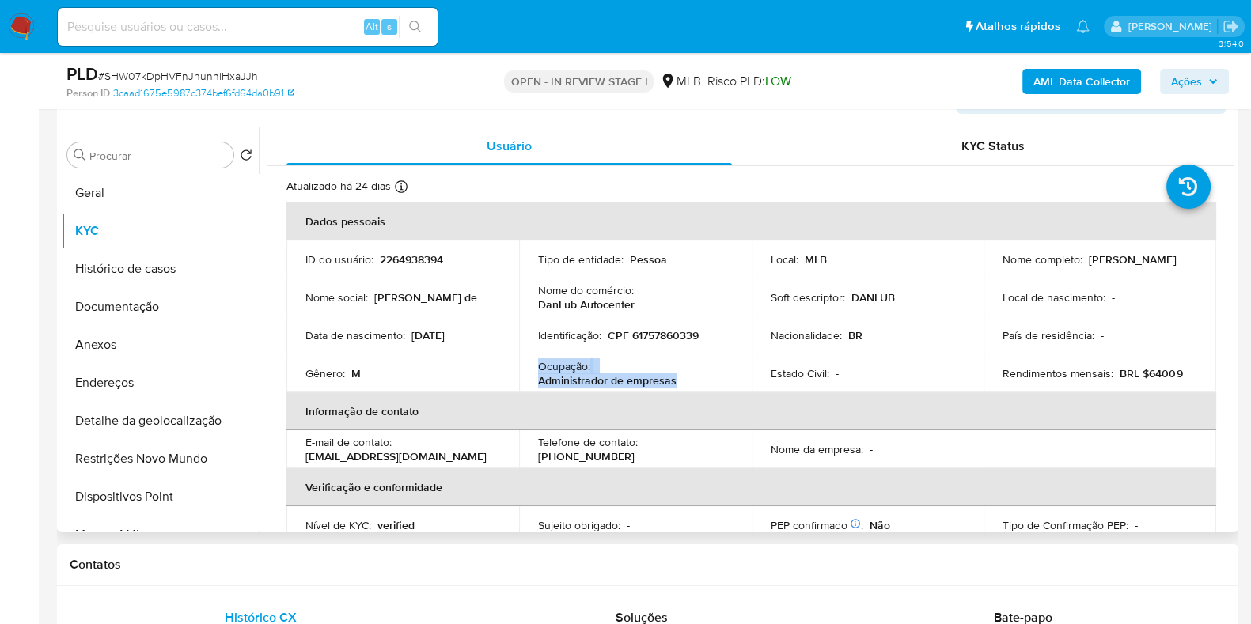
drag, startPoint x: 674, startPoint y: 382, endPoint x: 536, endPoint y: 363, distance: 139.0
click at [538, 363] on div "Ocupação : Administrador de empresas" at bounding box center [635, 373] width 195 height 28
copy div "Ocupação : Administrador de empresas"
click at [173, 286] on button "Histórico de casos" at bounding box center [153, 269] width 185 height 38
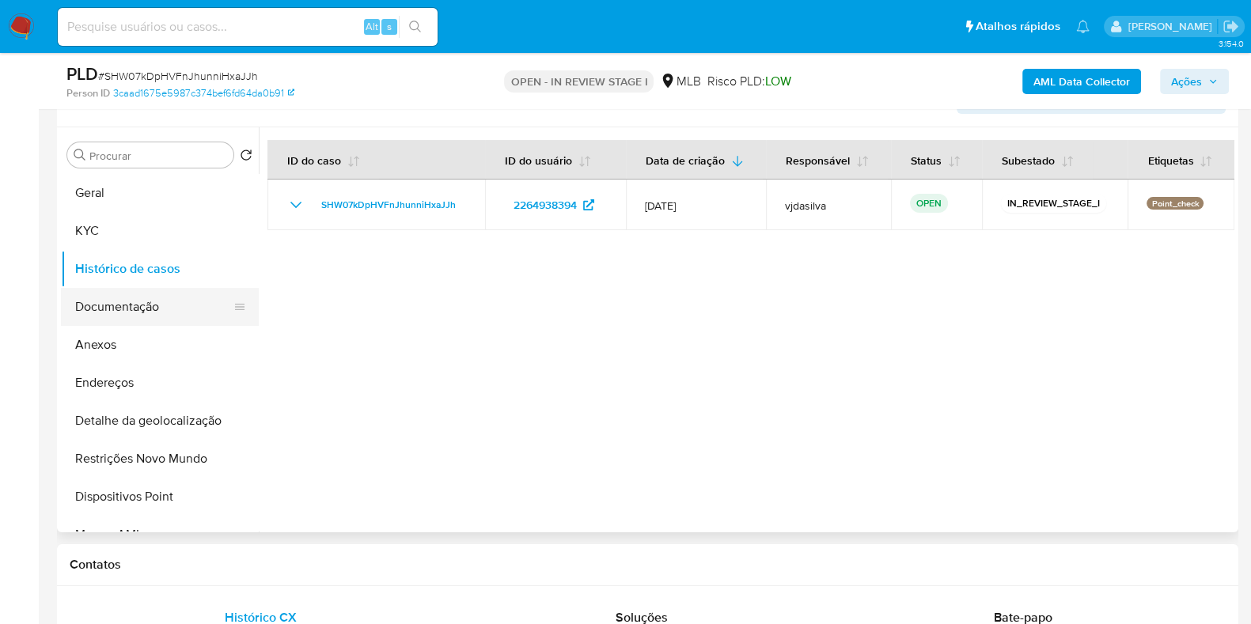
click at [169, 319] on button "Documentação" at bounding box center [153, 307] width 185 height 38
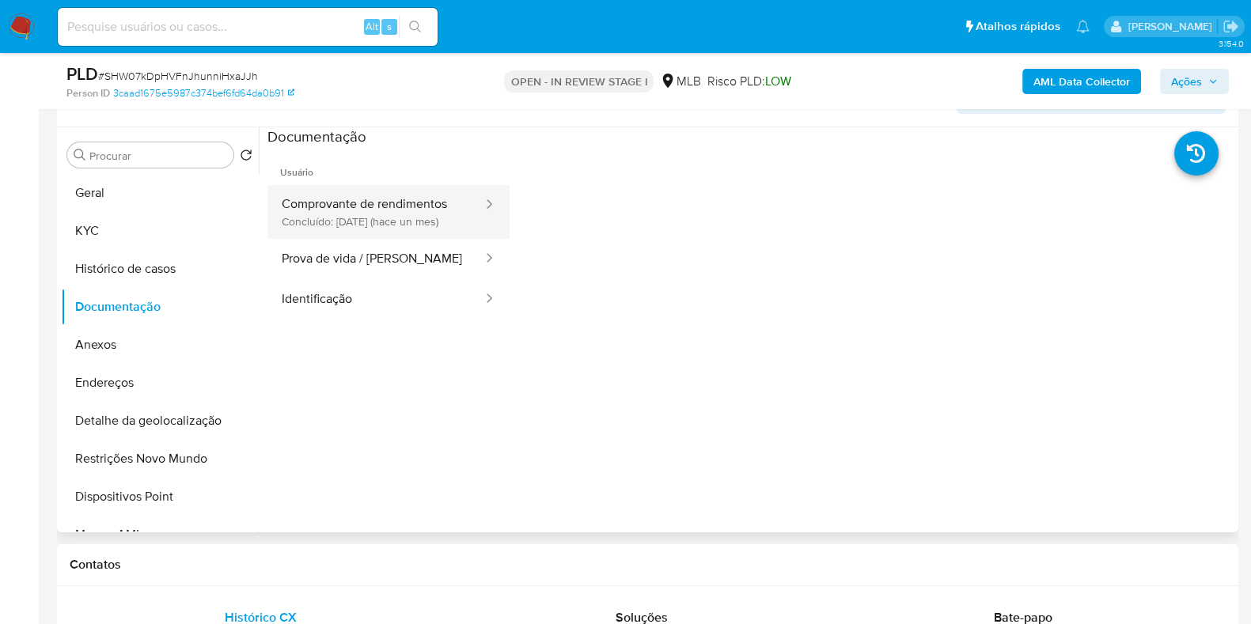
click at [388, 203] on button "Comprovante de rendimentos Concluído: 17/07/2025 (hace un mes)" at bounding box center [375, 212] width 217 height 54
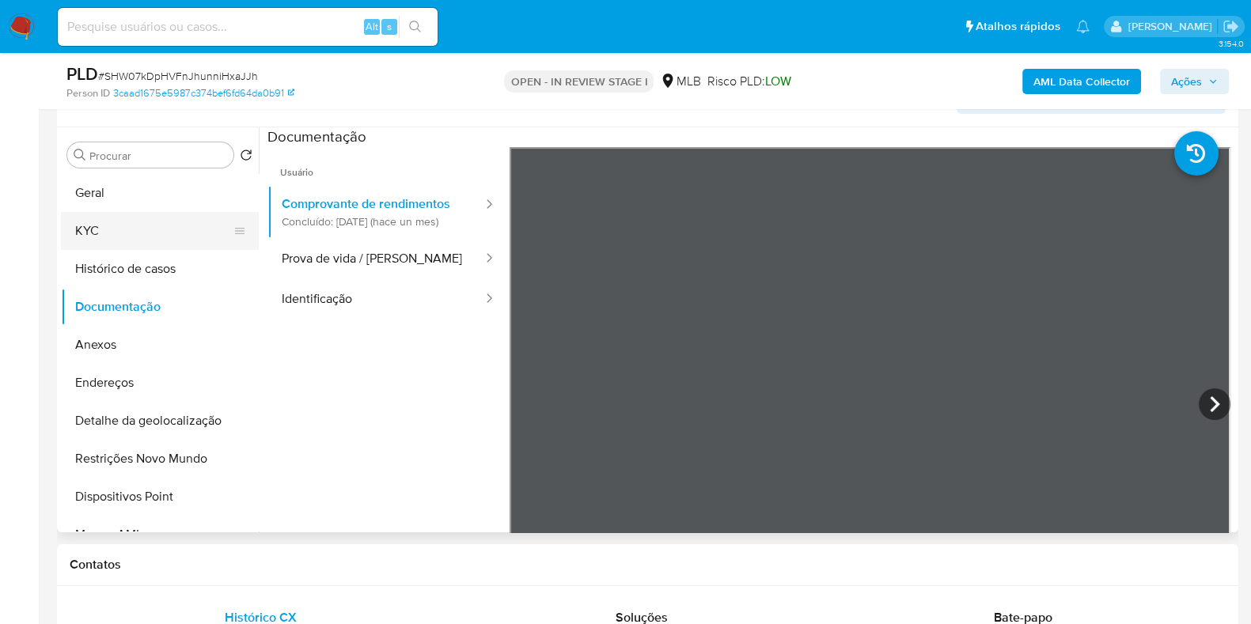
click at [138, 241] on button "KYC" at bounding box center [153, 231] width 185 height 38
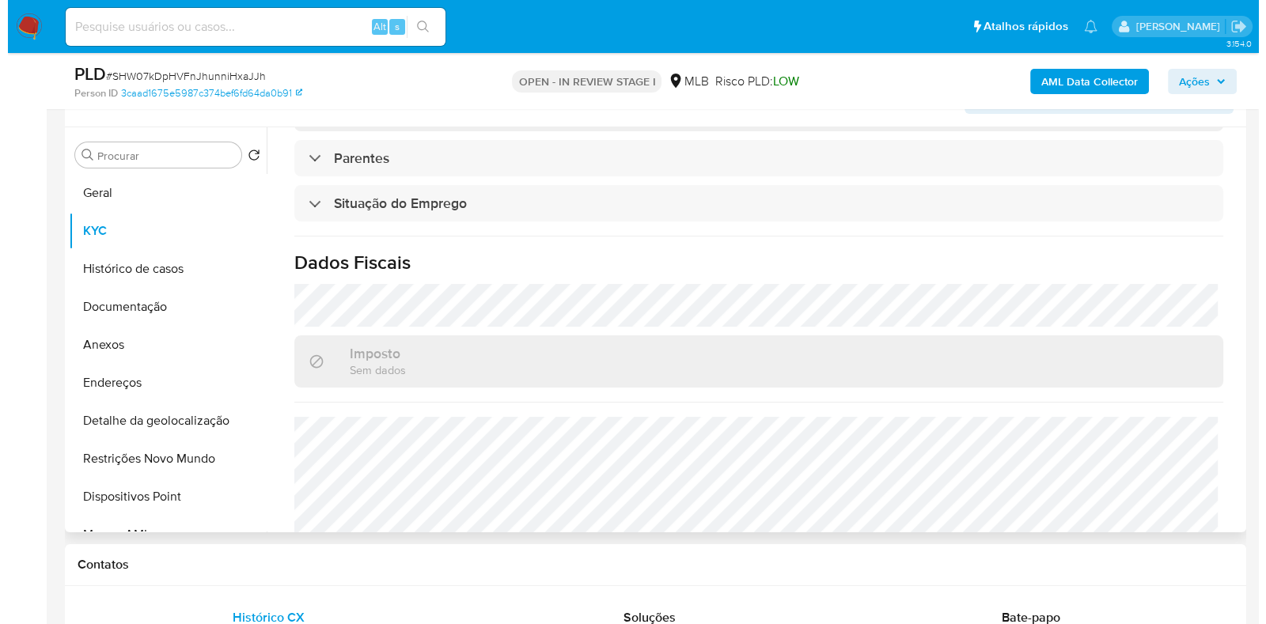
scroll to position [688, 0]
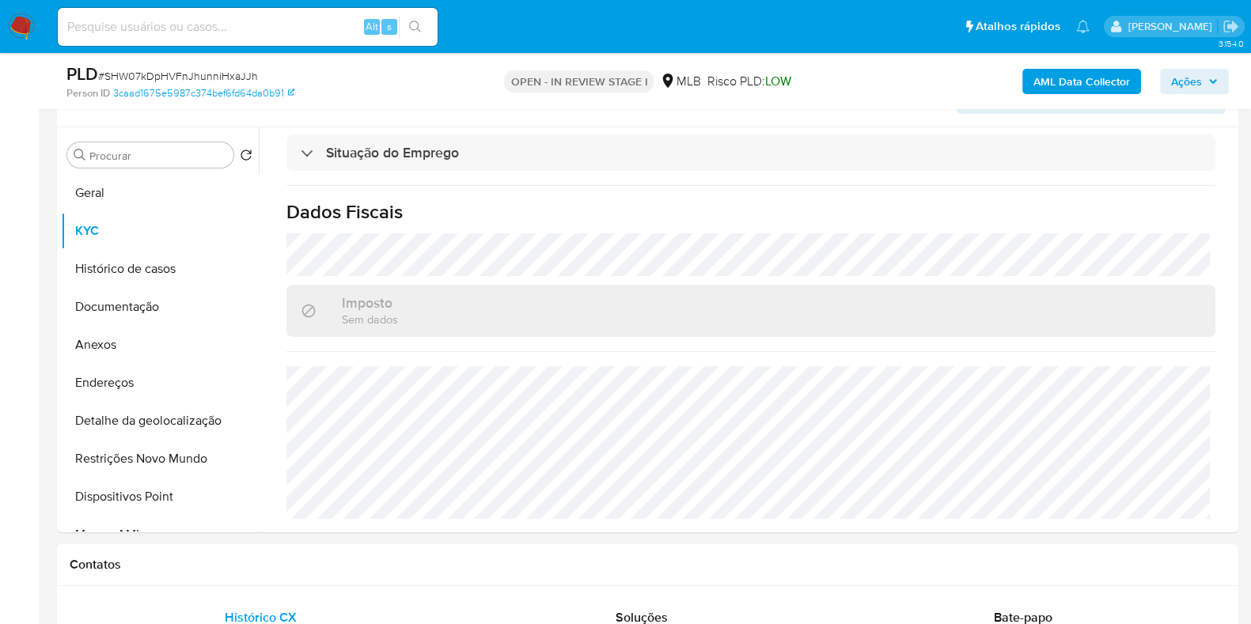
click at [1083, 74] on b "AML Data Collector" at bounding box center [1081, 81] width 97 height 25
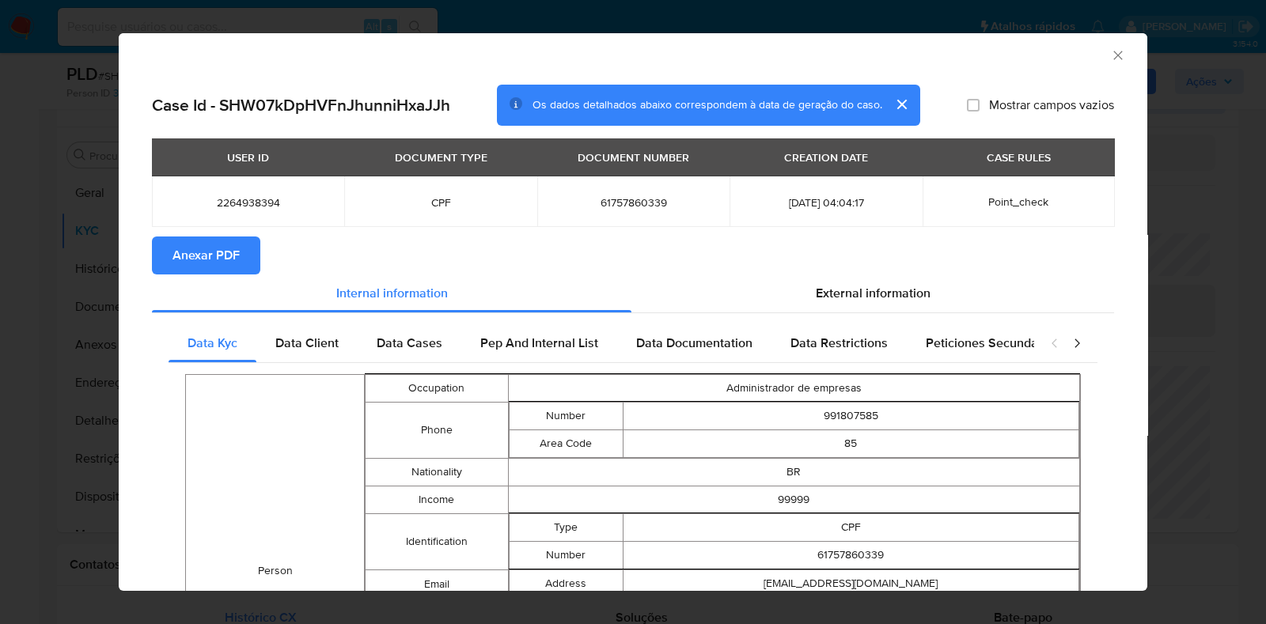
click at [207, 263] on span "Anexar PDF" at bounding box center [205, 255] width 67 height 35
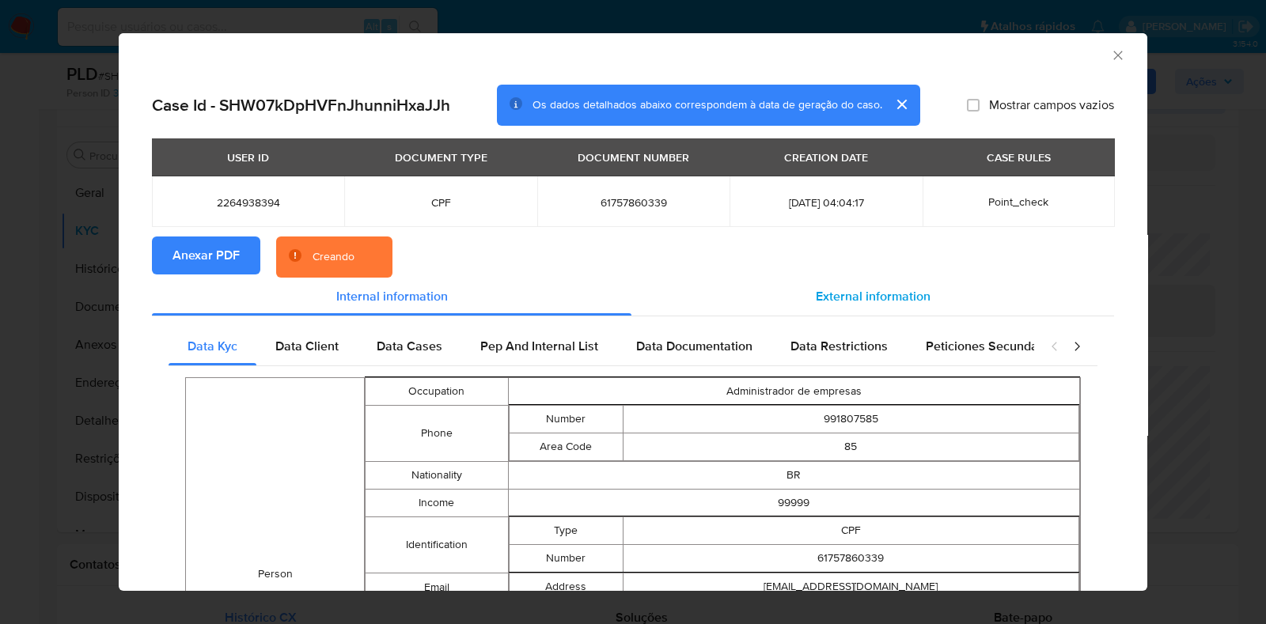
click at [864, 299] on span "External information" at bounding box center [873, 296] width 115 height 18
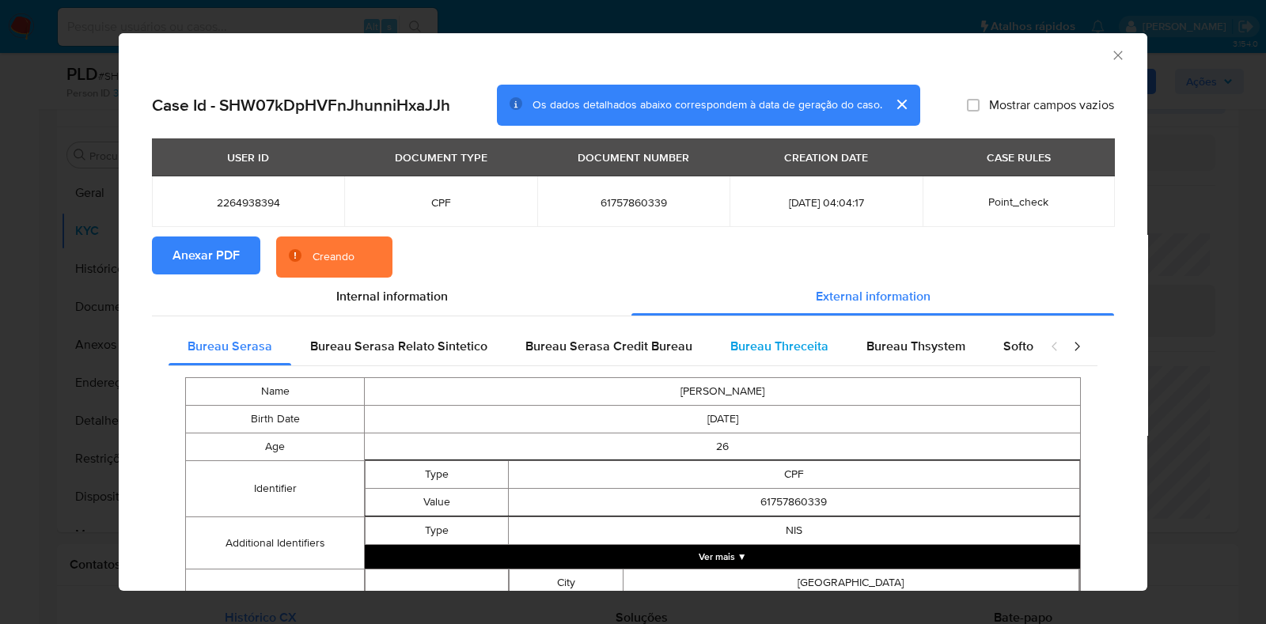
click at [798, 337] on span "Bureau Threceita" at bounding box center [779, 346] width 98 height 18
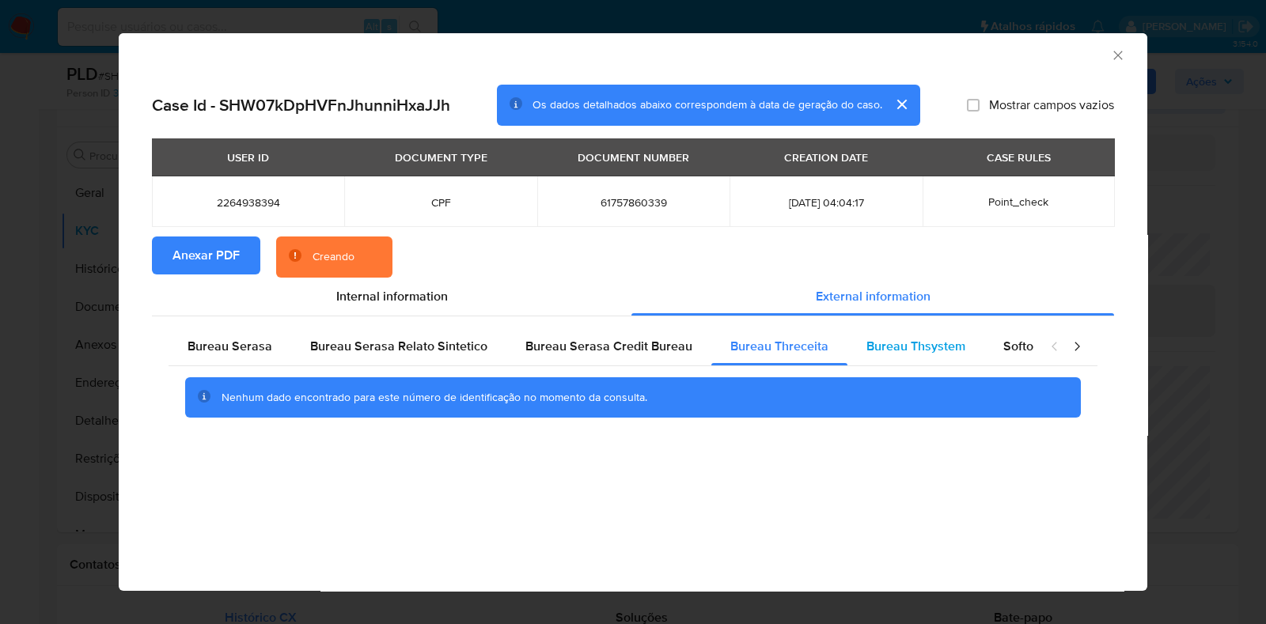
click at [931, 345] on span "Bureau Thsystem" at bounding box center [915, 346] width 99 height 18
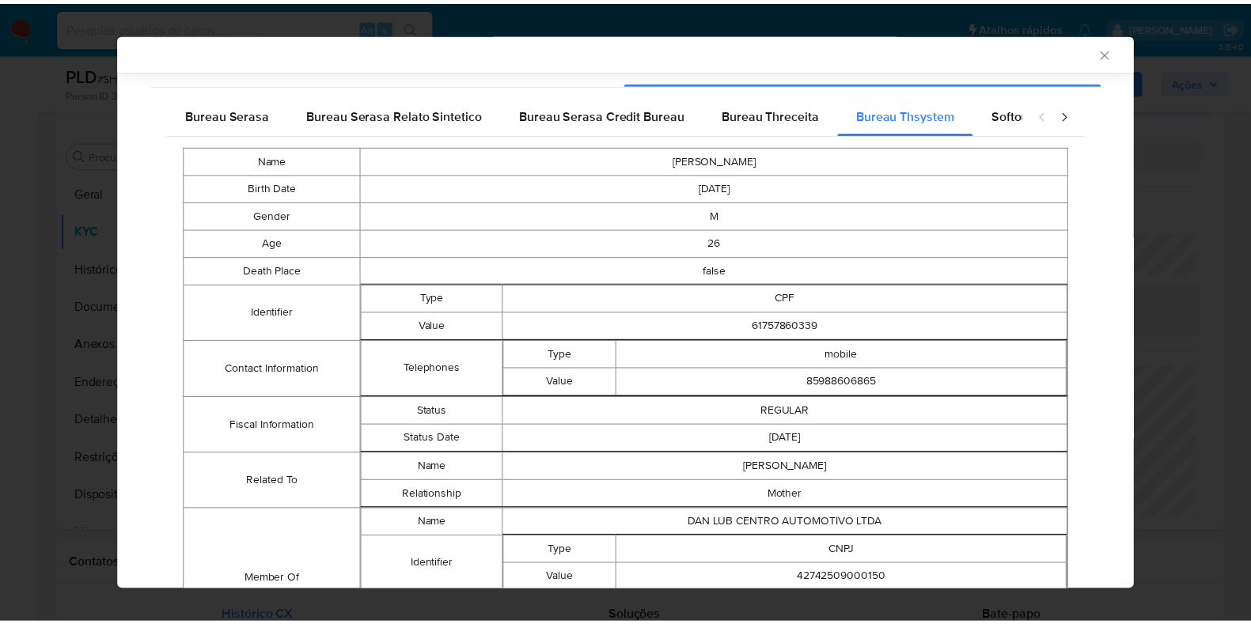
scroll to position [347, 0]
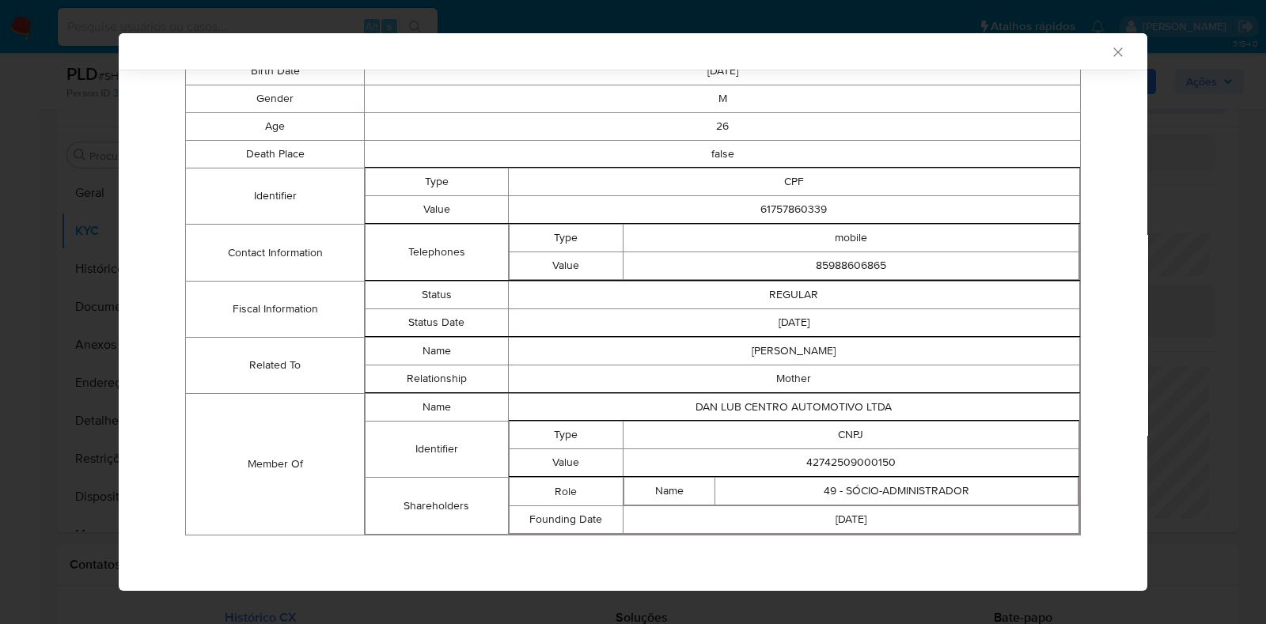
click at [1110, 49] on icon "Fechar a janela" at bounding box center [1118, 52] width 16 height 16
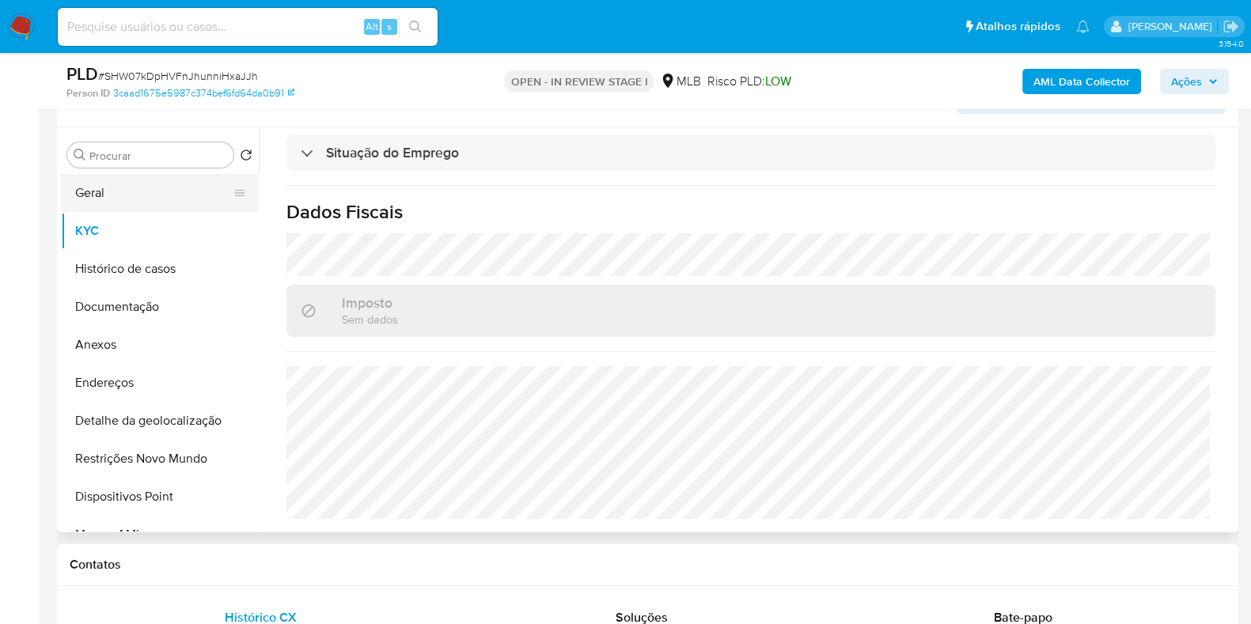
click at [152, 191] on button "Geral" at bounding box center [153, 193] width 185 height 38
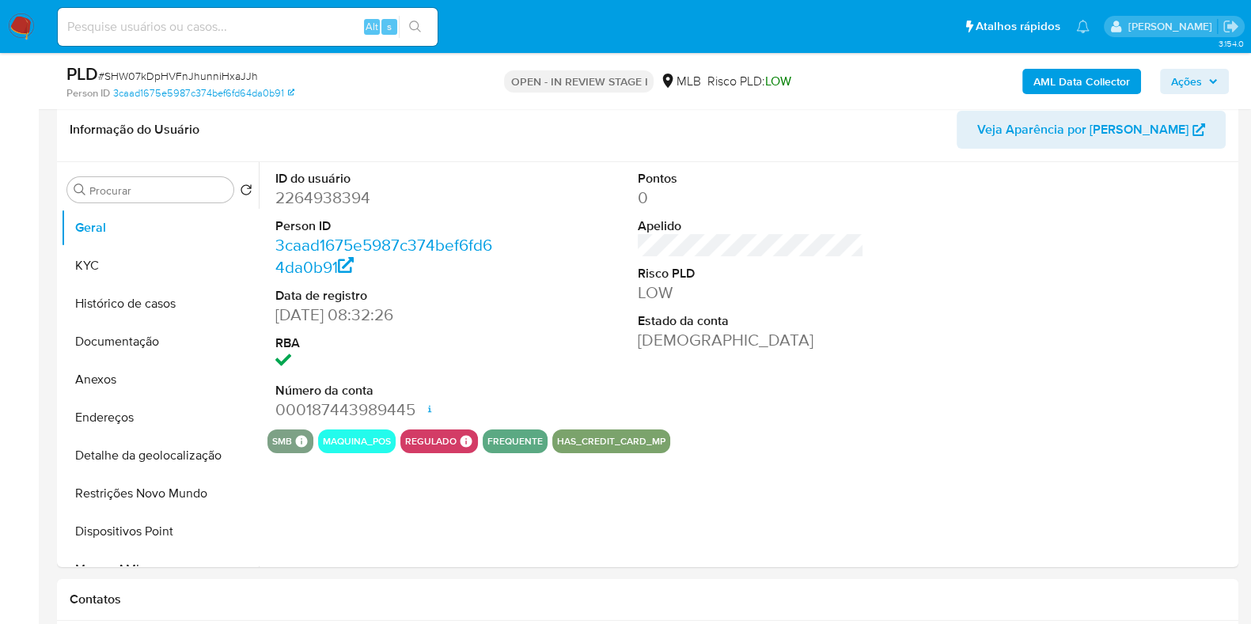
scroll to position [241, 0]
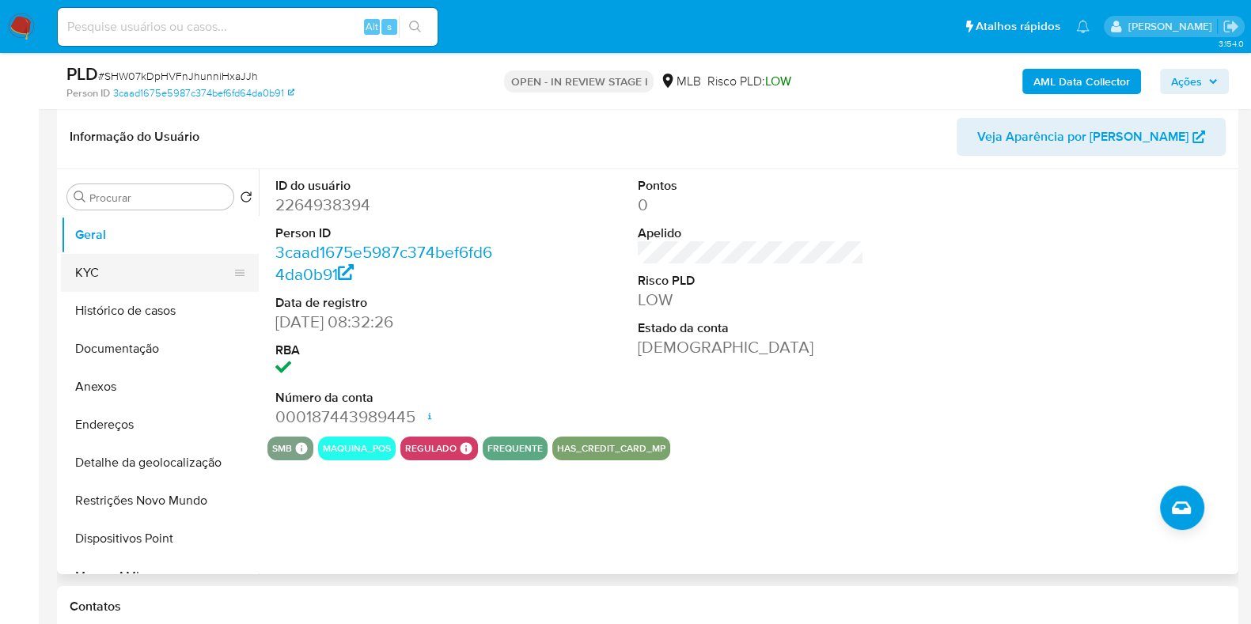
click at [174, 288] on button "KYC" at bounding box center [153, 273] width 185 height 38
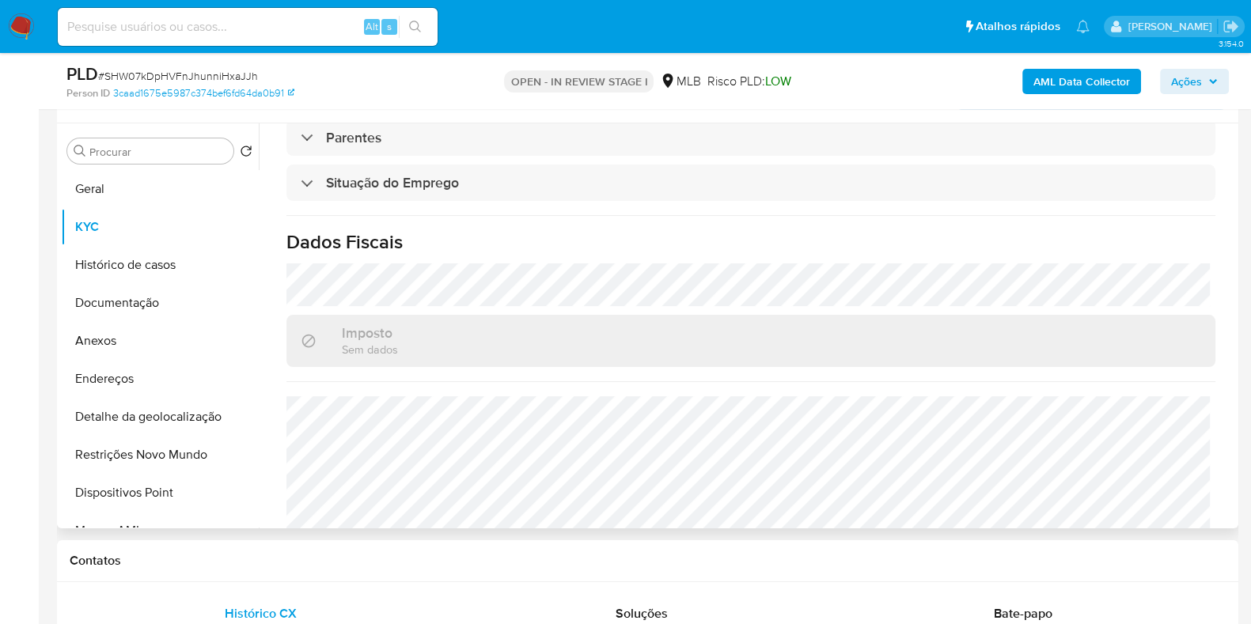
scroll to position [688, 0]
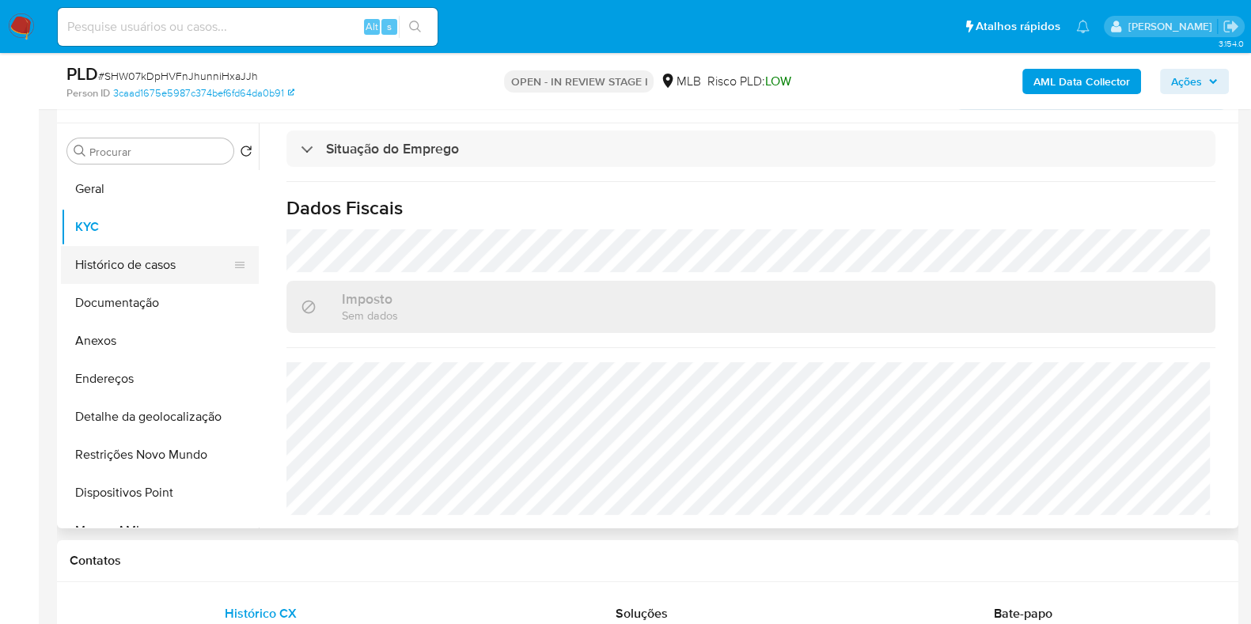
click at [167, 270] on button "Histórico de casos" at bounding box center [153, 265] width 185 height 38
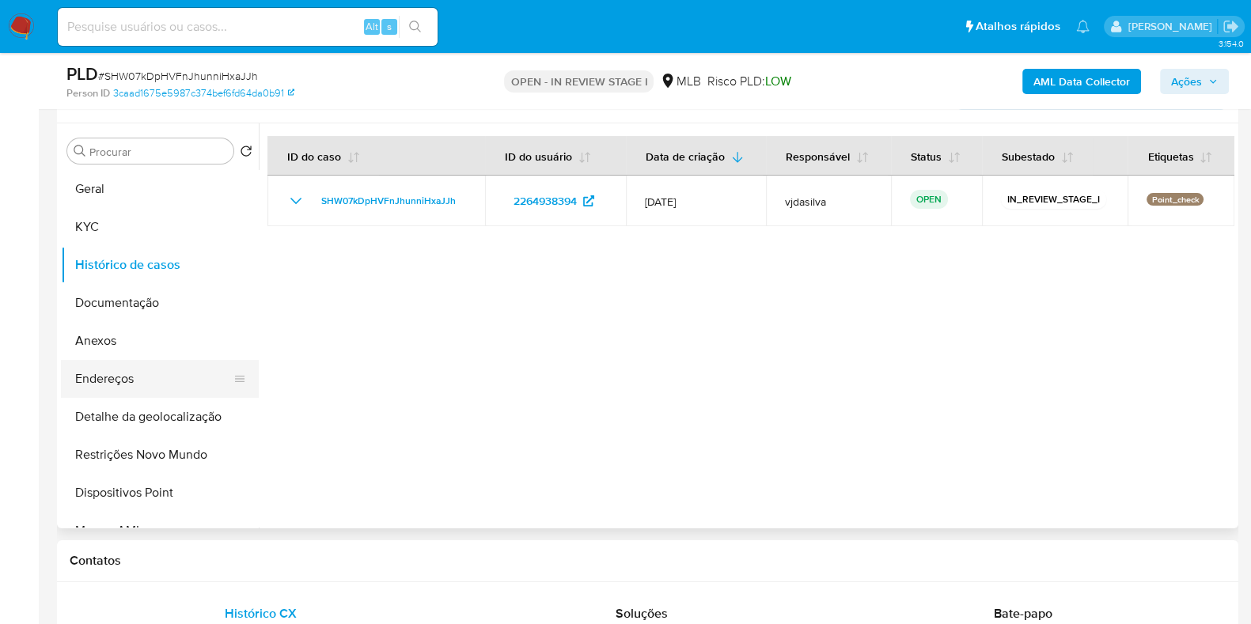
click at [155, 381] on button "Endereços" at bounding box center [153, 379] width 185 height 38
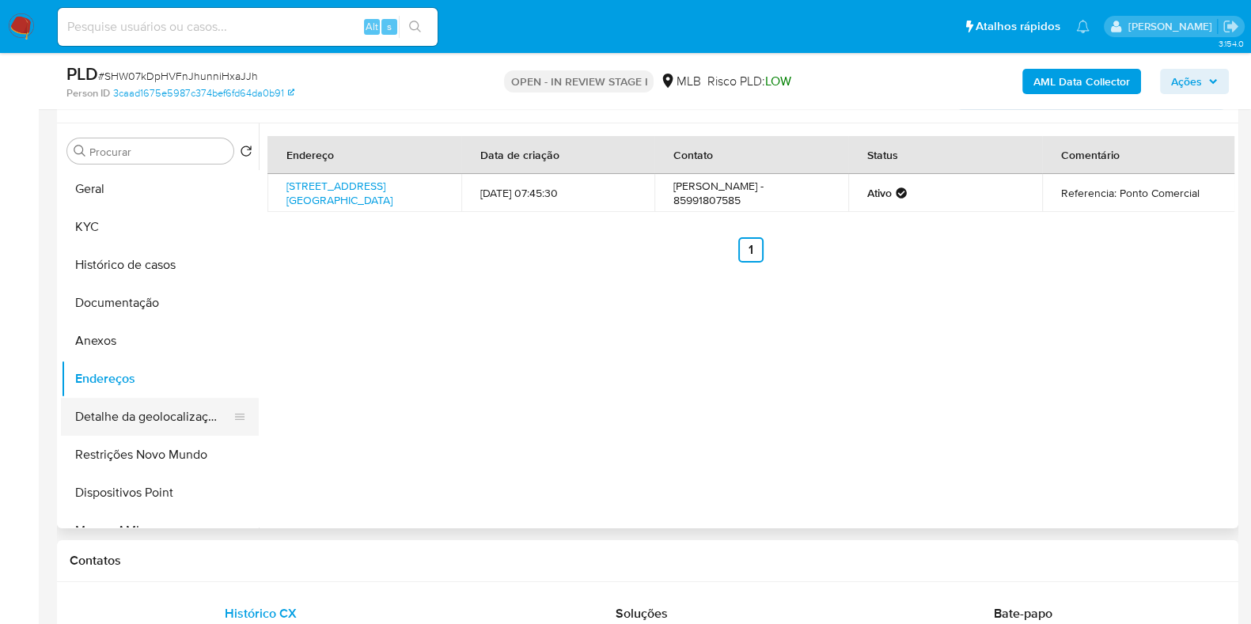
click at [189, 425] on button "Detalhe da geolocalização" at bounding box center [153, 417] width 185 height 38
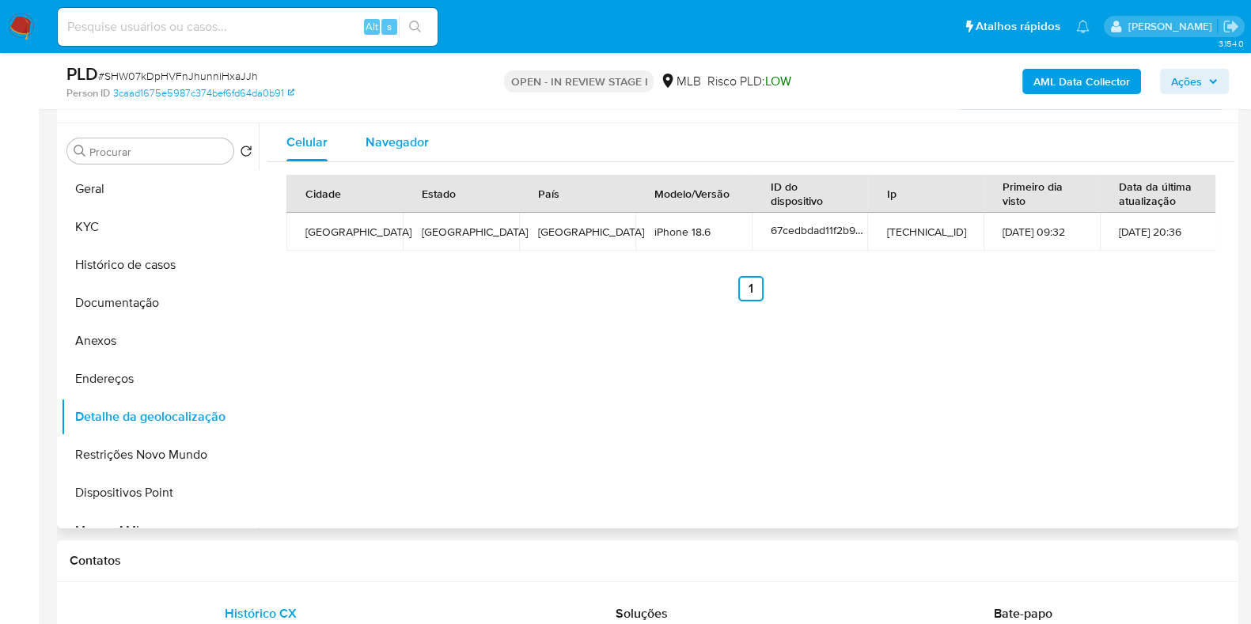
click at [393, 135] on span "Navegador" at bounding box center [397, 142] width 63 height 18
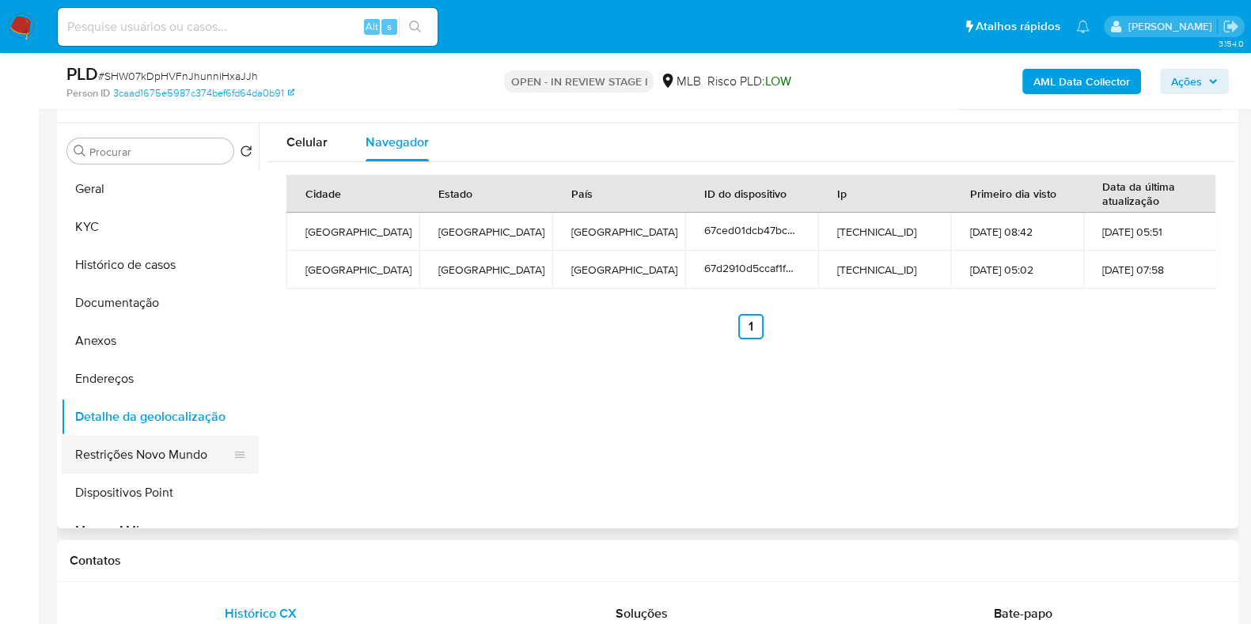
click at [155, 449] on button "Restrições Novo Mundo" at bounding box center [153, 455] width 185 height 38
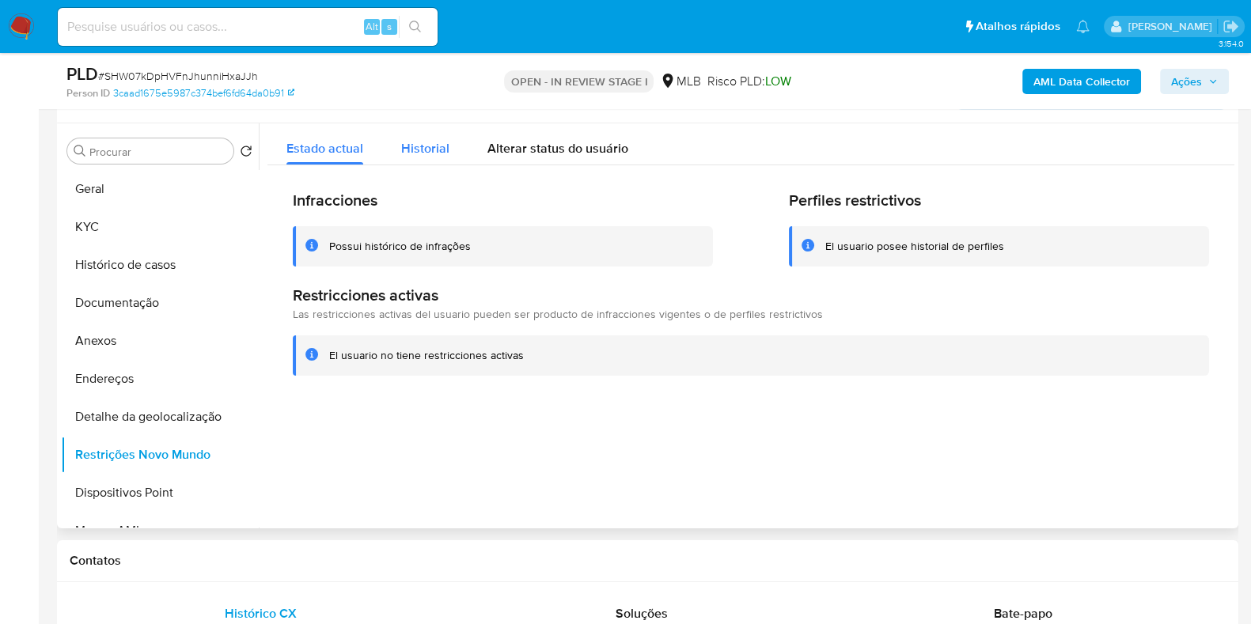
click at [418, 149] on span "Historial" at bounding box center [425, 148] width 48 height 18
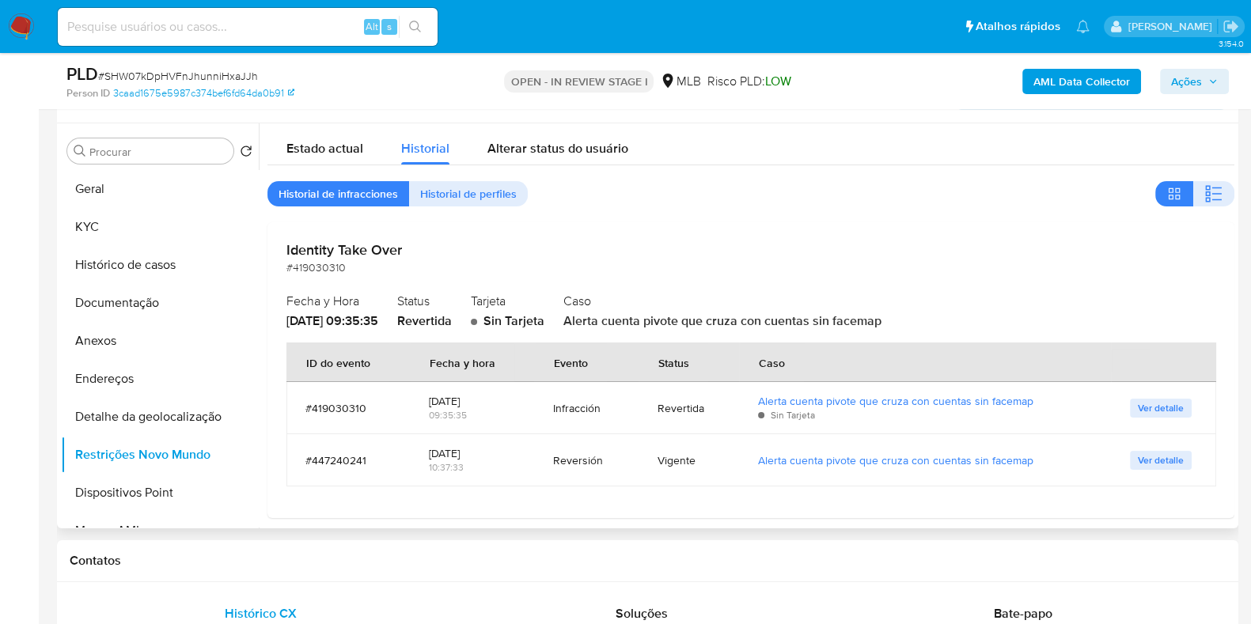
scroll to position [10, 0]
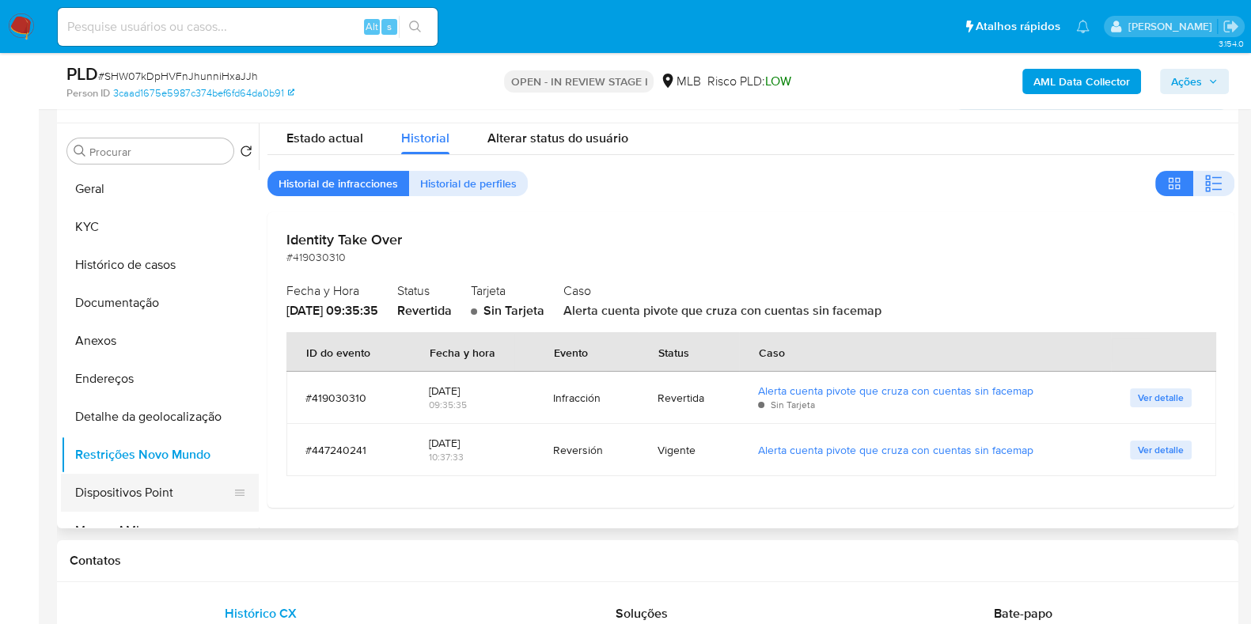
click at [146, 499] on button "Dispositivos Point" at bounding box center [153, 493] width 185 height 38
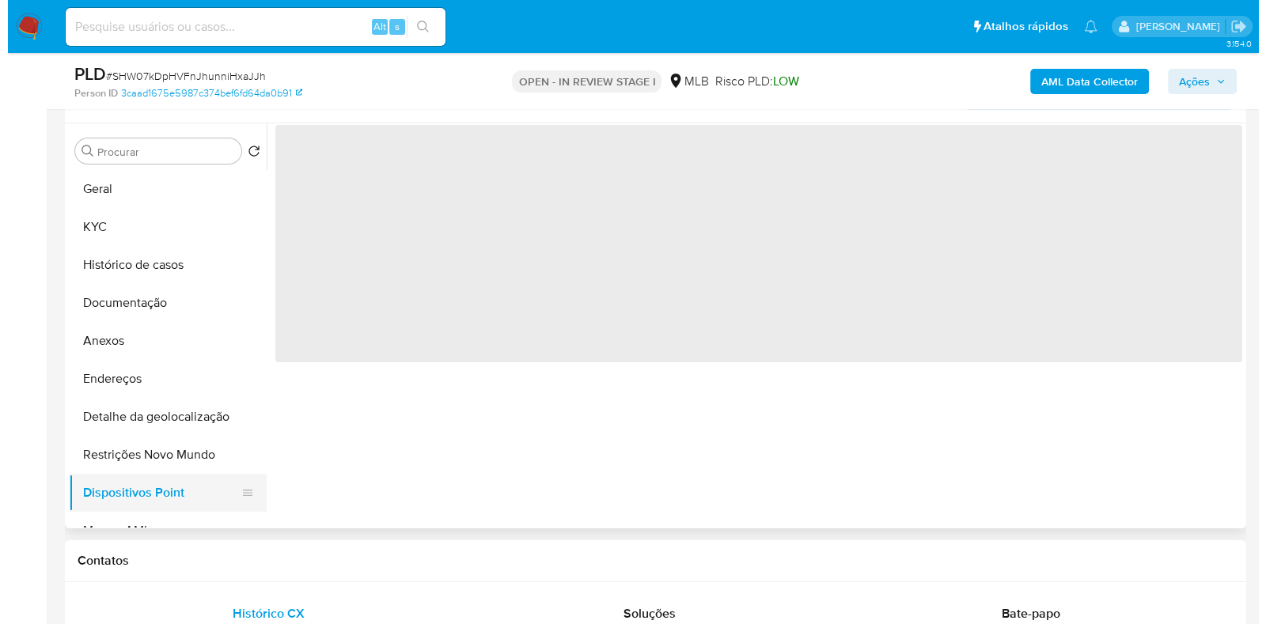
scroll to position [0, 0]
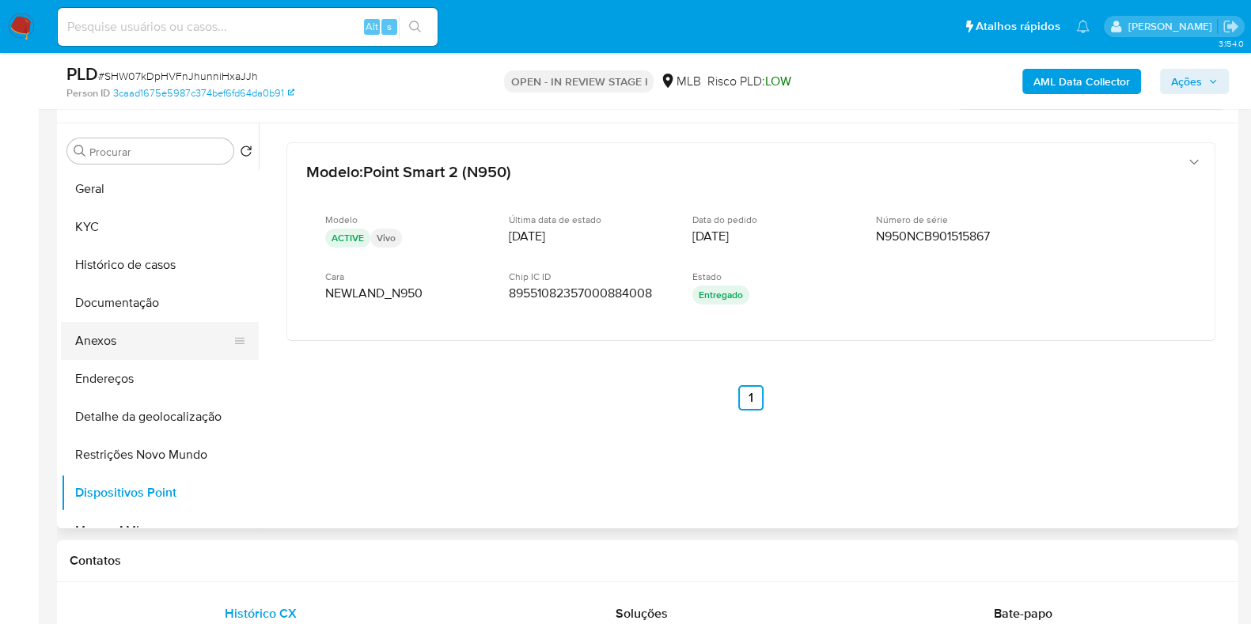
click at [164, 346] on button "Anexos" at bounding box center [153, 341] width 185 height 38
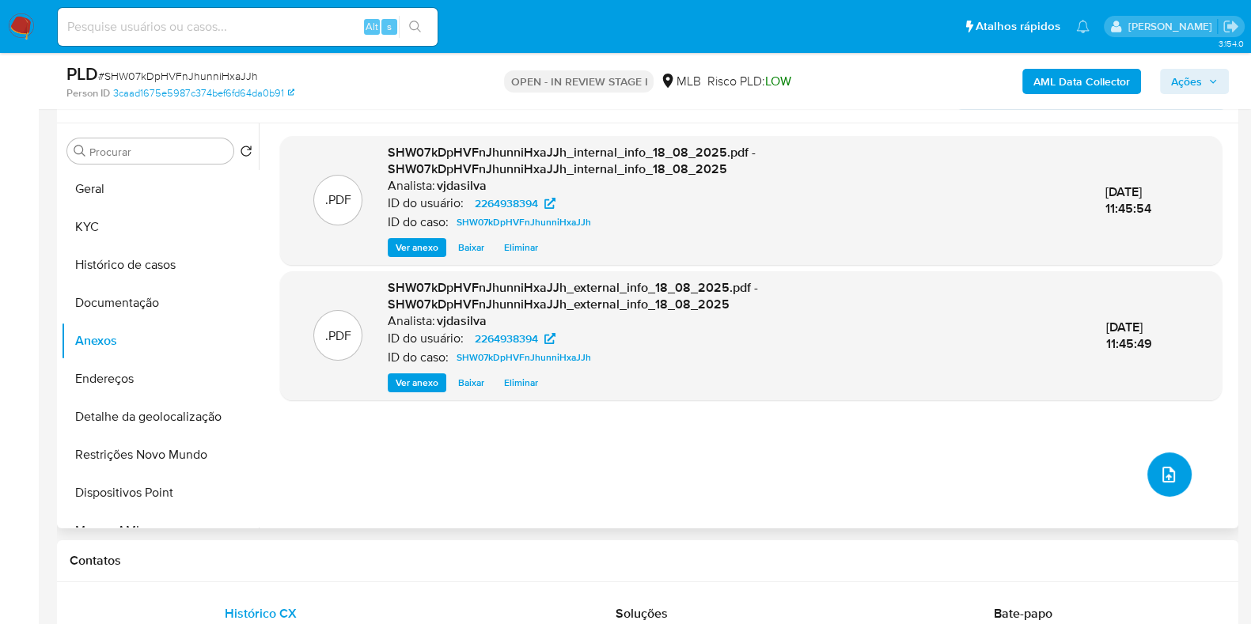
click at [1162, 468] on icon "upload-file" at bounding box center [1168, 475] width 13 height 16
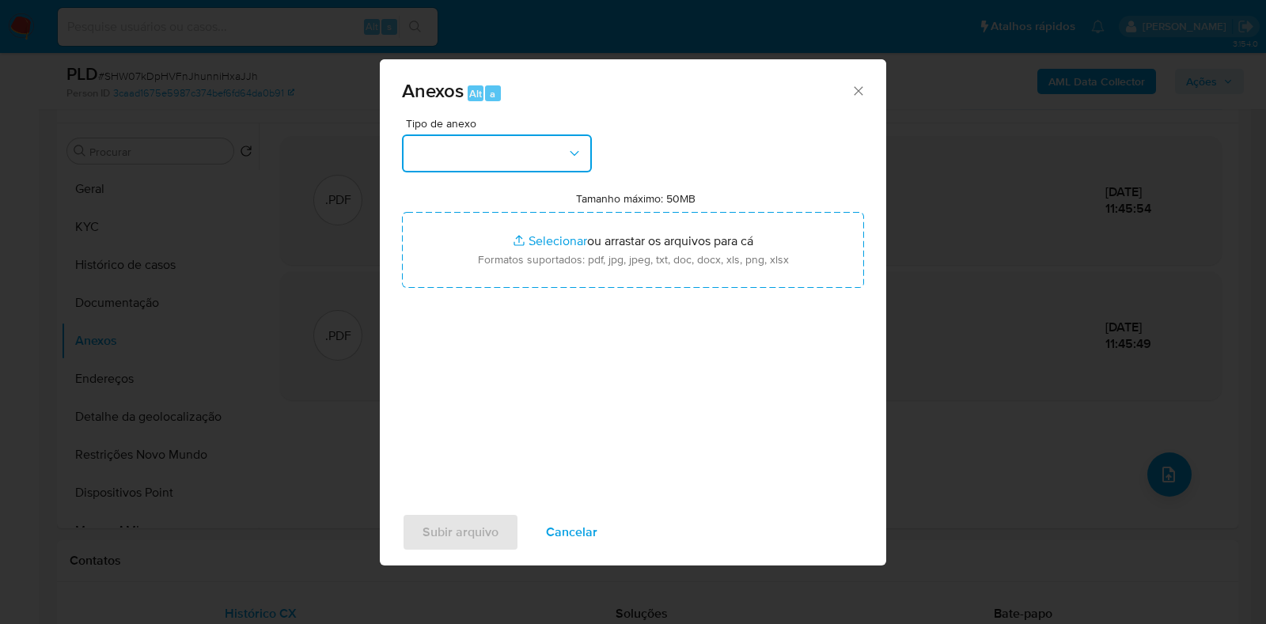
click at [540, 161] on button "button" at bounding box center [497, 154] width 190 height 38
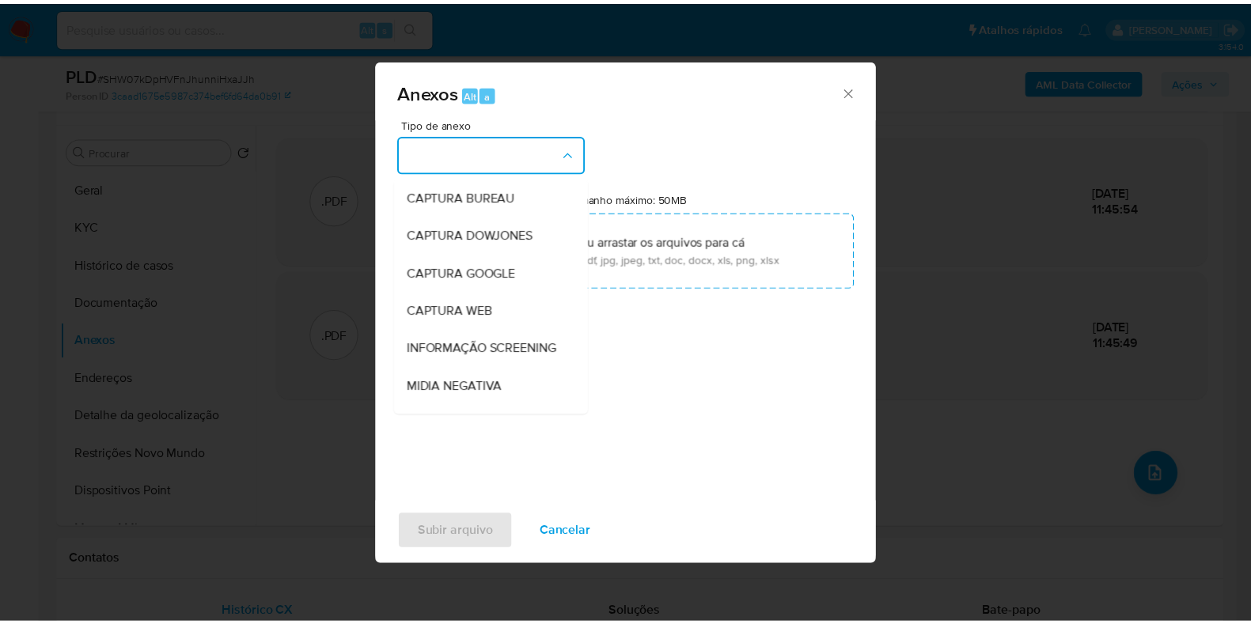
scroll to position [244, 0]
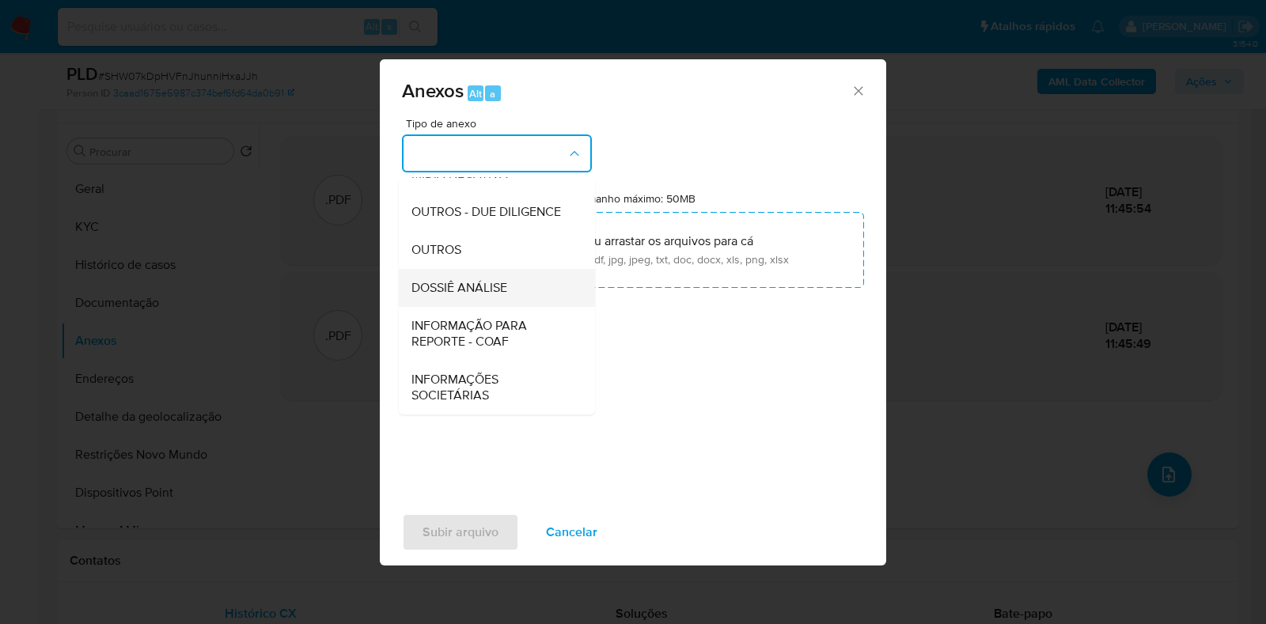
click at [544, 277] on div "DOSSIÊ ANÁLISE" at bounding box center [491, 288] width 161 height 38
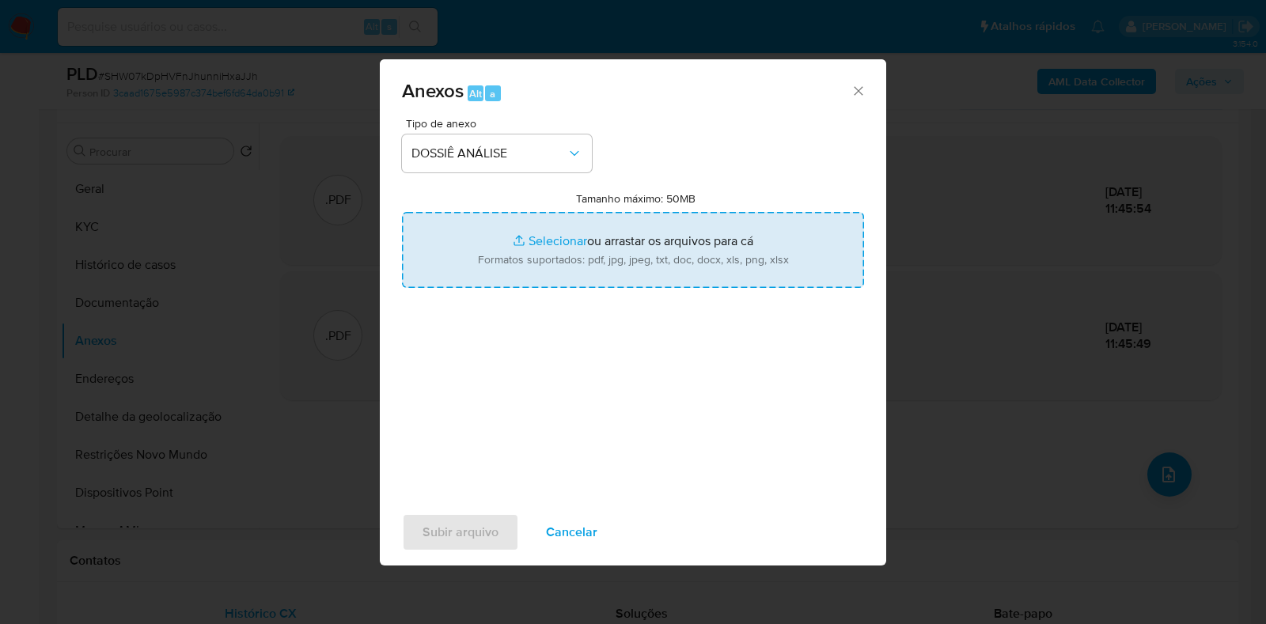
type input "C:\fakepath\SAR - XXXX - CPF 61757860339 - DANILO DE CASTRO MARTINS SALES VIEIR…"
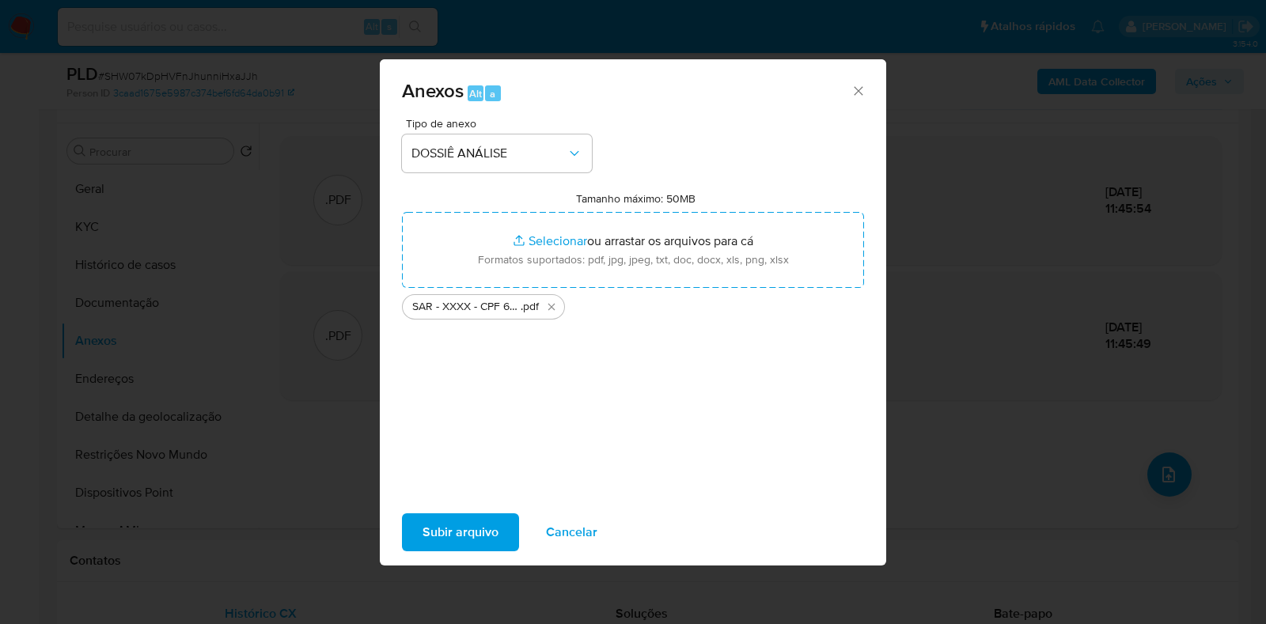
click at [467, 532] on span "Subir arquivo" at bounding box center [461, 532] width 76 height 35
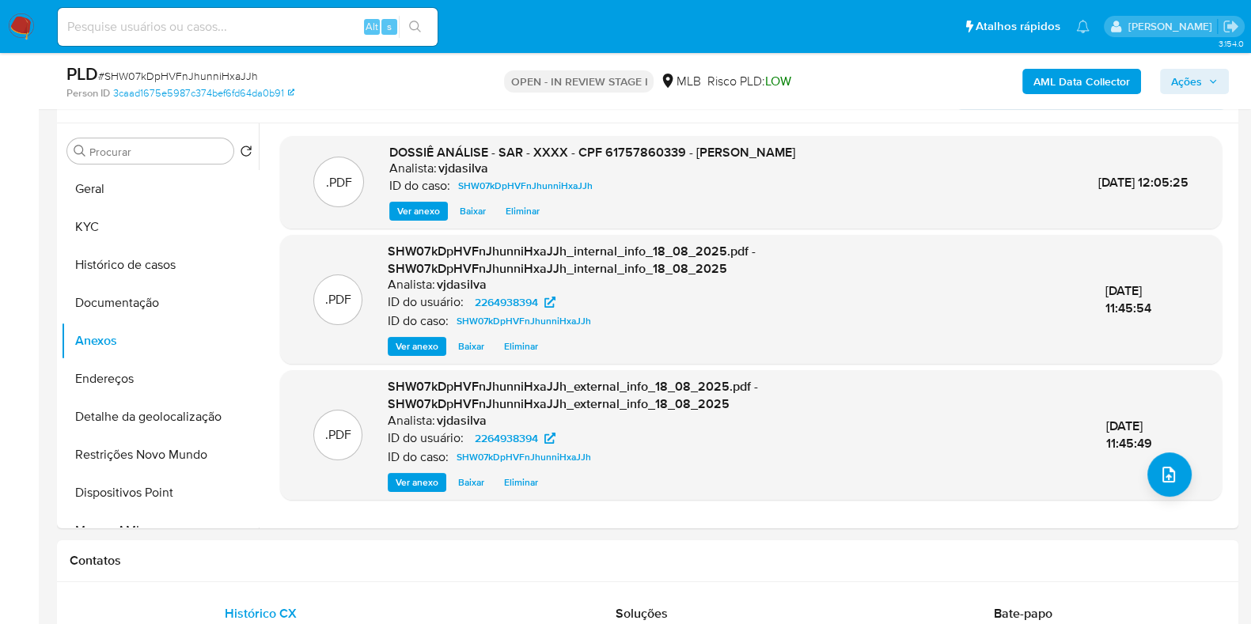
click at [1195, 85] on span "Ações" at bounding box center [1186, 81] width 31 height 25
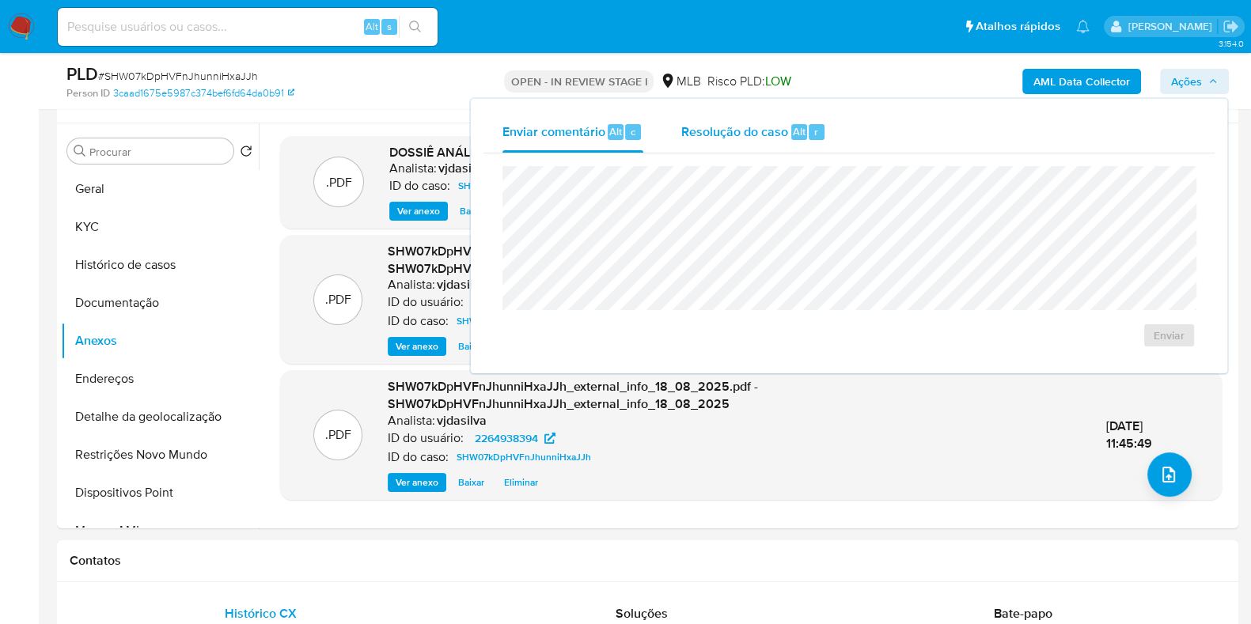
click at [745, 132] on span "Resolução do caso" at bounding box center [734, 131] width 107 height 18
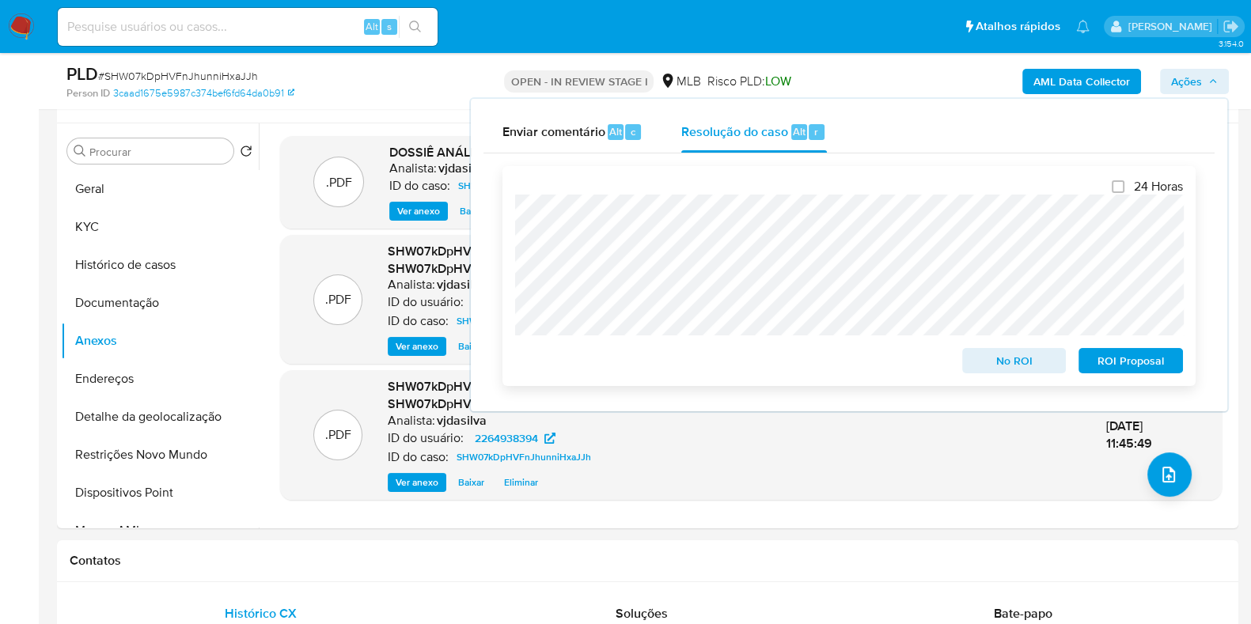
click at [1119, 365] on span "ROI Proposal" at bounding box center [1131, 361] width 82 height 22
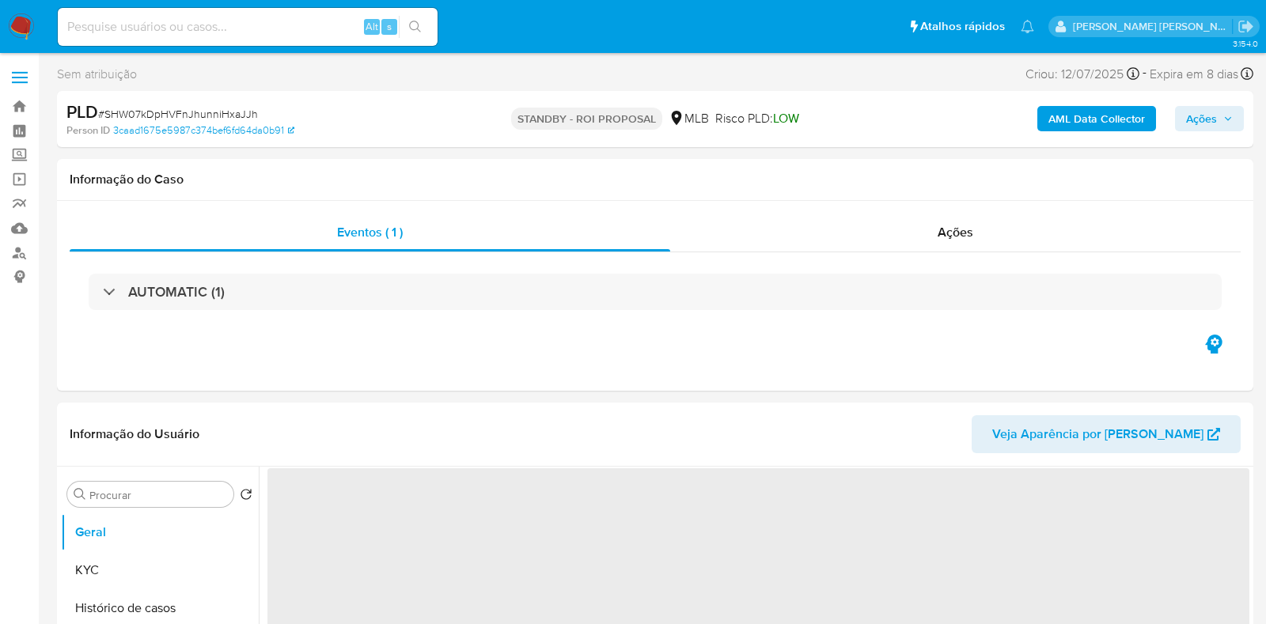
select select "10"
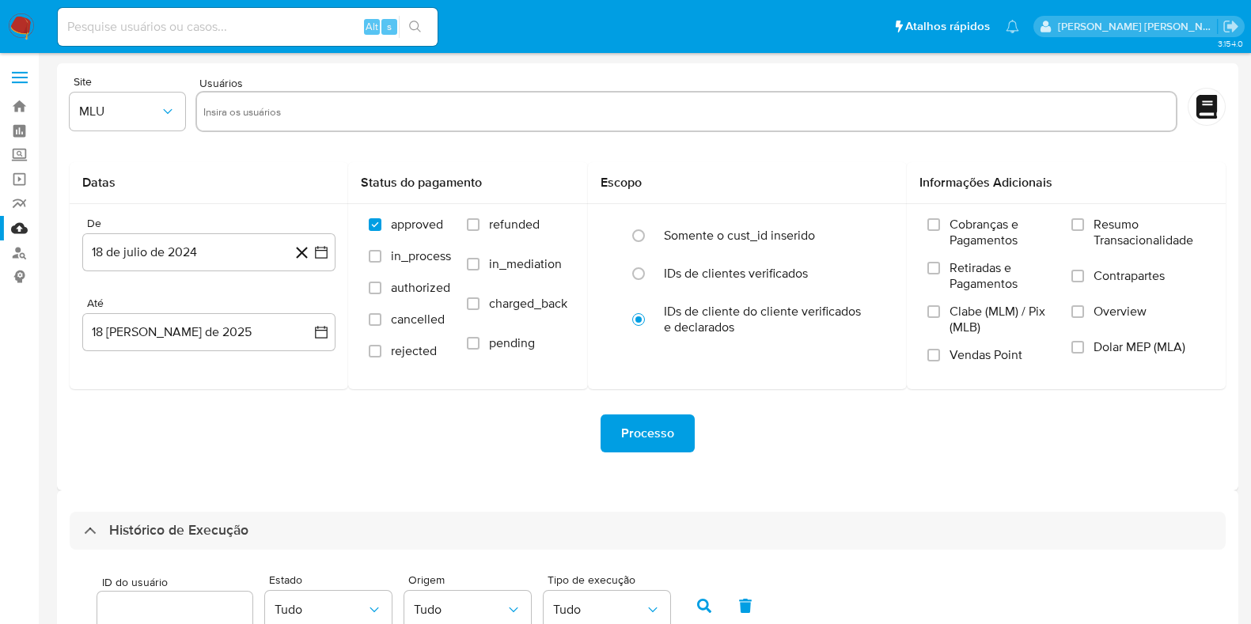
select select "10"
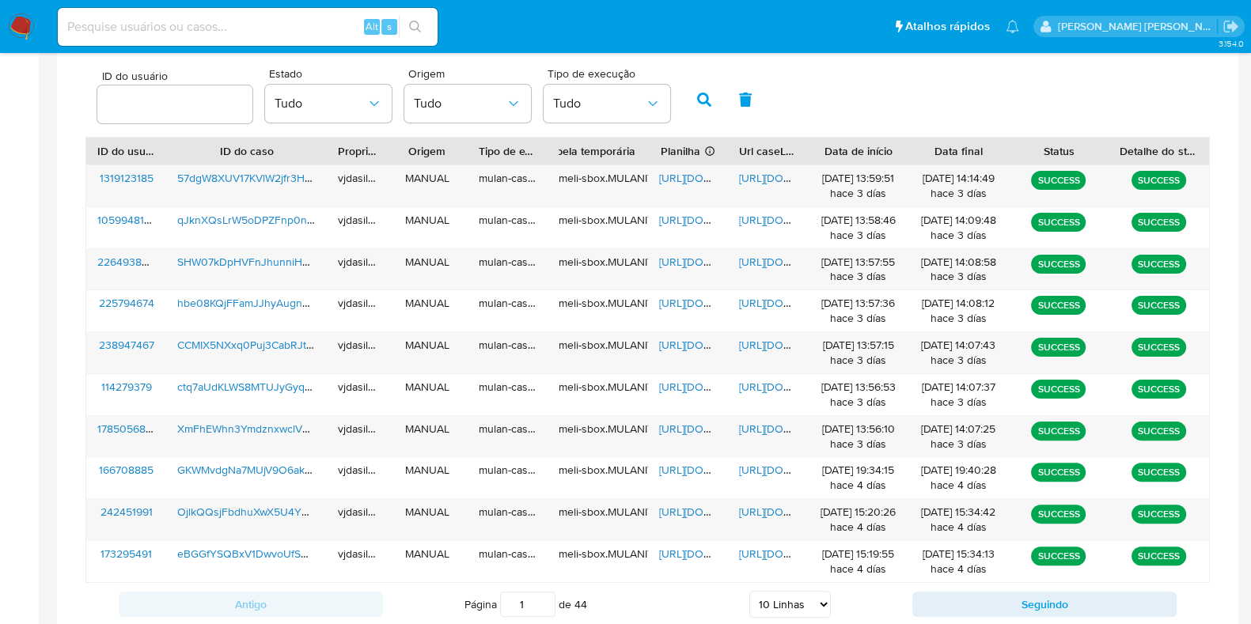
click at [133, 28] on input at bounding box center [248, 27] width 380 height 21
paste input "BBU9jKfYhgIJLlLN3oktEtLA"
type input "BBU9jKfYhgIJLlLN3oktEtLA"
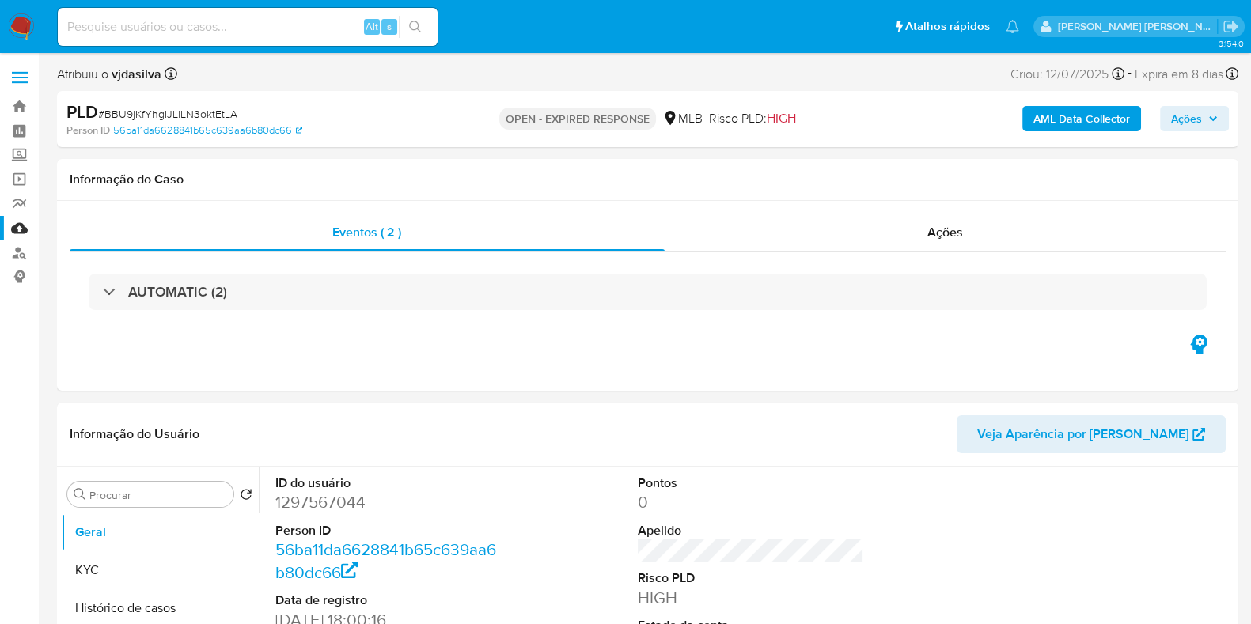
select select "10"
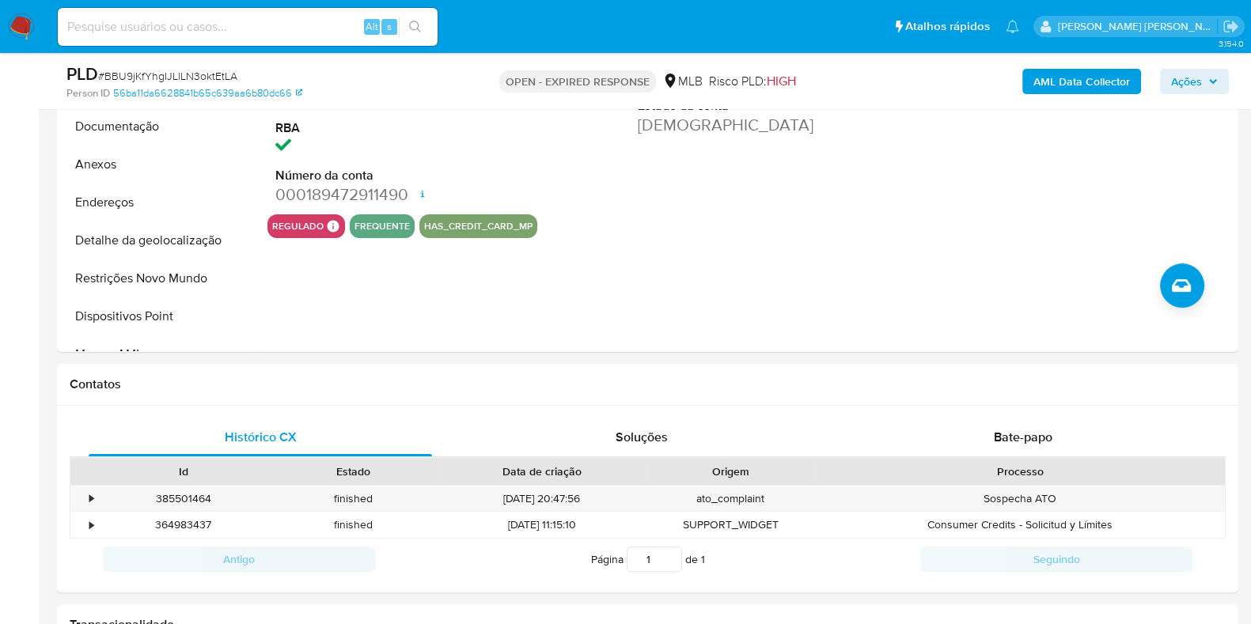
scroll to position [562, 0]
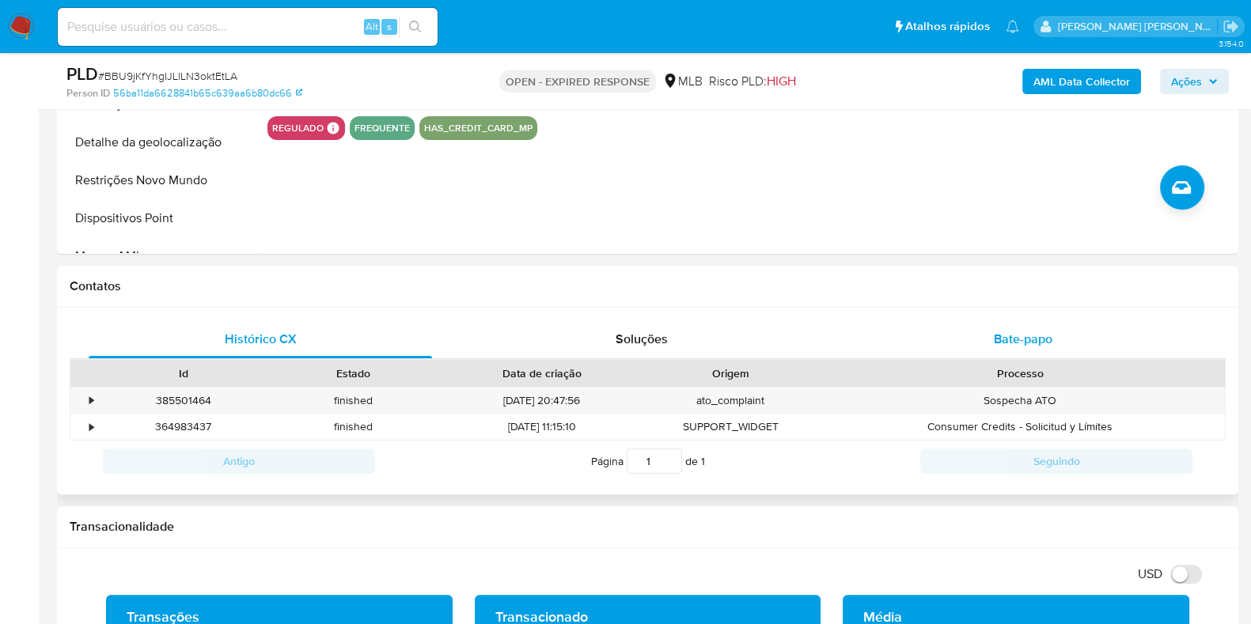
click at [1059, 332] on div "Bate-papo" at bounding box center [1022, 339] width 343 height 38
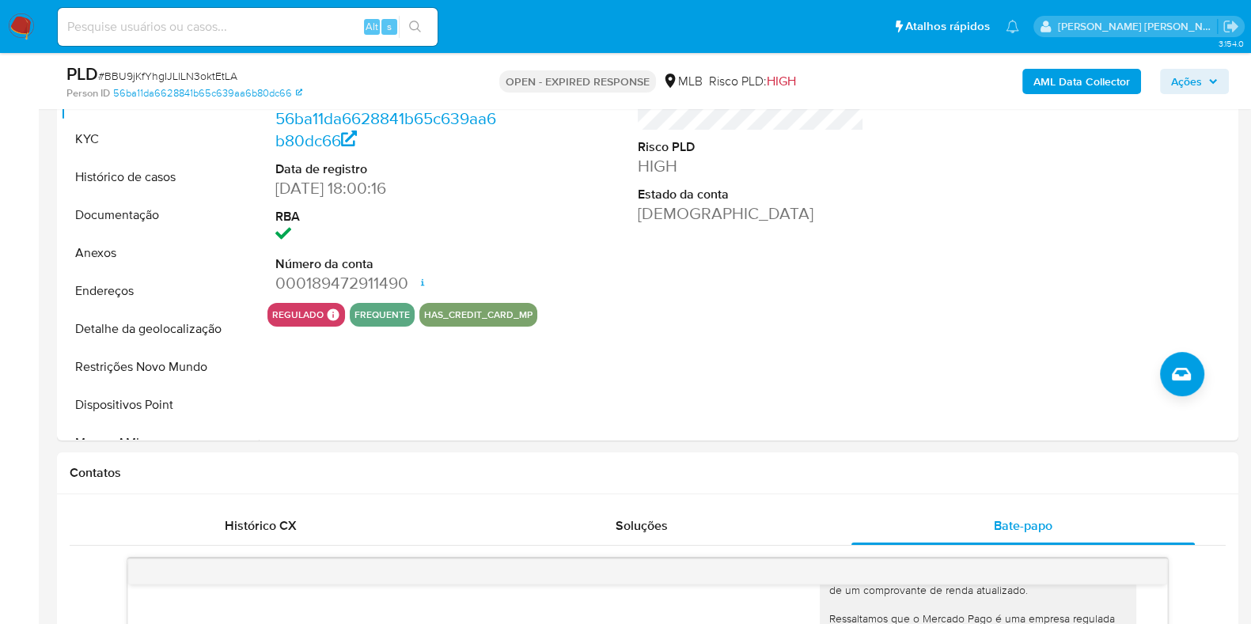
scroll to position [235, 0]
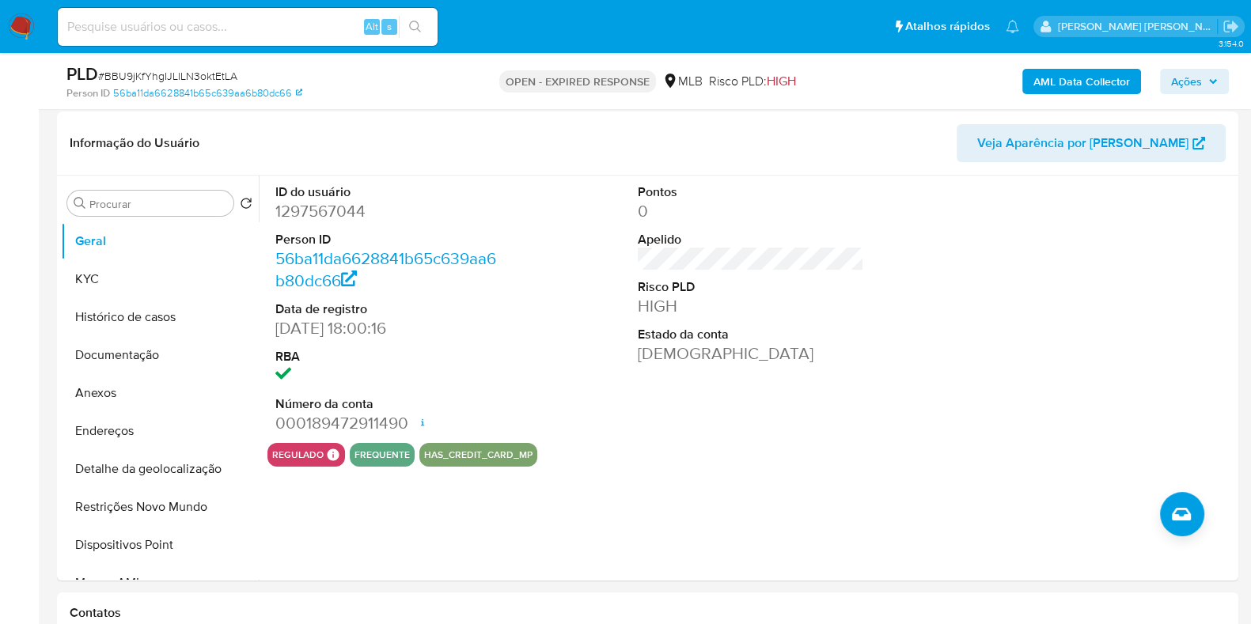
click at [24, 28] on img at bounding box center [21, 26] width 27 height 27
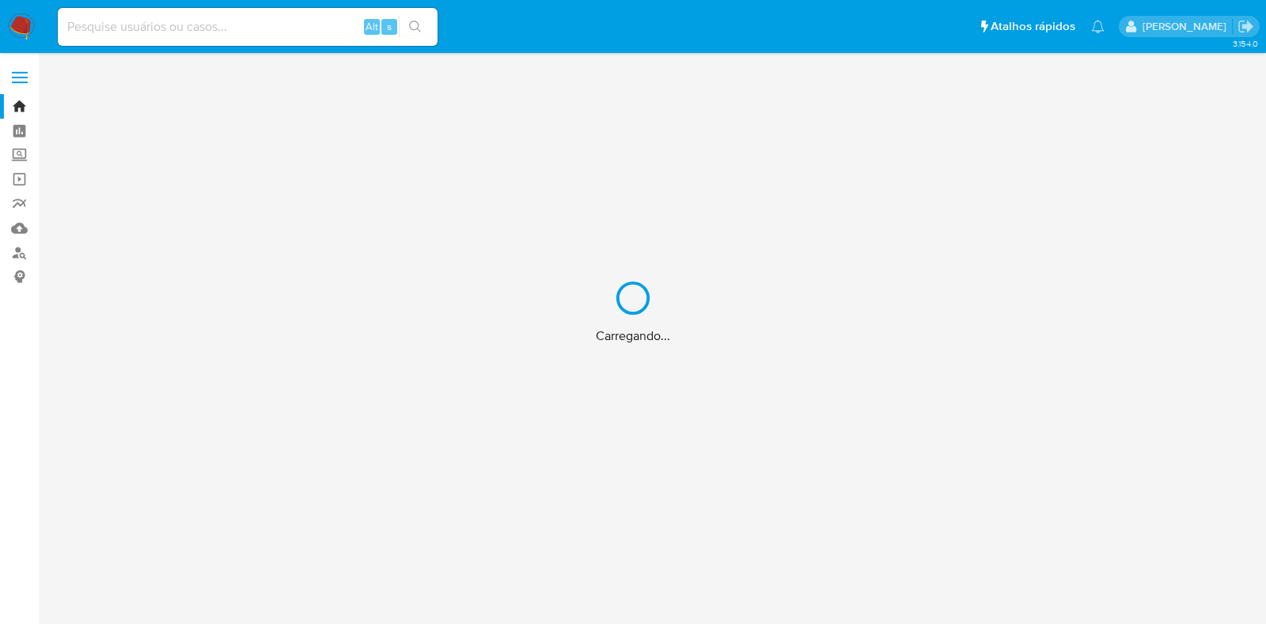
click at [20, 103] on div "Carregando..." at bounding box center [633, 312] width 1266 height 624
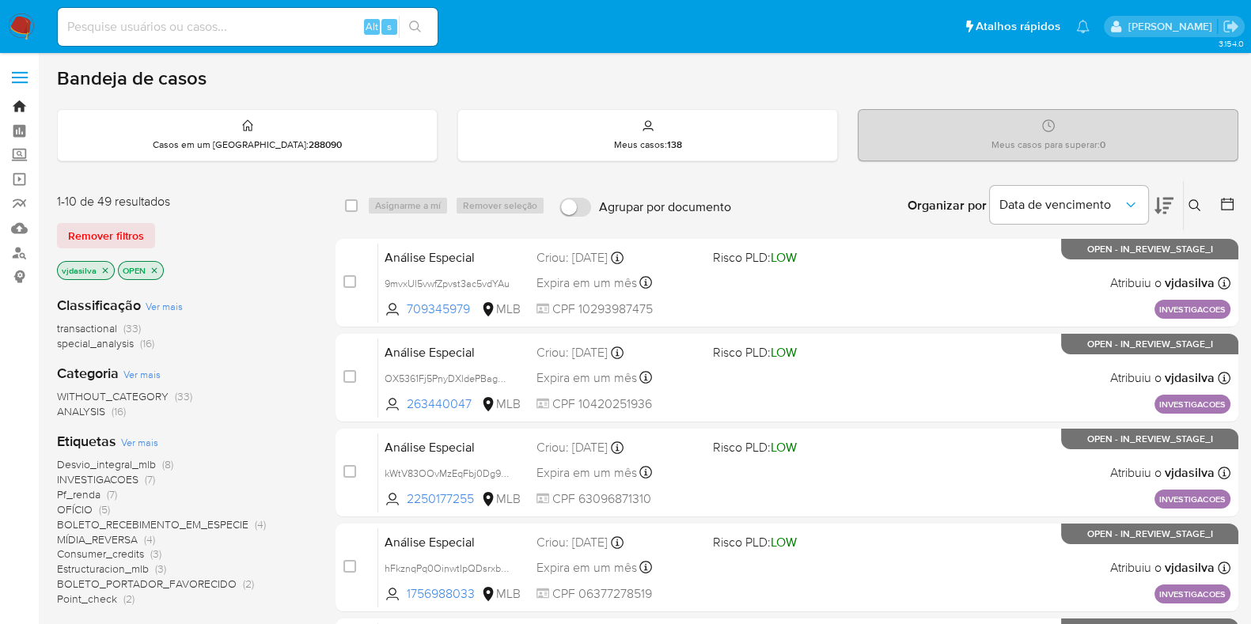
click at [18, 107] on link "Bandeja" at bounding box center [94, 106] width 188 height 25
click at [1196, 207] on icon at bounding box center [1194, 205] width 13 height 13
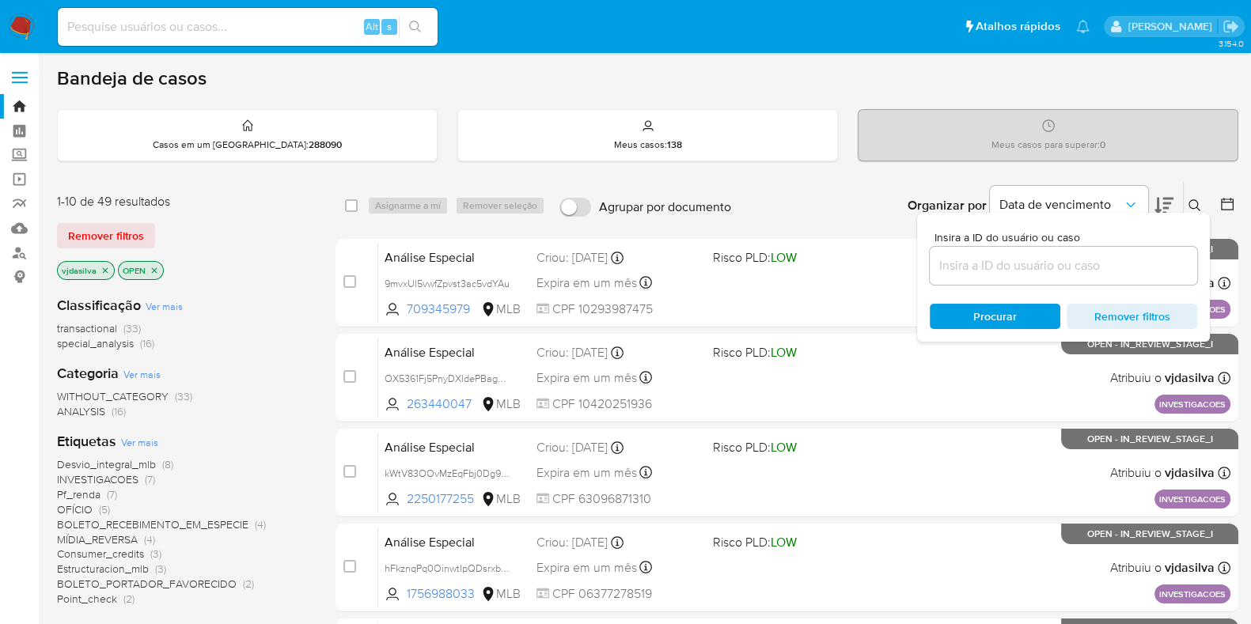
click at [1029, 260] on input at bounding box center [1063, 266] width 267 height 21
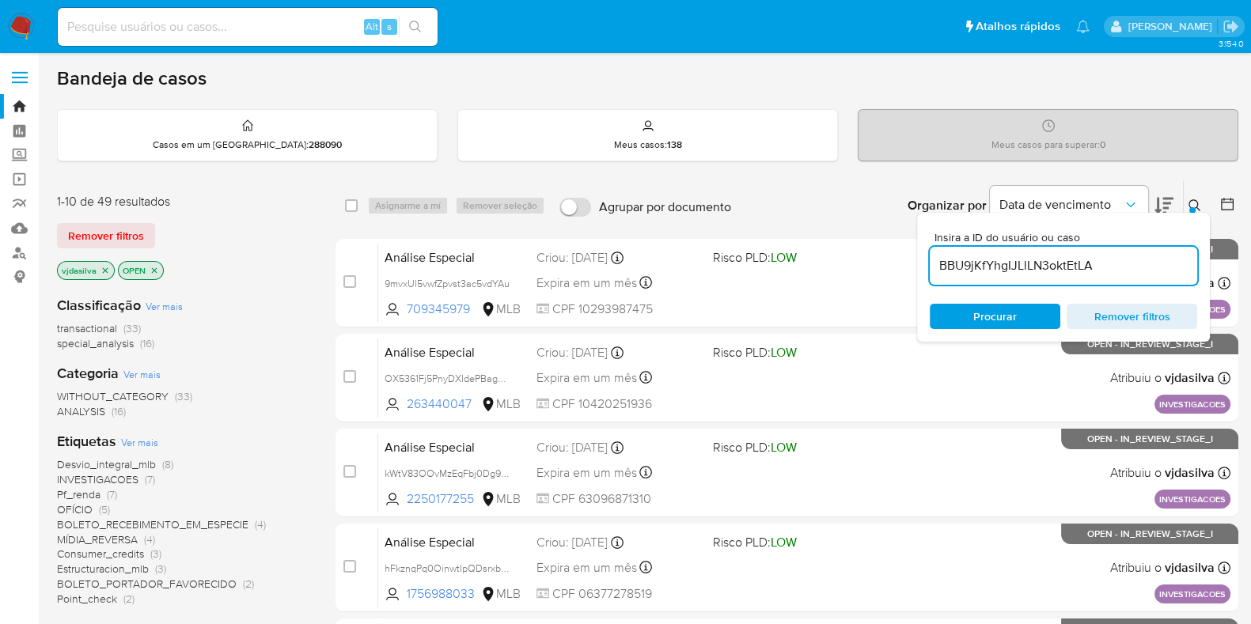
type input "BBU9jKfYhgIJLlLN3oktEtLA"
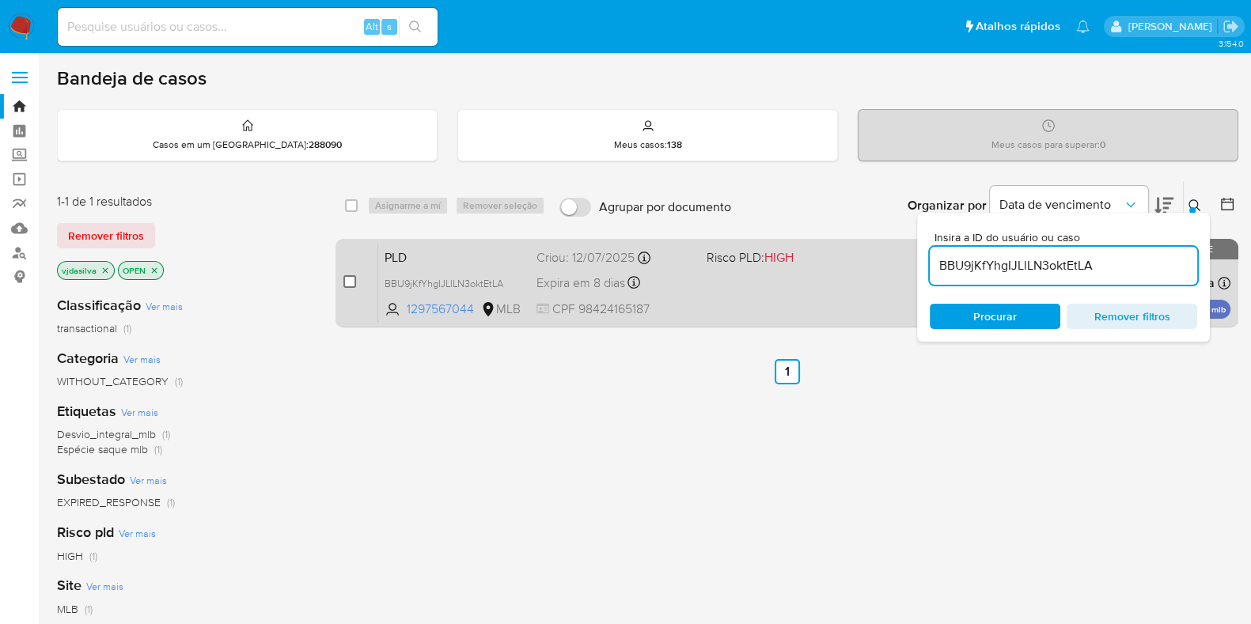
click at [350, 279] on input "checkbox" at bounding box center [349, 281] width 13 height 13
checkbox input "true"
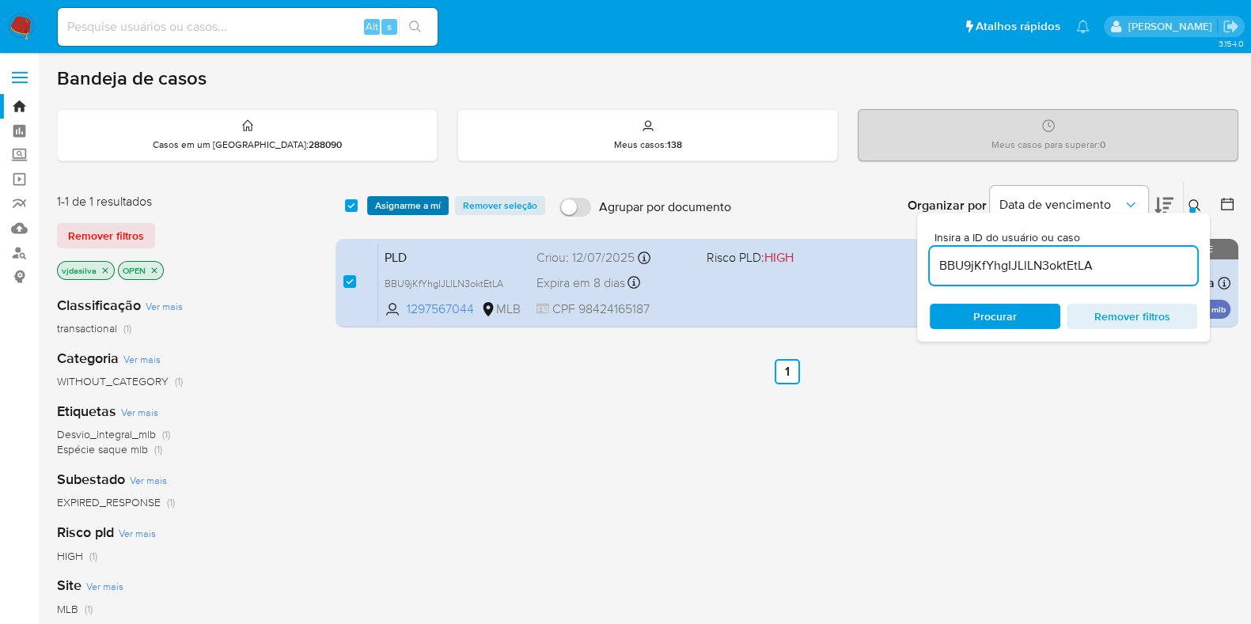
click at [407, 206] on span "Asignarme a mí" at bounding box center [408, 206] width 66 height 16
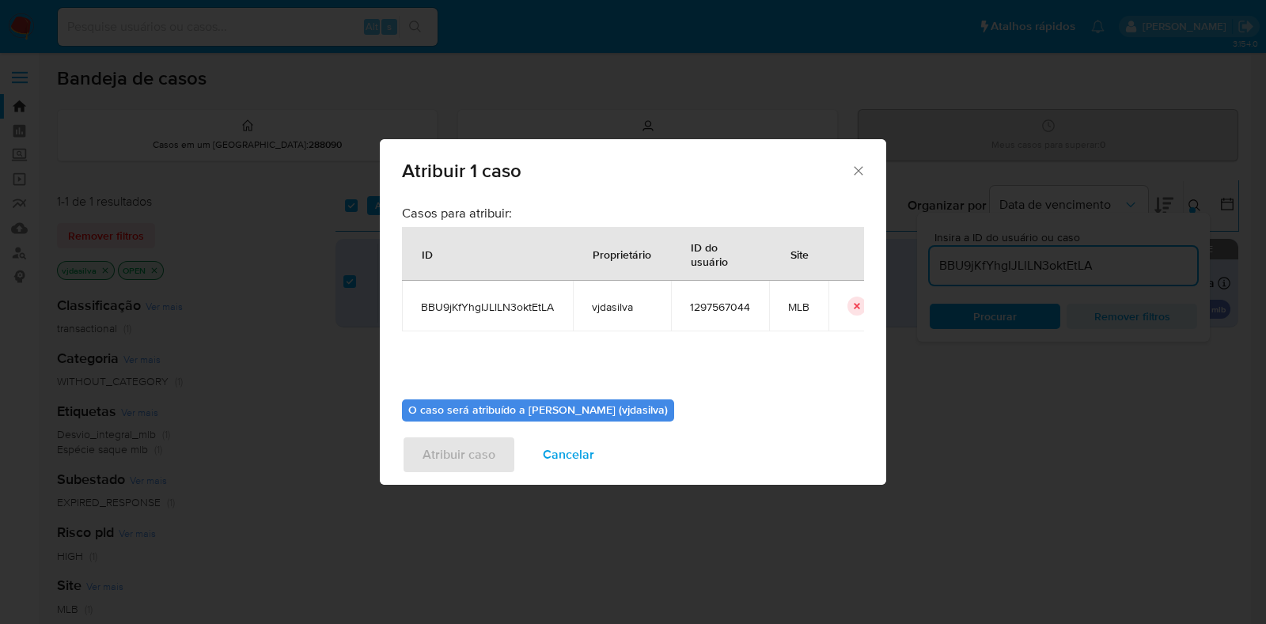
scroll to position [81, 0]
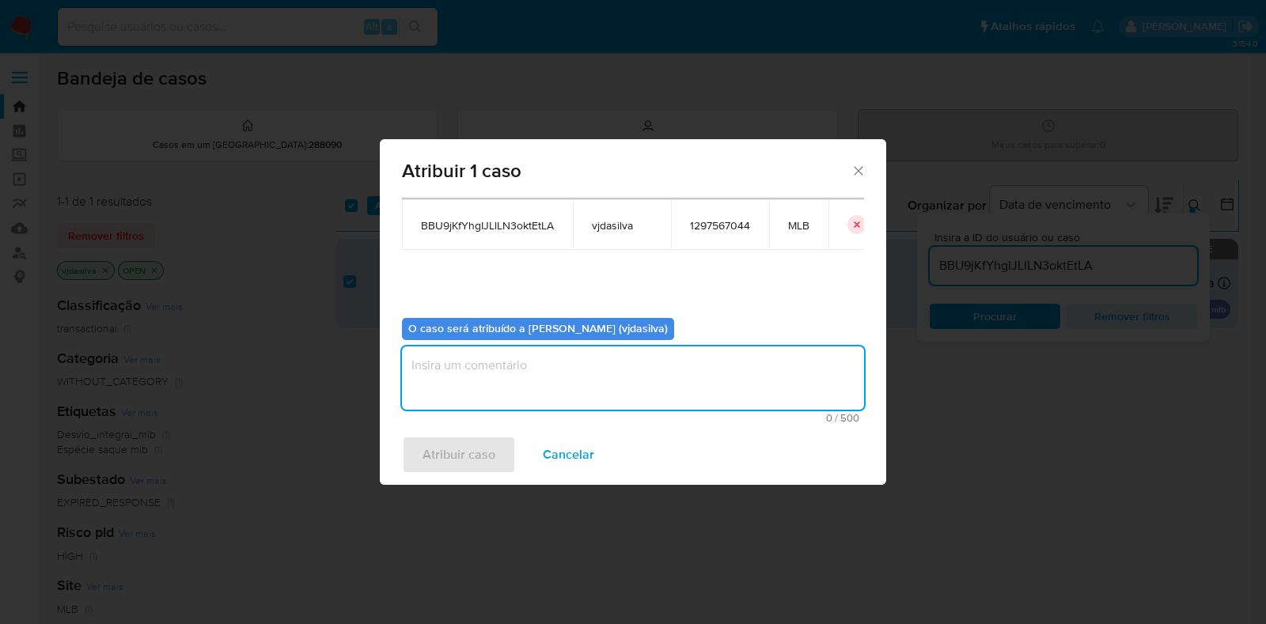
click at [735, 371] on textarea "assign-modal" at bounding box center [633, 378] width 462 height 63
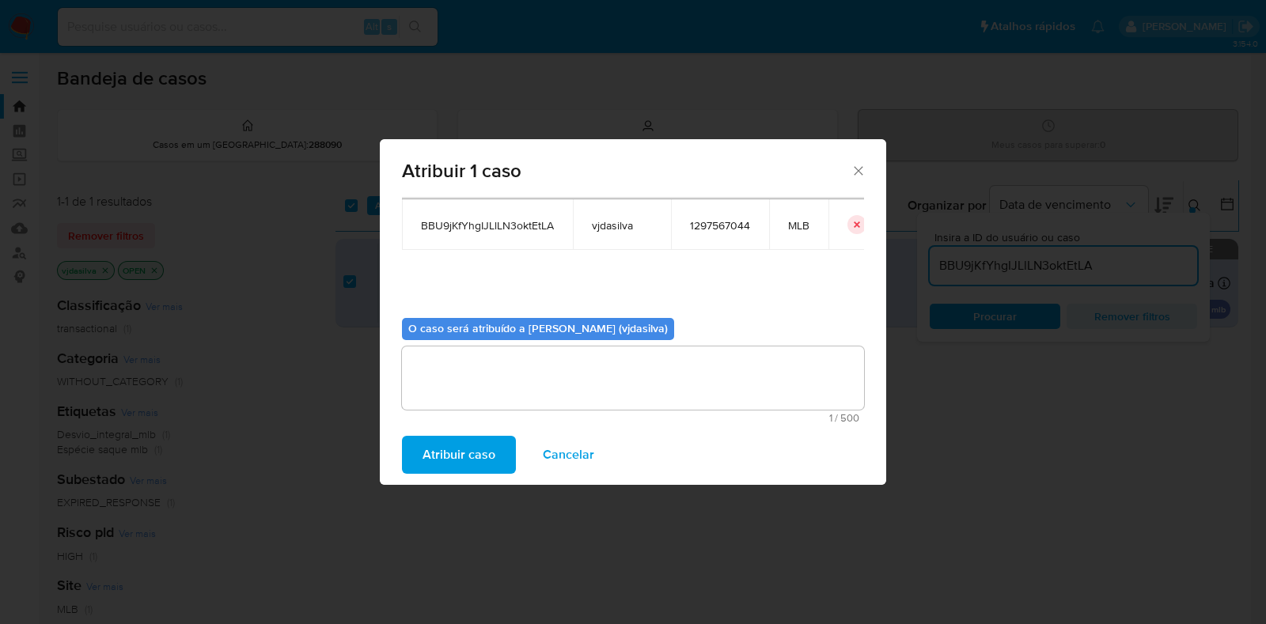
click at [460, 457] on span "Atribuir caso" at bounding box center [459, 455] width 73 height 35
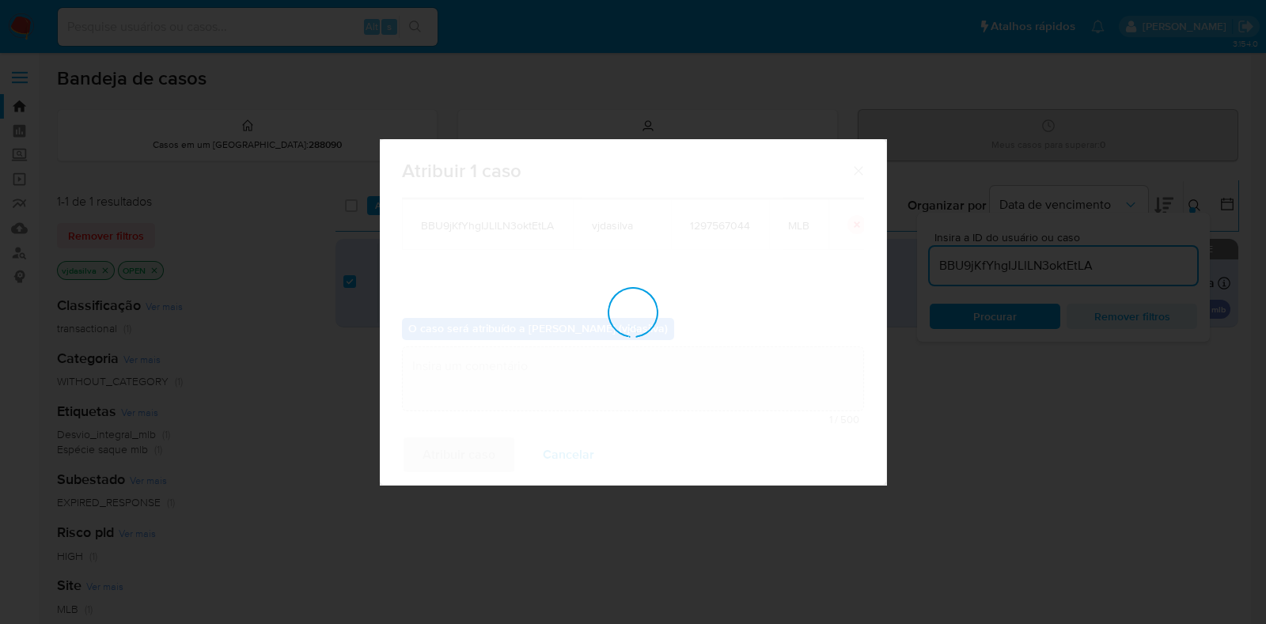
checkbox input "false"
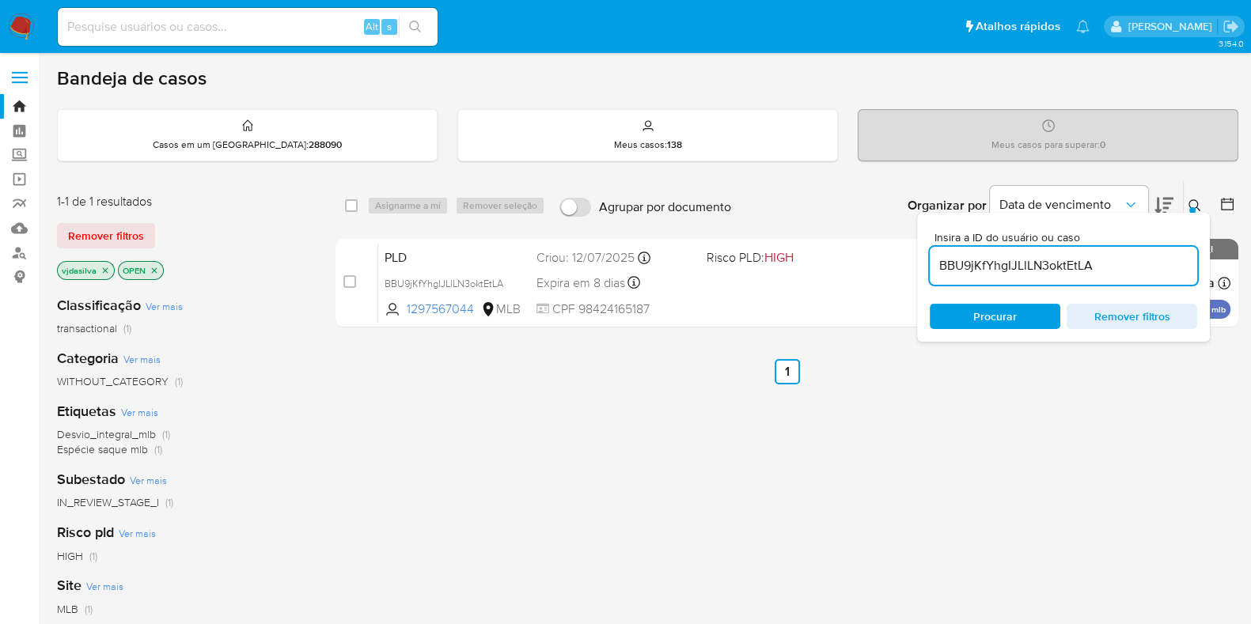
click at [1032, 269] on input "BBU9jKfYhgIJLlLN3oktEtLA" at bounding box center [1063, 266] width 267 height 21
paste input "MQHTVWs0c7wotDrO3FK4TpvX"
type input "MQHTVWs0c7wotDrO3FK4TpvX"
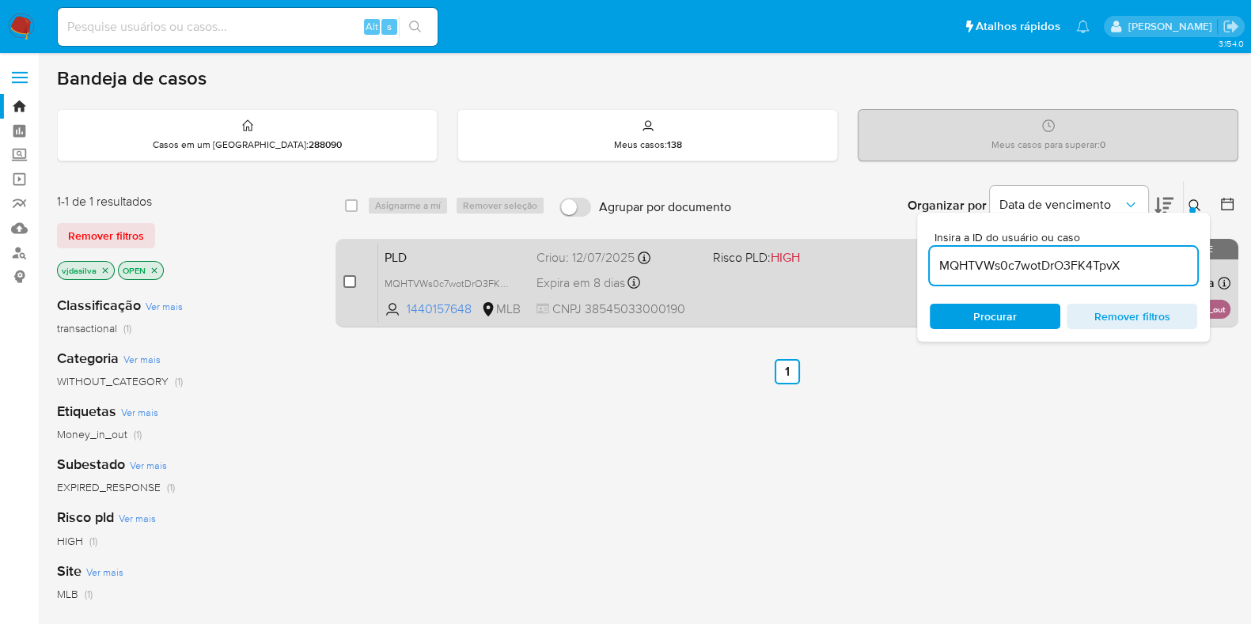
click at [348, 282] on input "checkbox" at bounding box center [349, 281] width 13 height 13
checkbox input "true"
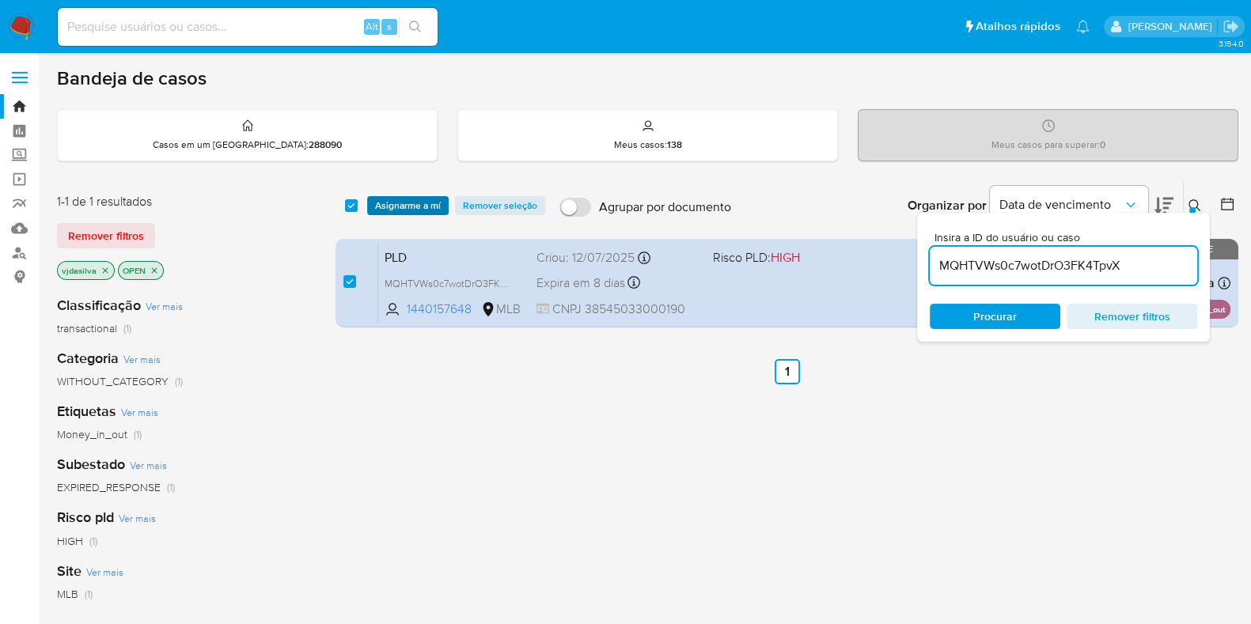
click at [410, 202] on span "Asignarme a mí" at bounding box center [408, 206] width 66 height 16
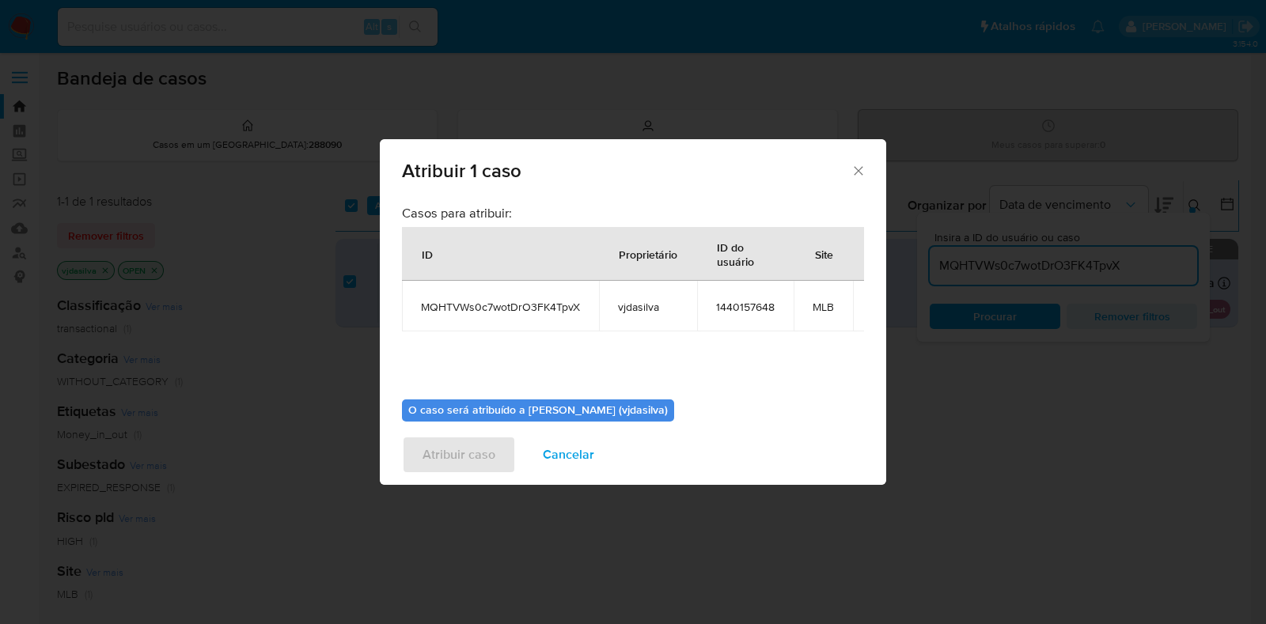
scroll to position [97, 0]
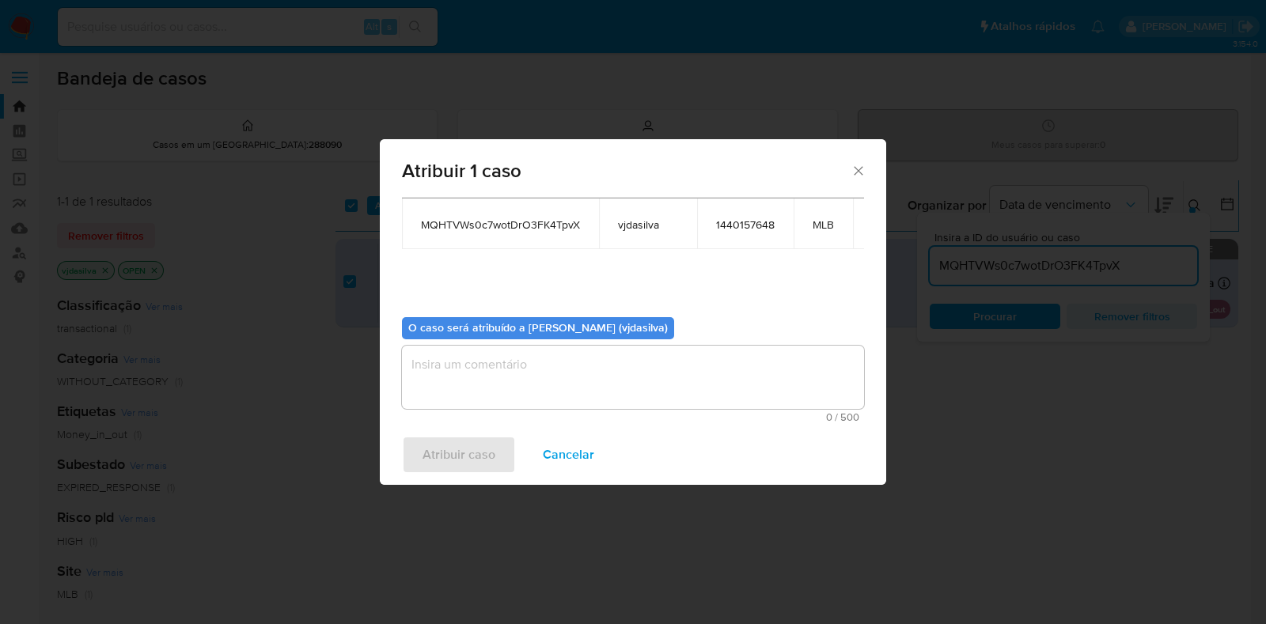
click at [684, 358] on textarea "assign-modal" at bounding box center [633, 377] width 462 height 63
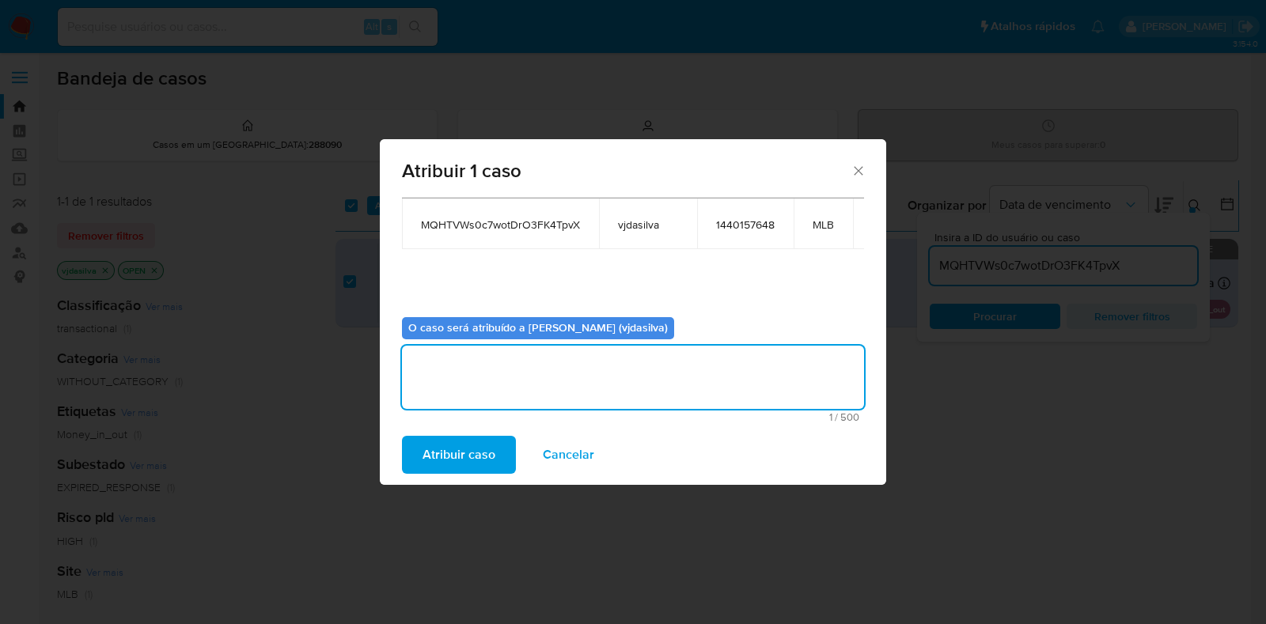
click at [455, 457] on span "Atribuir caso" at bounding box center [459, 455] width 73 height 35
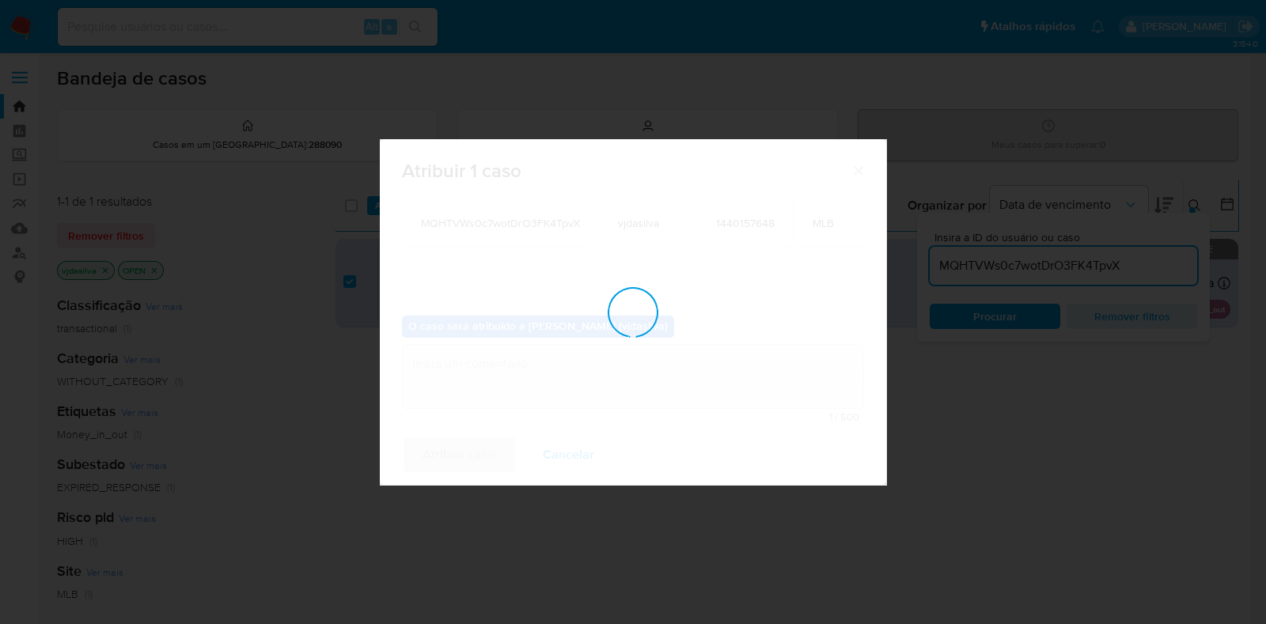
checkbox input "false"
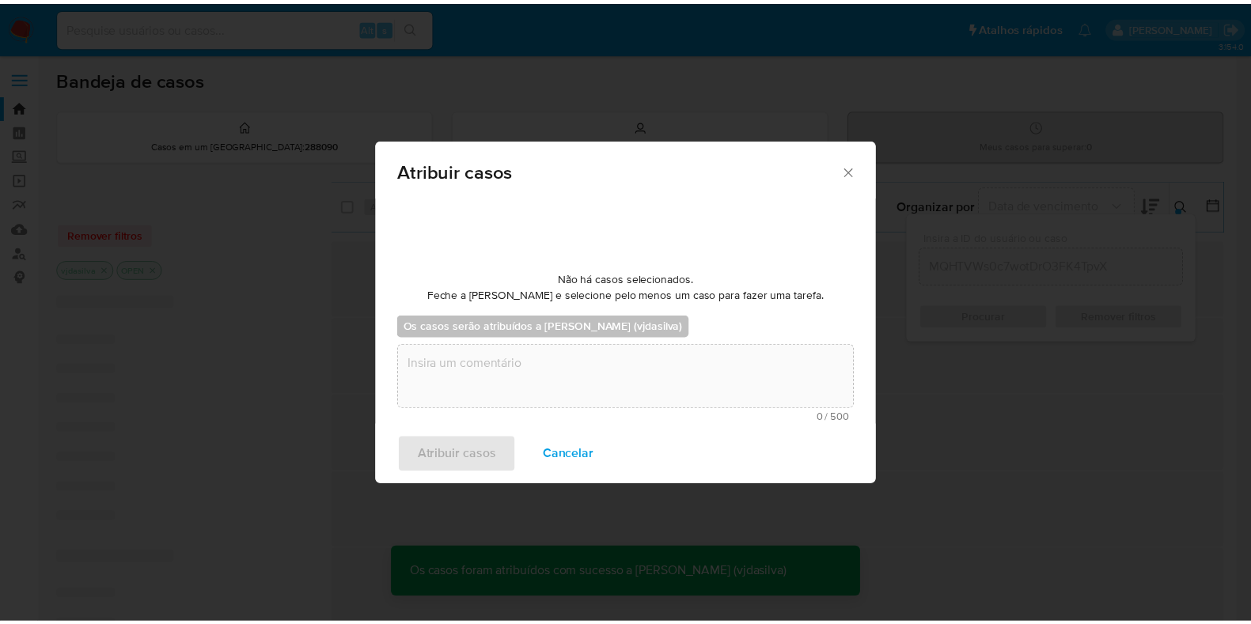
scroll to position [94, 0]
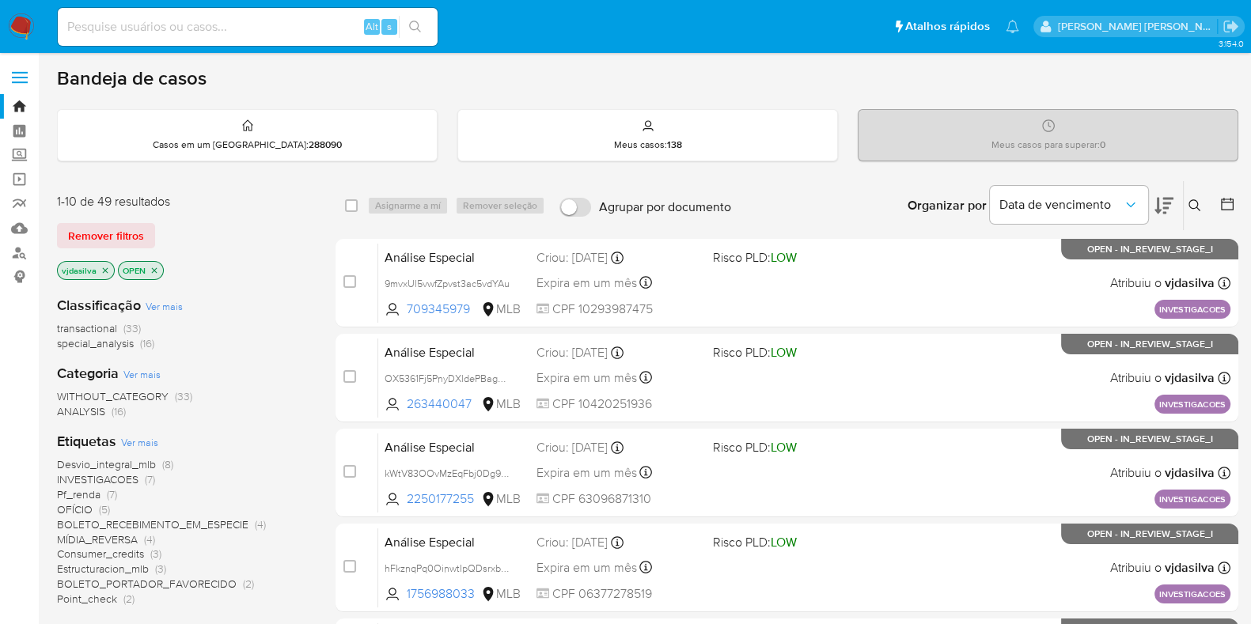
click at [222, 33] on input at bounding box center [248, 27] width 380 height 21
paste input "MQHTVWs0c7wotDrO3FK4TpvX"
type input "MQHTVWs0c7wotDrO3FK4TpvX"
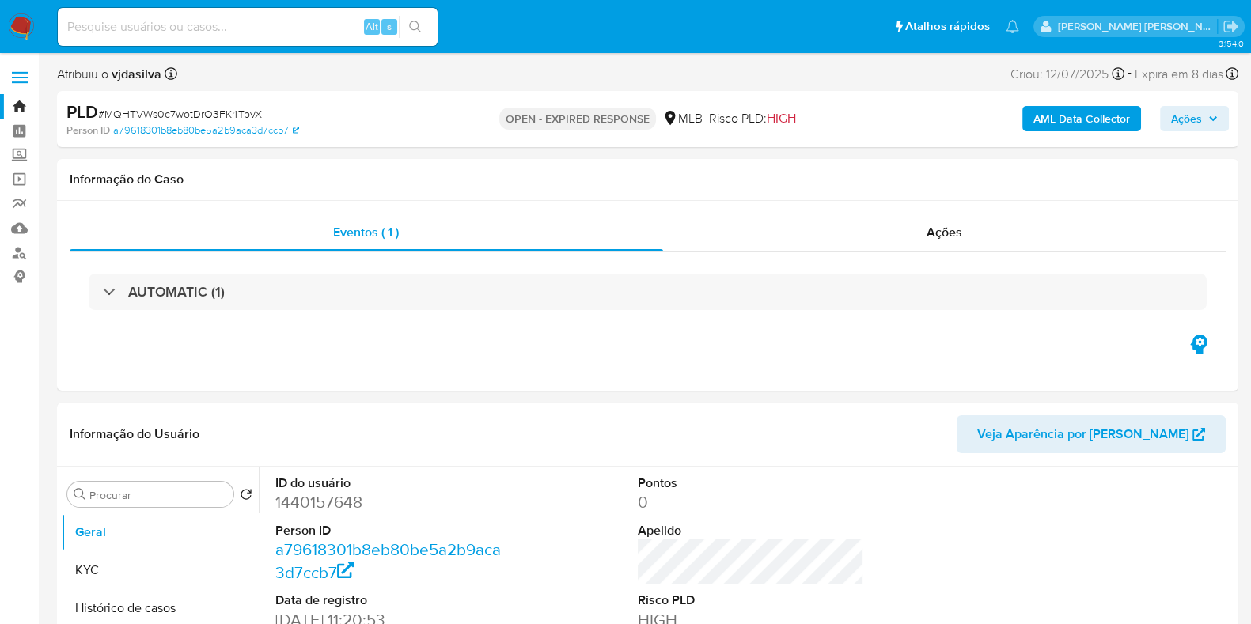
select select "10"
click at [233, 36] on input at bounding box center [248, 27] width 380 height 21
paste input "57dgW8XUV17KVlW2jfr3HLnr"
type input "57dgW8XUV17KVlW2jfr3HLnr"
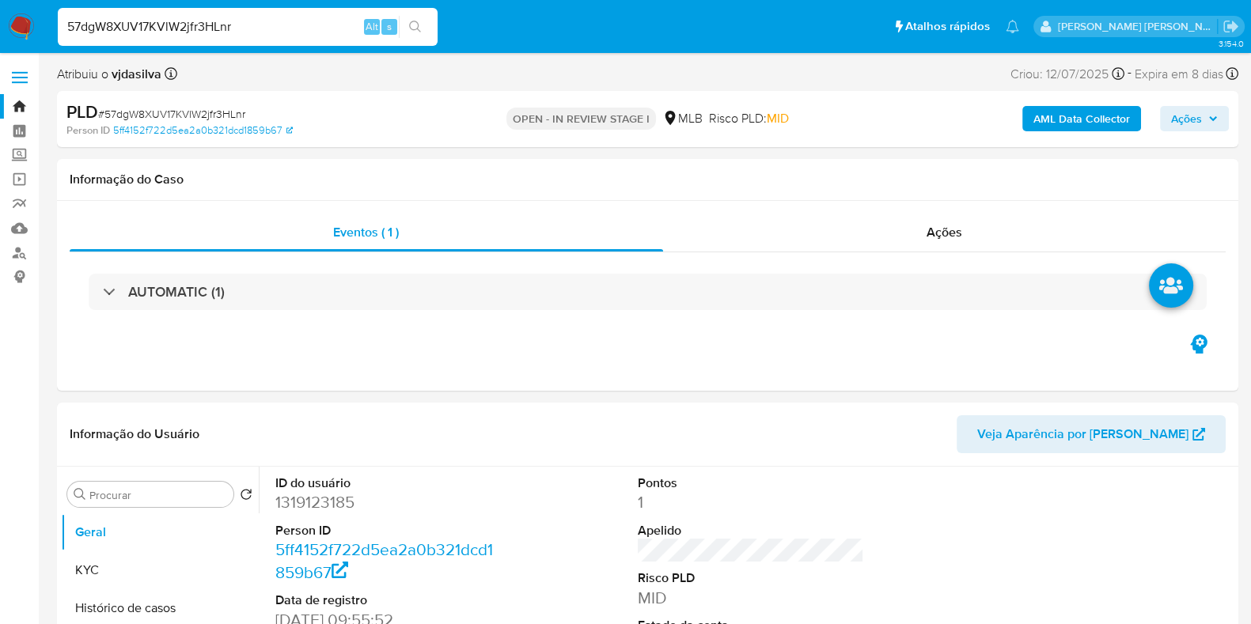
select select "10"
